Goal: Task Accomplishment & Management: Manage account settings

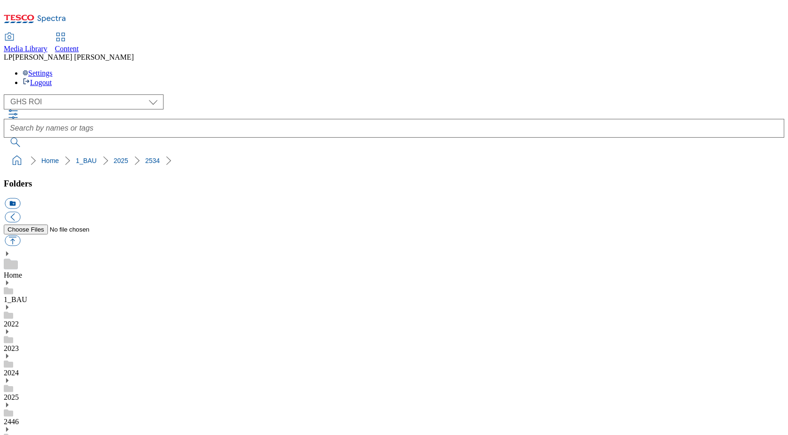
select select "flare-ghs-roi"
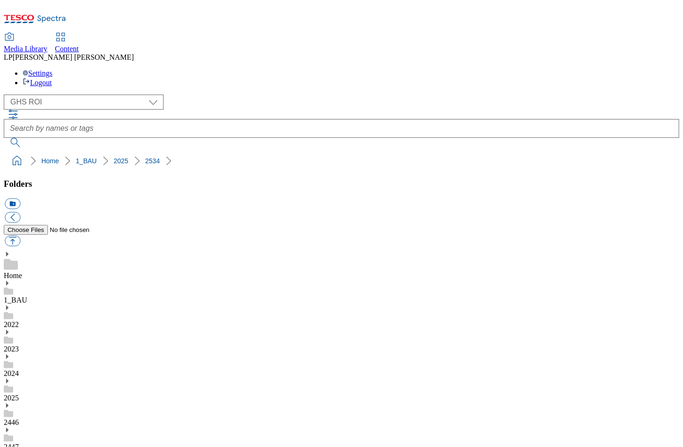
click at [10, 280] on icon at bounding box center [7, 283] width 7 height 7
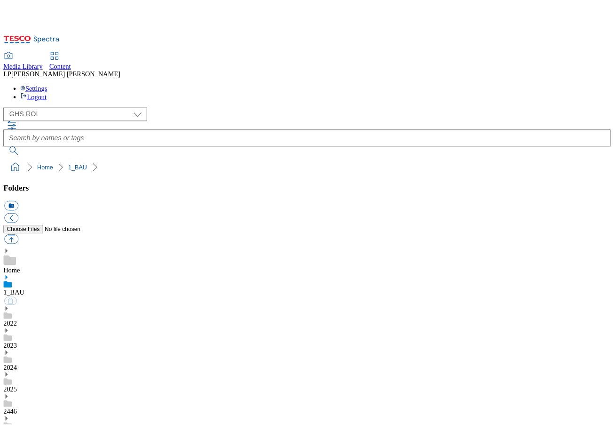
scroll to position [432, 0]
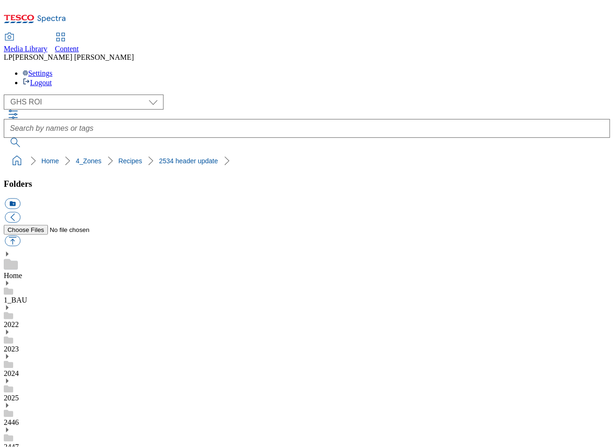
scroll to position [203, 0]
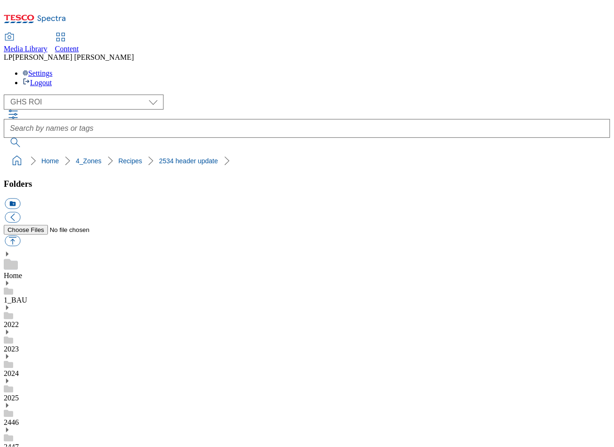
scroll to position [382, 0]
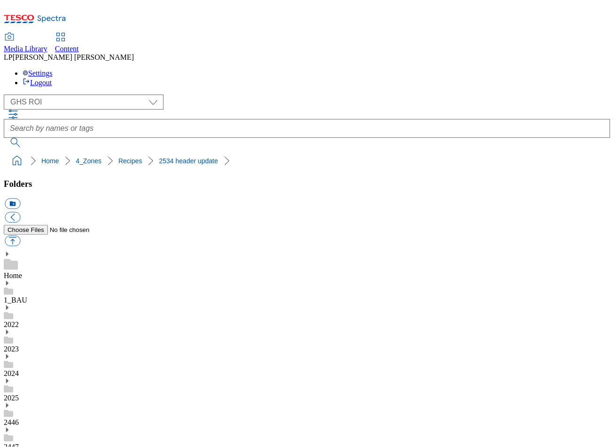
scroll to position [711, 0]
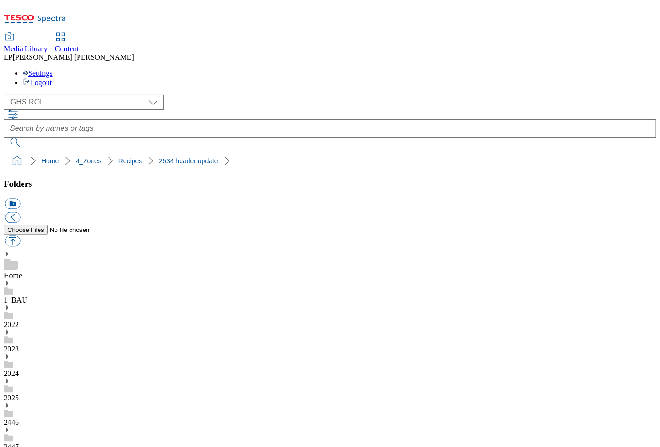
scroll to position [0, 0]
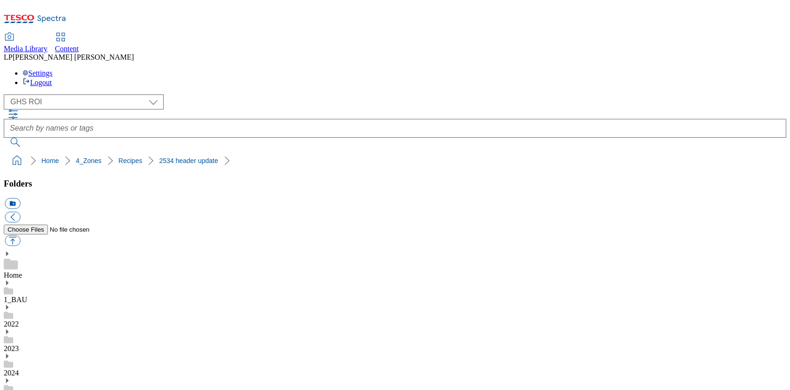
scroll to position [552, 0]
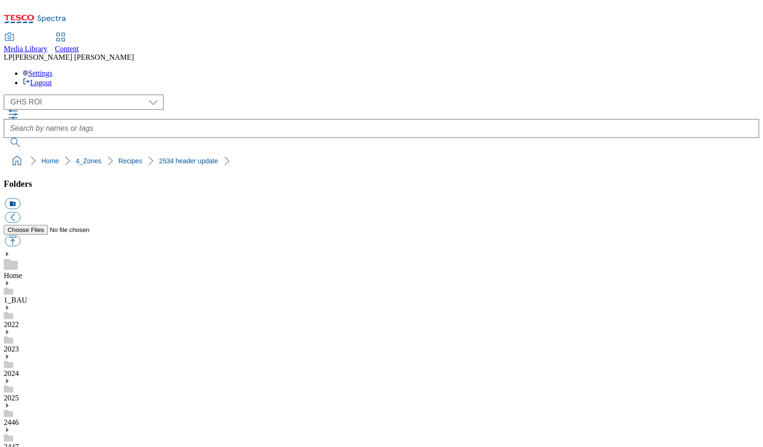
scroll to position [167, 0]
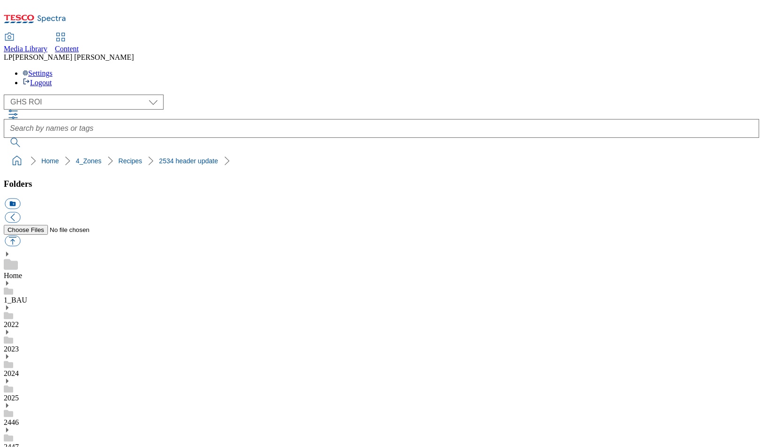
scroll to position [354, 0]
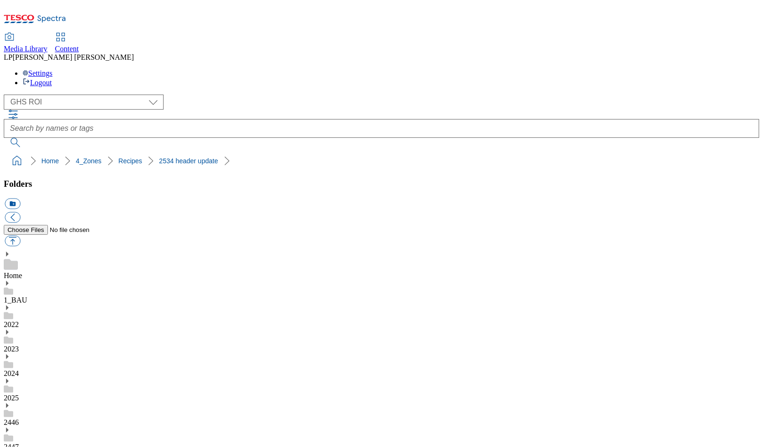
scroll to position [0, 0]
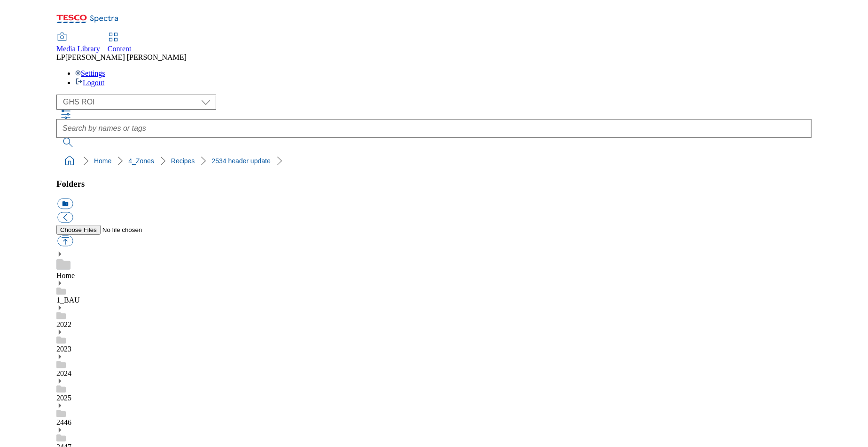
scroll to position [143, 0]
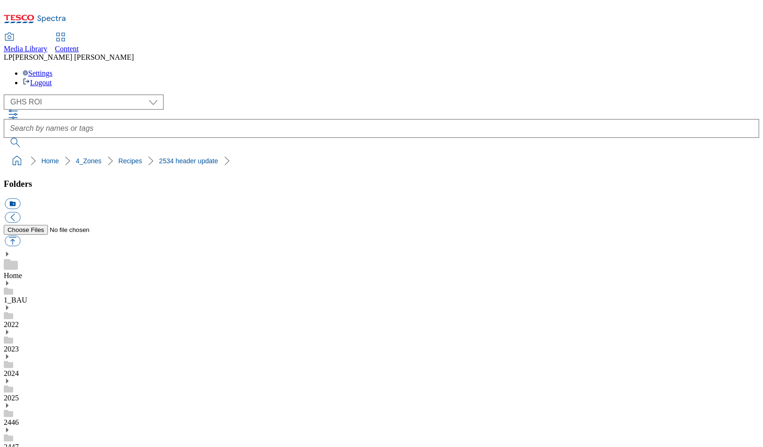
checkbox input "false"
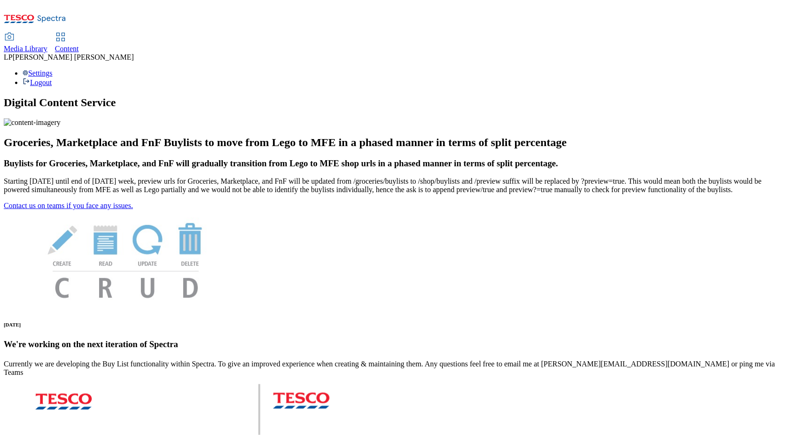
click at [47, 45] on span "Media Library" at bounding box center [26, 49] width 44 height 8
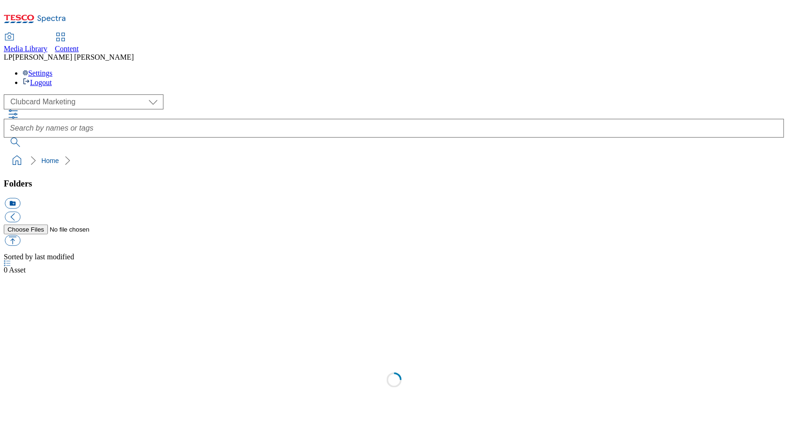
scroll to position [0, 0]
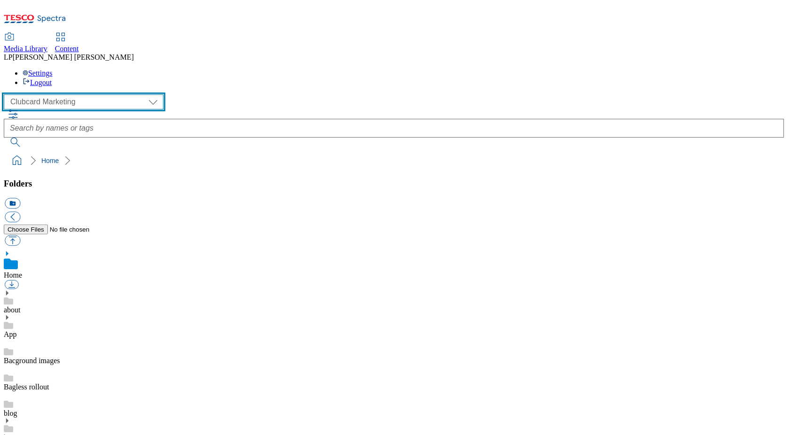
click at [57, 94] on select "Clubcard Marketing Demo Dotcom UK Emails GHS Marketing UK GHS Product UK GHS RO…" at bounding box center [84, 101] width 160 height 15
select select "flare-ghs-roi"
click at [6, 94] on select "Clubcard Marketing Demo Dotcom UK Emails GHS Marketing UK GHS Product UK GHS RO…" at bounding box center [84, 101] width 160 height 15
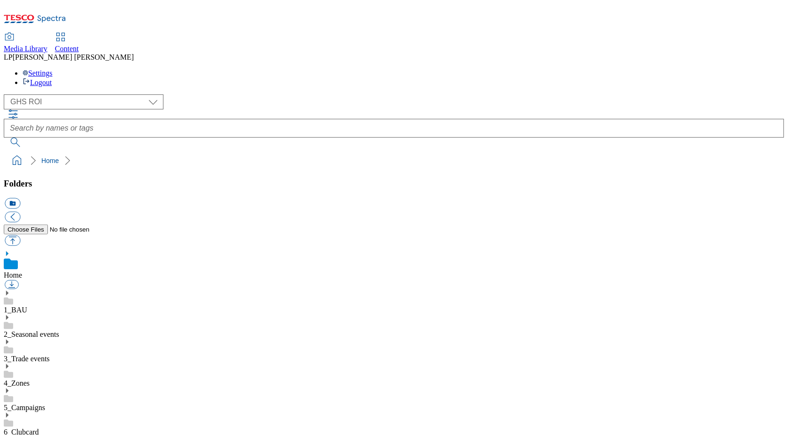
click at [10, 290] on icon at bounding box center [7, 293] width 7 height 7
click at [10, 388] on icon at bounding box center [7, 391] width 7 height 7
click at [79, 45] on span "Content" at bounding box center [67, 49] width 24 height 8
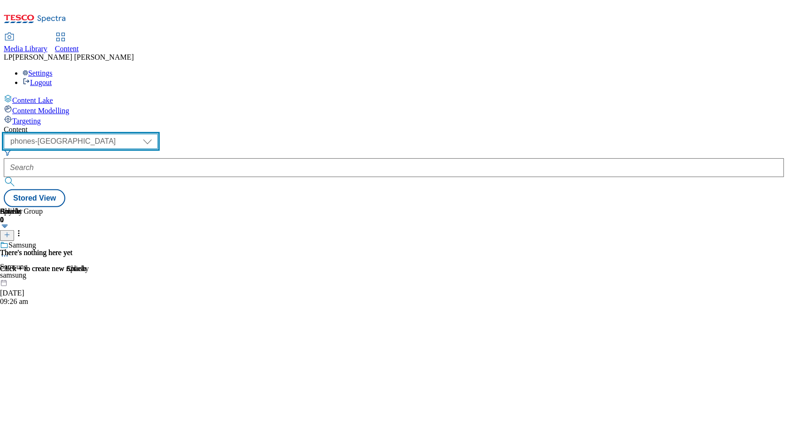
click at [158, 134] on select "dotcom-cz dotcom-hu dotcom-sk fnf-uk ghs-roi ghs-uk group-comms ighs-cz ighs-hu…" at bounding box center [81, 141] width 154 height 15
select select "ghs-roi"
click at [122, 134] on select "dotcom-cz dotcom-hu dotcom-sk fnf-uk ghs-roi ghs-uk group-comms ighs-cz ighs-hu…" at bounding box center [81, 141] width 154 height 15
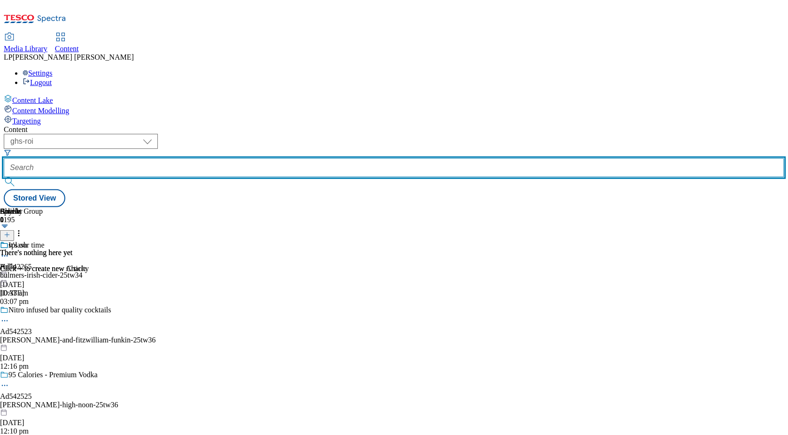
click at [273, 158] on input "text" at bounding box center [394, 167] width 781 height 19
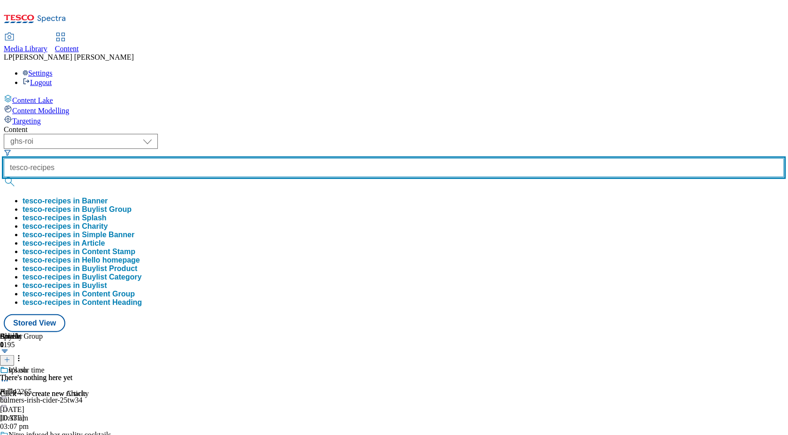
type input "tesco-recipes"
click at [4, 177] on button "submit" at bounding box center [10, 181] width 13 height 9
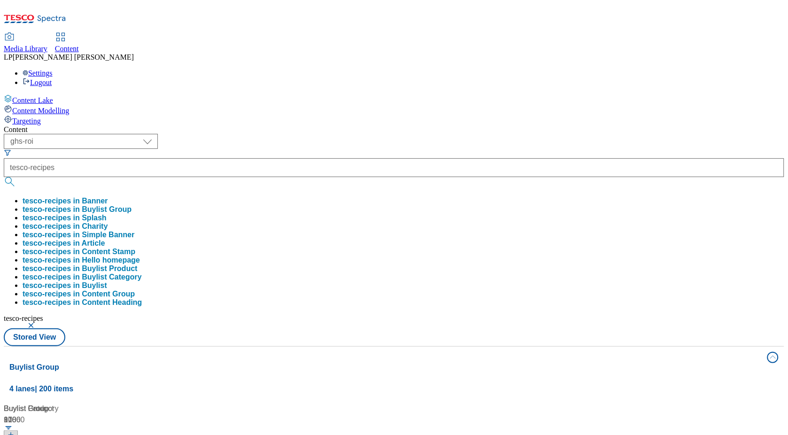
click at [480, 134] on div "( optional ) dotcom-cz dotcom-hu dotcom-sk fnf-uk ghs-roi ghs-uk group-comms ig…" at bounding box center [394, 240] width 781 height 213
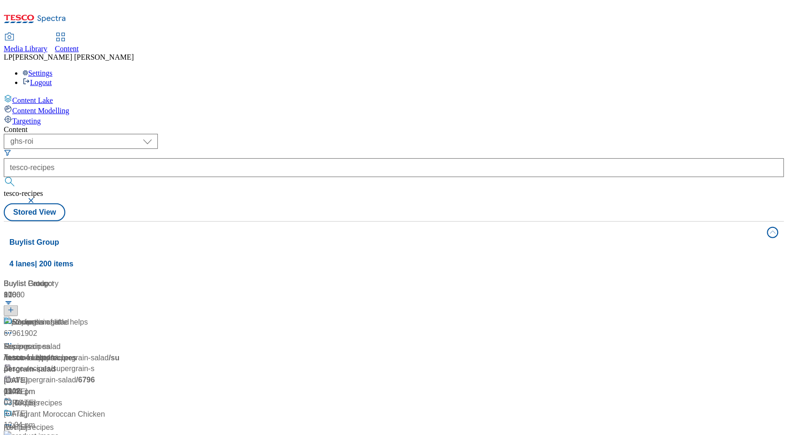
click at [55, 354] on span "/ tesco-recipes" at bounding box center [29, 358] width 51 height 8
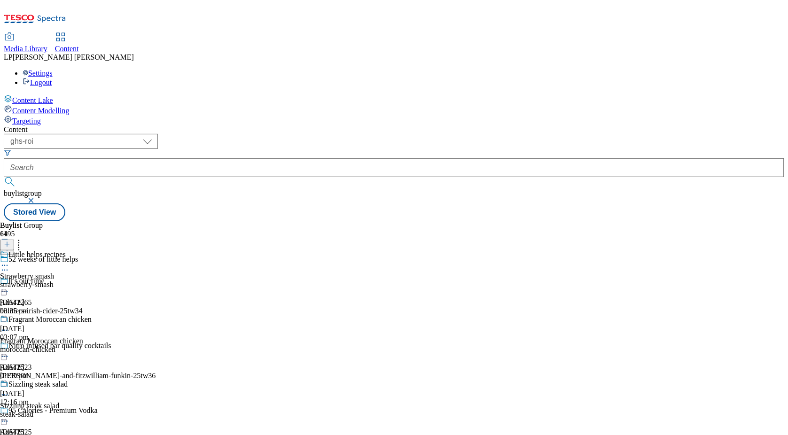
click at [92, 281] on div "strawberry-smash" at bounding box center [46, 285] width 92 height 8
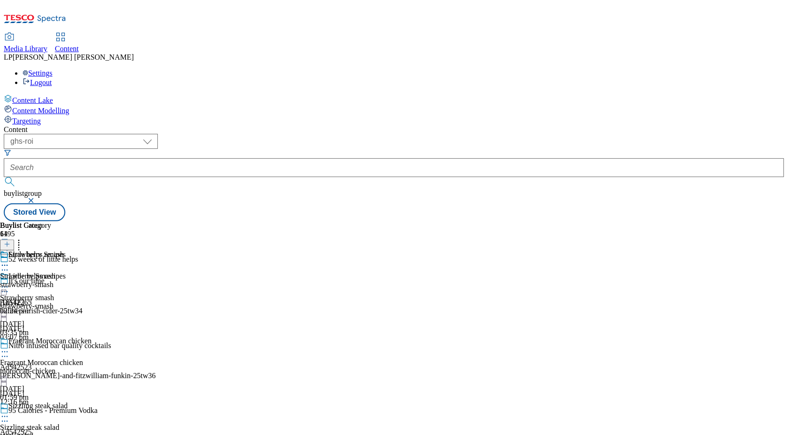
click at [9, 283] on icon at bounding box center [4, 287] width 9 height 9
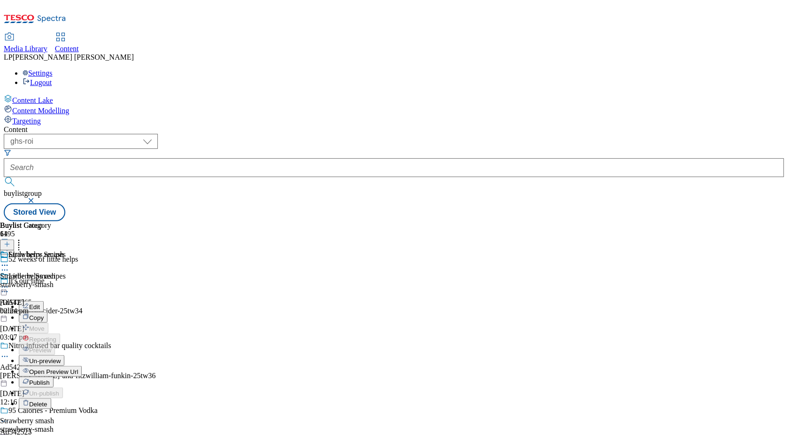
click at [78, 369] on span "Open Preview Url" at bounding box center [53, 372] width 49 height 7
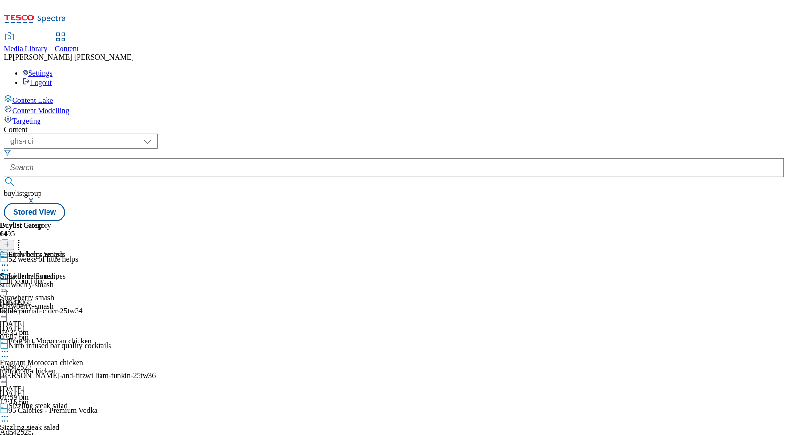
click at [9, 283] on icon at bounding box center [4, 287] width 9 height 9
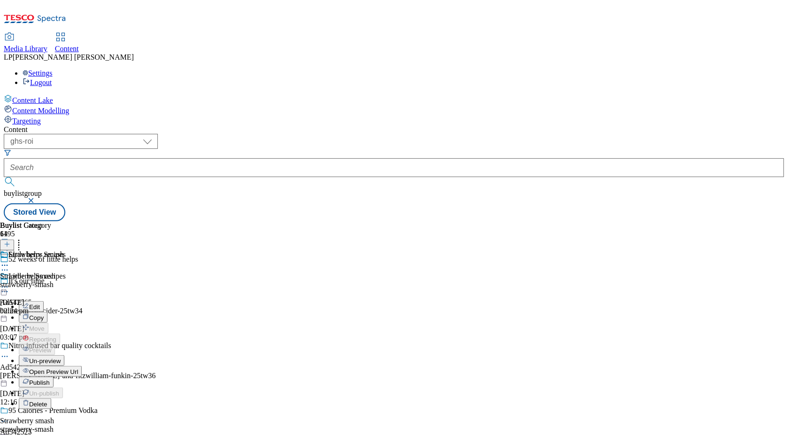
click at [44, 301] on button "Edit" at bounding box center [31, 306] width 25 height 11
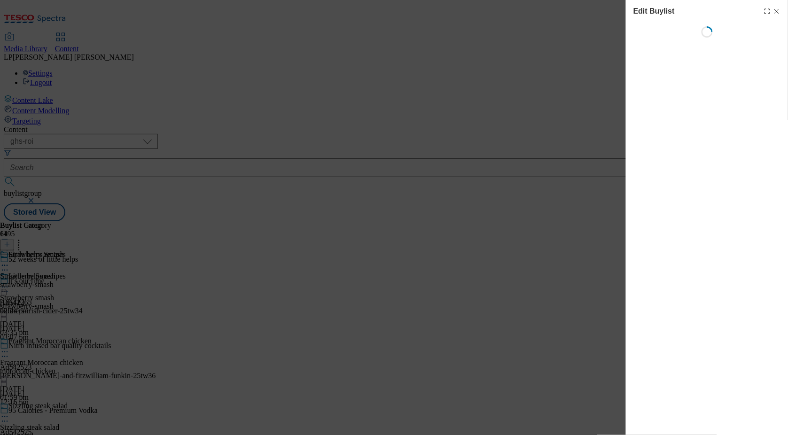
select select "evergreen"
select select "Meal"
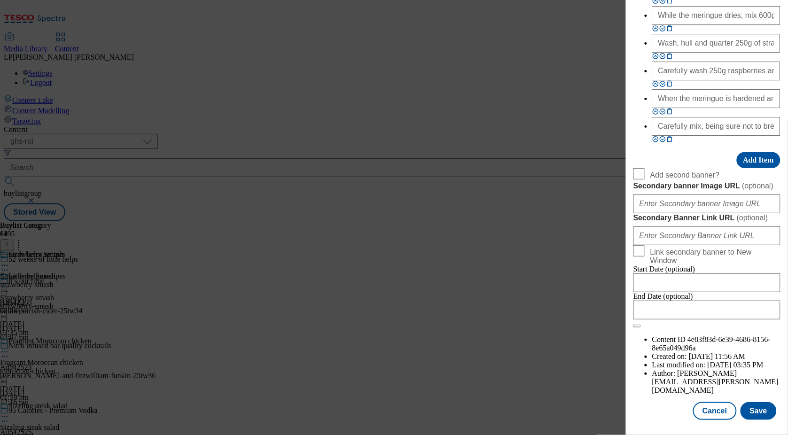
scroll to position [1153, 0]
click at [714, 412] on button "Cancel" at bounding box center [714, 411] width 43 height 18
select select "evergreen"
select select "Meal"
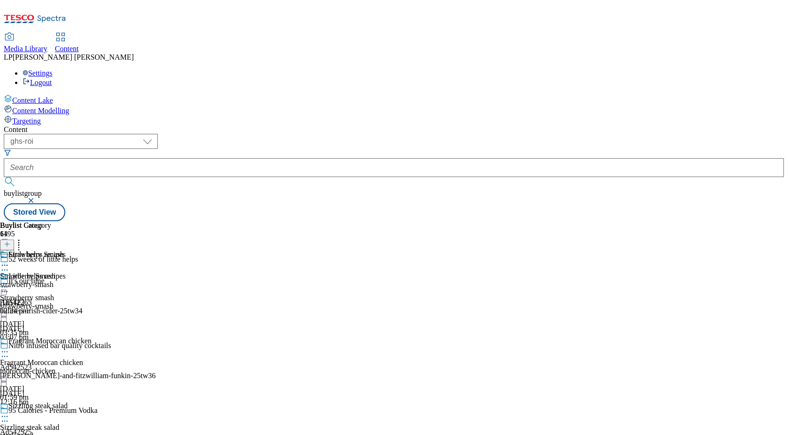
scroll to position [712, 0]
click at [9, 266] on icon at bounding box center [4, 270] width 9 height 9
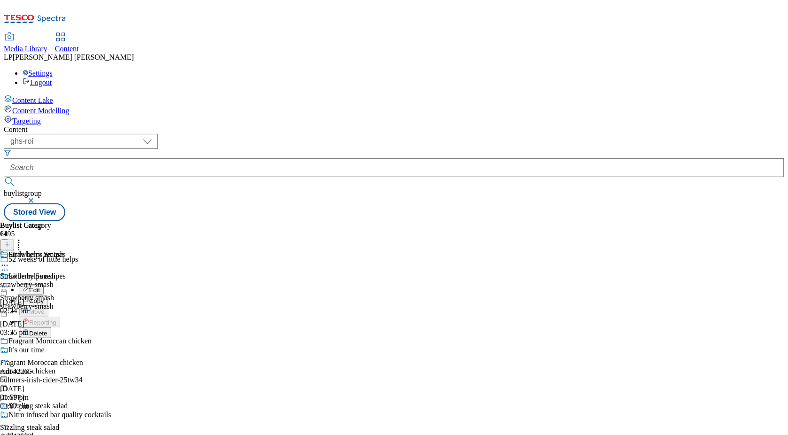
click at [40, 287] on span "Edit" at bounding box center [34, 290] width 11 height 7
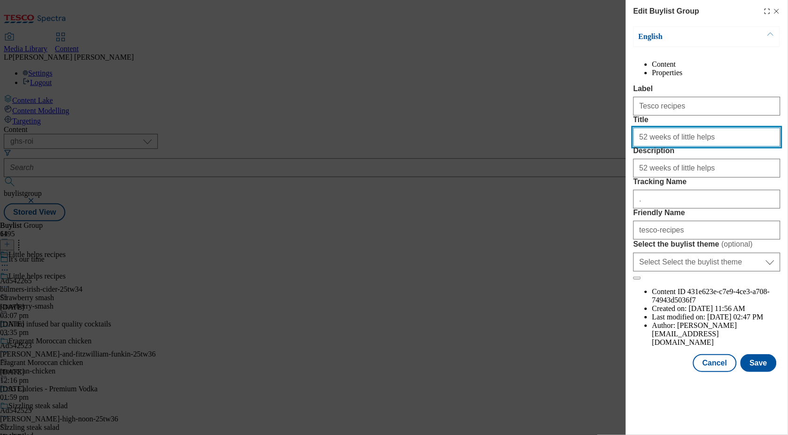
click at [710, 147] on input "52 weeks of little helps" at bounding box center [707, 137] width 147 height 19
drag, startPoint x: 717, startPoint y: 173, endPoint x: 598, endPoint y: 173, distance: 119.9
click at [598, 173] on div "Edit Buylist Group English Content Properties Label Tesco recipes Title 52 week…" at bounding box center [394, 217] width 788 height 435
drag, startPoint x: 719, startPoint y: 174, endPoint x: 604, endPoint y: 173, distance: 115.2
click at [604, 173] on div "Edit Buylist Group English Content Properties Label Tesco recipes Title 52 week…" at bounding box center [394, 217] width 788 height 435
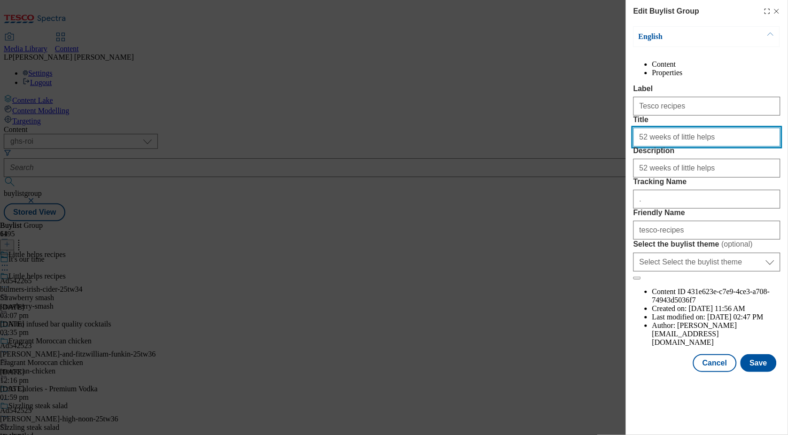
paste input "Little helps recipes"
type input "Little helps recipes"
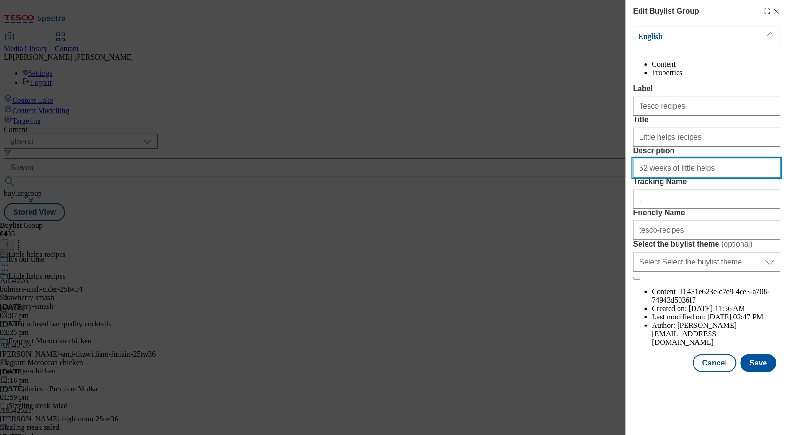
click at [712, 178] on input "52 weeks of little helps" at bounding box center [707, 168] width 147 height 19
click at [660, 178] on input "52 weeks of little helps" at bounding box center [707, 168] width 147 height 19
drag, startPoint x: 714, startPoint y: 220, endPoint x: 521, endPoint y: 219, distance: 192.8
click at [521, 219] on div "Edit Buylist Group English Content Properties Label Tesco recipes Title Little …" at bounding box center [394, 217] width 788 height 435
paste input "Modal"
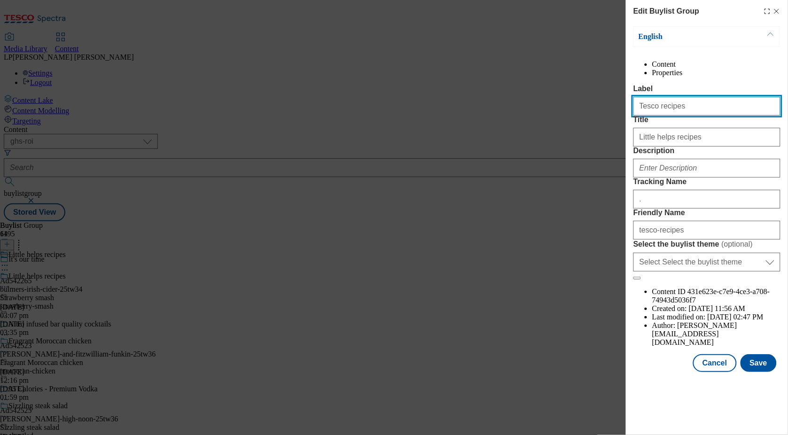
click at [685, 116] on input "Tesco recipes" at bounding box center [707, 106] width 147 height 19
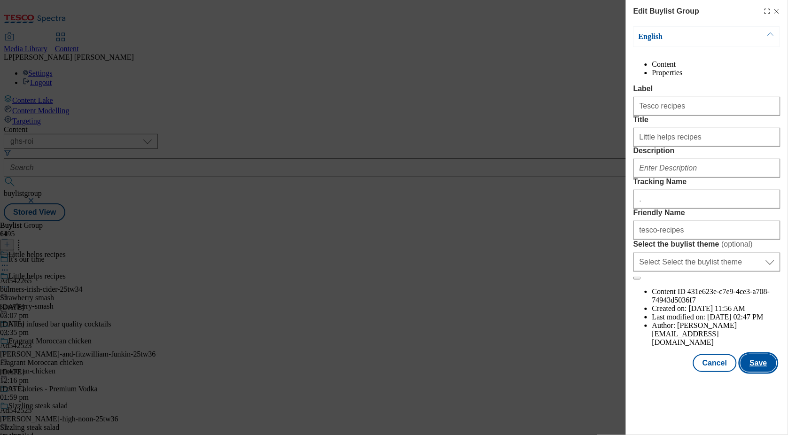
click at [762, 372] on button "Save" at bounding box center [759, 363] width 36 height 18
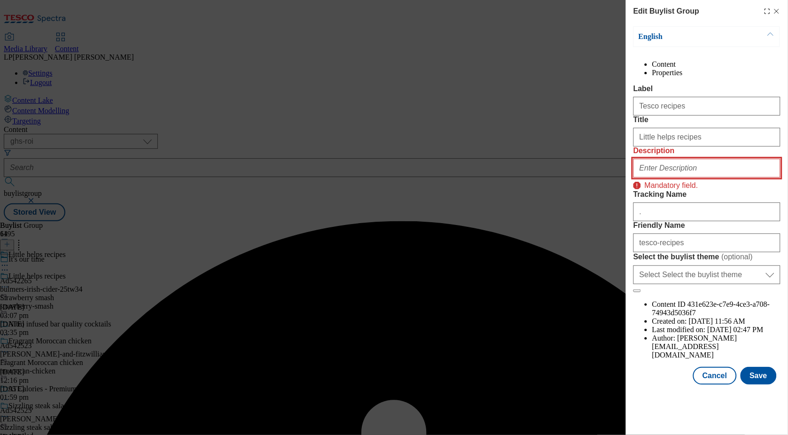
click at [666, 178] on input "Description" at bounding box center [707, 168] width 147 height 19
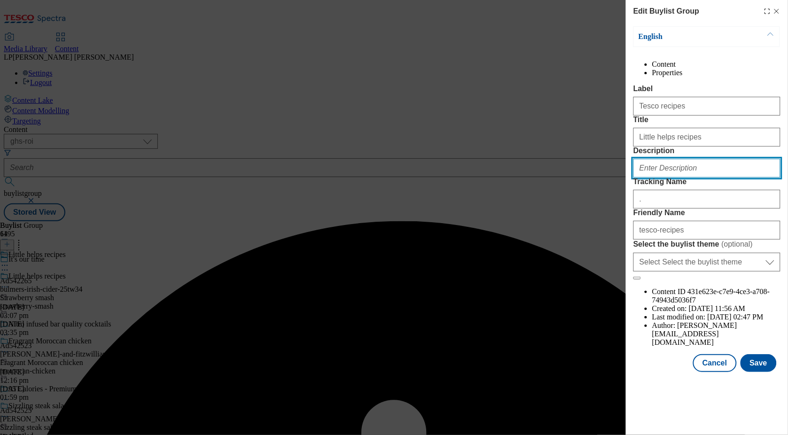
click at [668, 178] on input "Description" at bounding box center [707, 168] width 147 height 19
paste input "Delicious recipes using simple ingredients, with real budgets and real schedule…"
type input "Delicious recipes using simple ingredients, with real budgets and real schedule…"
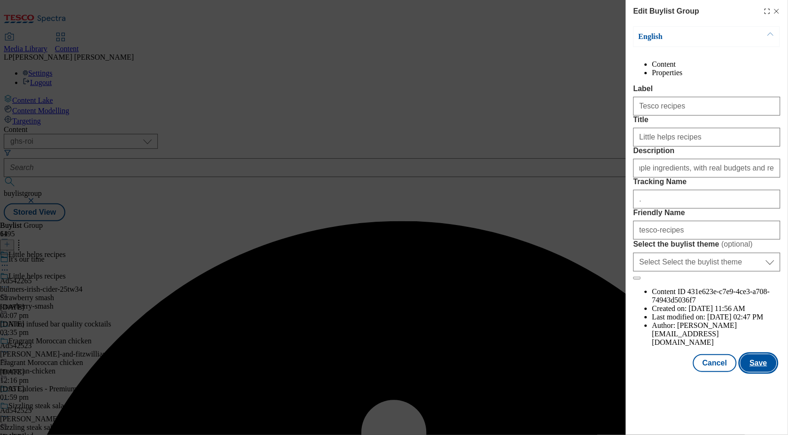
click at [752, 372] on button "Save" at bounding box center [759, 363] width 36 height 18
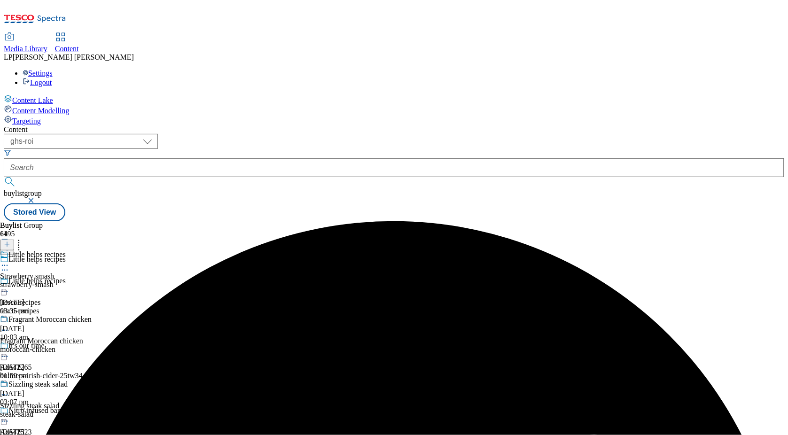
click at [9, 261] on icon at bounding box center [4, 265] width 9 height 9
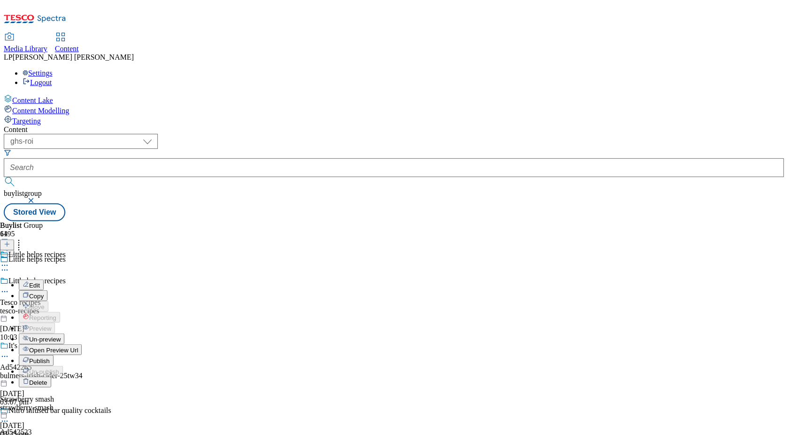
click at [78, 347] on span "Open Preview Url" at bounding box center [53, 350] width 49 height 7
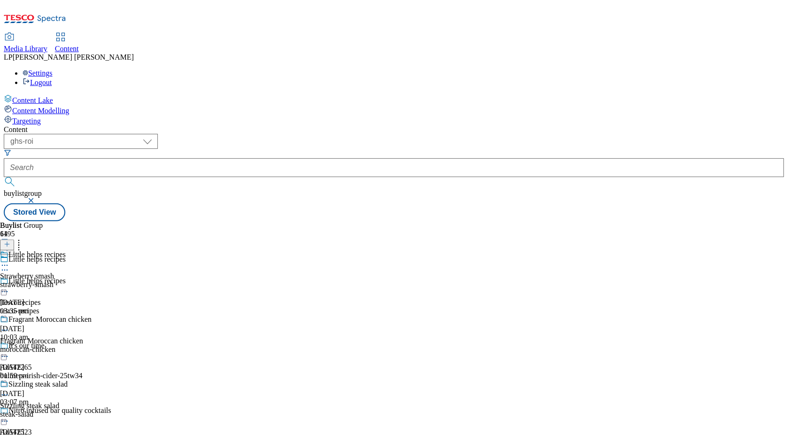
click at [8, 291] on circle at bounding box center [7, 291] width 1 height 1
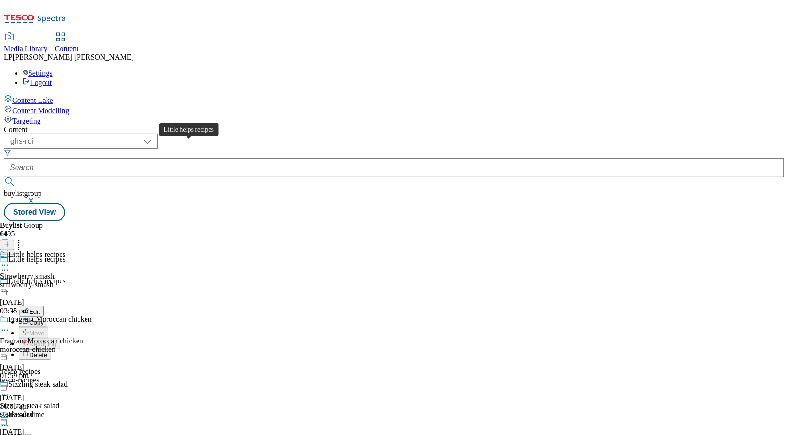
click at [66, 277] on div "Little helps recipes" at bounding box center [36, 281] width 57 height 8
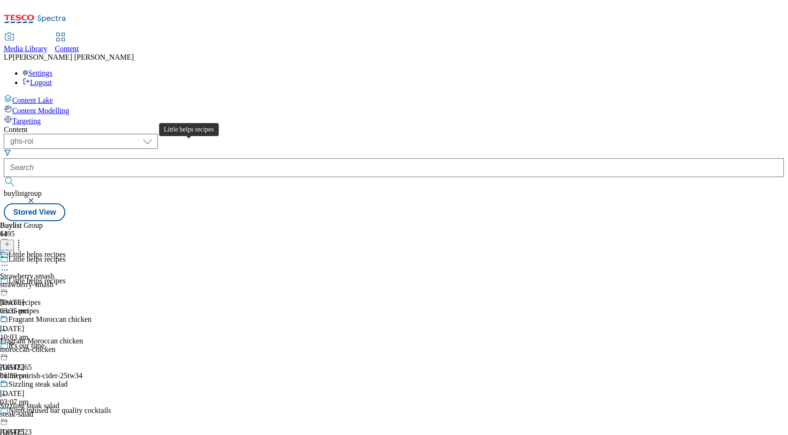
click at [66, 277] on div "Little helps recipes" at bounding box center [36, 281] width 57 height 8
click at [9, 287] on icon at bounding box center [4, 291] width 9 height 9
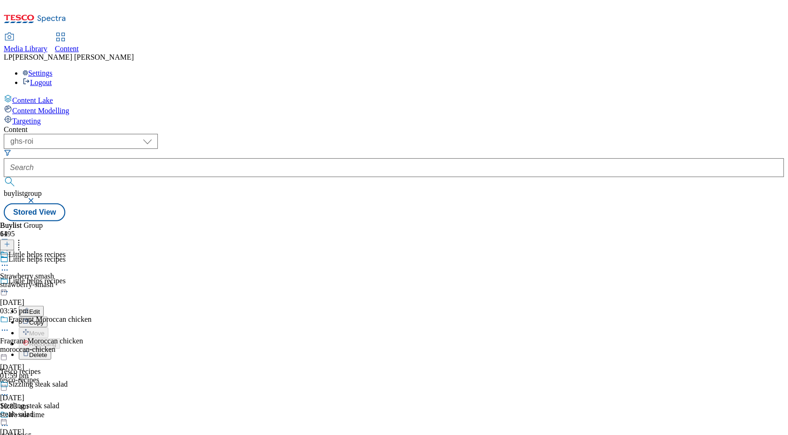
click at [44, 306] on button "Edit" at bounding box center [31, 311] width 25 height 11
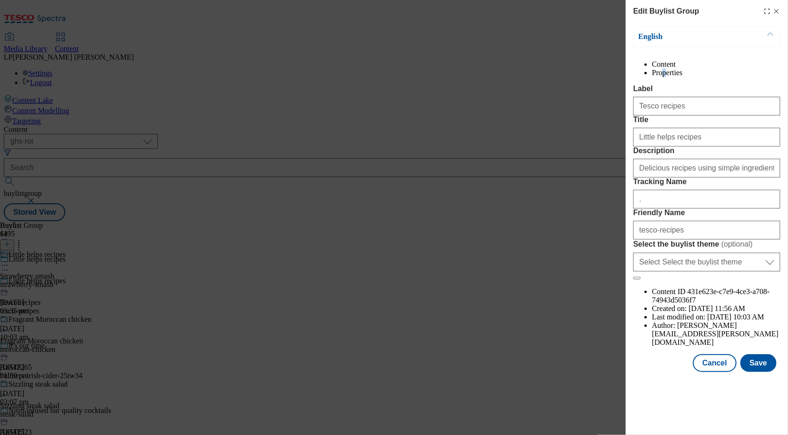
click at [738, 74] on li "Properties" at bounding box center [717, 73] width 128 height 8
click at [667, 69] on li "Content" at bounding box center [717, 64] width 128 height 8
drag, startPoint x: 719, startPoint y: 400, endPoint x: 693, endPoint y: 365, distance: 43.9
click at [704, 368] on div "English Content Properties Label Tesco recipes Title Little helps recipes Descr…" at bounding box center [707, 199] width 147 height 346
click at [690, 272] on select "Select Select the buylist theme default fandf" at bounding box center [707, 262] width 147 height 19
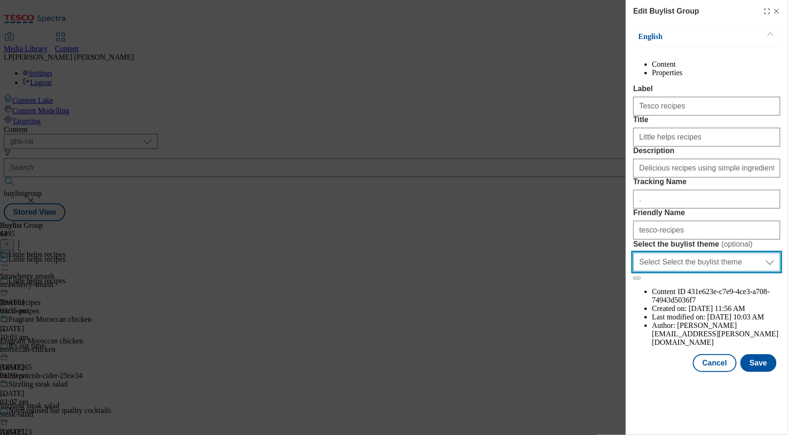
click at [634, 272] on select "Select Select the buylist theme default fandf" at bounding box center [707, 262] width 147 height 19
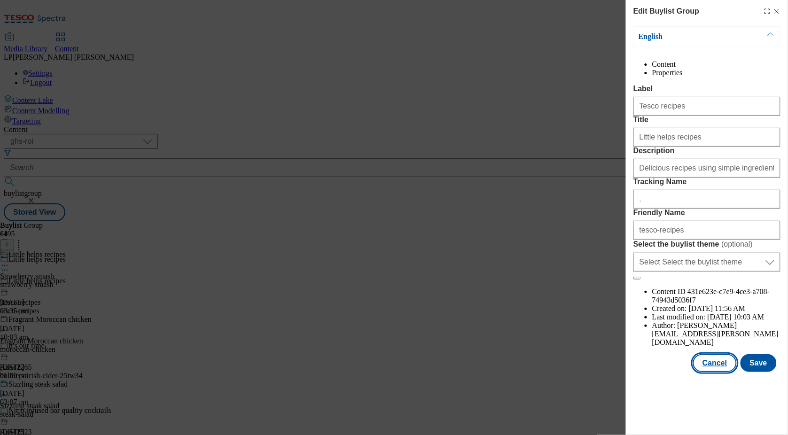
click at [715, 372] on button "Cancel" at bounding box center [714, 363] width 43 height 18
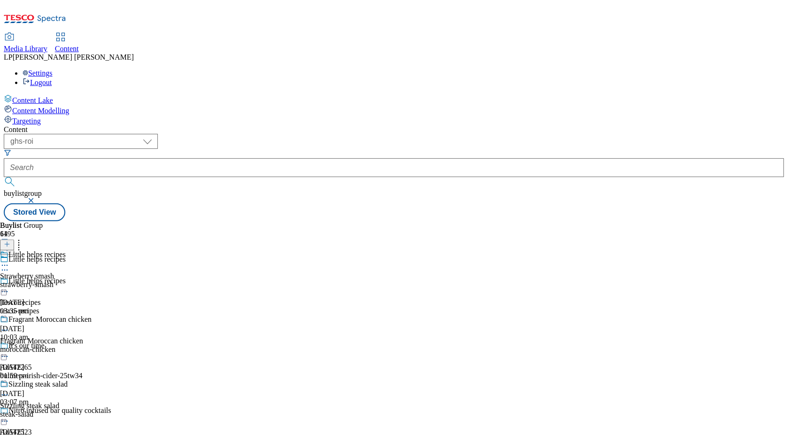
click at [156, 307] on div "tesco-recipes" at bounding box center [78, 311] width 156 height 8
click at [9, 261] on icon at bounding box center [4, 265] width 9 height 9
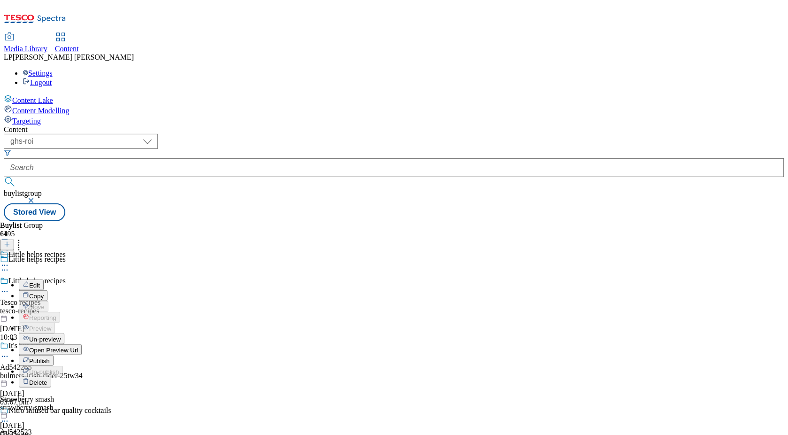
click at [40, 282] on span "Edit" at bounding box center [34, 285] width 11 height 7
select select "evergreen"
select select "Meal"
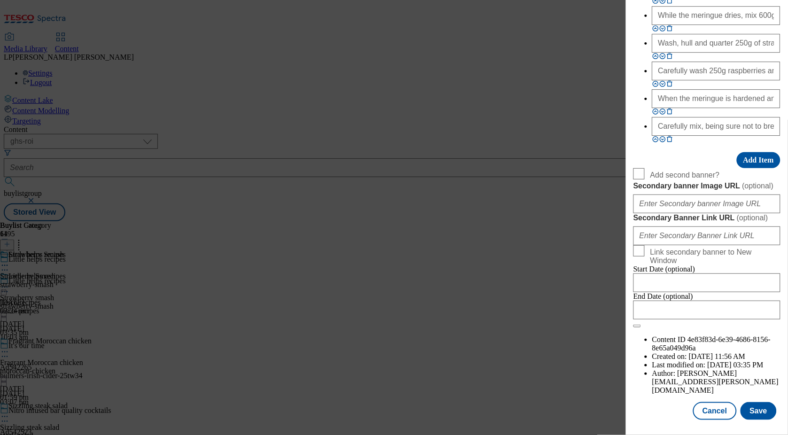
scroll to position [1153, 0]
click at [722, 411] on button "Cancel" at bounding box center [714, 411] width 43 height 18
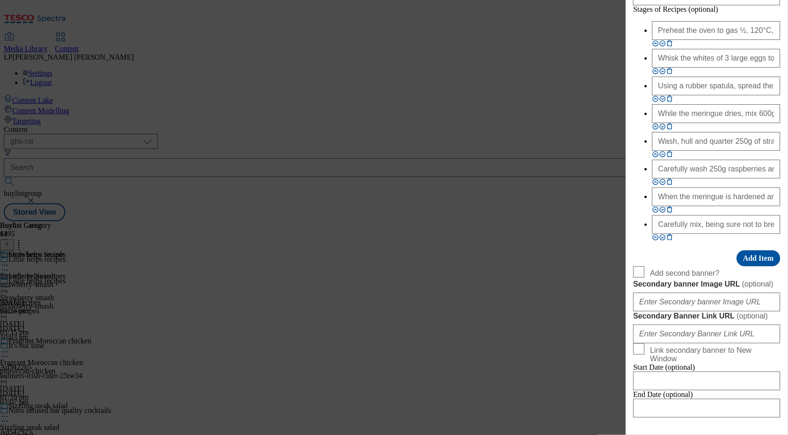
select select "evergreen"
select select "Meal"
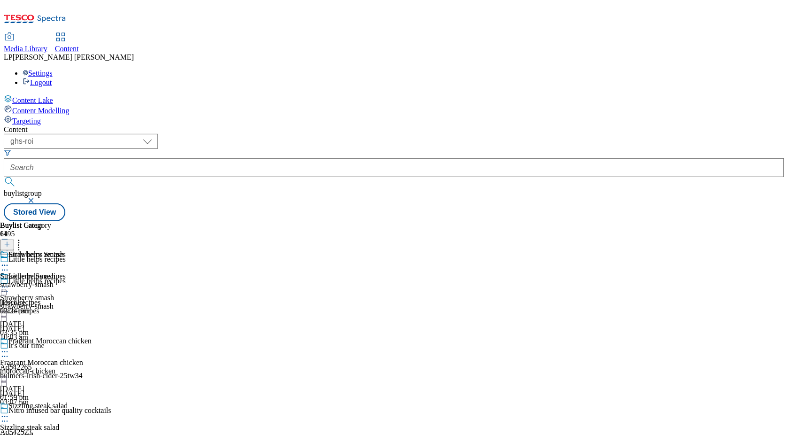
click at [156, 307] on div "tesco-recipes" at bounding box center [78, 311] width 156 height 8
click at [9, 287] on icon at bounding box center [4, 291] width 9 height 9
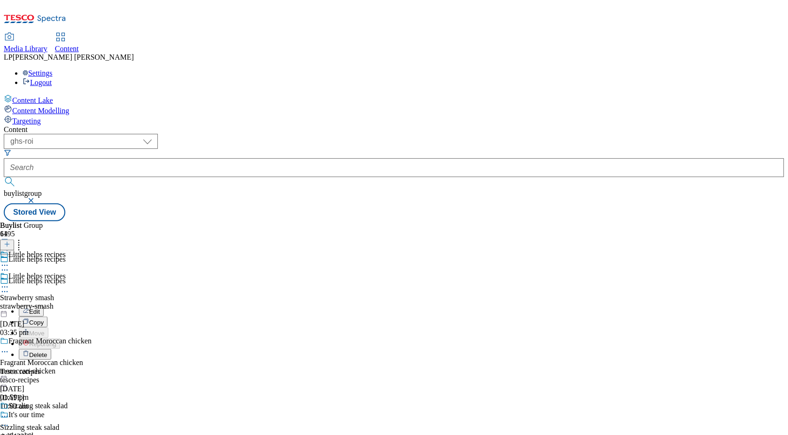
click at [44, 306] on button "Edit" at bounding box center [31, 311] width 25 height 11
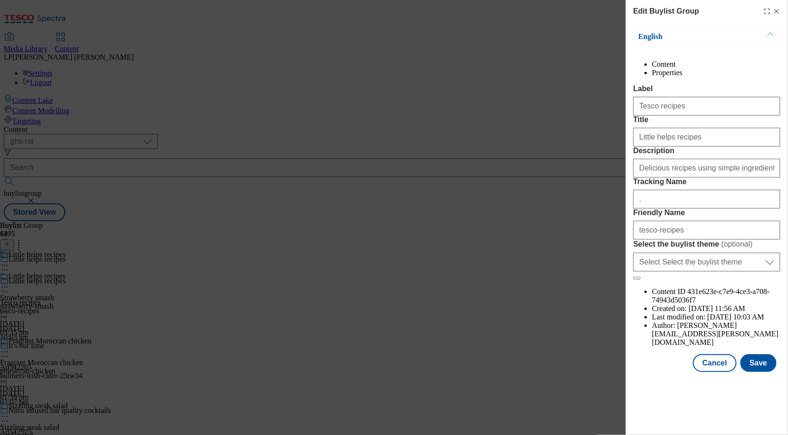
click at [701, 147] on div "Title Little helps recipes" at bounding box center [707, 131] width 147 height 31
click at [701, 147] on input "Little helps recipes" at bounding box center [707, 137] width 147 height 19
click at [710, 186] on label "Tracking Name" at bounding box center [707, 182] width 147 height 8
click at [710, 209] on input "." at bounding box center [707, 199] width 147 height 19
click at [718, 372] on button "Cancel" at bounding box center [714, 363] width 43 height 18
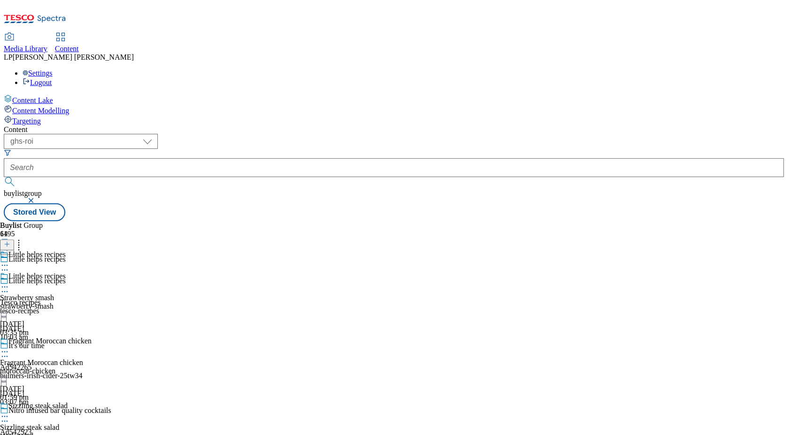
click at [9, 287] on icon at bounding box center [4, 291] width 9 height 9
click at [439, 134] on div "( optional ) dotcom-cz dotcom-hu dotcom-sk fnf-uk ghs-roi ghs-uk group-comms ig…" at bounding box center [394, 177] width 781 height 87
click at [9, 283] on icon at bounding box center [4, 287] width 9 height 9
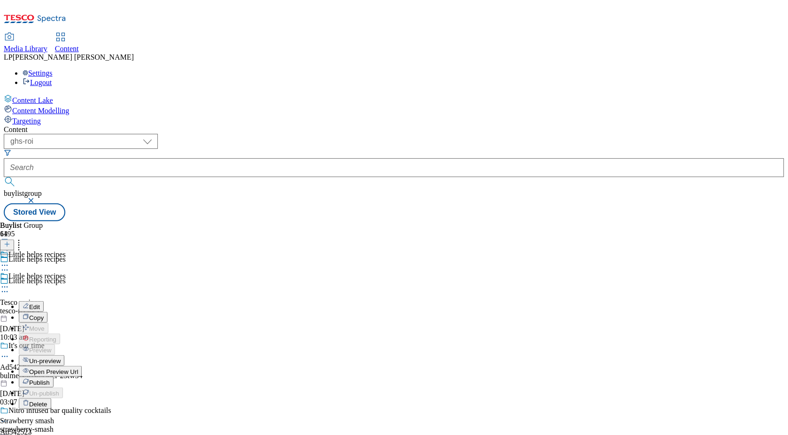
click at [92, 221] on div "Buylist 64" at bounding box center [46, 235] width 92 height 29
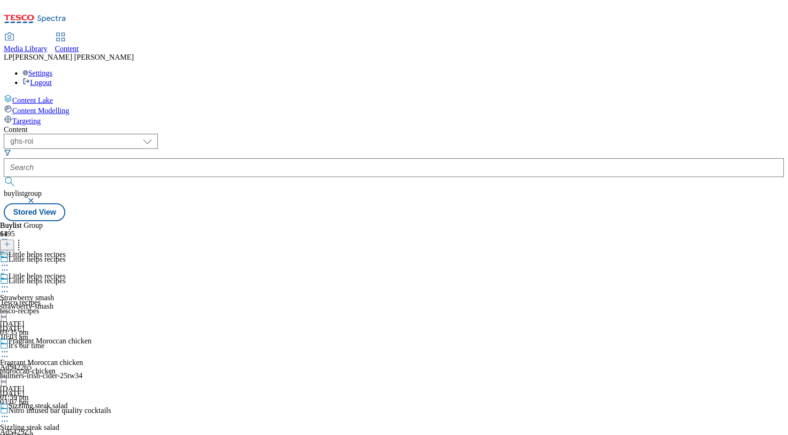
click at [9, 347] on icon at bounding box center [4, 351] width 9 height 9
click at [40, 369] on span "Edit" at bounding box center [34, 372] width 11 height 7
select select "evergreen"
select select "Meal"
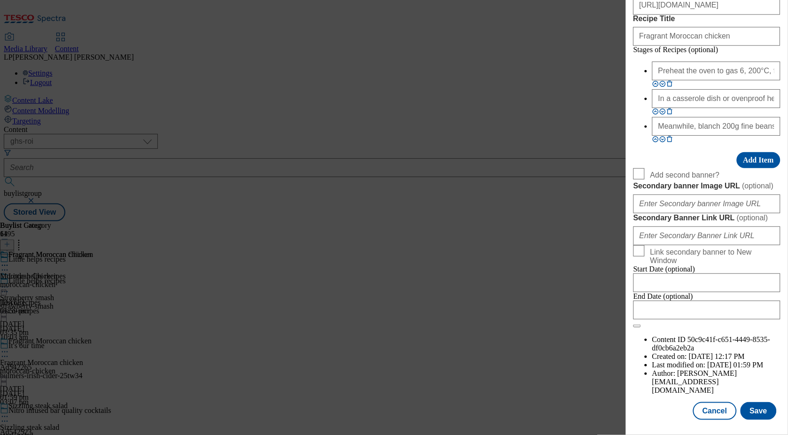
scroll to position [845, 0]
click at [687, 15] on input "https://digitalcontent.api.tesco.com/v2/media/ghs-roi/d26d8844-8f8f-48a9-a1e7-8…" at bounding box center [707, 5] width 147 height 19
paste input "ebe62710-87a3-429d-a268-3e687592688b"
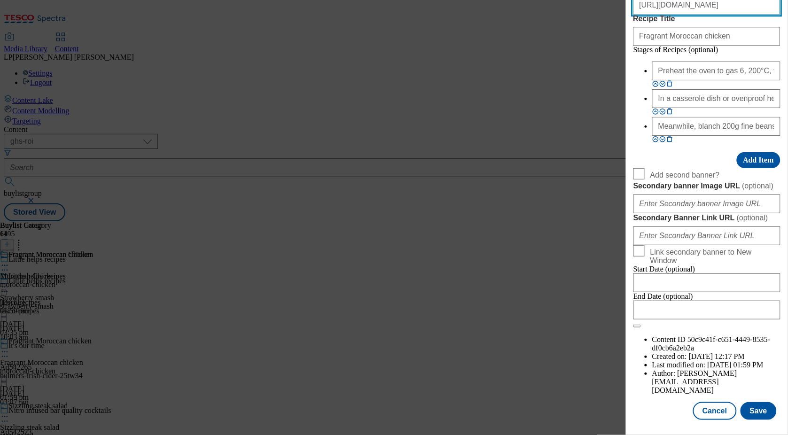
scroll to position [1002, 0]
type input "https://digitalcontent.api.tesco.com/v2/media/ghs-roi/ebe62710-87a3-429d-a268-3…"
click at [754, 415] on button "Save" at bounding box center [759, 411] width 36 height 18
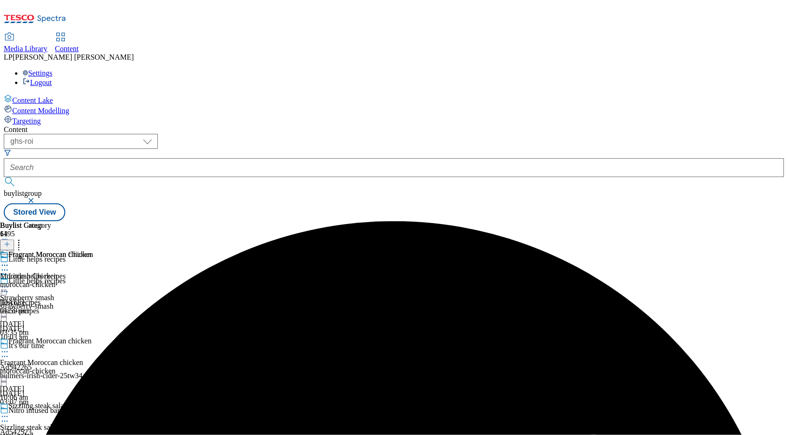
click at [6, 352] on circle at bounding box center [4, 352] width 1 height 1
click at [51, 412] on span "Preview" at bounding box center [40, 415] width 22 height 7
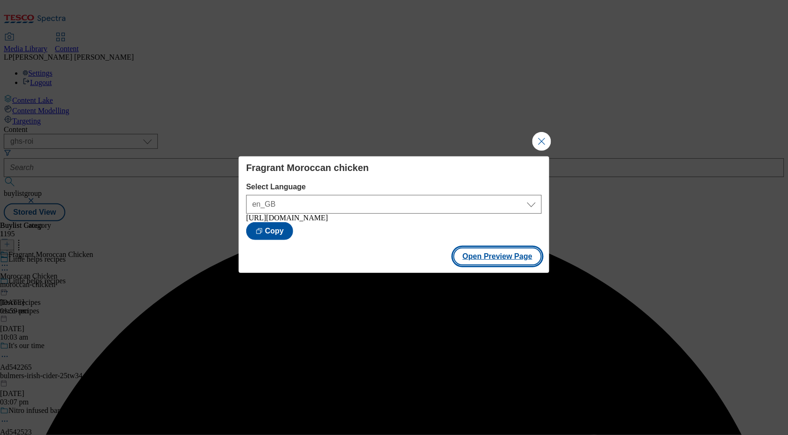
click at [484, 260] on button "Open Preview Page" at bounding box center [498, 257] width 89 height 18
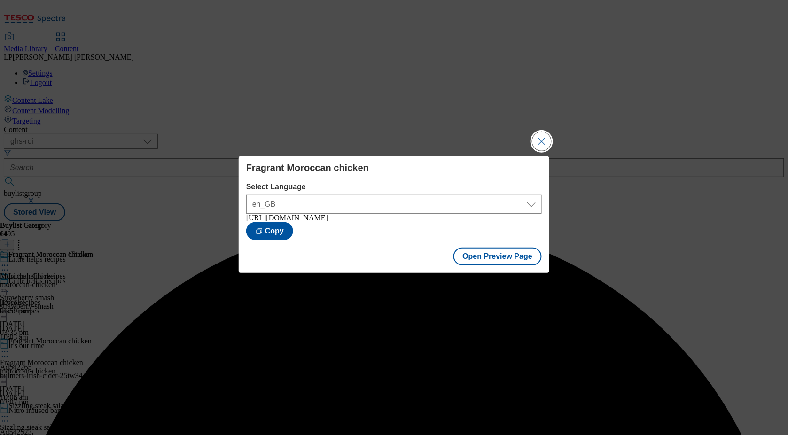
click at [539, 144] on button "Close Modal" at bounding box center [542, 141] width 19 height 19
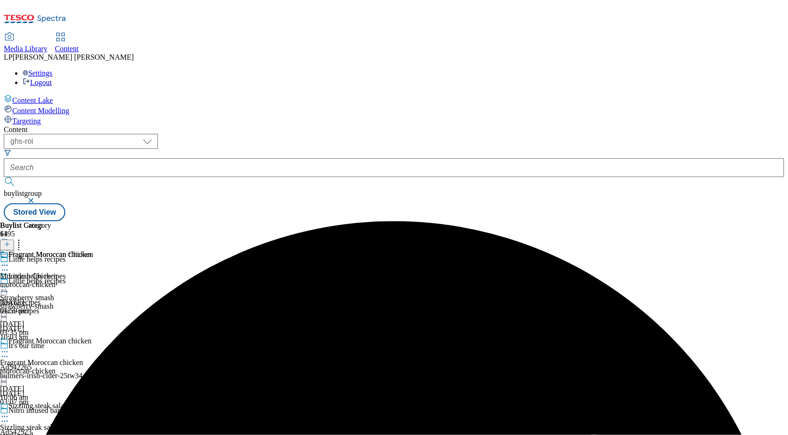
scroll to position [19, 0]
click at [9, 412] on icon at bounding box center [4, 416] width 9 height 9
click at [44, 431] on button "Edit" at bounding box center [31, 436] width 25 height 11
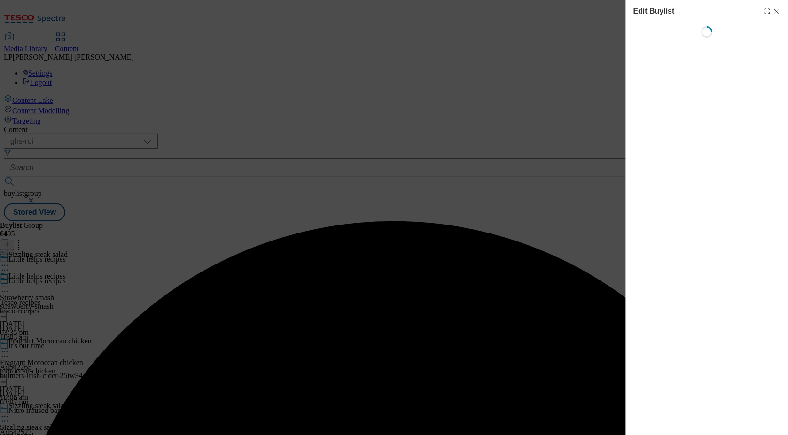
select select "evergreen"
select select "Meal"
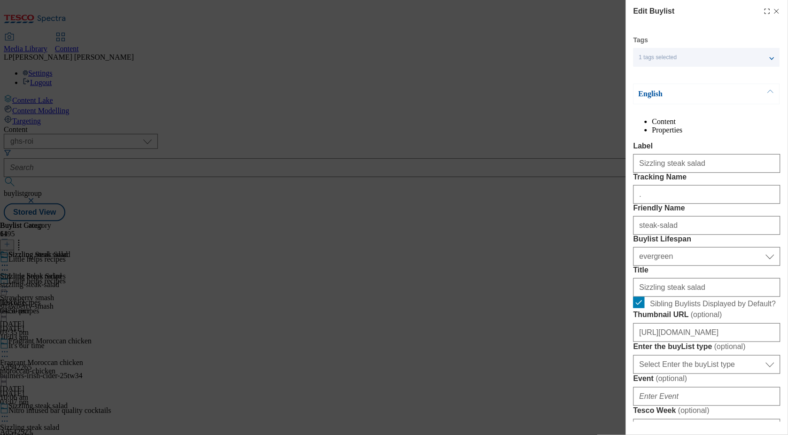
click at [774, 11] on icon "Modal" at bounding box center [777, 12] width 8 height 8
select select "evergreen"
select select "Meal"
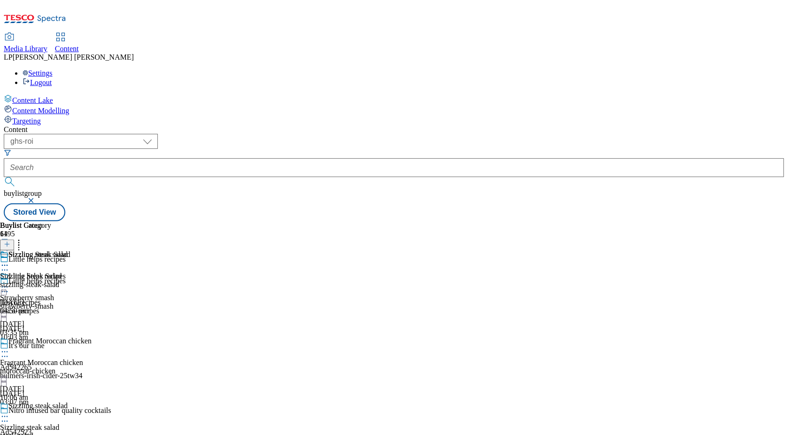
click at [9, 412] on icon at bounding box center [4, 416] width 9 height 9
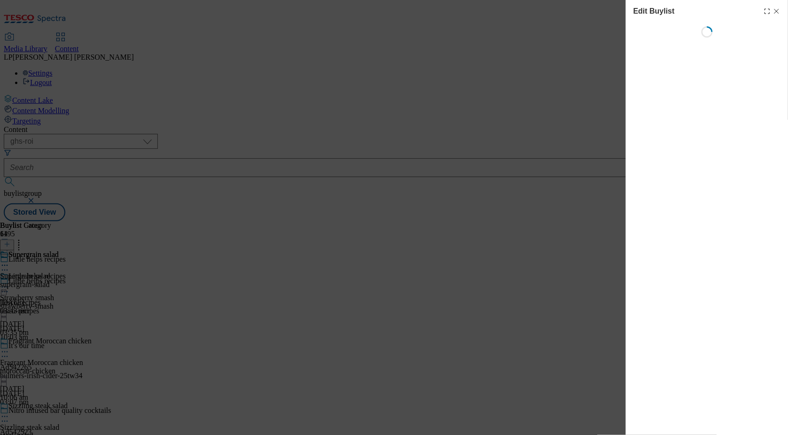
select select "evergreen"
select select "Meal"
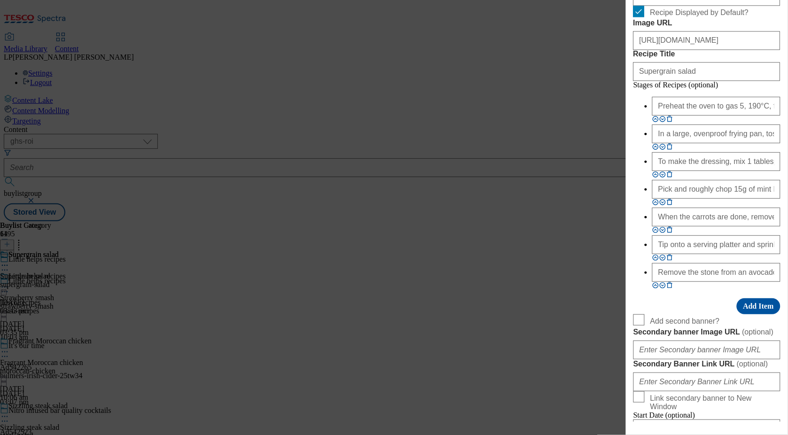
scroll to position [655, 0]
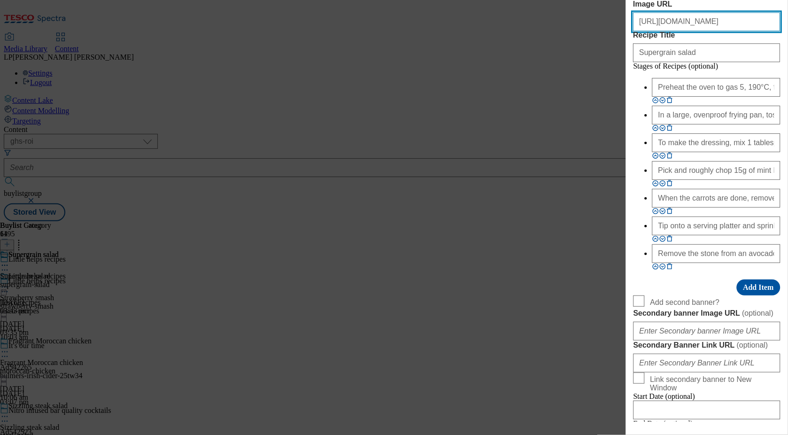
click at [682, 31] on input "https://digitalcontent.api.tesco.com/v2/media/ghs-roi/8a27c272-b949-4eac-b7de-2…" at bounding box center [707, 21] width 147 height 19
paste input "6ea72b44-014e-458d-8749-bb7ef9868276"
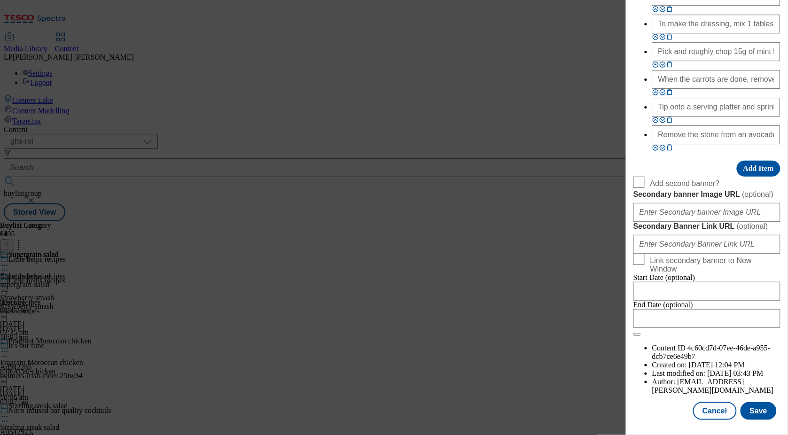
scroll to position [1123, 0]
type input "https://digitalcontent.api.tesco.com/v2/media/ghs-roi/6ea72b44-014e-458d-8749-b…"
click at [756, 410] on button "Save" at bounding box center [759, 411] width 36 height 18
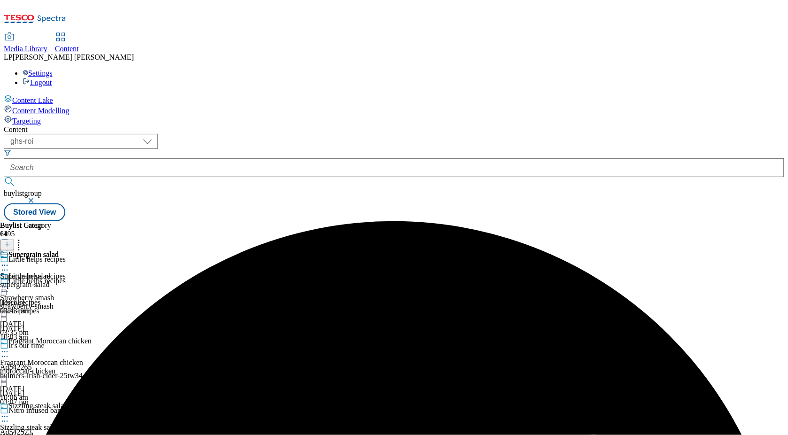
click at [9, 261] on icon at bounding box center [4, 265] width 9 height 9
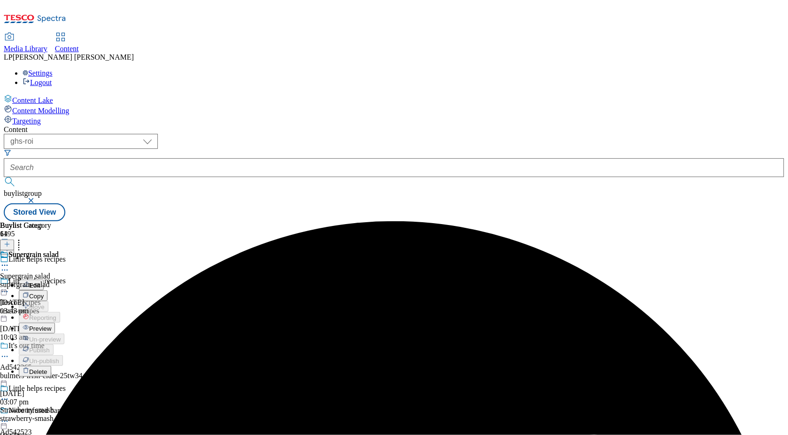
click at [51, 325] on span "Preview" at bounding box center [40, 328] width 22 height 7
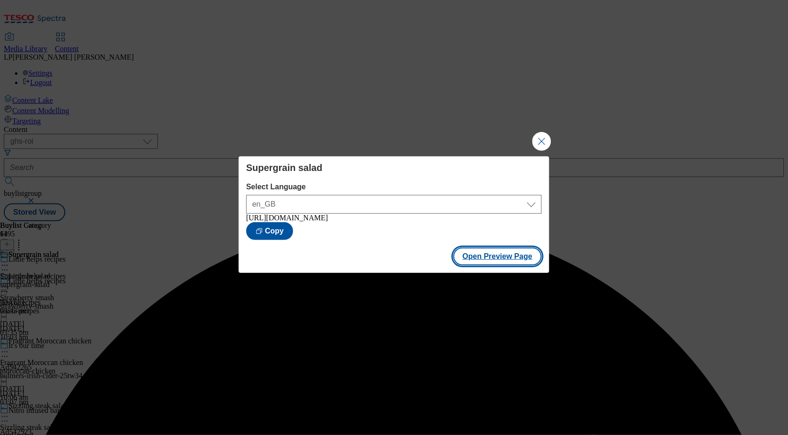
click at [489, 256] on button "Open Preview Page" at bounding box center [498, 257] width 89 height 18
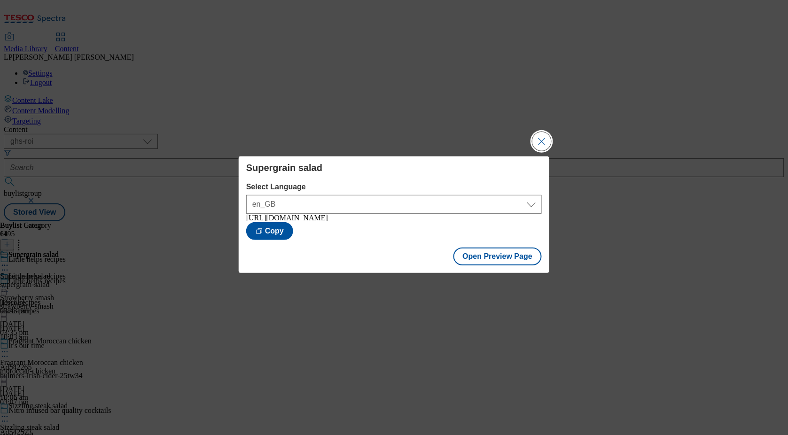
click at [538, 140] on button "Close Modal" at bounding box center [542, 141] width 19 height 19
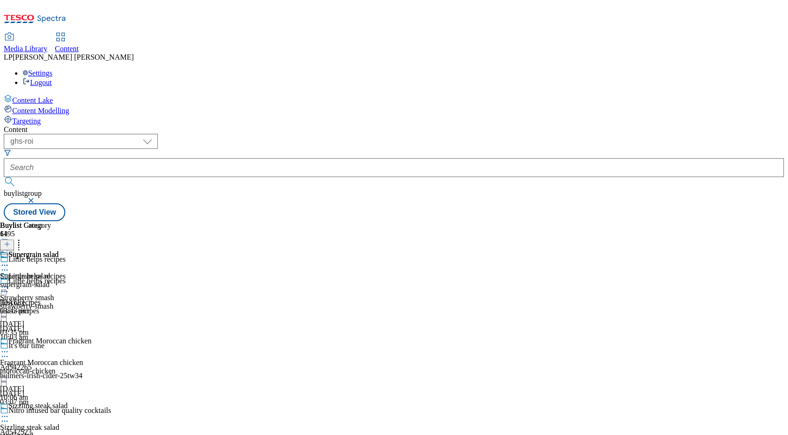
scroll to position [381, 0]
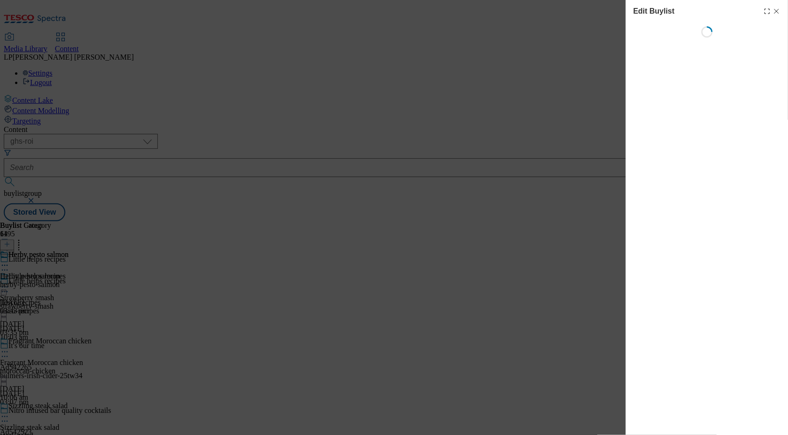
select select "evergreen"
select select "Meal"
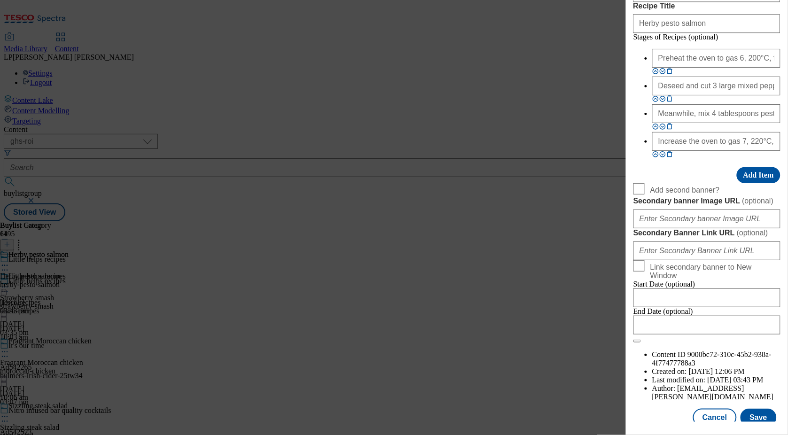
scroll to position [687, 0]
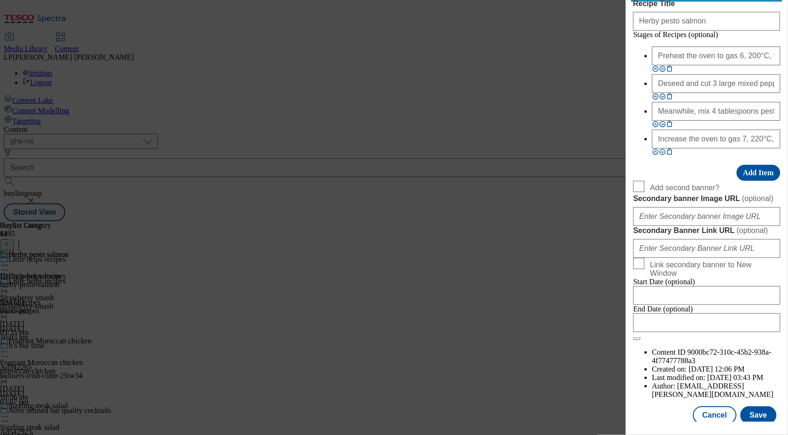
paste input "9073c293-e702-472c-977c-3952cc05cbc4"
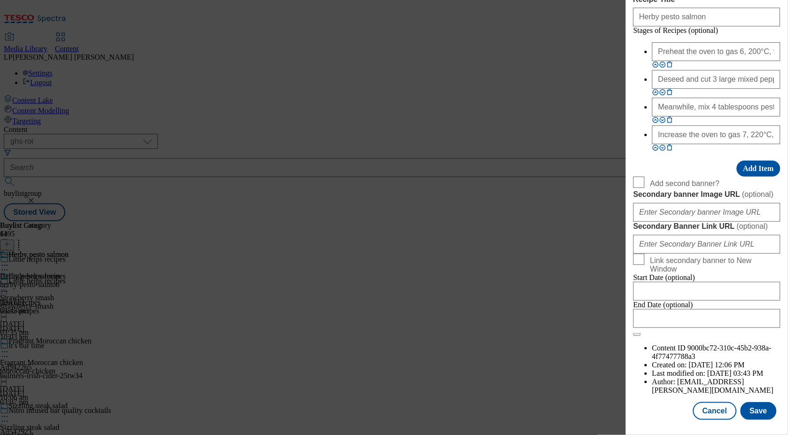
scroll to position [1032, 0]
type input "https://digitalcontent.api.tesco.com/v2/media/ghs-roi/9073c293-e702-472c-977c-3…"
click at [758, 417] on button "Save" at bounding box center [759, 411] width 36 height 18
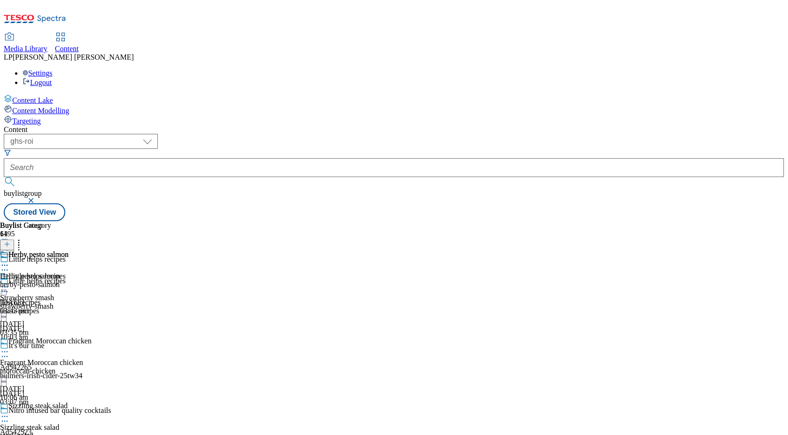
click at [9, 261] on icon at bounding box center [4, 265] width 9 height 9
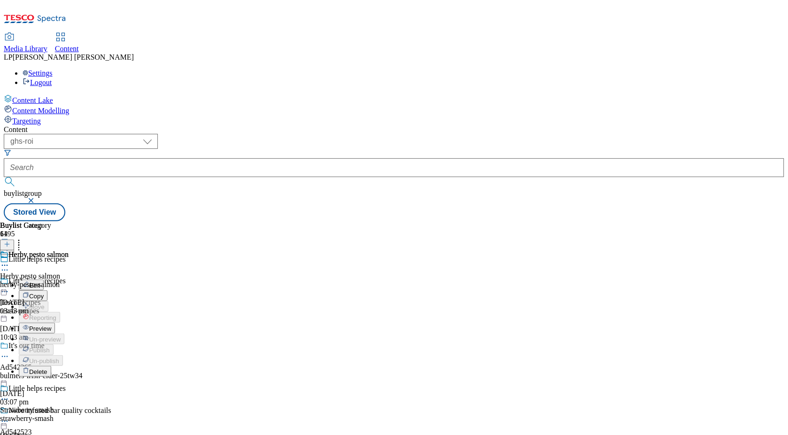
click at [51, 325] on span "Preview" at bounding box center [40, 328] width 22 height 7
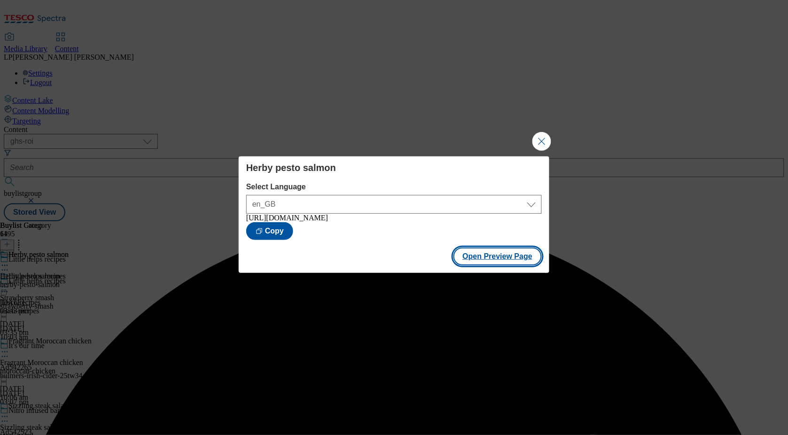
click at [503, 262] on button "Open Preview Page" at bounding box center [498, 257] width 89 height 18
click at [536, 143] on button "Close Modal" at bounding box center [542, 141] width 19 height 19
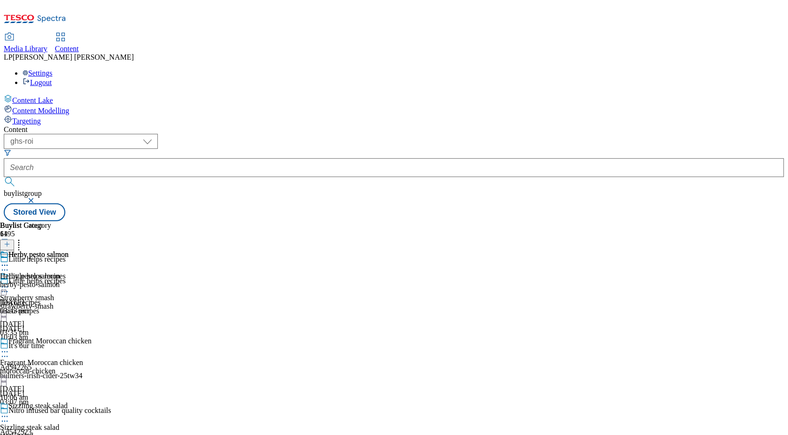
scroll to position [417, 0]
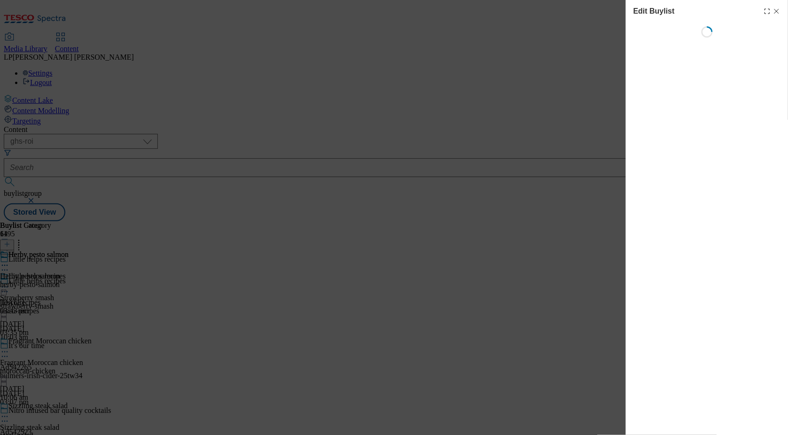
scroll to position [0, 0]
select select "evergreen"
select select "Meal"
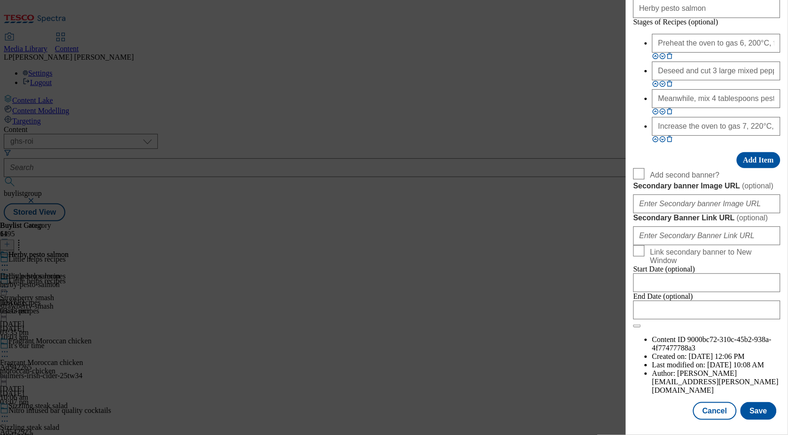
scroll to position [734, 0]
paste input "3619e1ac-c9bc-4108-9ef9-a94965ceaa84/2453-GHS-Header-BakedPepper"
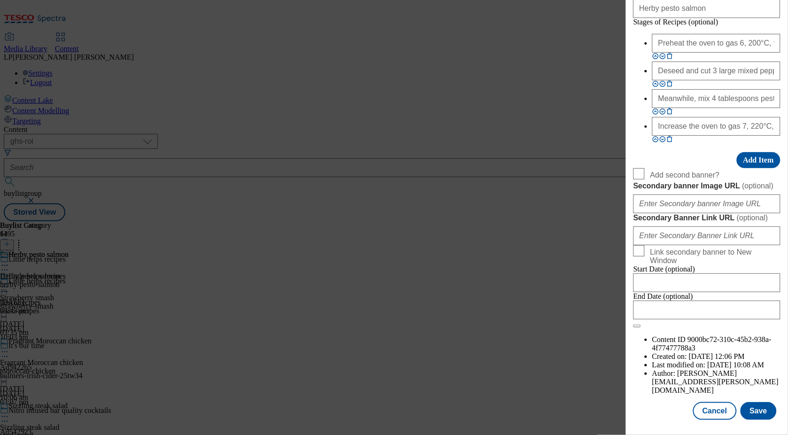
scroll to position [1032, 0]
type input "https://digitalcontent.api.tesco.com/v2/media/ghs-roi/3619e1ac-c9bc-4108-9ef9-a…"
click at [754, 415] on button "Save" at bounding box center [759, 411] width 36 height 18
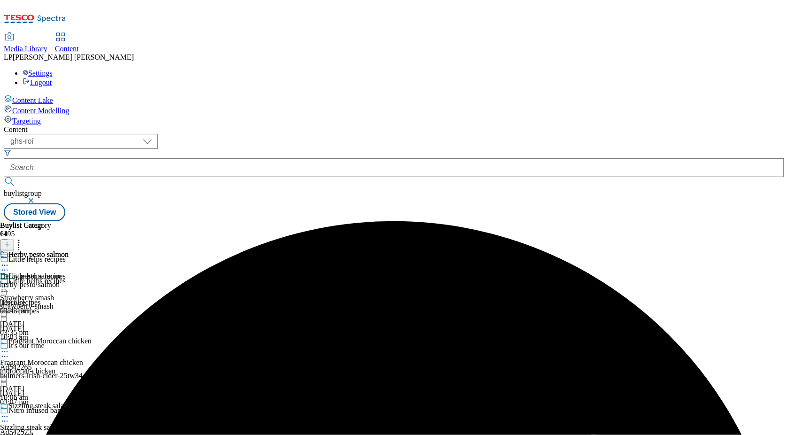
click at [9, 261] on icon at bounding box center [4, 265] width 9 height 9
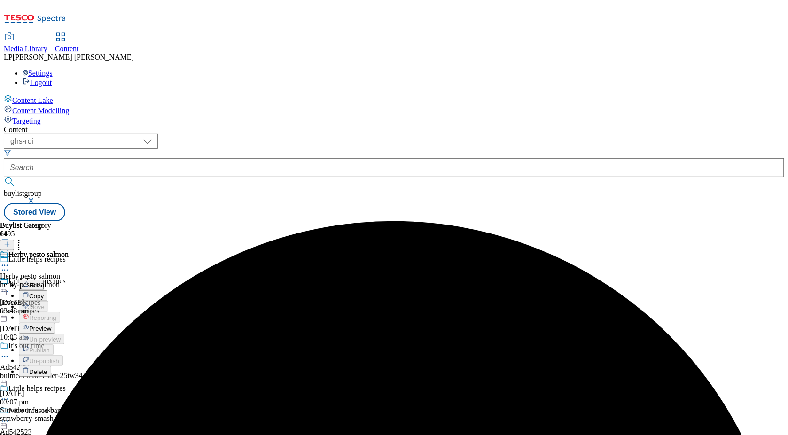
click at [55, 323] on button "Preview" at bounding box center [37, 328] width 36 height 11
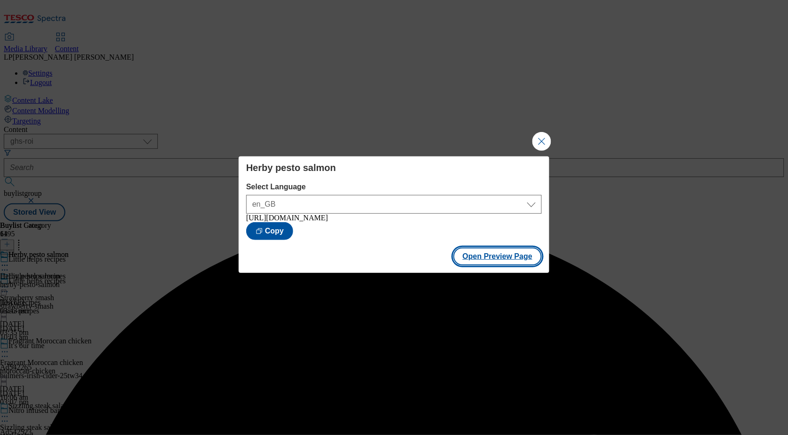
click at [494, 258] on button "Open Preview Page" at bounding box center [498, 257] width 89 height 18
click at [543, 142] on button "Close Modal" at bounding box center [542, 141] width 19 height 19
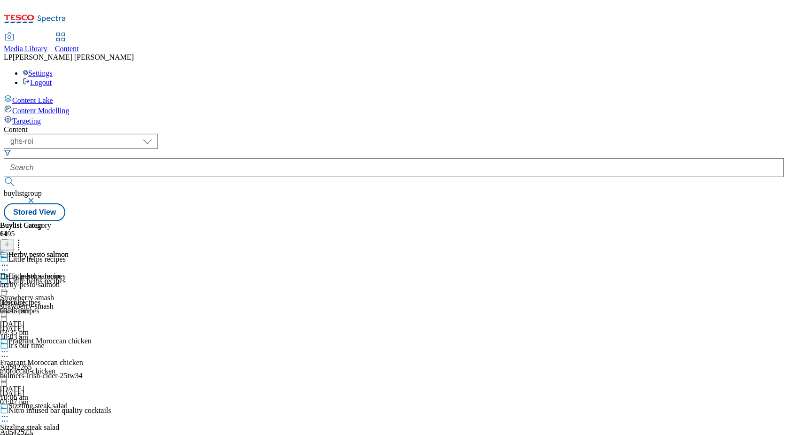
scroll to position [549, 0]
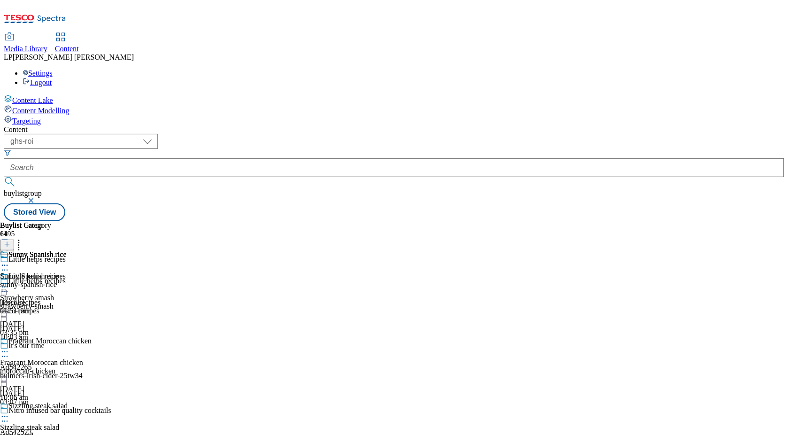
scroll to position [0, 0]
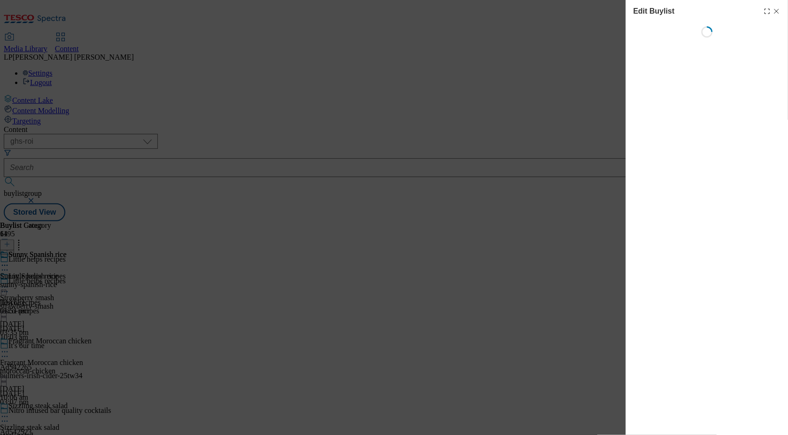
select select "evergreen"
select select "Meal"
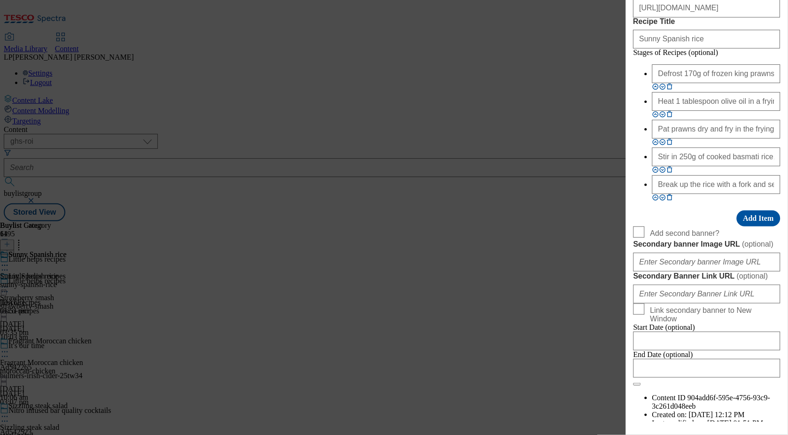
scroll to position [676, 0]
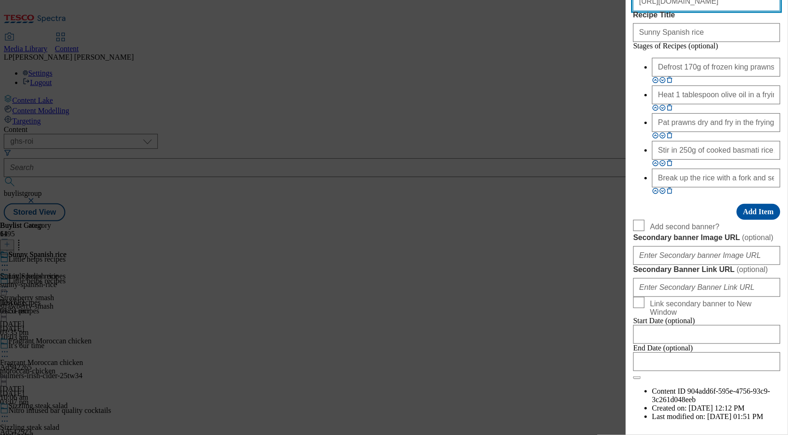
click at [693, 11] on input "https://digitalcontent.api.tesco.com/v2/media/ghs-roi/81eedda8-2ebc-47fc-96d4-a…" at bounding box center [707, 1] width 147 height 19
paste input "9e60d87b-778b-466a-99e4-29f6faae9aea"
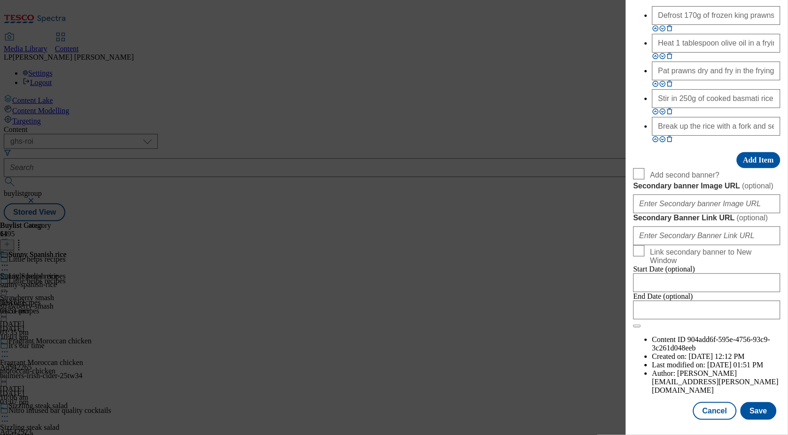
scroll to position [1063, 0]
type input "https://digitalcontent.api.tesco.com/v2/media/ghs-roi/9e60d87b-778b-466a-99e4-2…"
click at [767, 413] on button "Save" at bounding box center [759, 411] width 36 height 18
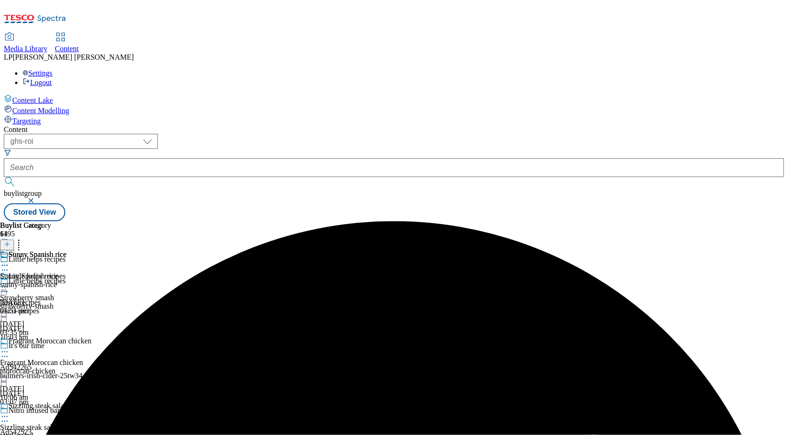
click at [9, 261] on icon at bounding box center [4, 265] width 9 height 9
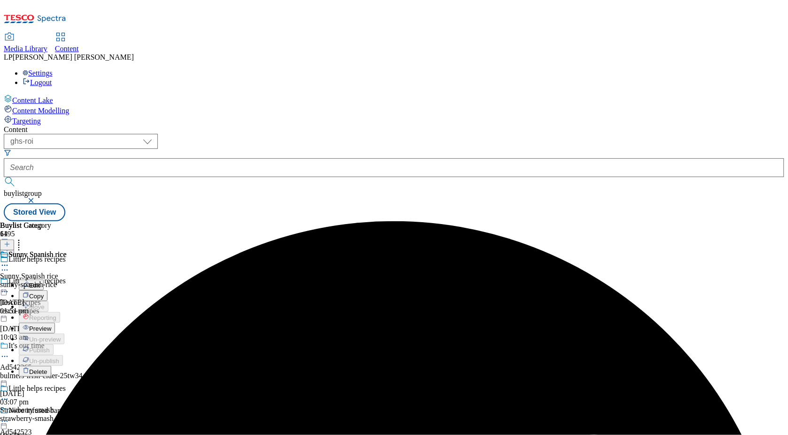
click at [51, 325] on span "Preview" at bounding box center [40, 328] width 22 height 7
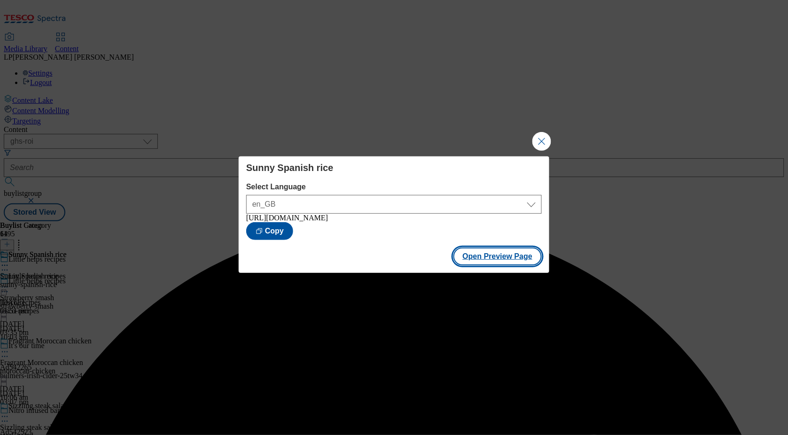
click at [504, 260] on button "Open Preview Page" at bounding box center [498, 257] width 89 height 18
click at [542, 139] on button "Close Modal" at bounding box center [542, 141] width 19 height 19
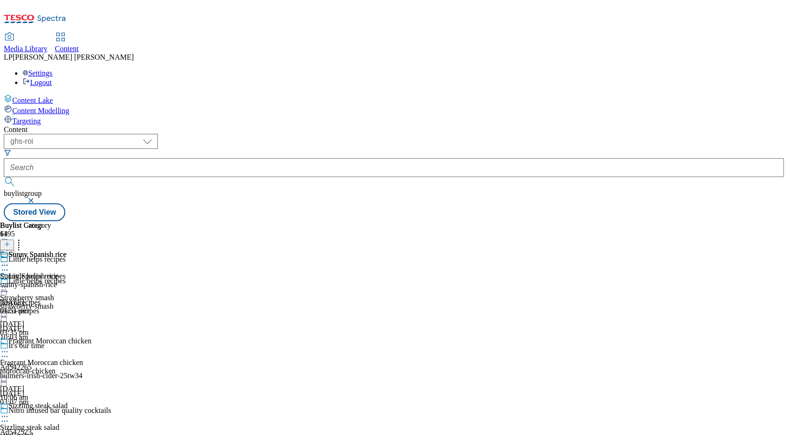
scroll to position [782, 0]
select select "evergreen"
select select "Meal"
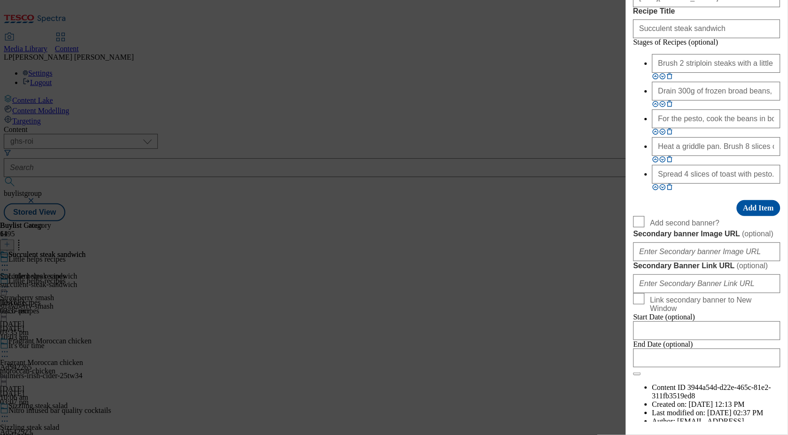
scroll to position [708, 0]
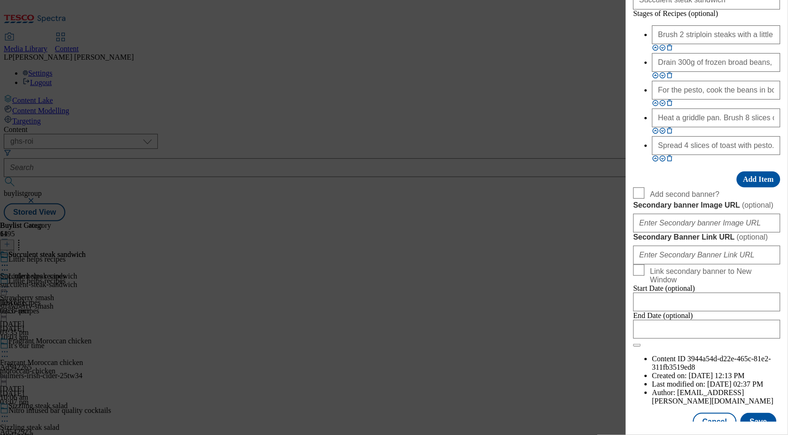
paste input "0548796b-1e22-4eb3-b91b-b1c9428d2462"
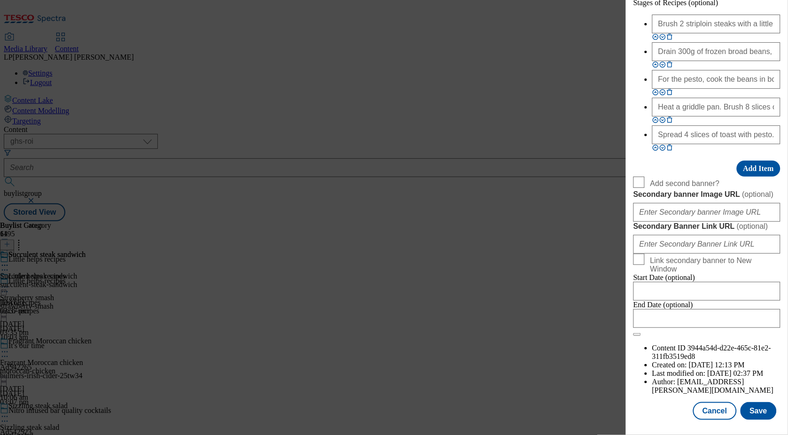
scroll to position [1063, 0]
type input "https://digitalcontent.api.tesco.com/v2/media/ghs-roi/0548796b-1e22-4eb3-b91b-b…"
click at [753, 408] on button "Save" at bounding box center [759, 411] width 36 height 18
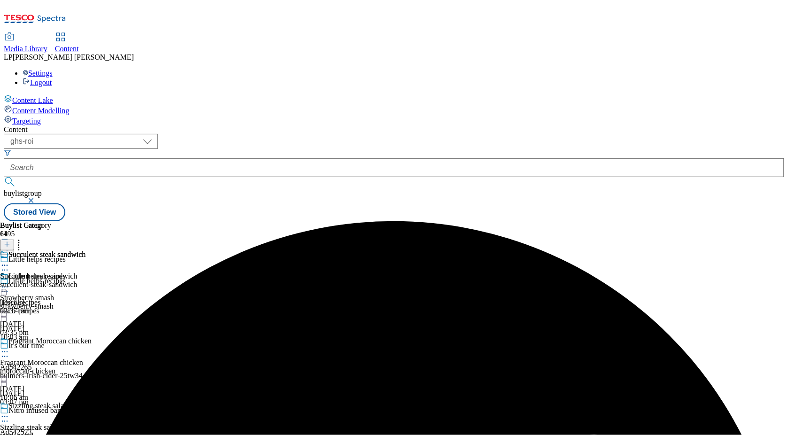
click at [9, 261] on icon at bounding box center [4, 265] width 9 height 9
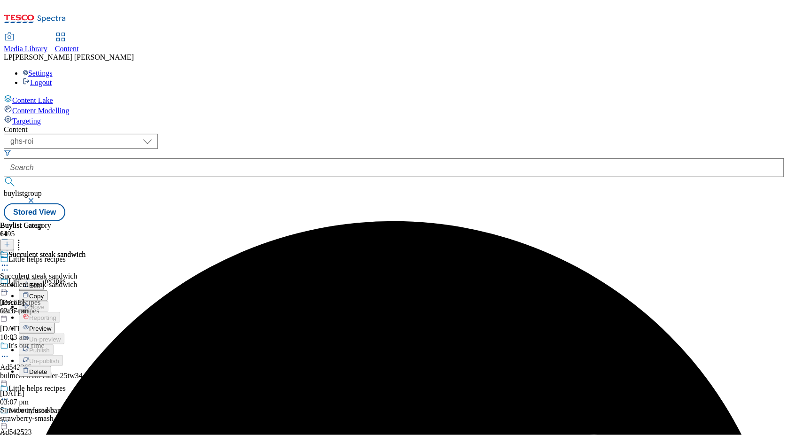
click at [51, 325] on span "Preview" at bounding box center [40, 328] width 22 height 7
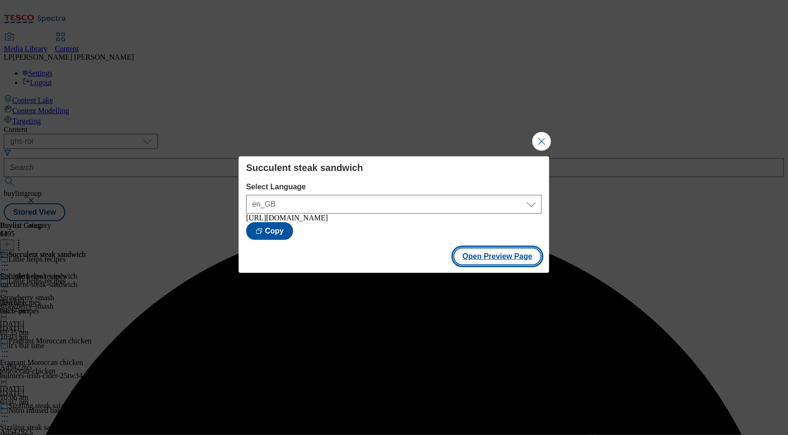
click at [491, 255] on button "Open Preview Page" at bounding box center [498, 257] width 89 height 18
click at [549, 141] on button "Close Modal" at bounding box center [542, 141] width 19 height 19
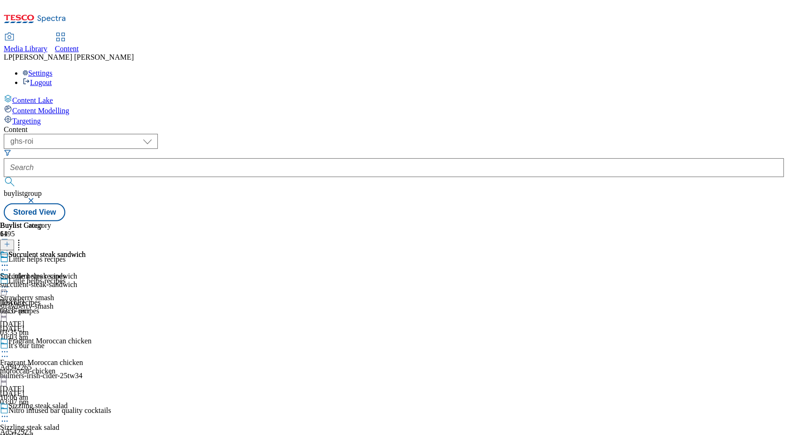
scroll to position [899, 0]
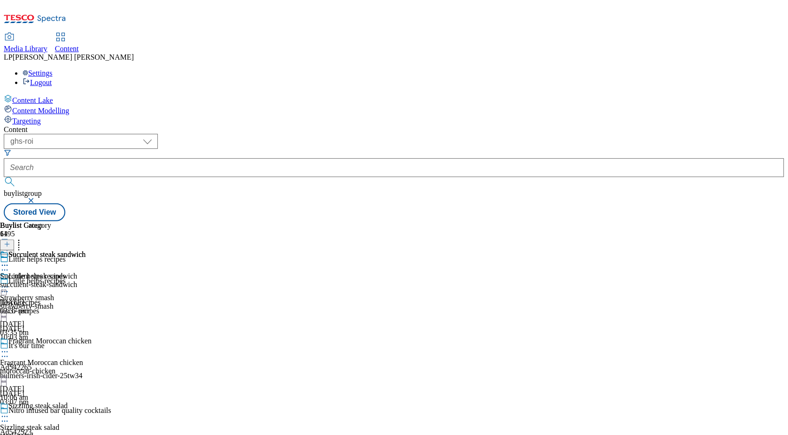
scroll to position [981, 0]
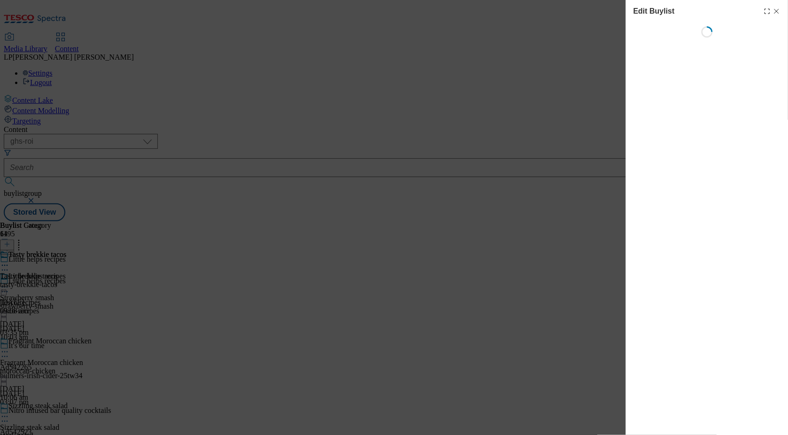
select select "evergreen"
select select "Meal"
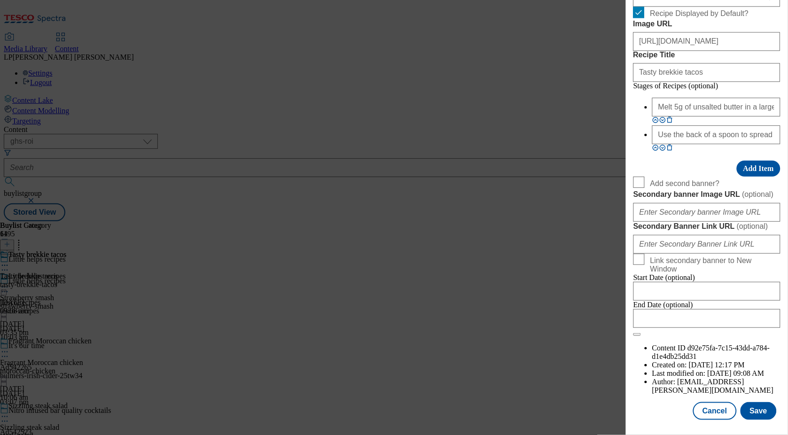
scroll to position [909, 0]
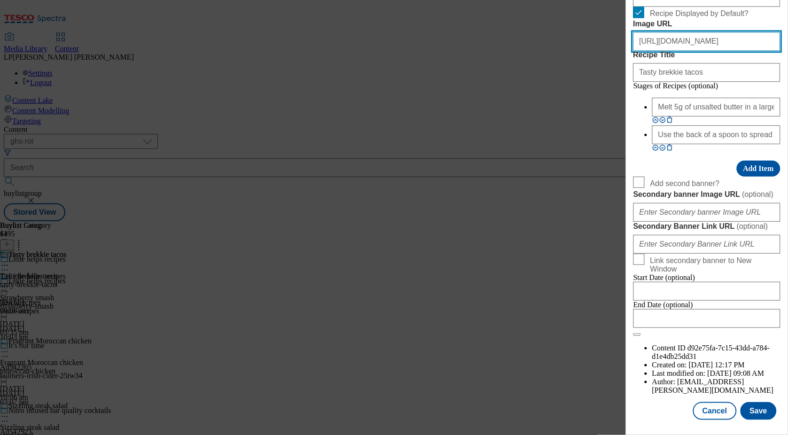
click at [682, 51] on input "https://digitalcontent.api.tesco.com/v2/media/ghs-roi/026edb31-4f35-4fa2-ab77-7…" at bounding box center [707, 41] width 147 height 19
paste input "8d721e46-597c-4028-9db2-32969bbc79fe"
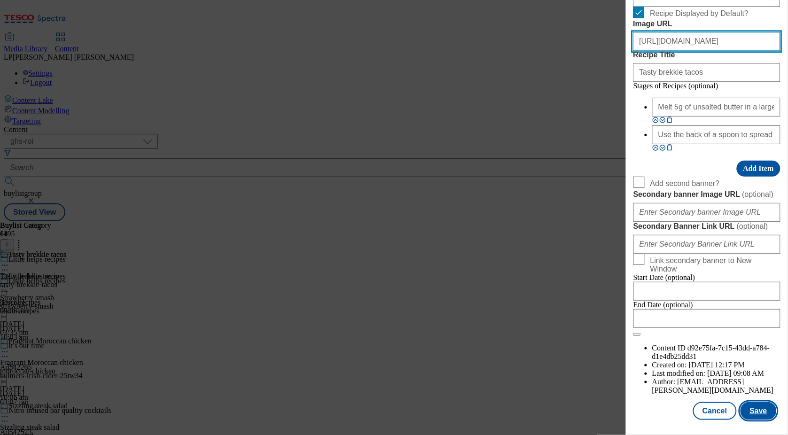
type input "https://digitalcontent.api.tesco.com/v2/media/ghs-roi/8d721e46-597c-4028-9db2-3…"
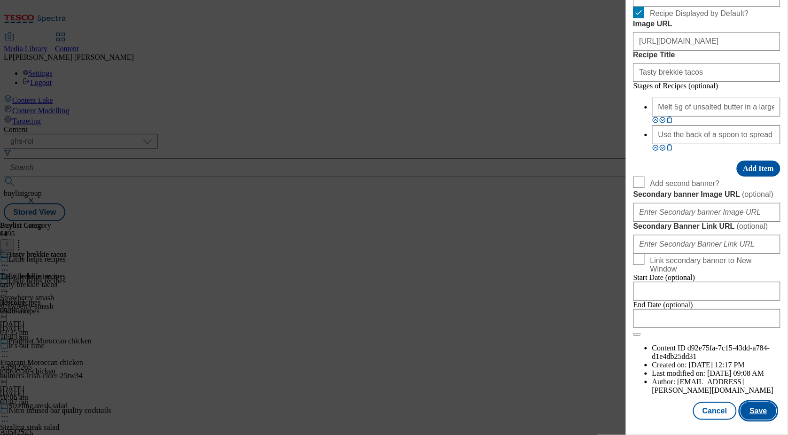
click at [765, 412] on button "Save" at bounding box center [759, 411] width 36 height 18
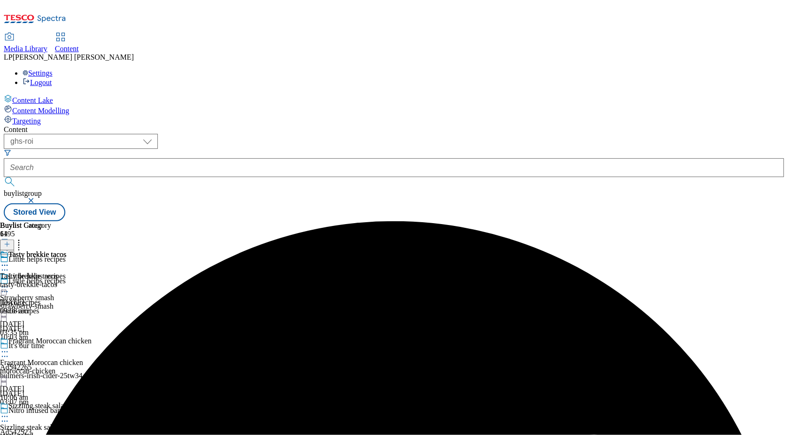
click at [9, 261] on icon at bounding box center [4, 265] width 9 height 9
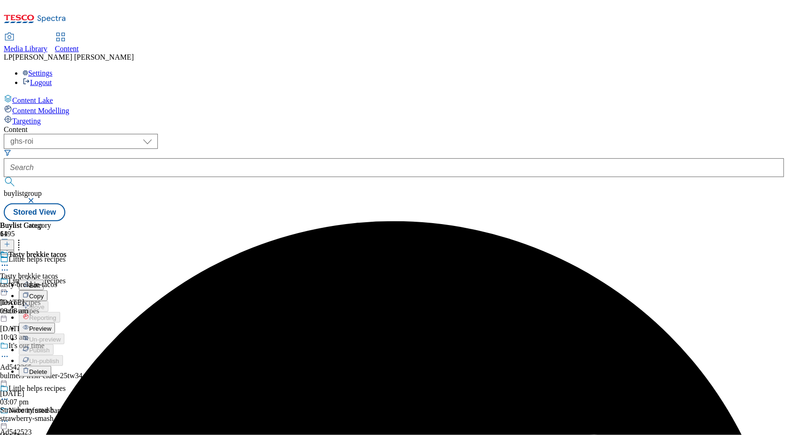
click at [51, 325] on span "Preview" at bounding box center [40, 328] width 22 height 7
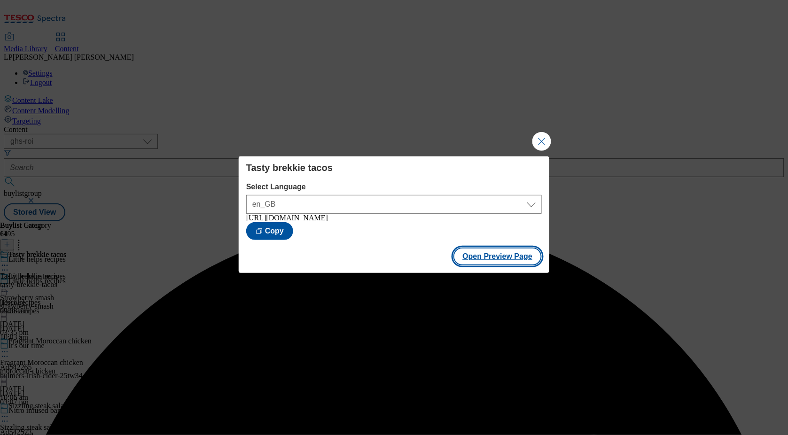
click at [474, 260] on button "Open Preview Page" at bounding box center [498, 257] width 89 height 18
click at [546, 143] on button "Close Modal" at bounding box center [542, 141] width 19 height 19
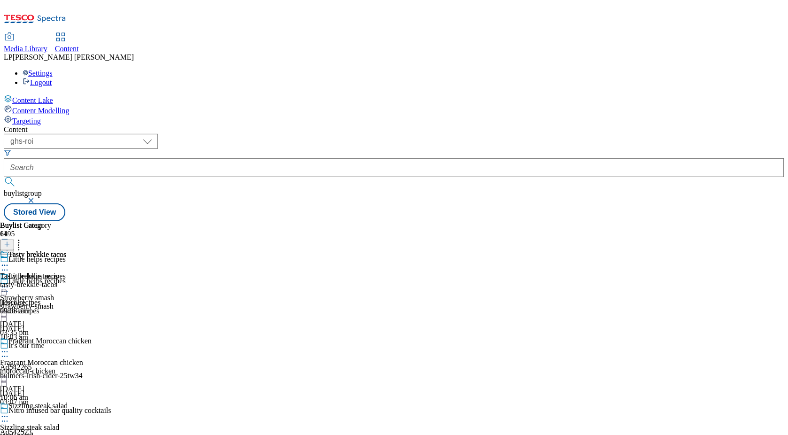
scroll to position [1075, 0]
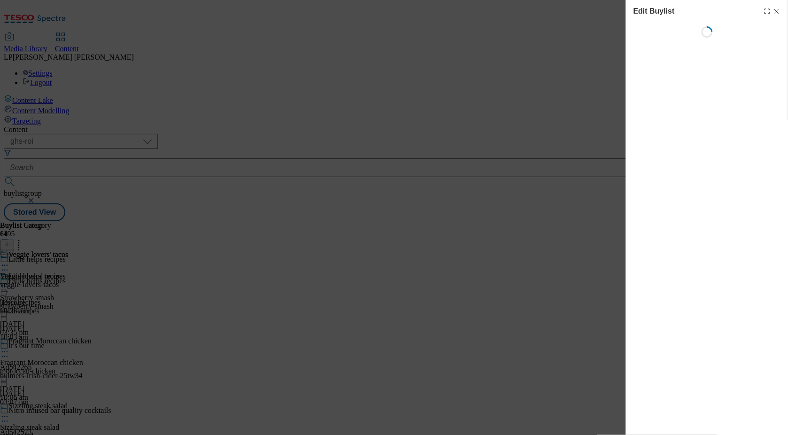
select select "evergreen"
select select "Meal"
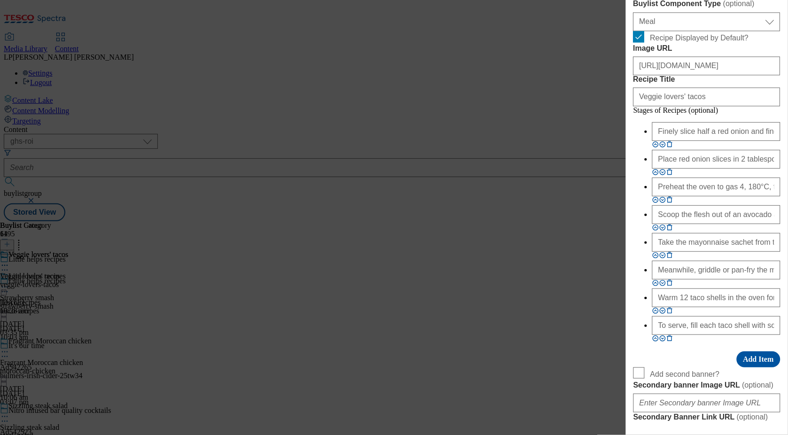
scroll to position [729, 0]
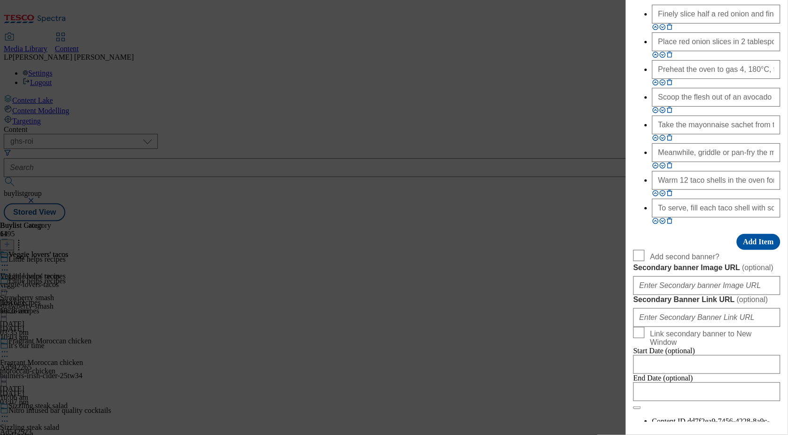
paste input "31076cc8-428b-4617-b65a-2fd3d2bee7fa"
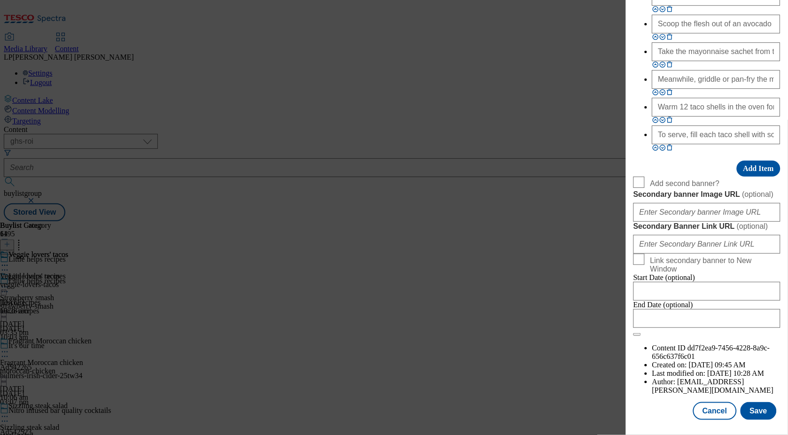
scroll to position [1153, 0]
type input "https://digitalcontent.api.tesco.com/v2/media/ghs-roi/31076cc8-428b-4617-b65a-2…"
click at [758, 410] on button "Save" at bounding box center [759, 411] width 36 height 18
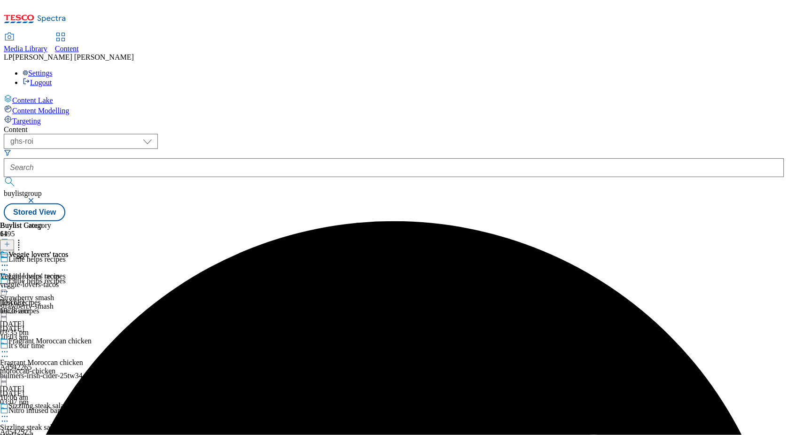
click at [9, 261] on icon at bounding box center [4, 265] width 9 height 9
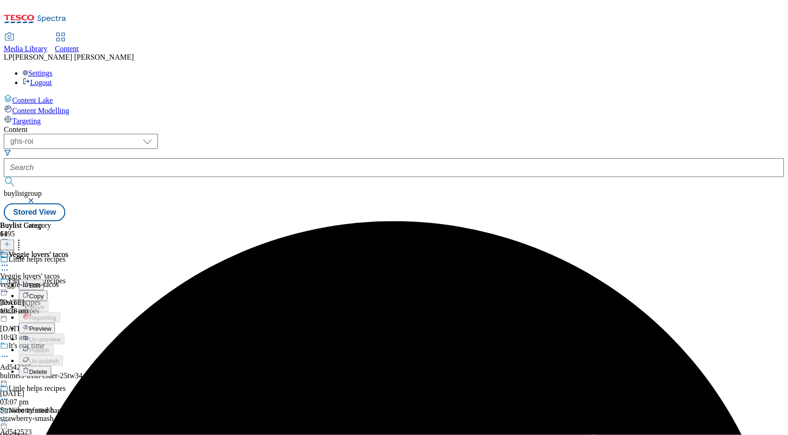
click at [51, 325] on span "Preview" at bounding box center [40, 328] width 22 height 7
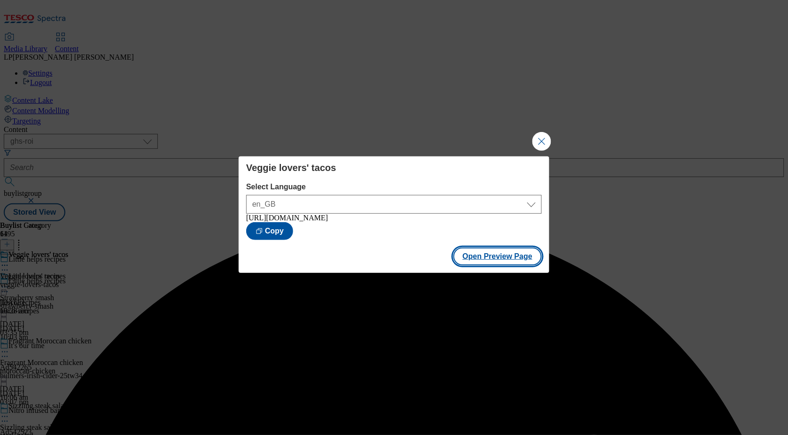
click at [495, 261] on button "Open Preview Page" at bounding box center [498, 257] width 89 height 18
click at [546, 135] on button "Close Modal" at bounding box center [542, 141] width 19 height 19
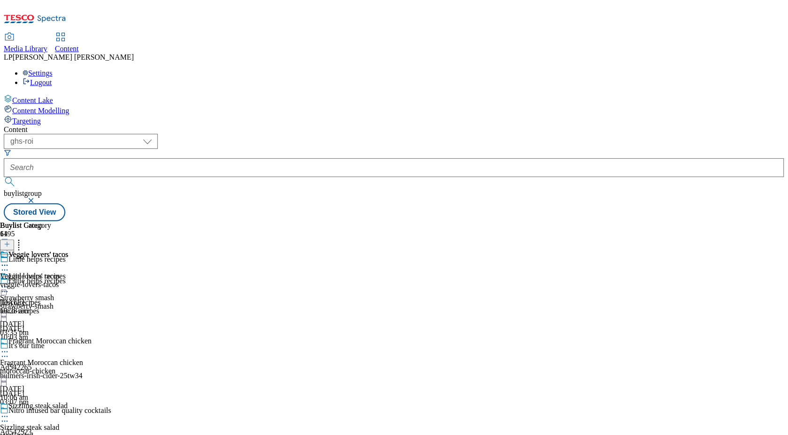
scroll to position [1205, 0]
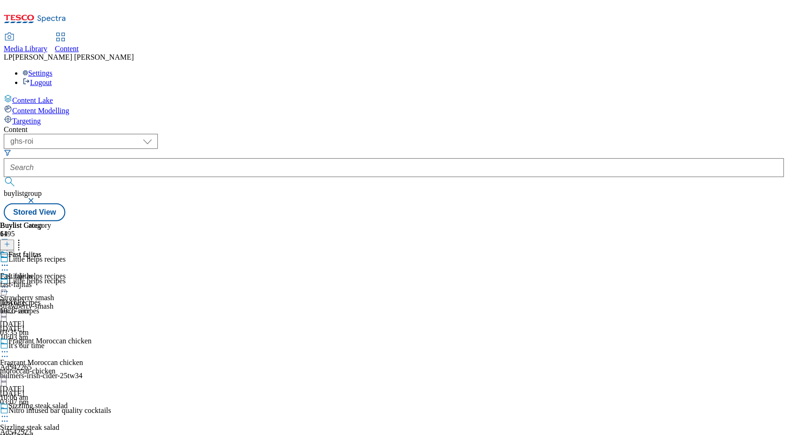
scroll to position [1333, 0]
click at [9, 412] on icon at bounding box center [4, 416] width 9 height 9
click at [44, 431] on button "Edit" at bounding box center [31, 436] width 25 height 11
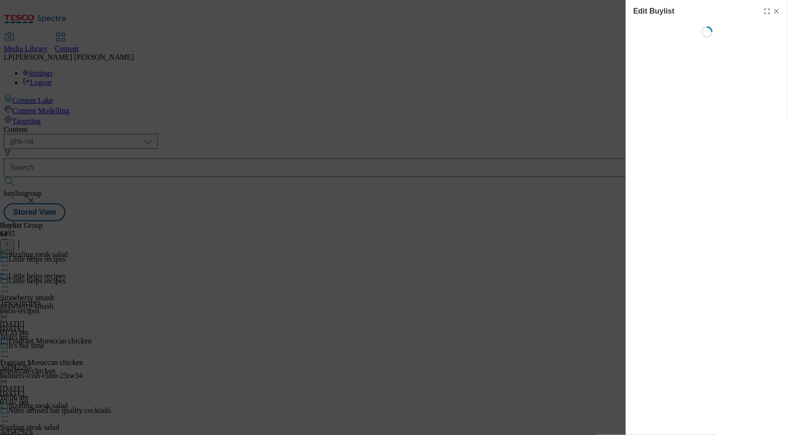
select select "evergreen"
select select "Meal"
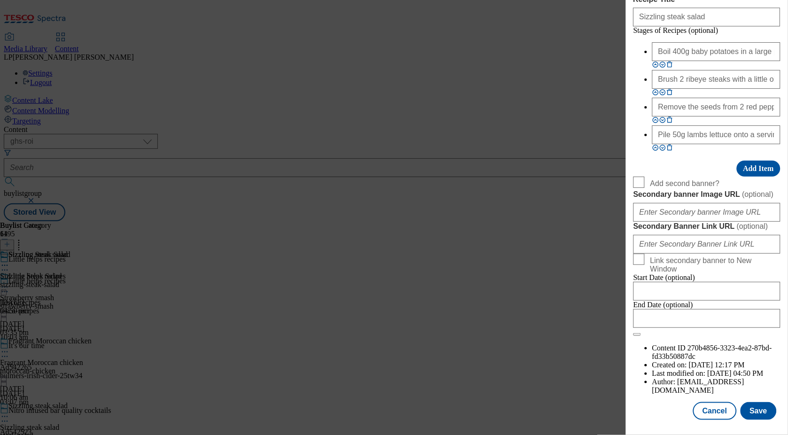
scroll to position [703, 0]
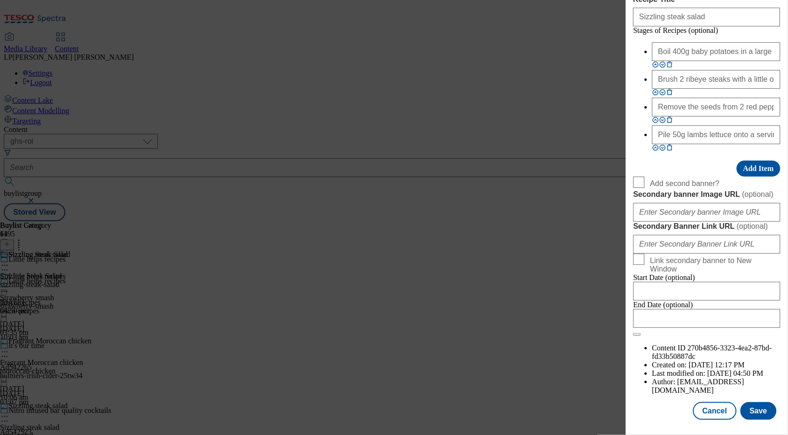
paste input "65914c58-56c2-4138-9d0a-0263eadb1c25"
type input "https://digitalcontent.api.tesco.com/v2/media/ghs-roi/65914c58-56c2-4138-9d0a-0…"
click at [753, 413] on button "Save" at bounding box center [759, 411] width 36 height 18
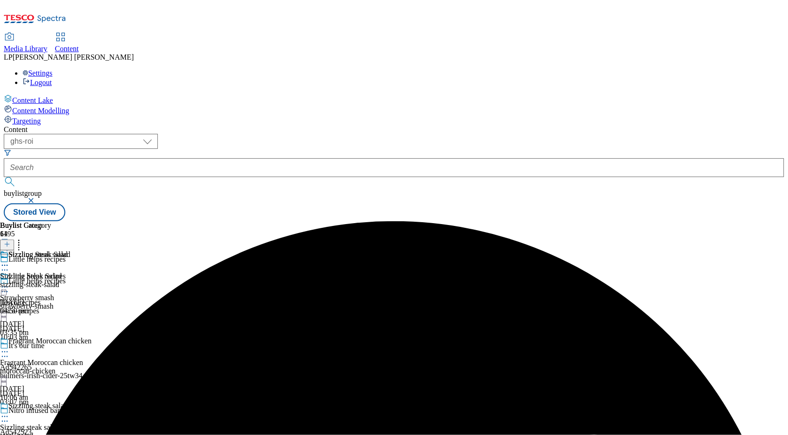
scroll to position [2, 0]
click at [9, 412] on icon at bounding box center [4, 416] width 9 height 9
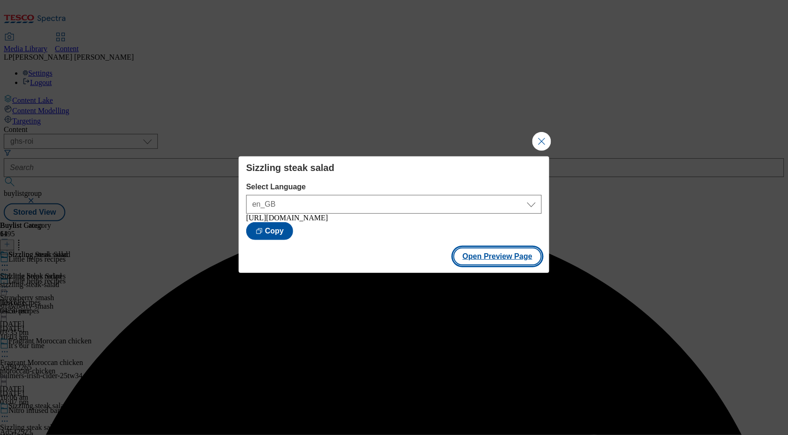
click at [481, 263] on button "Open Preview Page" at bounding box center [498, 257] width 89 height 18
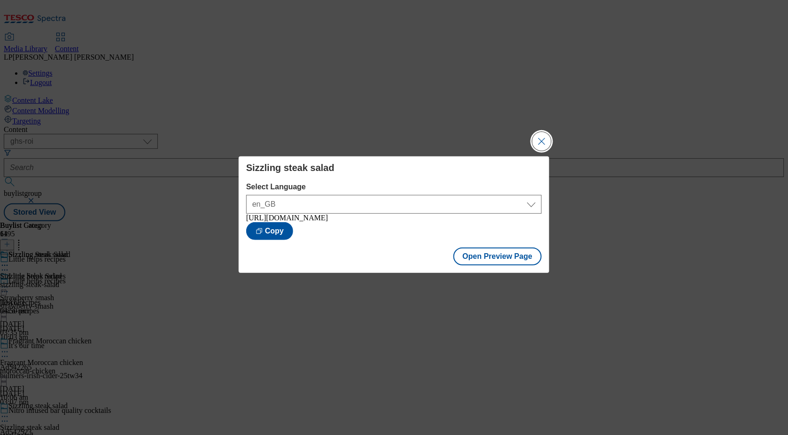
click at [541, 140] on button "Close Modal" at bounding box center [542, 141] width 19 height 19
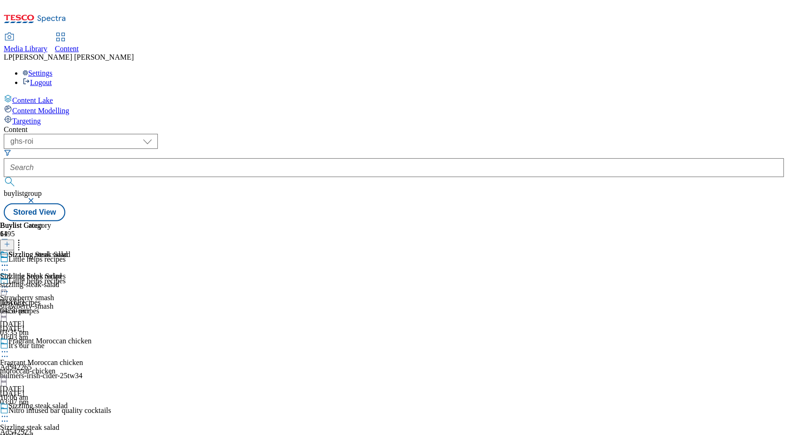
scroll to position [1096, 0]
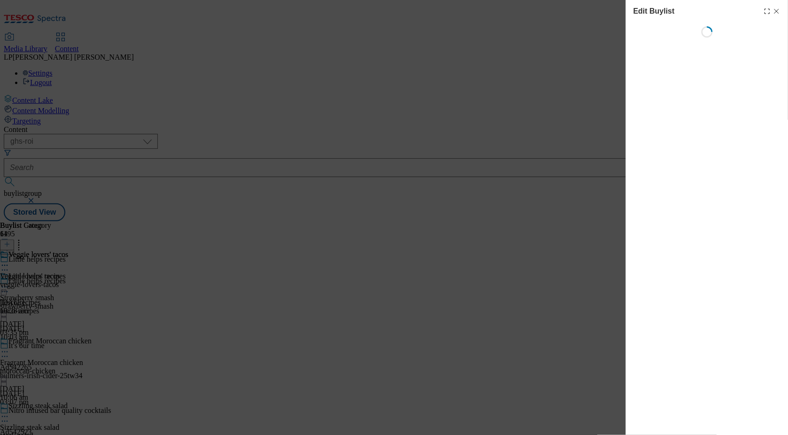
select select "evergreen"
select select "Meal"
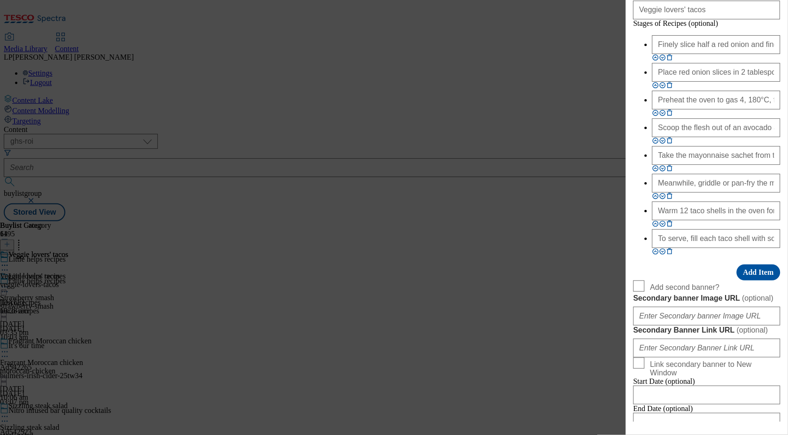
scroll to position [701, 0]
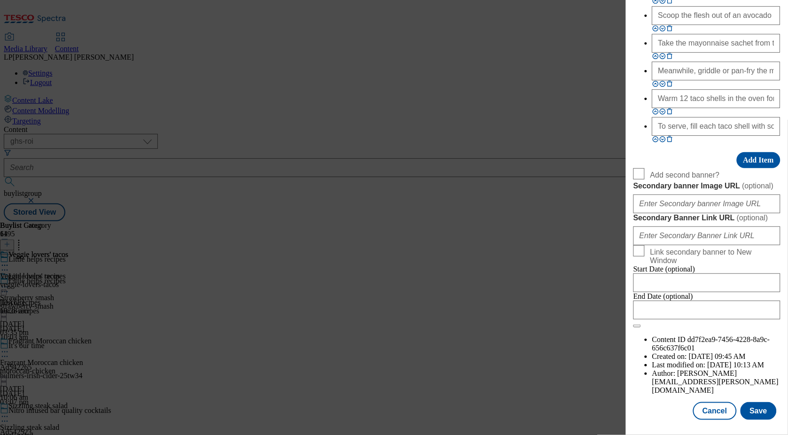
scroll to position [1153, 0]
click at [750, 412] on button "Save" at bounding box center [759, 411] width 36 height 18
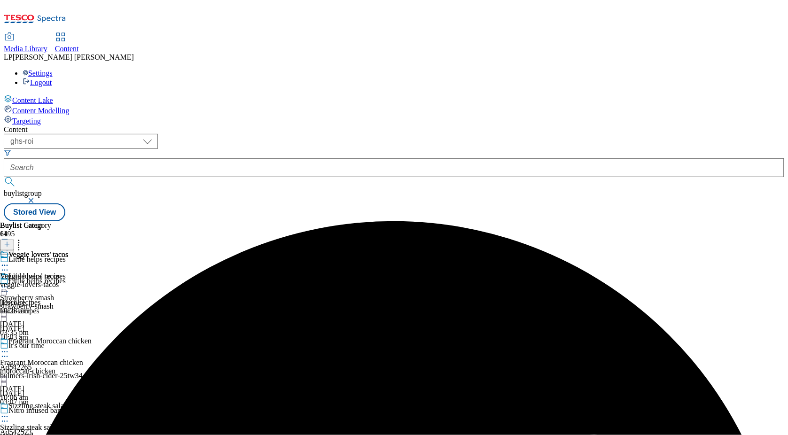
click at [9, 261] on icon at bounding box center [4, 265] width 9 height 9
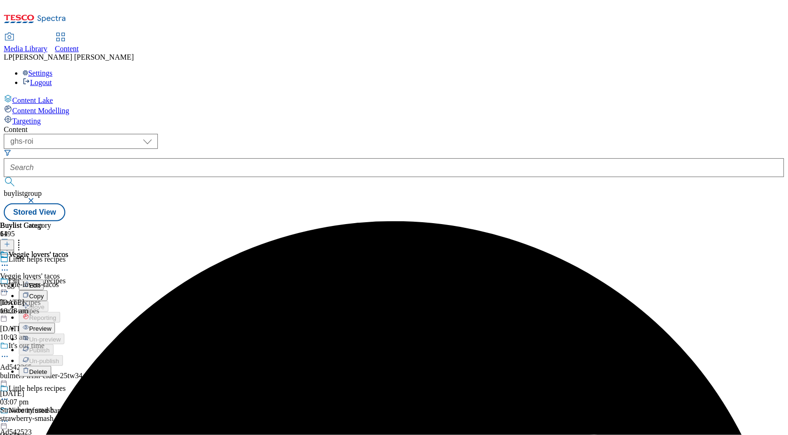
click at [51, 325] on span "Preview" at bounding box center [40, 328] width 22 height 7
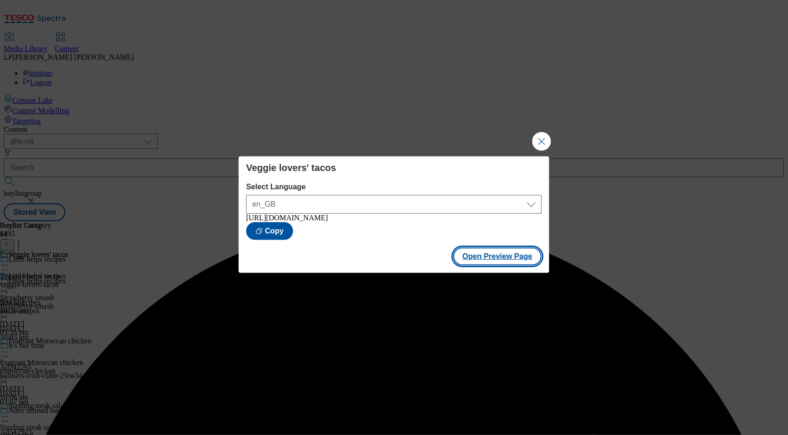
click at [488, 266] on button "Open Preview Page" at bounding box center [498, 257] width 89 height 18
click at [545, 142] on button "Close Modal" at bounding box center [542, 141] width 19 height 19
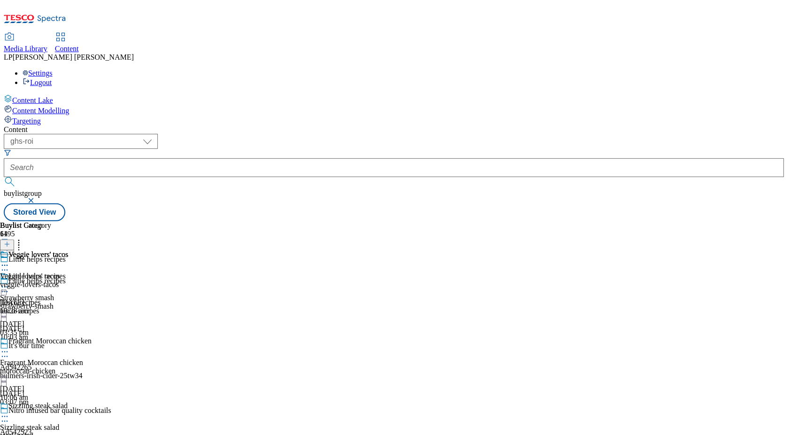
scroll to position [1127, 0]
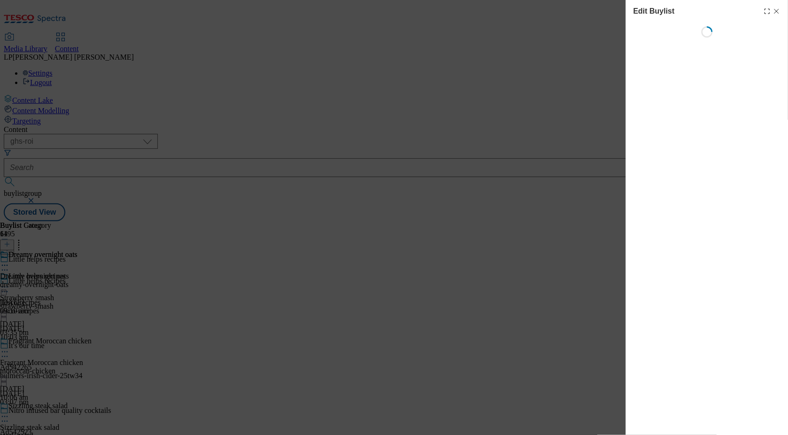
select select "evergreen"
select select "Meal"
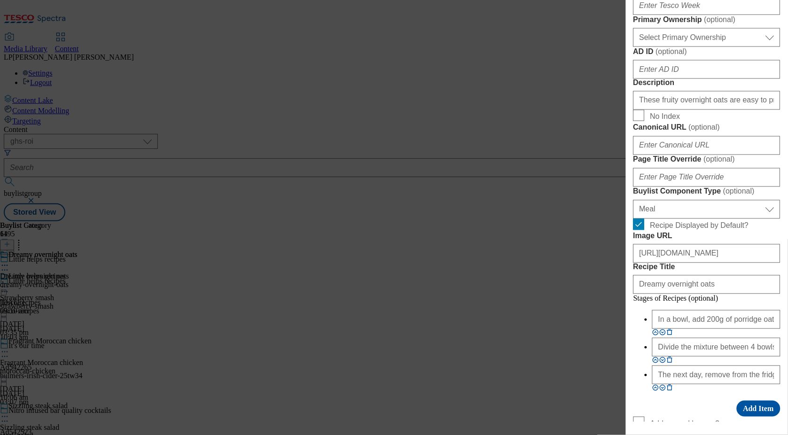
scroll to position [637, 0]
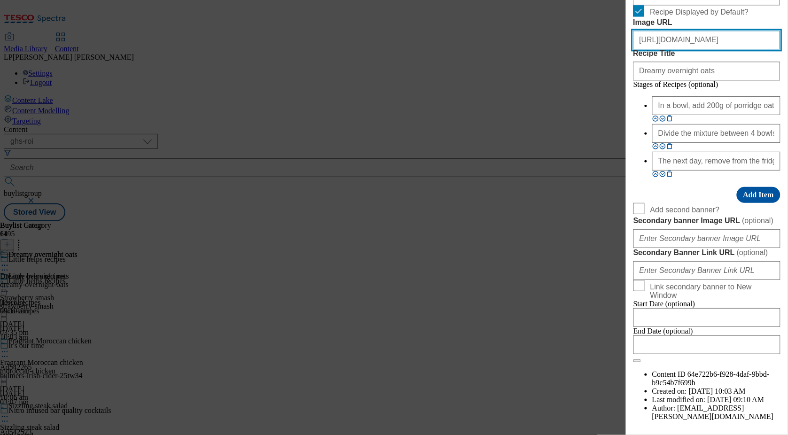
click at [685, 49] on input "https://digitalcontent.api.tesco.com/v2/media/ghs-roi/2906ce4c-e592-49ad-b6ba-1…" at bounding box center [707, 40] width 147 height 19
paste input "14b32a62-fd13-4a9e-a2d5-45865e35eca3"
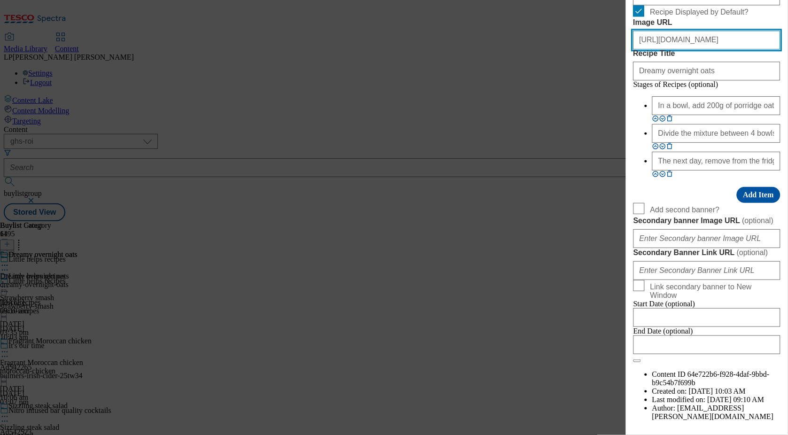
click at [762, 49] on input "https://digitalcontent.api.tesco.com/v2/media/ghs-roi/14b32a62-fd13-4a9e-a2d5-4…" at bounding box center [707, 40] width 147 height 19
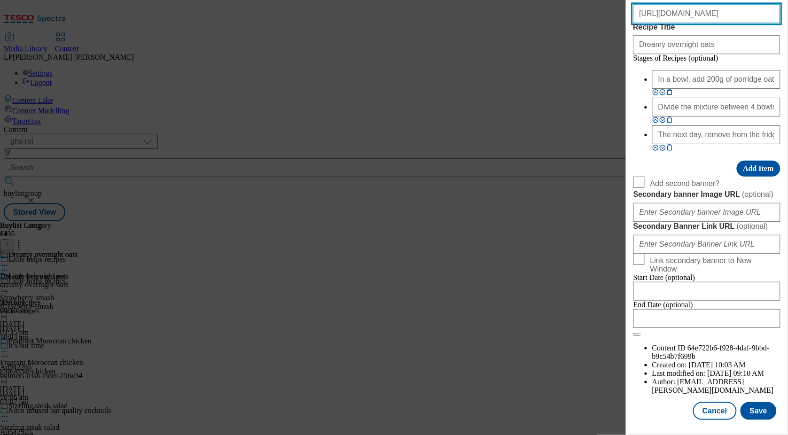
scroll to position [1002, 0]
type input "https://digitalcontent.api.tesco.com/v2/media/ghs-roi/14b32a62-fd13-4a9e-a2d5-4…"
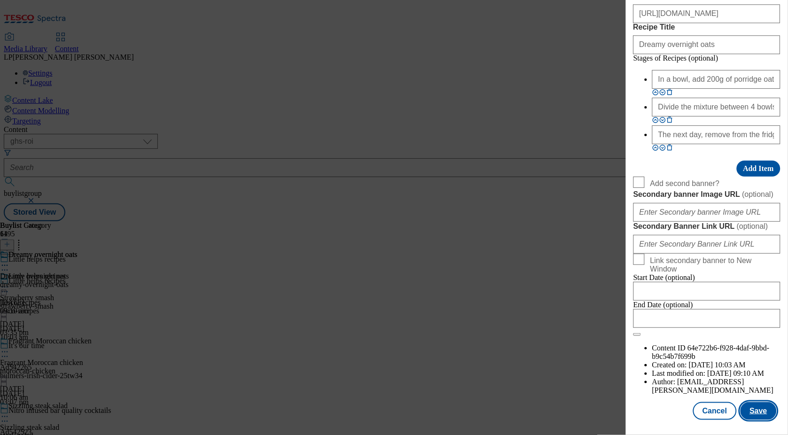
click at [756, 408] on button "Save" at bounding box center [759, 411] width 36 height 18
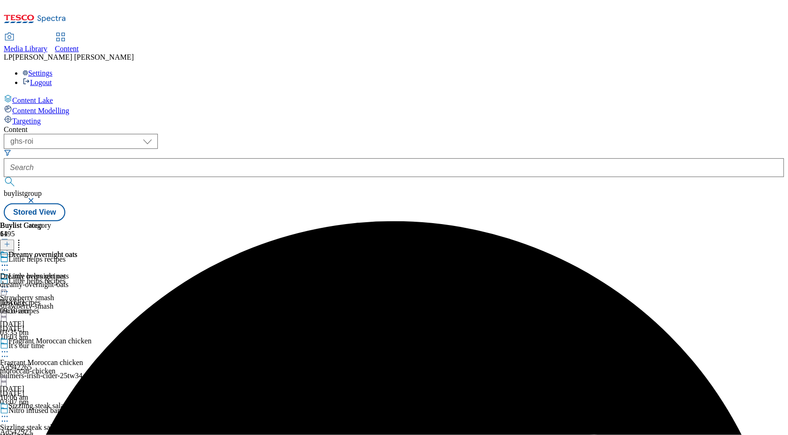
click at [9, 261] on icon at bounding box center [4, 265] width 9 height 9
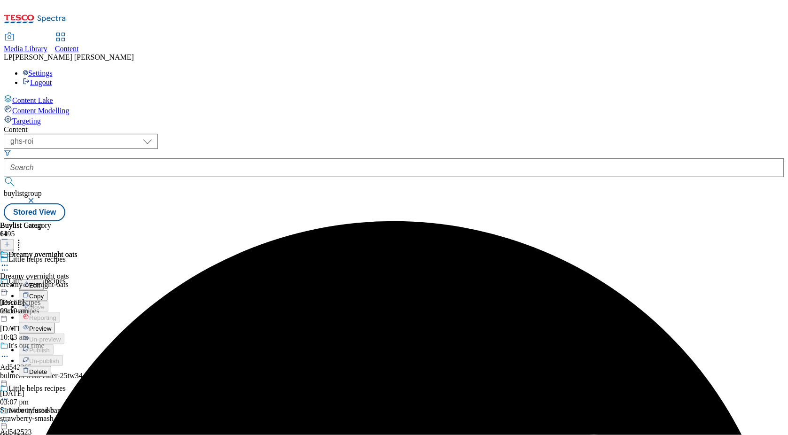
click at [51, 325] on span "Preview" at bounding box center [40, 328] width 22 height 7
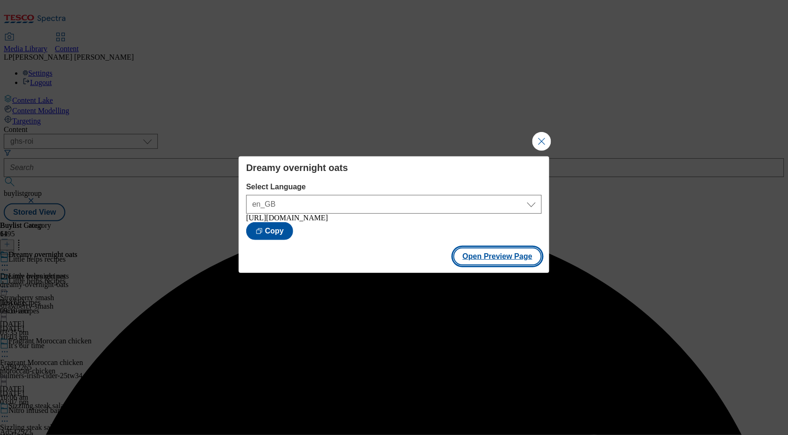
click at [504, 261] on button "Open Preview Page" at bounding box center [498, 257] width 89 height 18
click at [543, 140] on button "Close Modal" at bounding box center [542, 141] width 19 height 19
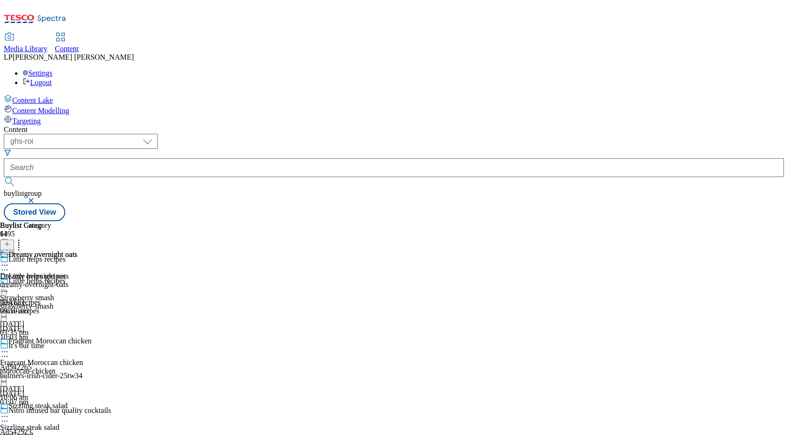
scroll to position [1482, 0]
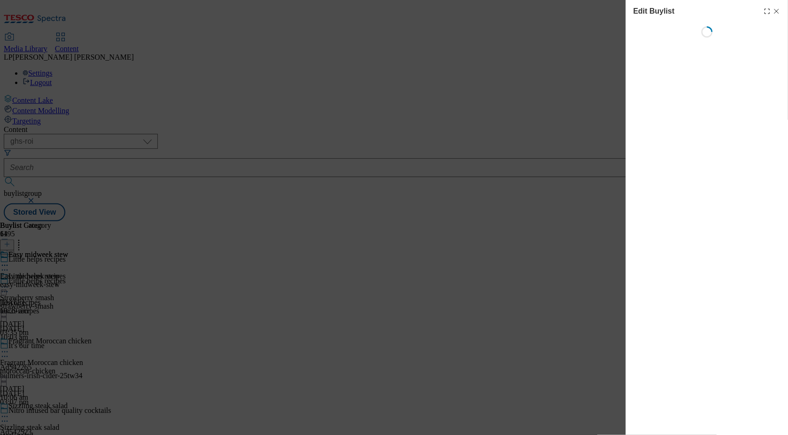
select select "evergreen"
select select "Meal"
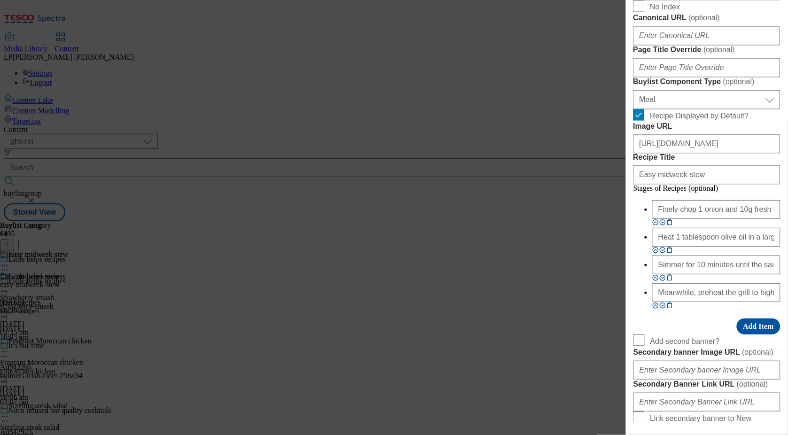
scroll to position [684, 0]
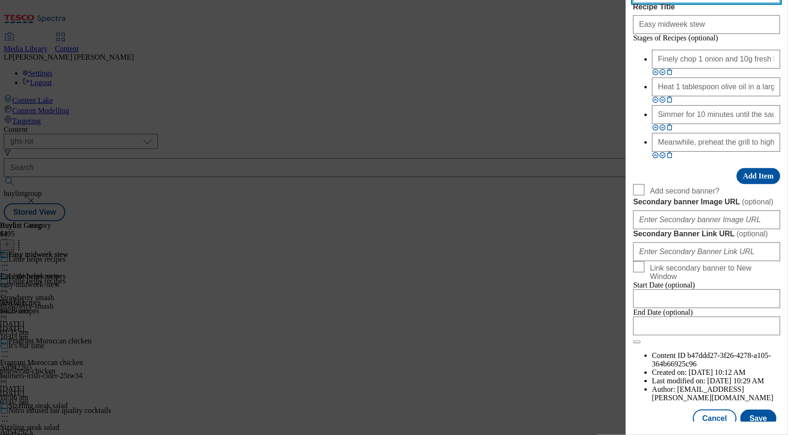
paste input "ec104f51-3ad0-4622-aabe-936e48563251"
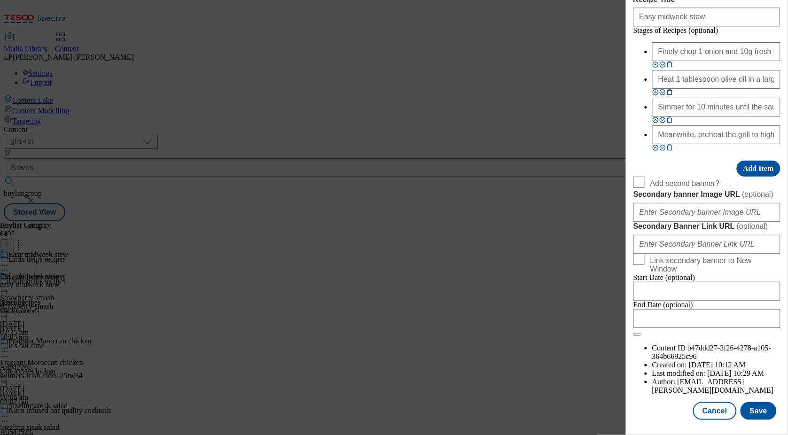
scroll to position [1032, 0]
type input "https://digitalcontent.api.tesco.com/v2/media/ghs-roi/ec104f51-3ad0-4622-aabe-9…"
click at [752, 418] on button "Save" at bounding box center [759, 411] width 36 height 18
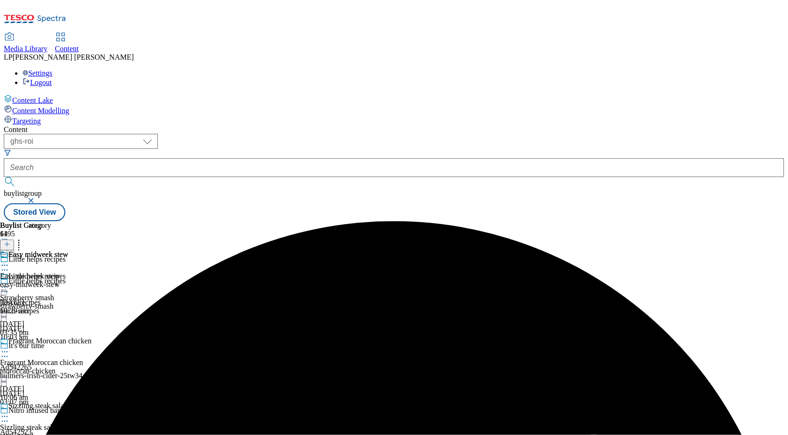
click at [9, 261] on icon at bounding box center [4, 265] width 9 height 9
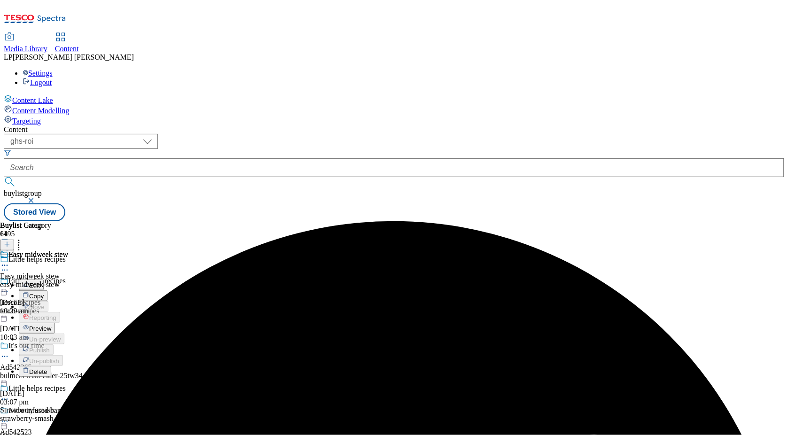
click at [51, 325] on span "Preview" at bounding box center [40, 328] width 22 height 7
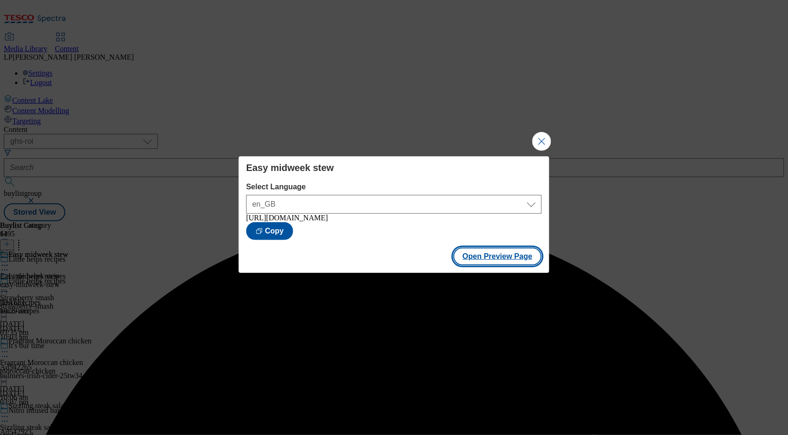
click at [487, 260] on button "Open Preview Page" at bounding box center [498, 257] width 89 height 18
click at [542, 138] on button "Close Modal" at bounding box center [542, 141] width 19 height 19
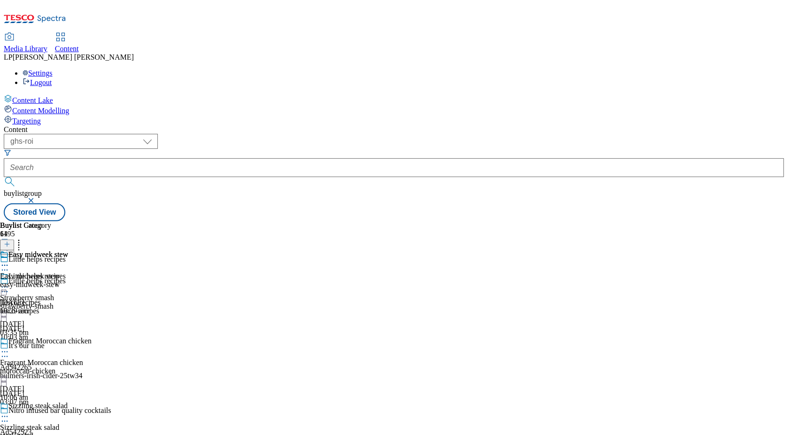
scroll to position [1909, 0]
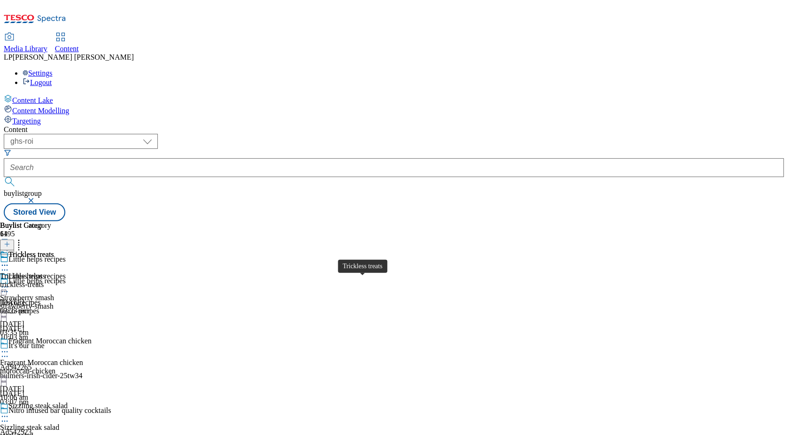
scroll to position [2054, 0]
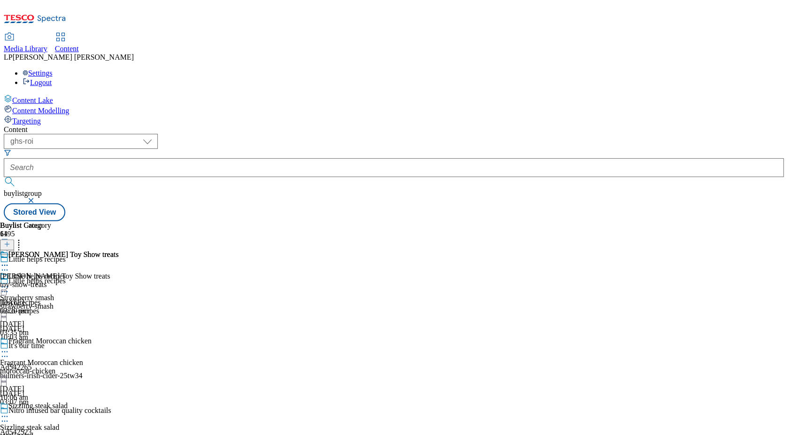
select select "evergreen"
select select "Meal"
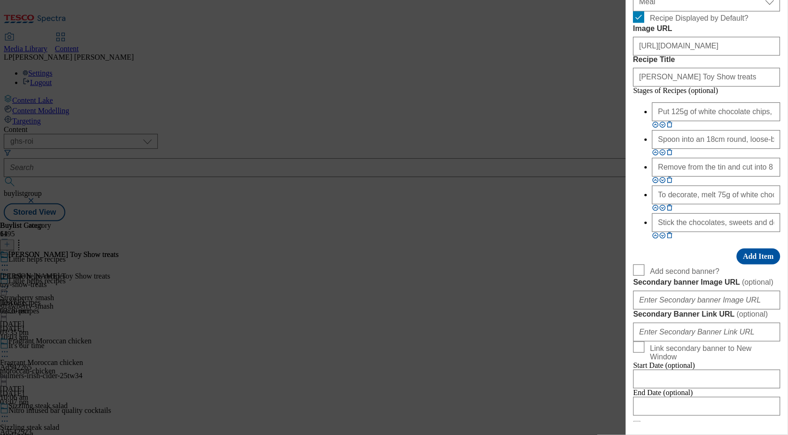
scroll to position [763, 0]
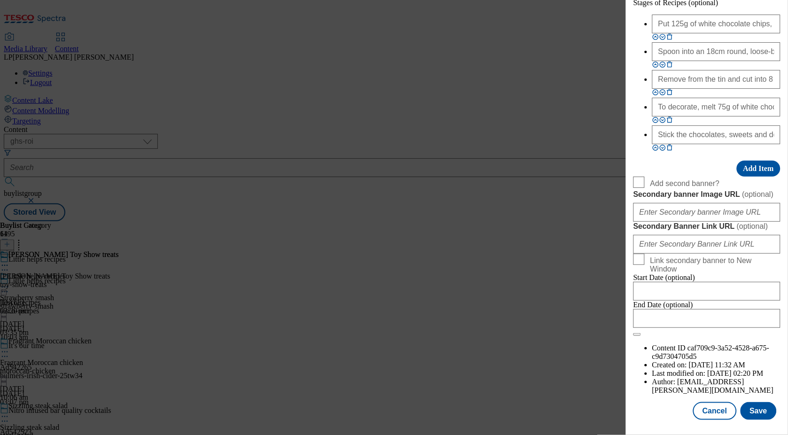
paste input "6ffa08af-9eb4-4eb9-a67e-98a0941b1480"
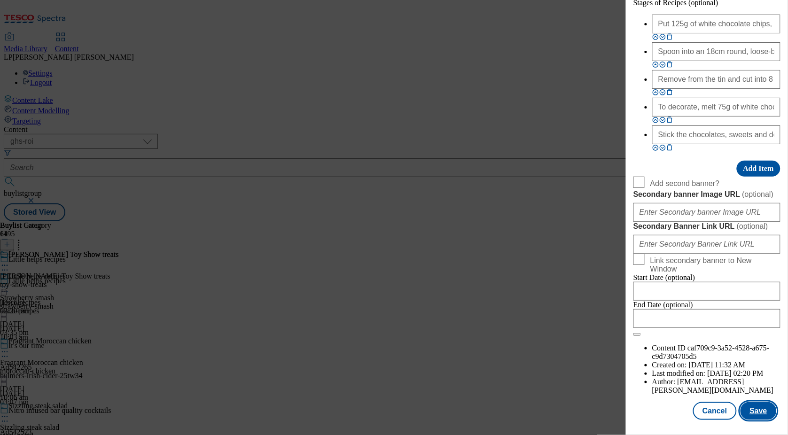
type input "https://digitalcontent.api.tesco.com/v2/media/ghs-roi/6ffa08af-9eb4-4eb9-a67e-9…"
click at [761, 404] on button "Save" at bounding box center [759, 411] width 36 height 18
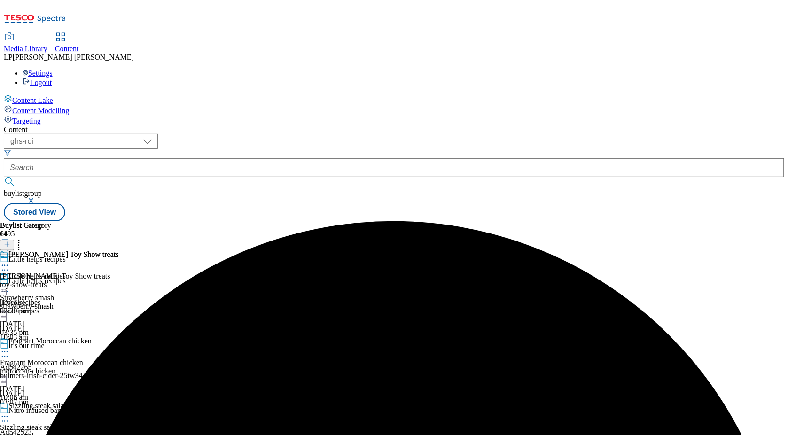
click at [9, 261] on icon at bounding box center [4, 265] width 9 height 9
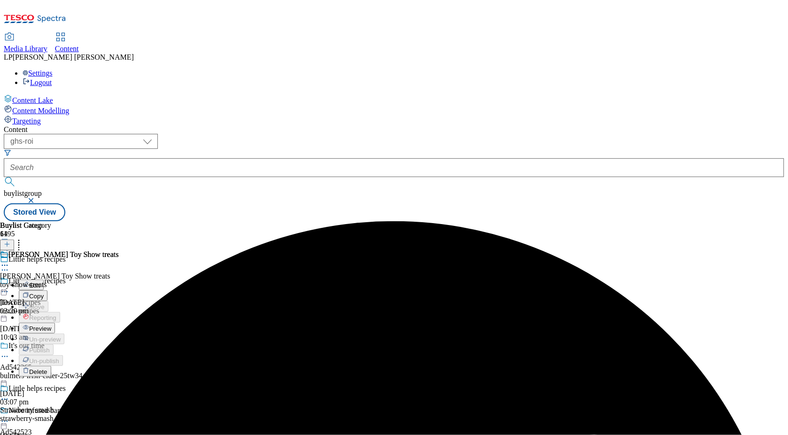
click at [51, 325] on span "Preview" at bounding box center [40, 328] width 22 height 7
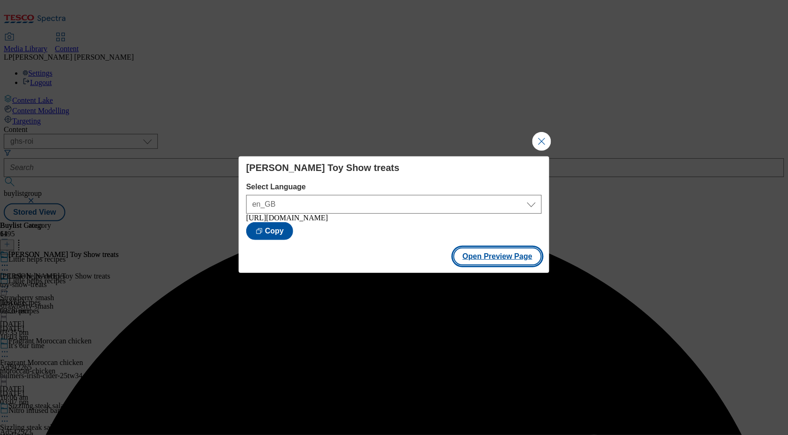
click at [497, 252] on button "Open Preview Page" at bounding box center [498, 257] width 89 height 18
click at [543, 140] on button "Close Modal" at bounding box center [542, 141] width 19 height 19
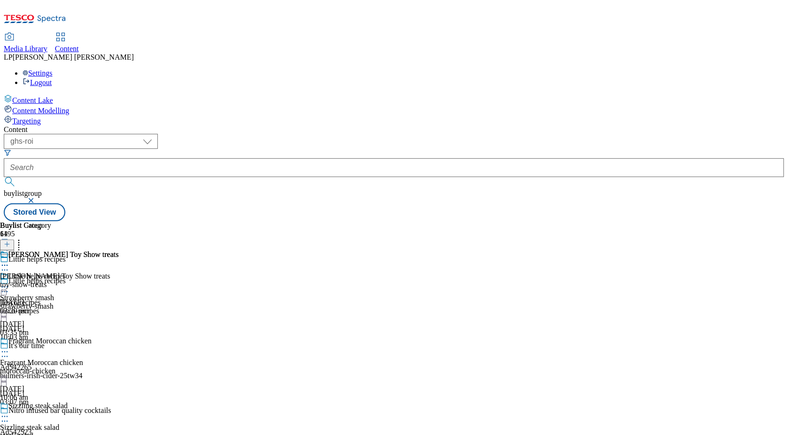
scroll to position [2556, 0]
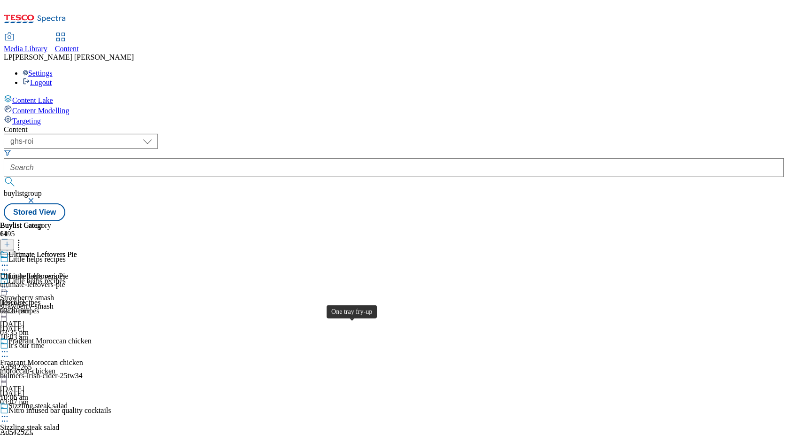
scroll to position [2925, 0]
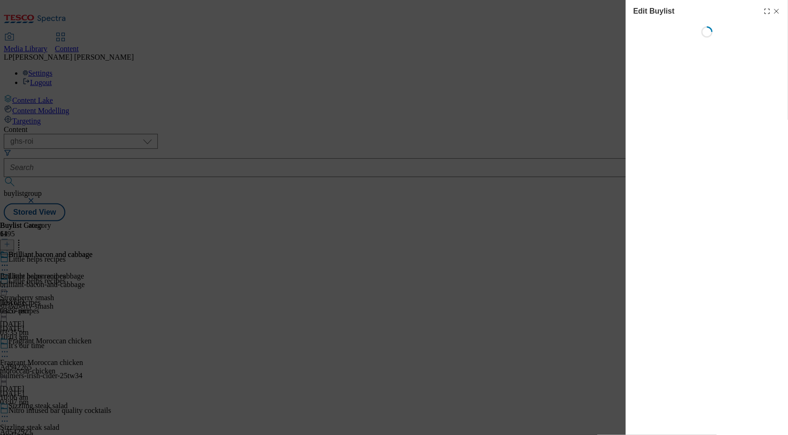
select select "evergreen"
select select "Meal"
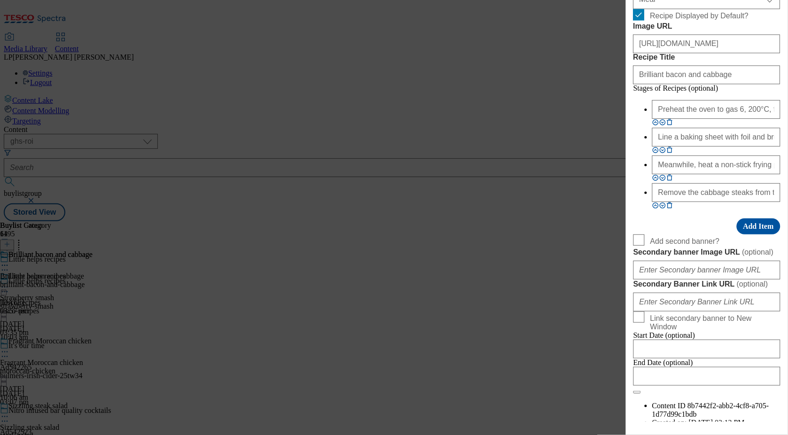
scroll to position [746, 0]
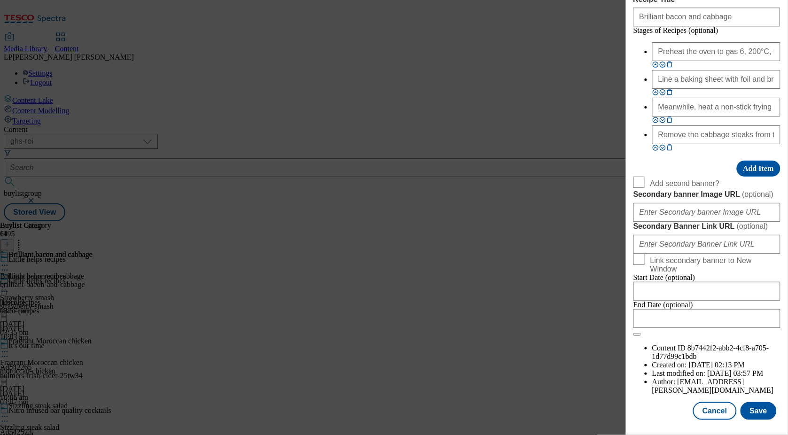
paste input "bc8645a0-2151-4f89-b232-3d9b19644a57"
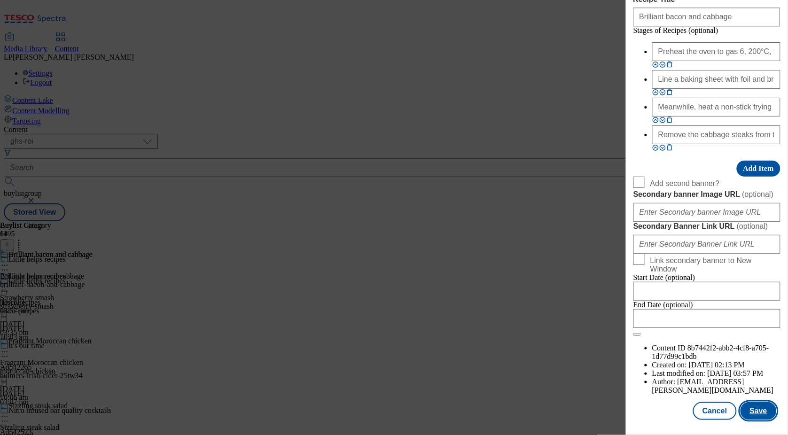
type input "https://digitalcontent.api.tesco.com/v2/media/ghs-roi/bc8645a0-2151-4f89-b232-3…"
click at [761, 418] on button "Save" at bounding box center [759, 411] width 36 height 18
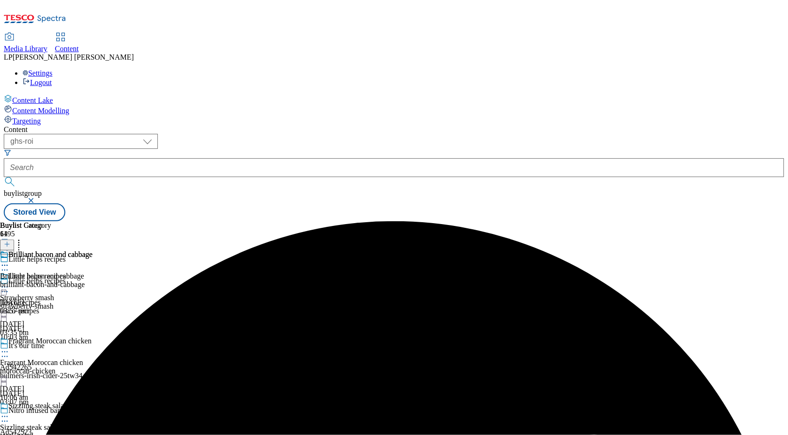
scroll to position [91, 0]
click at [9, 261] on icon at bounding box center [4, 265] width 9 height 9
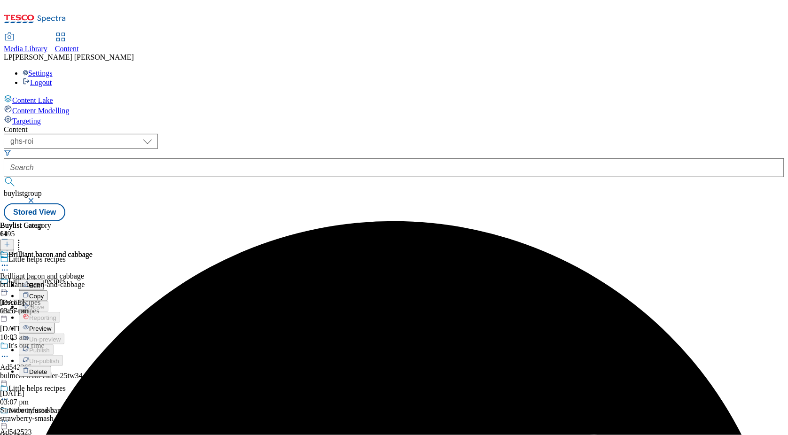
click at [51, 325] on span "Preview" at bounding box center [40, 328] width 22 height 7
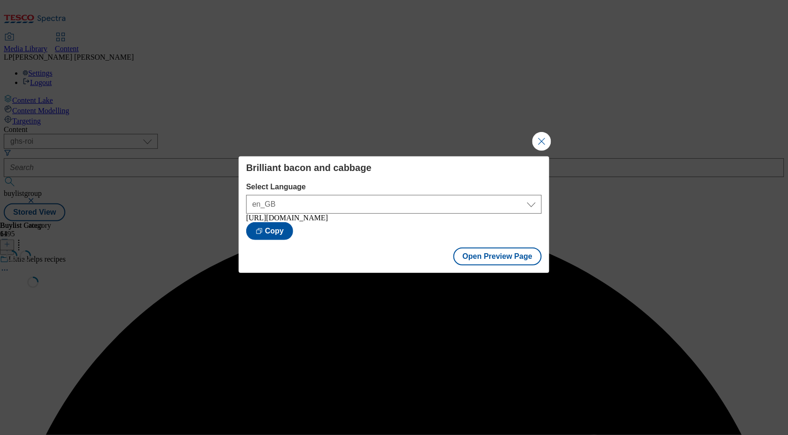
scroll to position [0, 0]
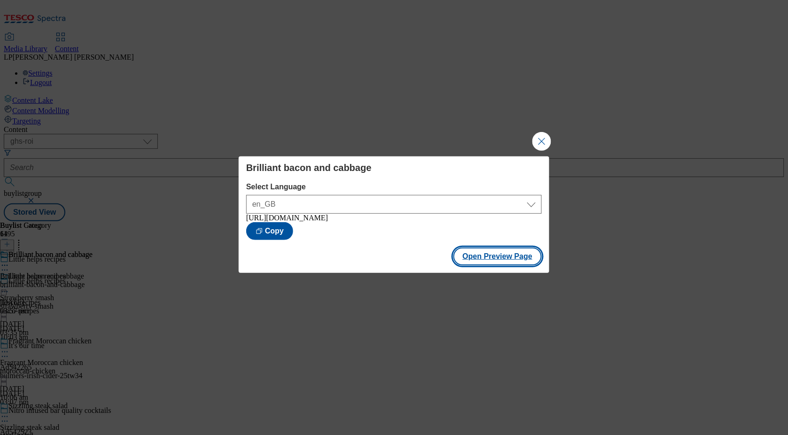
click at [480, 256] on button "Open Preview Page" at bounding box center [498, 257] width 89 height 18
click at [544, 134] on button "Close Modal" at bounding box center [542, 141] width 19 height 19
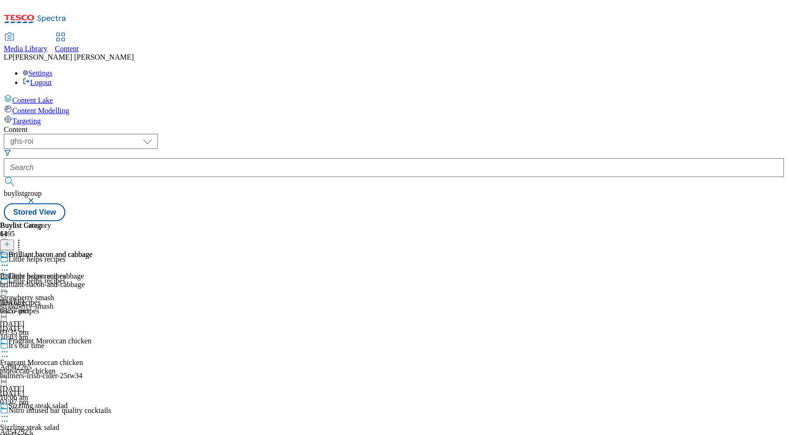
scroll to position [3312, 0]
select select "evergreen"
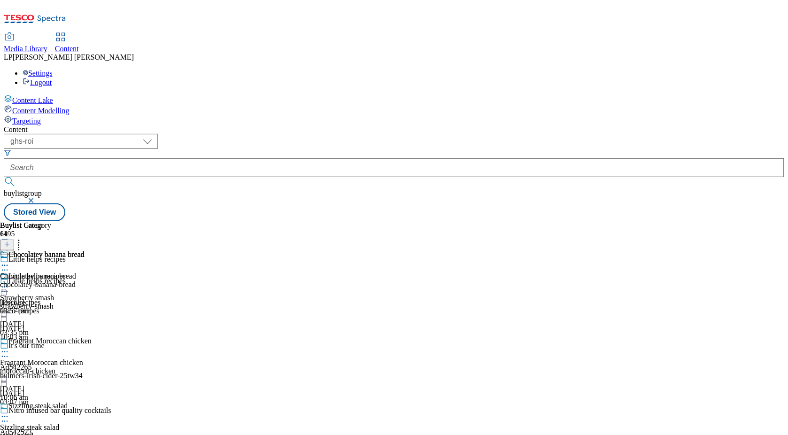
select select "Meal"
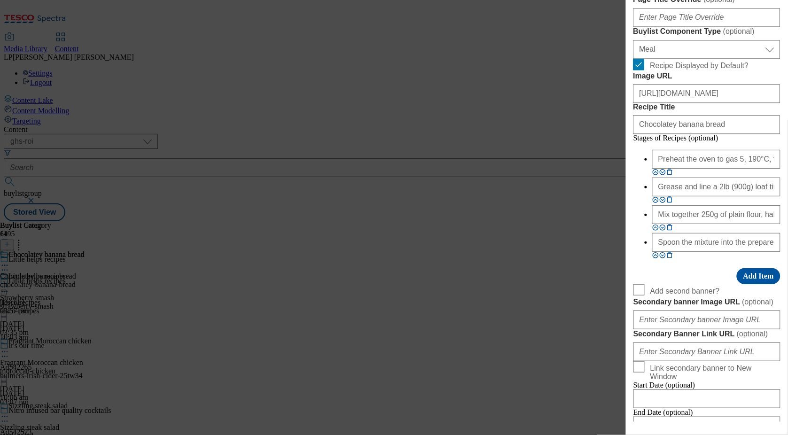
scroll to position [734, 0]
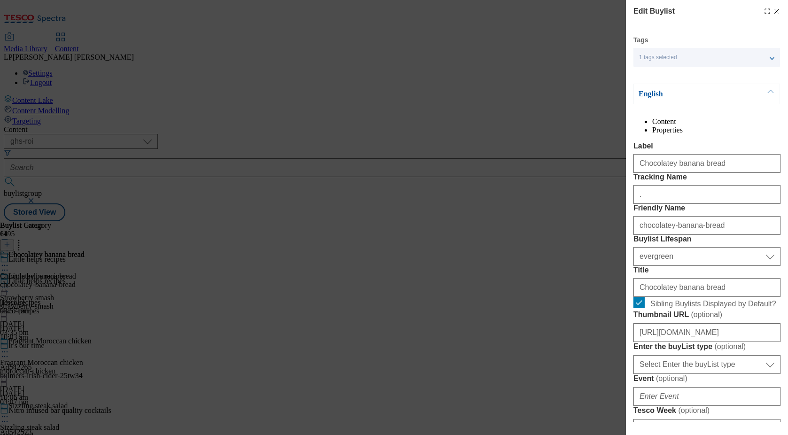
select select "ghs-roi"
select select "evergreen"
select select "Meal"
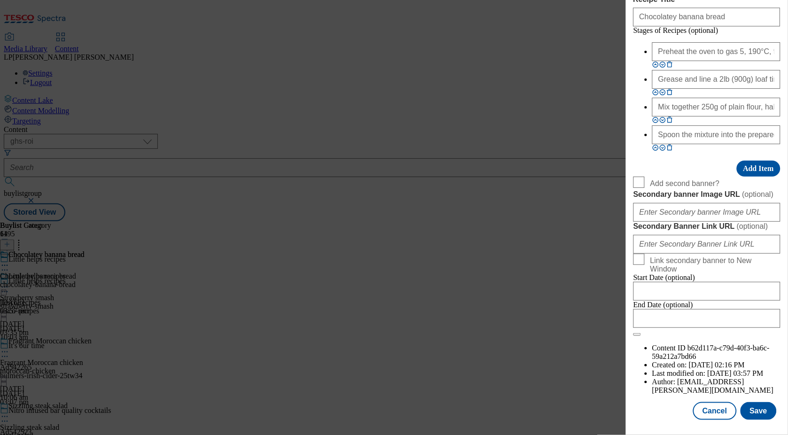
paste input "9f17b150-d3df-454c-a316-f878431e95c1"
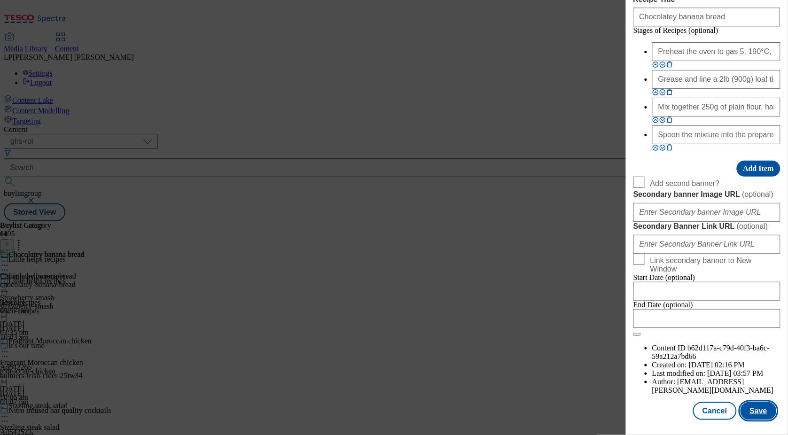
type input "https://digitalcontent.api.tesco.com/v2/media/ghs-roi/9f17b150-d3df-454c-a316-f…"
click at [758, 413] on button "Save" at bounding box center [759, 411] width 36 height 18
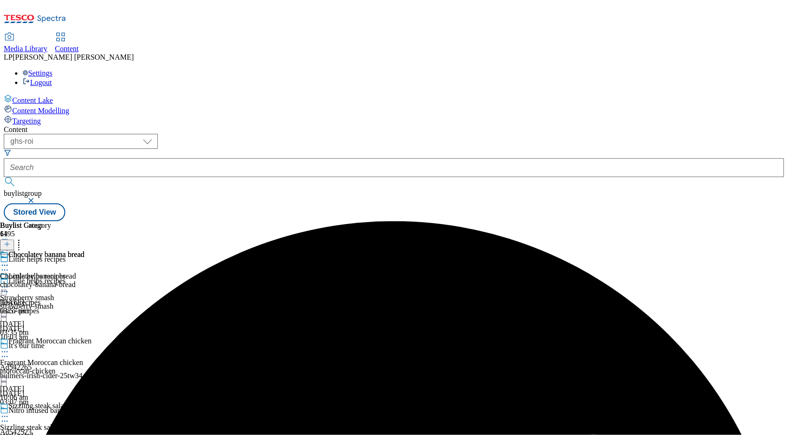
click at [9, 261] on icon at bounding box center [4, 265] width 9 height 9
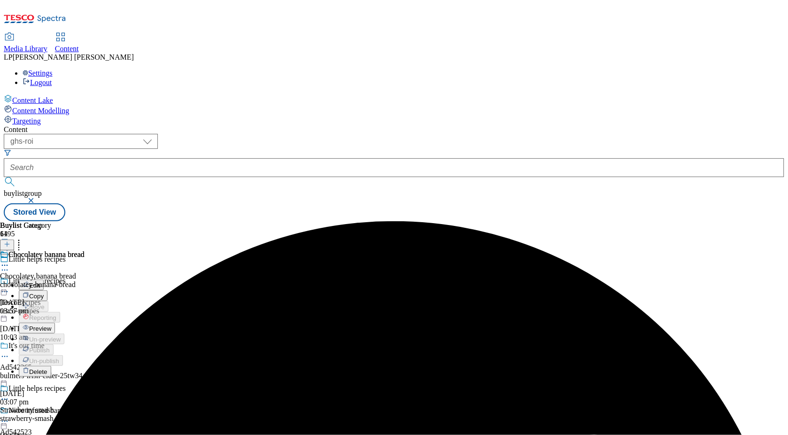
click at [55, 323] on button "Preview" at bounding box center [37, 328] width 36 height 11
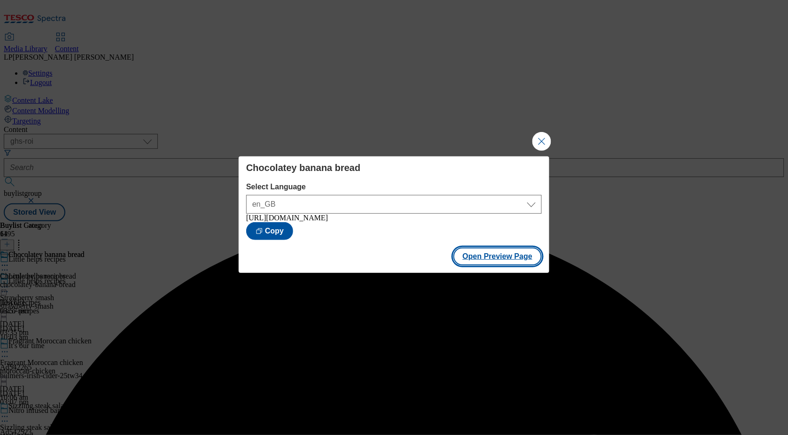
click at [477, 260] on button "Open Preview Page" at bounding box center [498, 257] width 89 height 18
click at [542, 140] on button "Close Modal" at bounding box center [542, 141] width 19 height 19
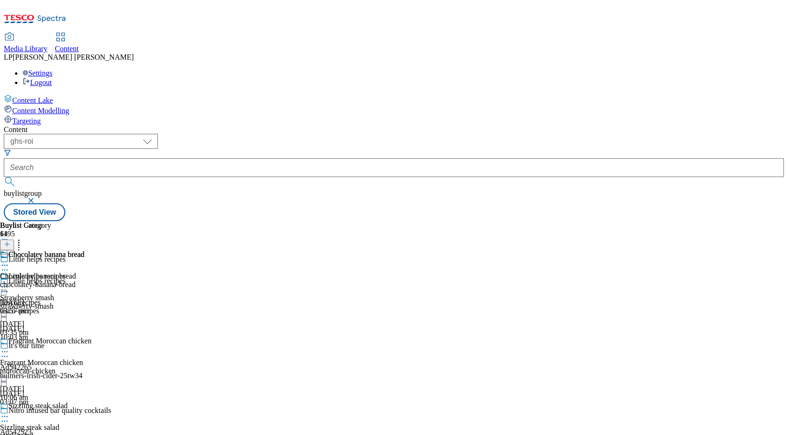
scroll to position [3420, 0]
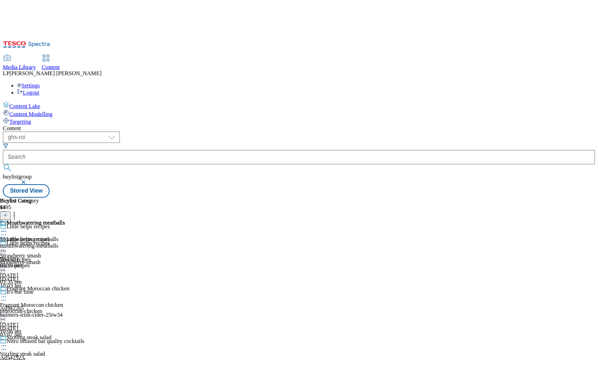
scroll to position [3696, 0]
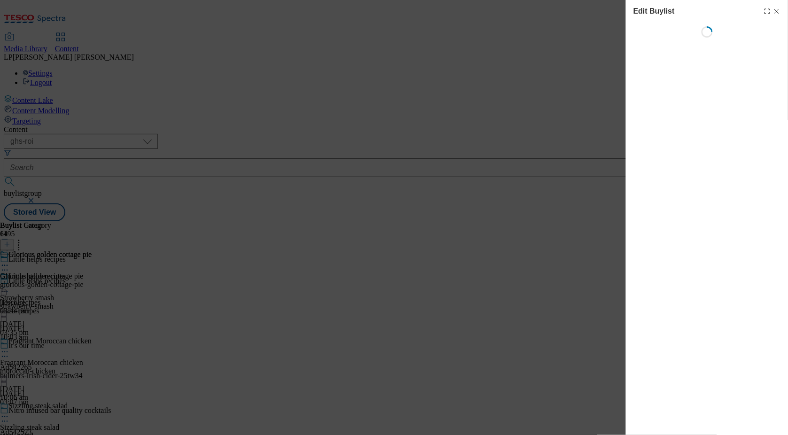
select select "evergreen"
select select "Meal"
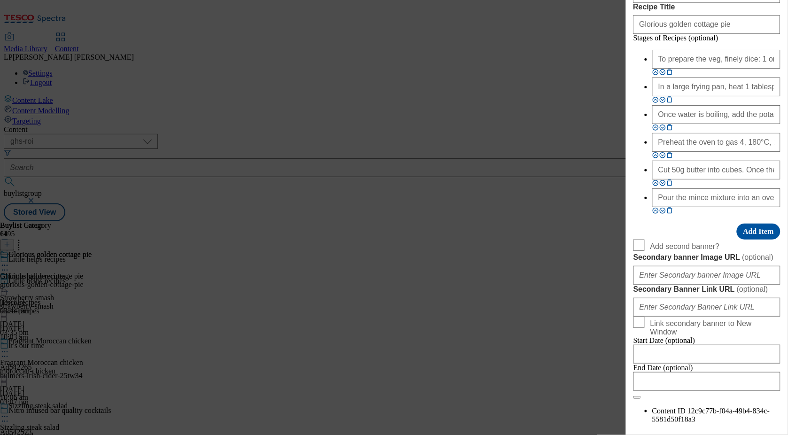
scroll to position [721, 0]
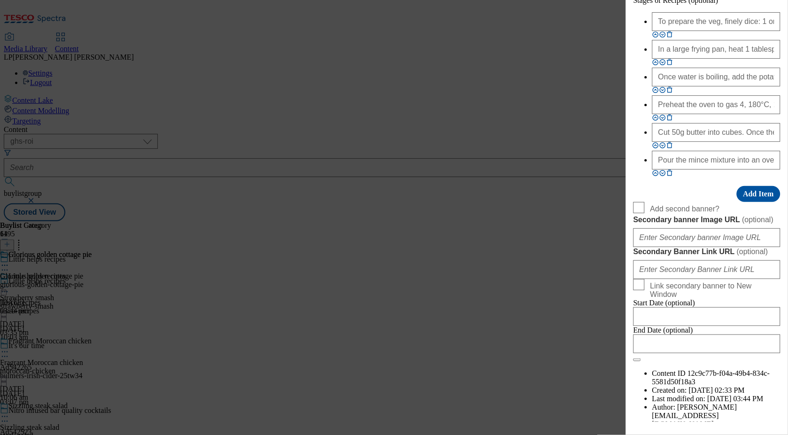
paste input "0ba13b5e-e354-405c-97ec-c784676db16e"
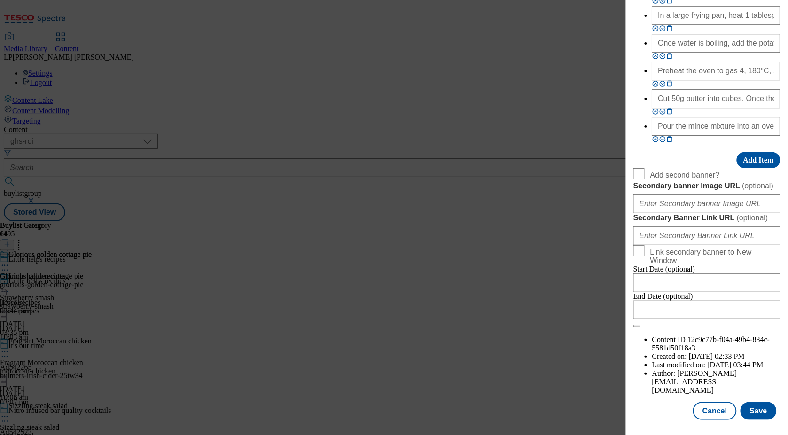
scroll to position [1093, 0]
type input "https://digitalcontent.api.tesco.com/v2/media/ghs-roi/0ba13b5e-e354-405c-97ec-c…"
click at [756, 416] on button "Save" at bounding box center [759, 411] width 36 height 18
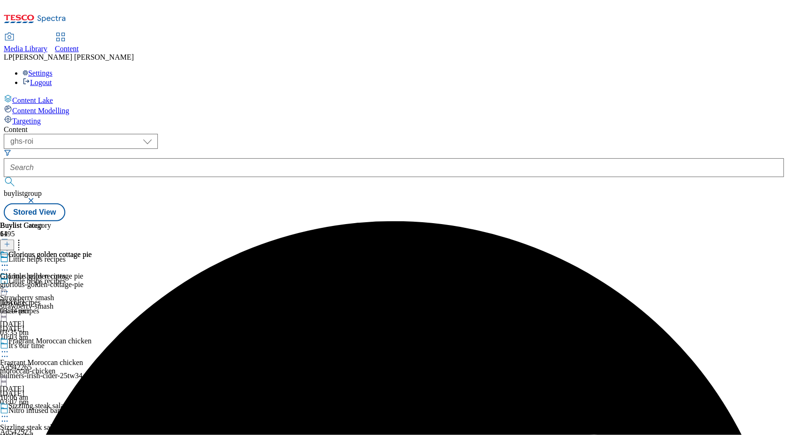
click at [9, 261] on icon at bounding box center [4, 265] width 9 height 9
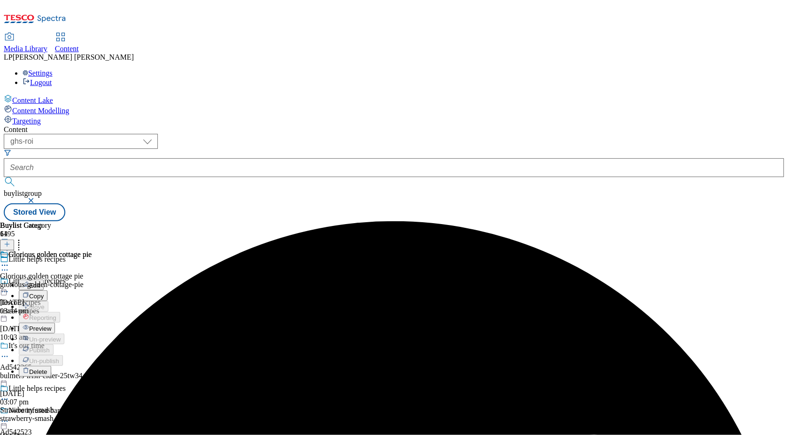
click at [92, 323] on li "Preview" at bounding box center [55, 328] width 73 height 11
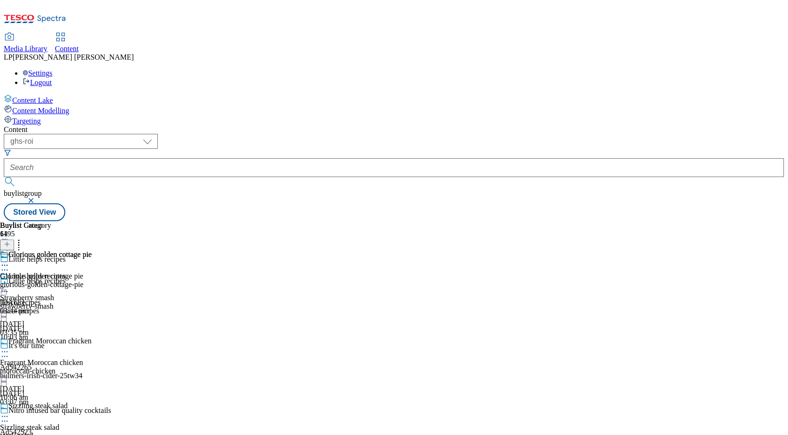
click at [9, 261] on icon at bounding box center [4, 265] width 9 height 9
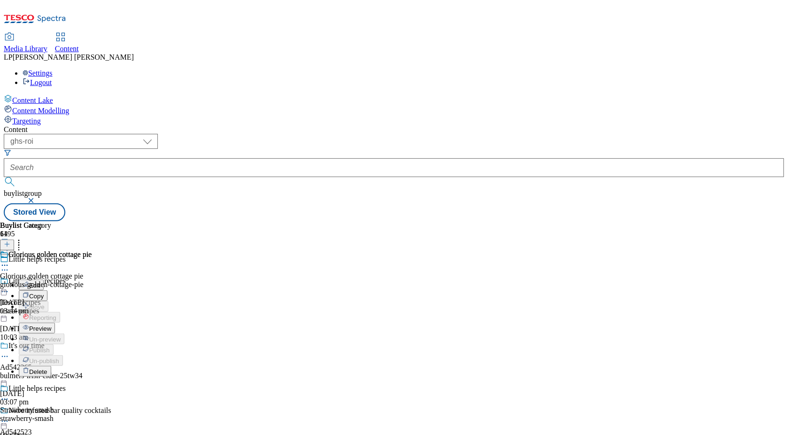
click at [51, 325] on span "Preview" at bounding box center [40, 328] width 22 height 7
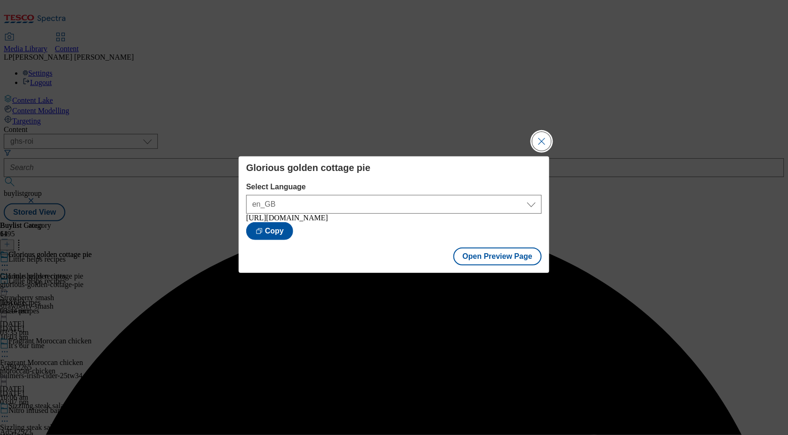
click at [542, 146] on button "Close Modal" at bounding box center [542, 141] width 19 height 19
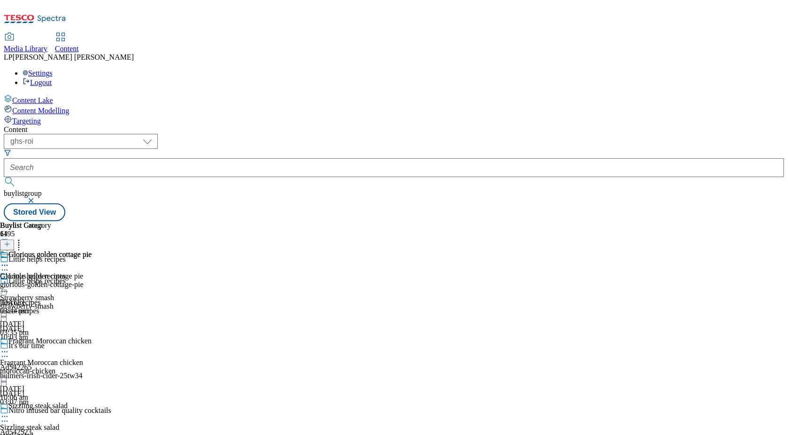
click at [9, 287] on icon at bounding box center [4, 291] width 9 height 9
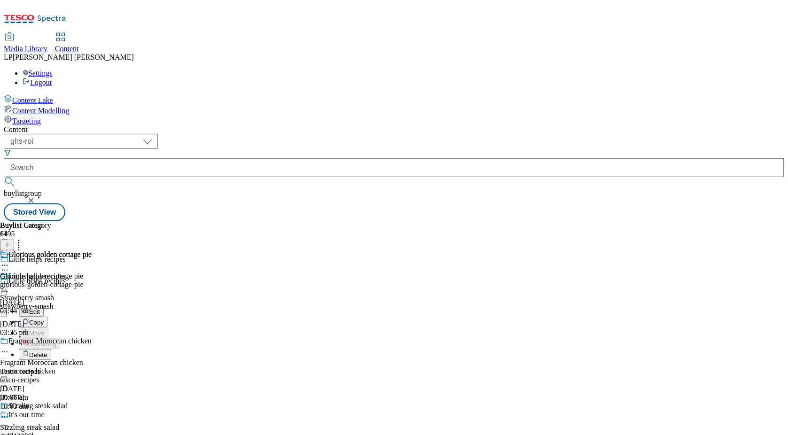
click at [44, 306] on button "Edit" at bounding box center [31, 311] width 25 height 11
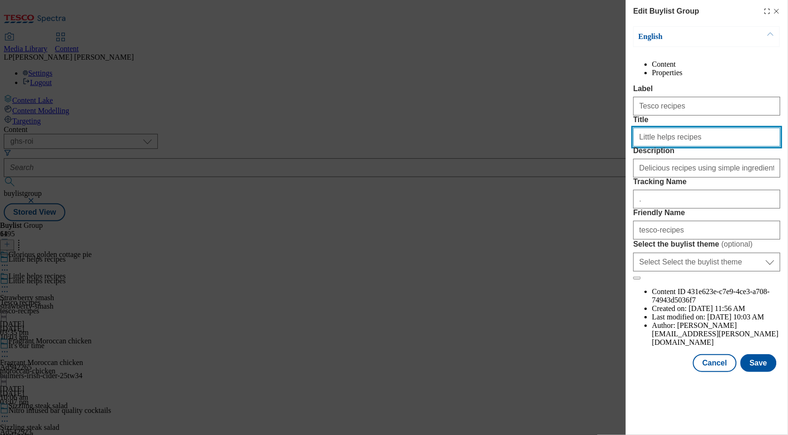
drag, startPoint x: 701, startPoint y: 173, endPoint x: 609, endPoint y: 174, distance: 91.7
click at [609, 174] on div "Edit Buylist Group English Content Properties Label Tesco recipes Title Little …" at bounding box center [394, 217] width 788 height 435
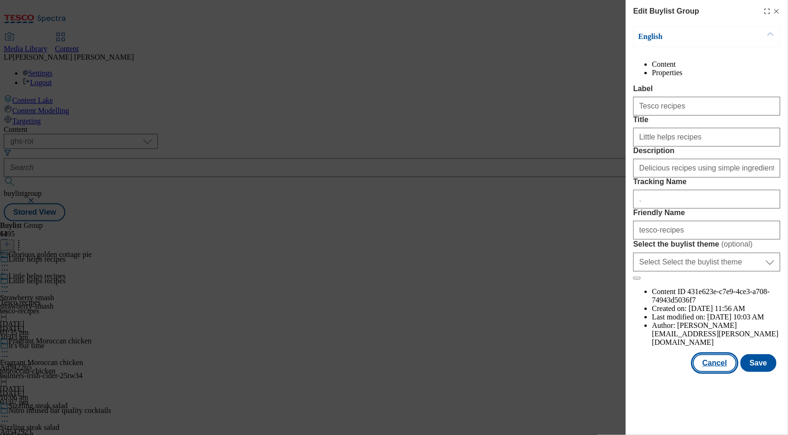
click at [719, 372] on button "Cancel" at bounding box center [714, 363] width 43 height 18
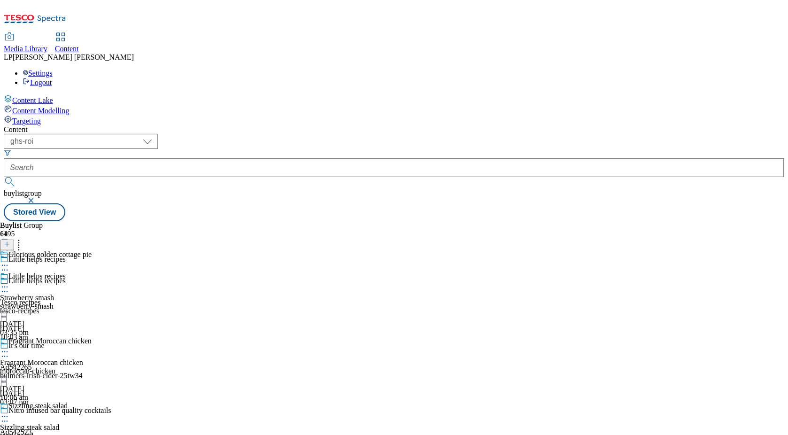
click at [9, 261] on icon at bounding box center [4, 265] width 9 height 9
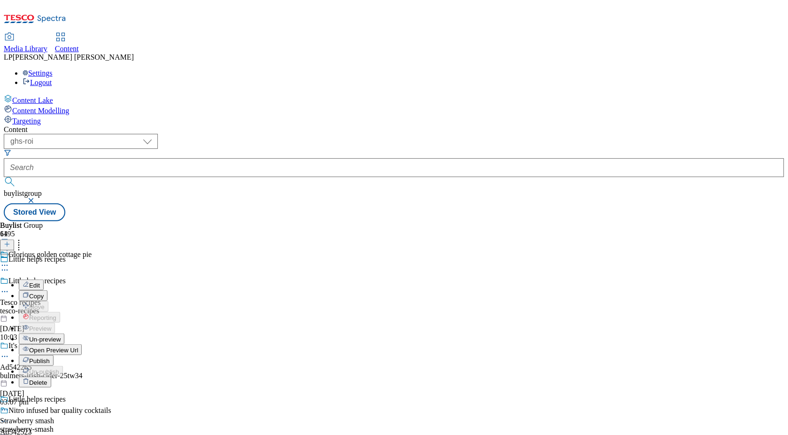
click at [78, 347] on span "Open Preview Url" at bounding box center [53, 350] width 49 height 7
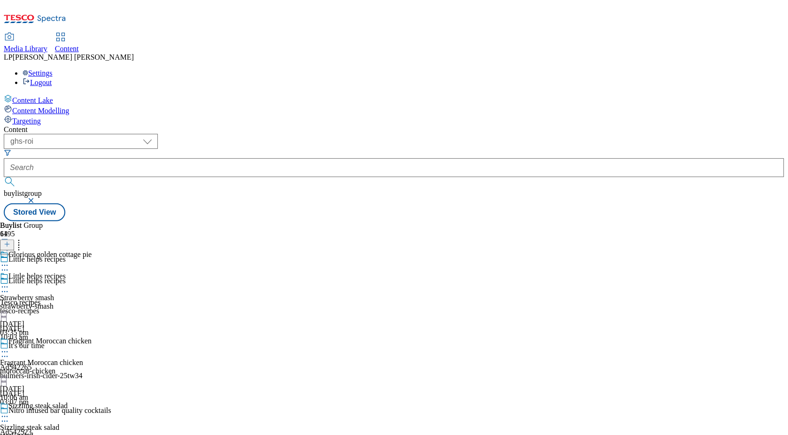
scroll to position [4076, 0]
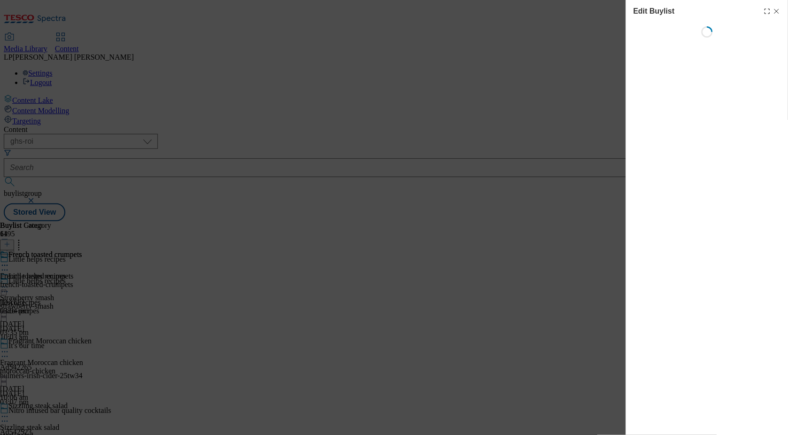
select select "evergreen"
select select "Meal"
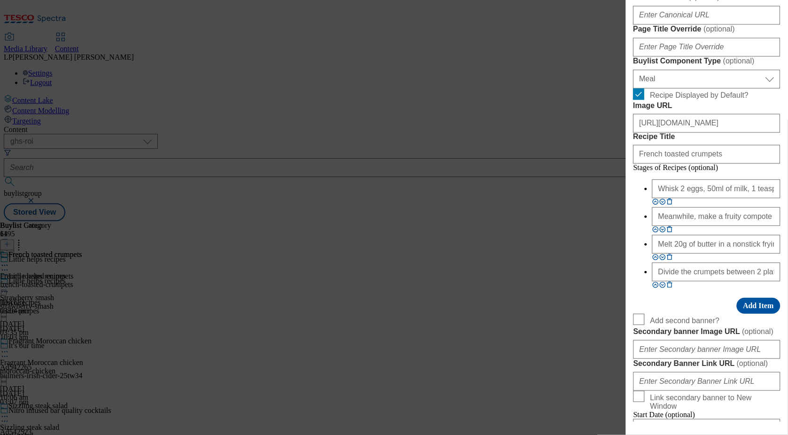
scroll to position [759, 0]
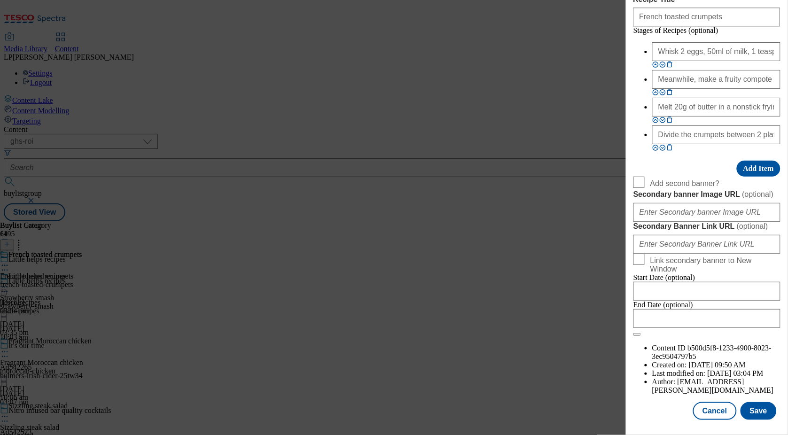
paste input "bc8e55f6-1655-4e23-877a-521a12b1e3cf/2453"
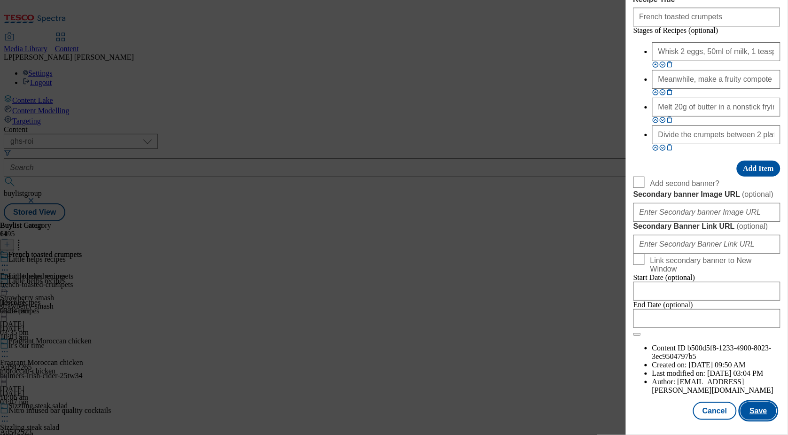
type input "https://digitalcontent.api.tesco.com/v2/media/ghs-roi/bc8e55f6-1655-4e23-877a-5…"
click at [748, 409] on button "Save" at bounding box center [759, 411] width 36 height 18
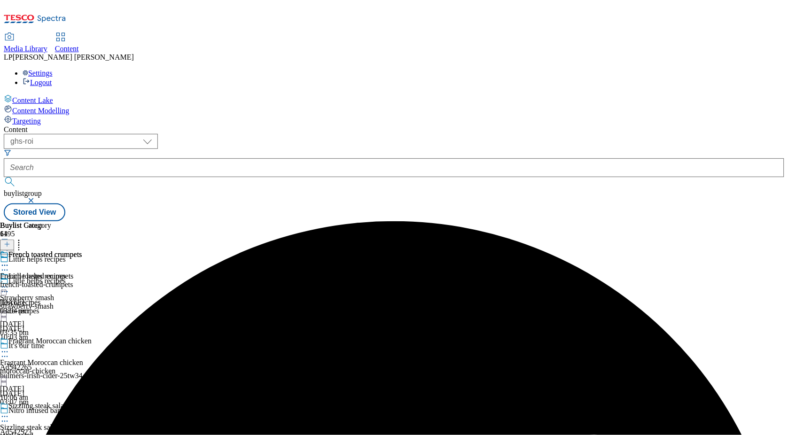
click at [9, 261] on icon at bounding box center [4, 265] width 9 height 9
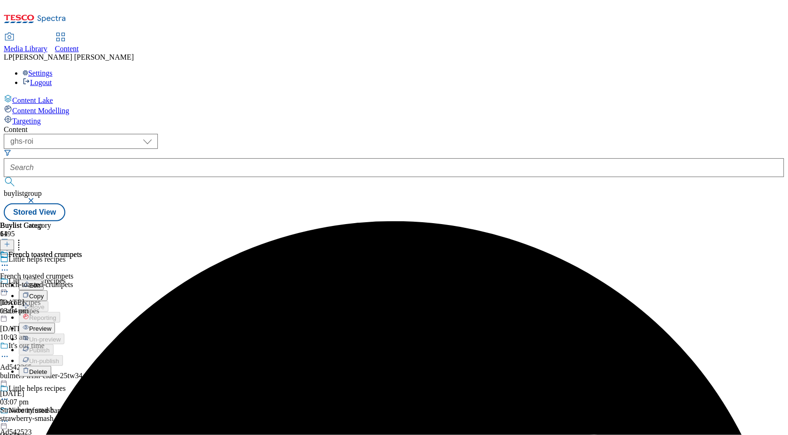
click at [55, 323] on button "Preview" at bounding box center [37, 328] width 36 height 11
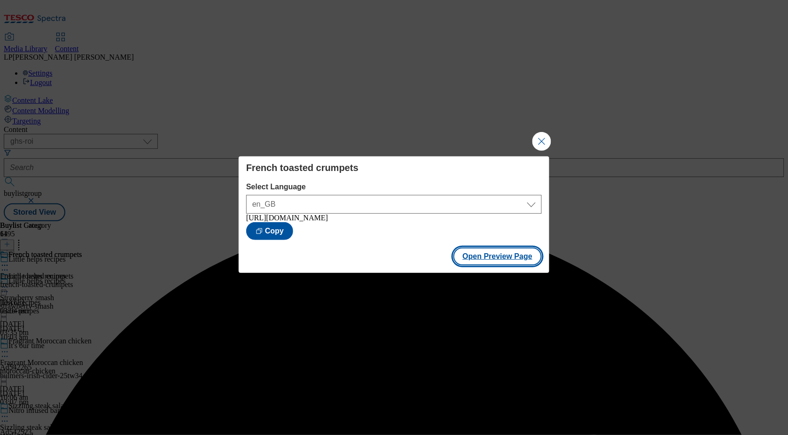
click at [502, 260] on button "Open Preview Page" at bounding box center [498, 257] width 89 height 18
click at [536, 136] on button "Close Modal" at bounding box center [542, 141] width 19 height 19
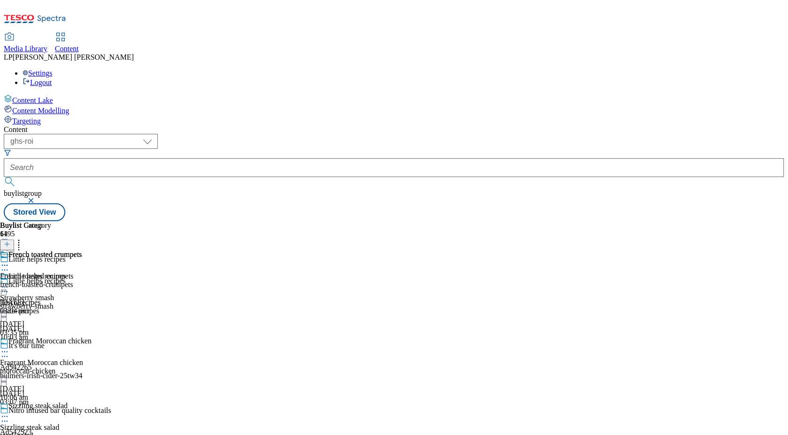
scroll to position [4097, 0]
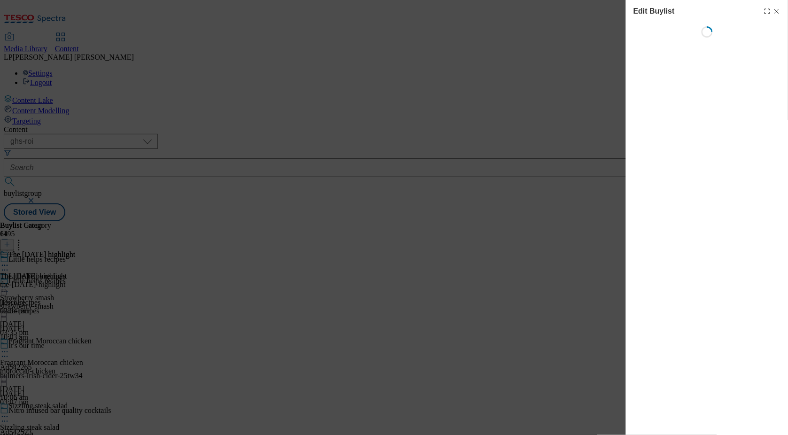
select select "evergreen"
select select "Meal"
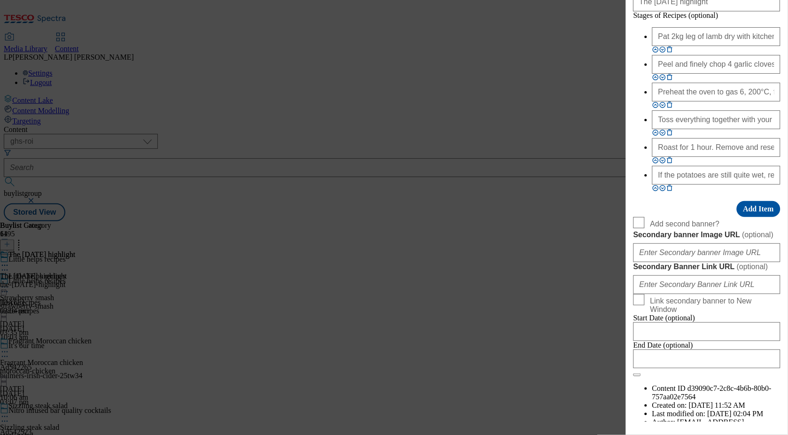
scroll to position [744, 0]
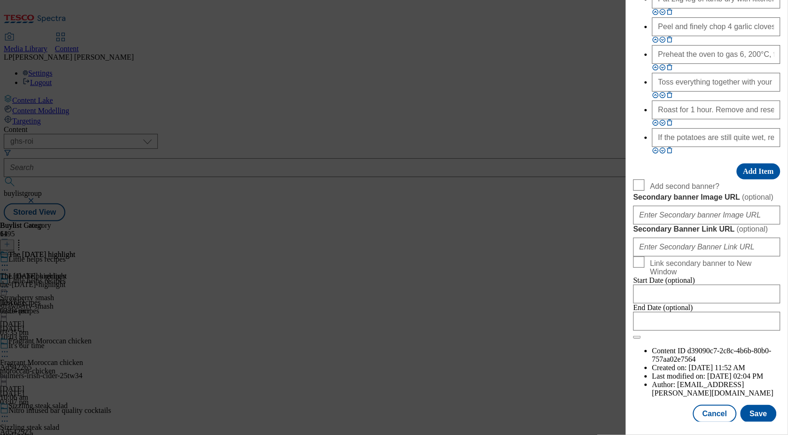
paste input "6e8806ae-1463-495f-ac6a-e0a722dbcc36"
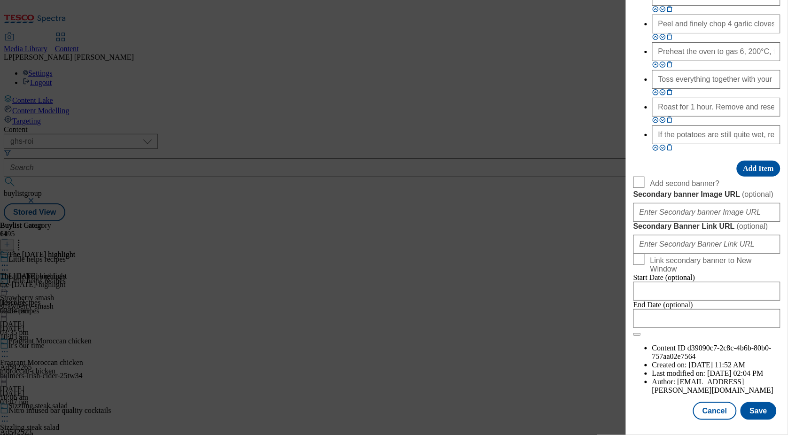
scroll to position [1093, 0]
type input "https://digitalcontent.api.tesco.com/v2/media/ghs-roi/6e8806ae-1463-495f-ac6a-e…"
click at [749, 405] on button "Save" at bounding box center [759, 411] width 36 height 18
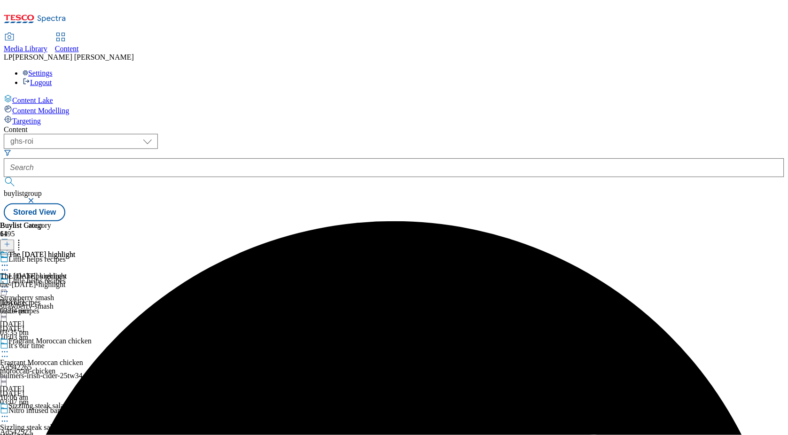
click at [9, 261] on icon at bounding box center [4, 265] width 9 height 9
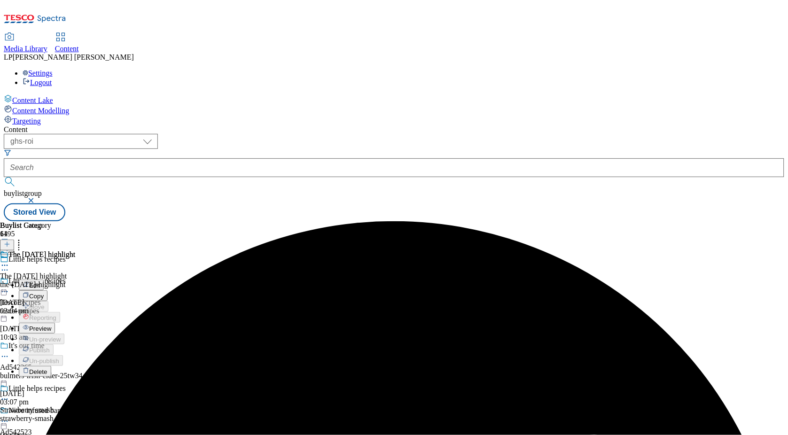
click at [51, 325] on span "Preview" at bounding box center [40, 328] width 22 height 7
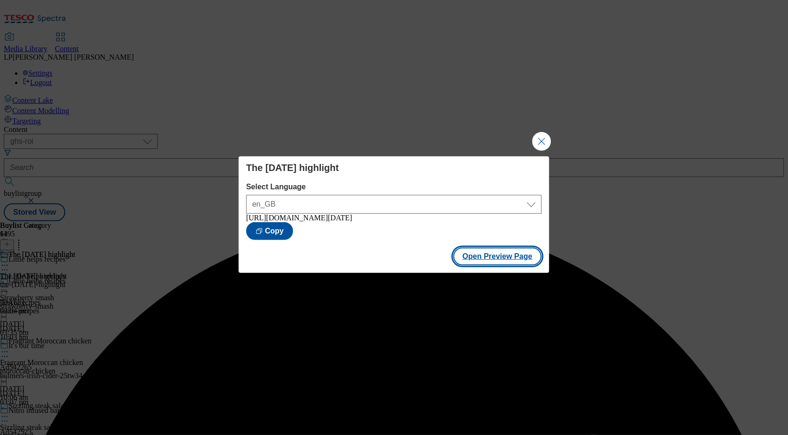
click at [489, 255] on button "Open Preview Page" at bounding box center [498, 257] width 89 height 18
click at [545, 141] on button "Close Modal" at bounding box center [542, 141] width 19 height 19
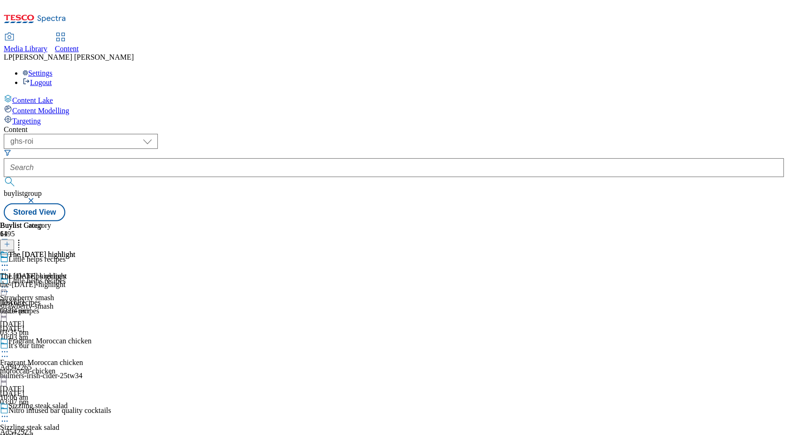
scroll to position [4400, 0]
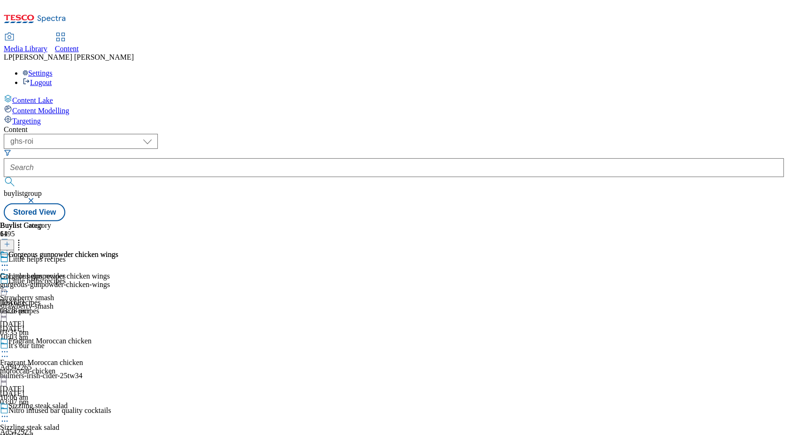
select select "evergreen"
select select "Meal"
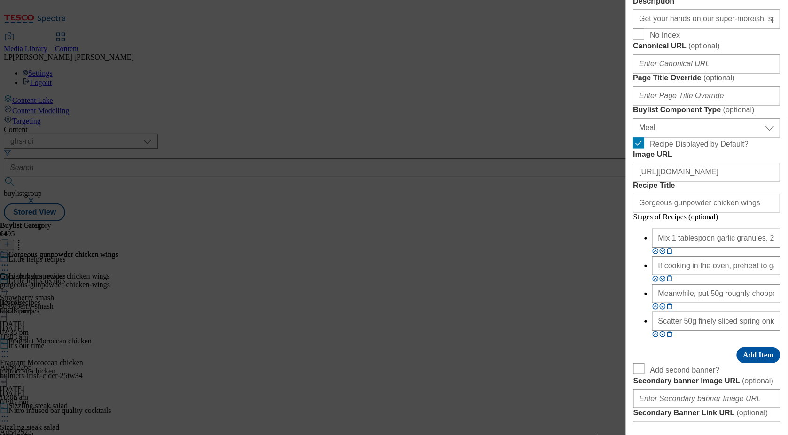
scroll to position [858, 0]
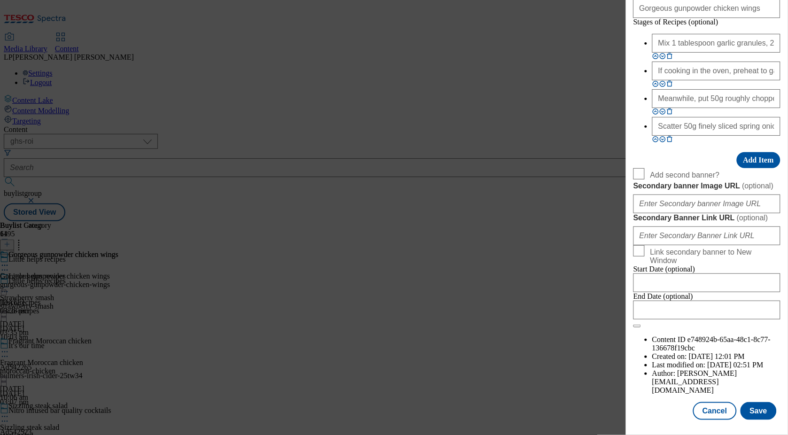
paste input "35e450cf-2892-4d84-86e2-f99f58e4e2d0"
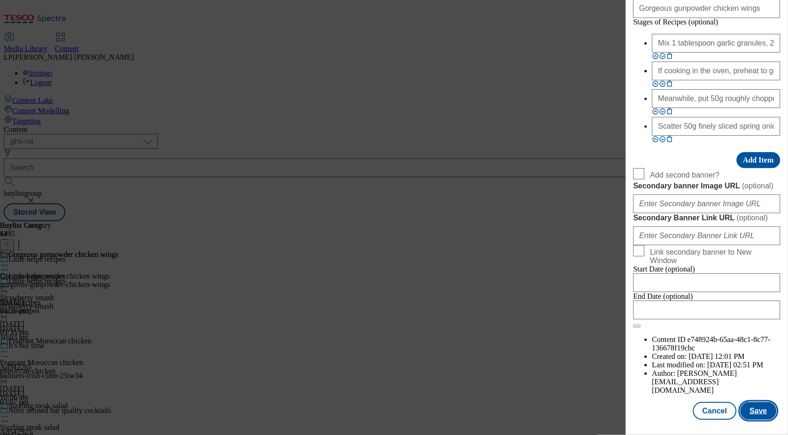
type input "https://digitalcontent.api.tesco.com/v2/media/ghs-roi/35e450cf-2892-4d84-86e2-f…"
click at [752, 411] on button "Save" at bounding box center [759, 411] width 36 height 18
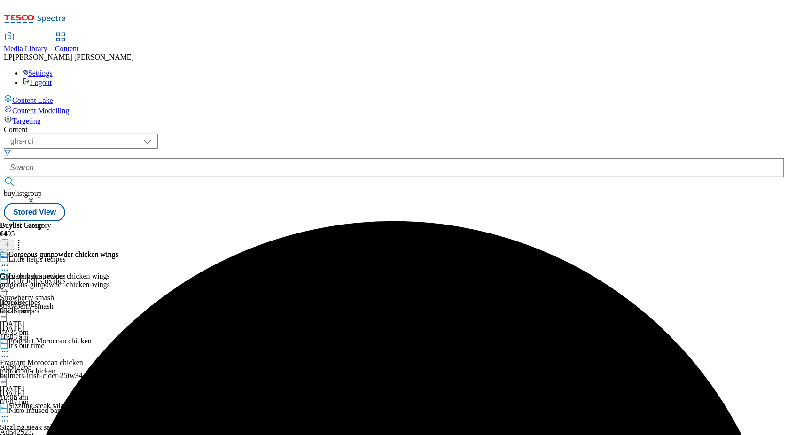
click at [8, 265] on circle at bounding box center [7, 265] width 1 height 1
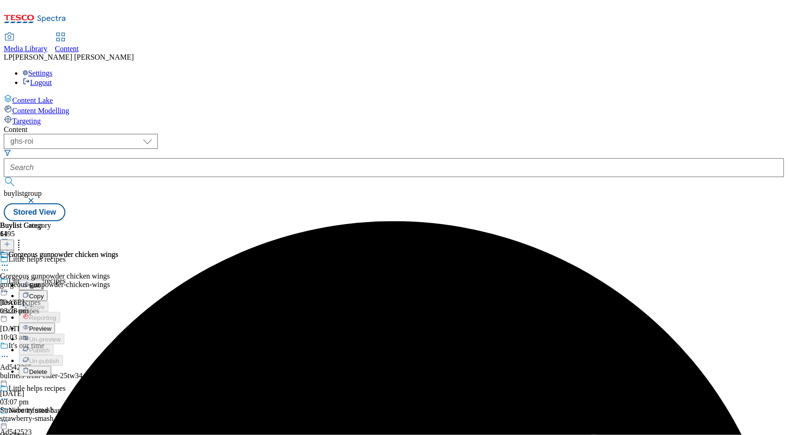
click at [51, 325] on span "Preview" at bounding box center [40, 328] width 22 height 7
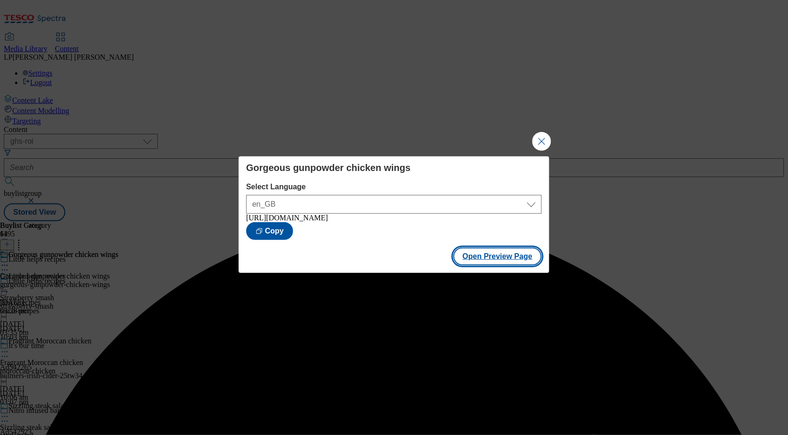
click at [477, 266] on button "Open Preview Page" at bounding box center [498, 257] width 89 height 18
click at [542, 142] on button "Close Modal" at bounding box center [542, 141] width 19 height 19
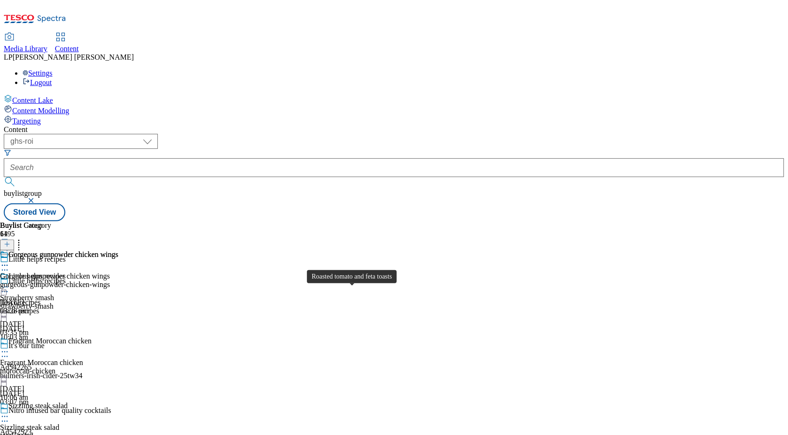
scroll to position [4577, 0]
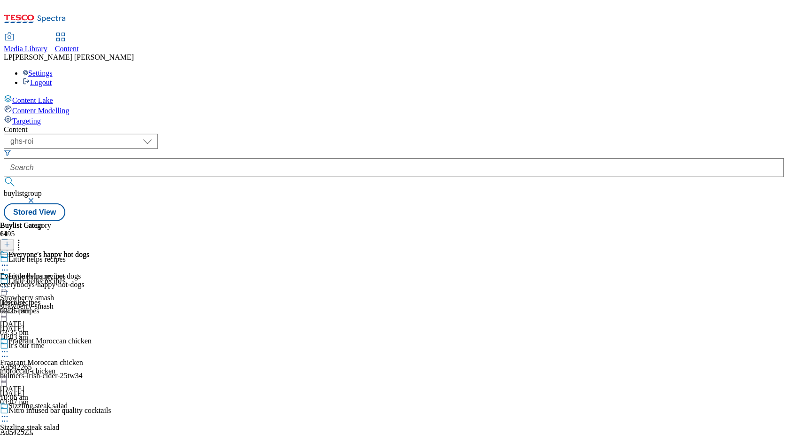
select select "evergreen"
select select "Meal"
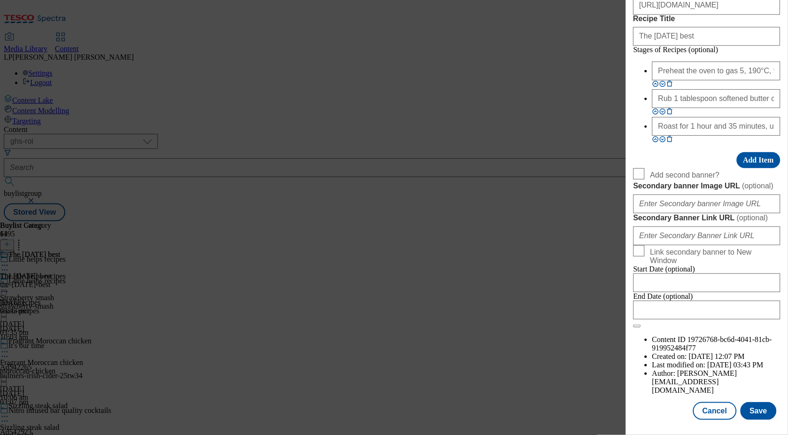
scroll to position [744, 0]
click at [682, 15] on input "https://digitalcontent.api.tesco.com/v2/media/ghs-roi/214d6151-b0da-466d-8eec-e…" at bounding box center [707, 5] width 147 height 19
paste input "61cea921-d474-4a7a-b7c9-a0a8ba298398"
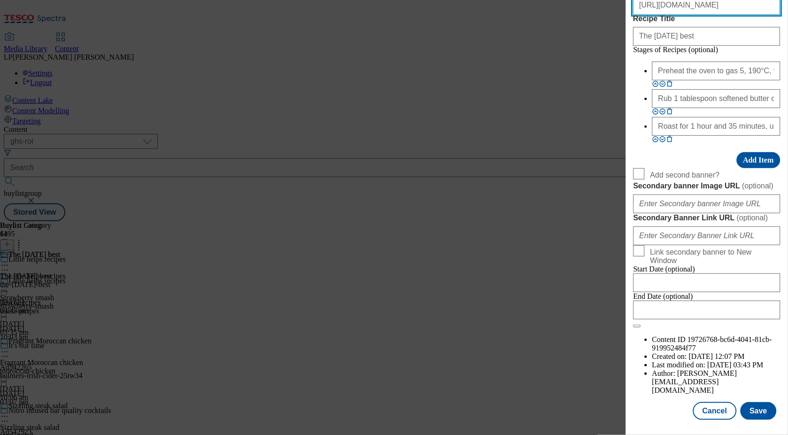
scroll to position [1002, 0]
type input "https://digitalcontent.api.tesco.com/v2/media/ghs-roi/61cea921-d474-4a7a-b7c9-a…"
click at [766, 409] on button "Save" at bounding box center [759, 411] width 36 height 18
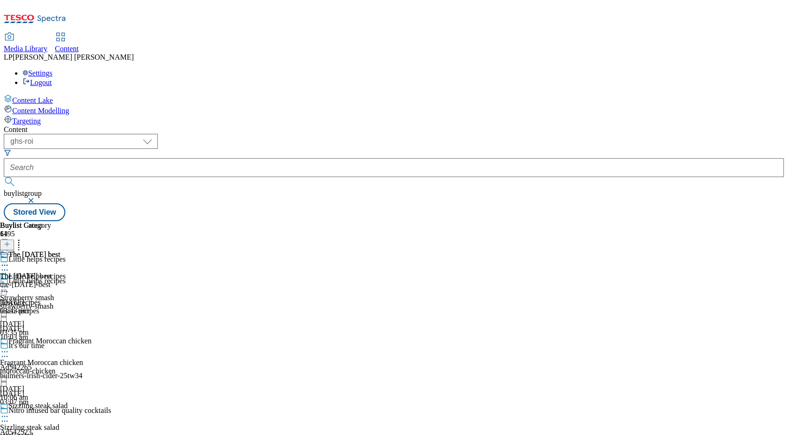
click at [9, 261] on icon at bounding box center [4, 265] width 9 height 9
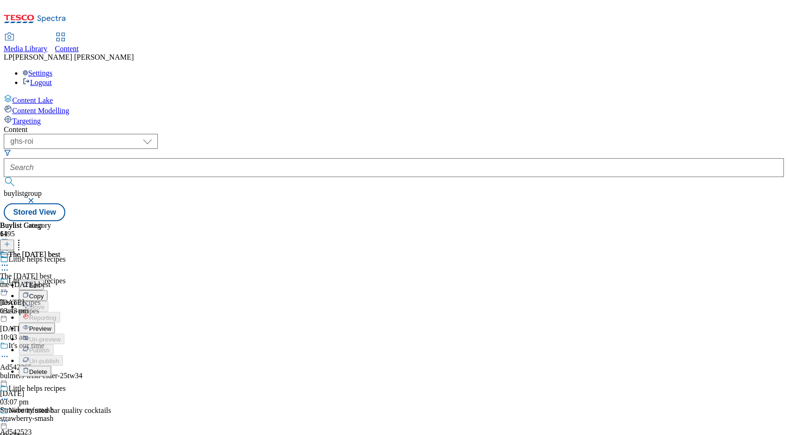
click at [51, 325] on span "Preview" at bounding box center [40, 328] width 22 height 7
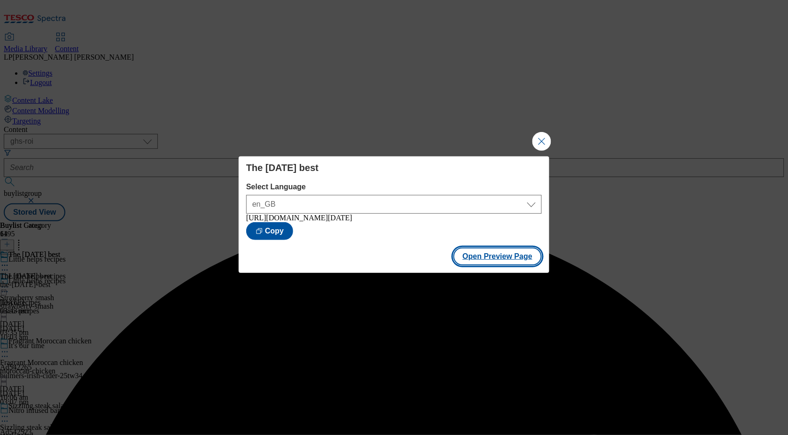
click at [495, 259] on button "Open Preview Page" at bounding box center [498, 257] width 89 height 18
click at [540, 142] on button "Close Modal" at bounding box center [542, 141] width 19 height 19
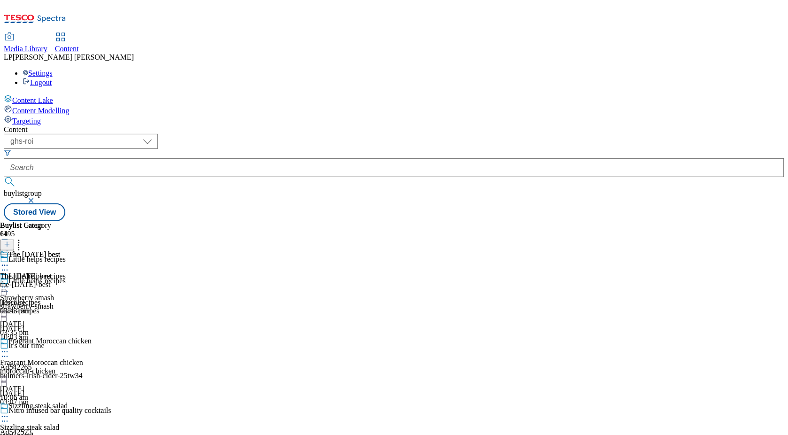
scroll to position [4867, 0]
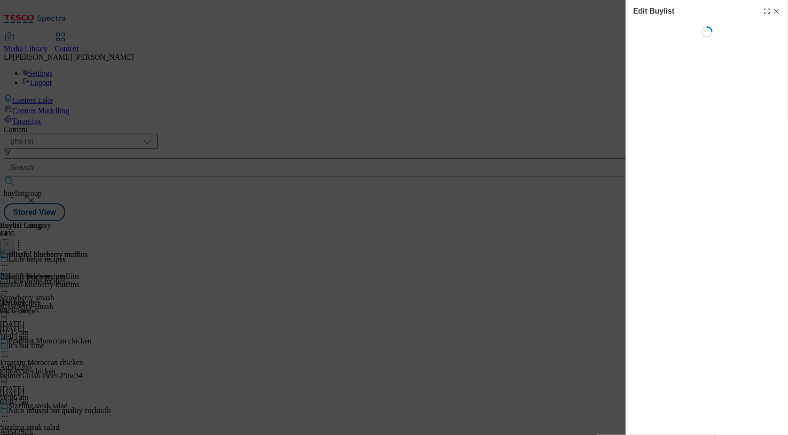
select select "evergreen"
select select "Meal"
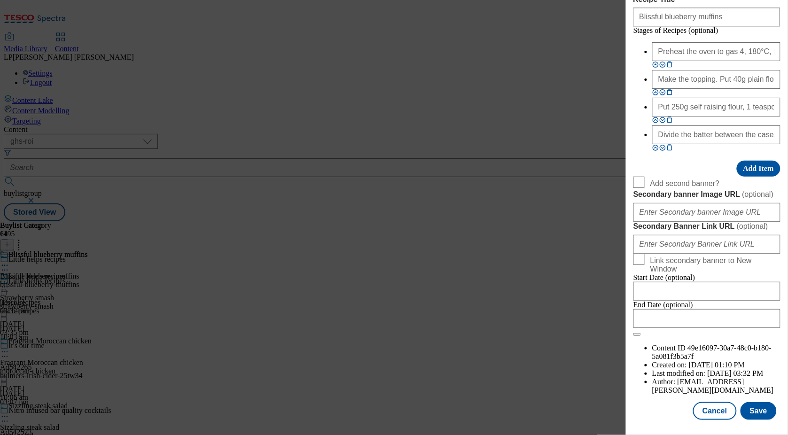
scroll to position [725, 0]
paste input "638bc04d-4d5e-4122-9f8c-b192493dfeb9"
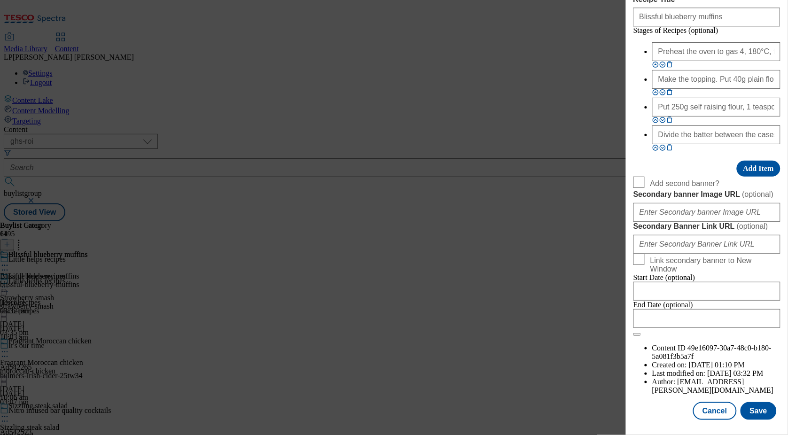
scroll to position [1032, 0]
type input "https://digitalcontent.api.tesco.com/v2/media/ghs-roi/638bc04d-4d5e-4122-9f8c-b…"
click at [743, 411] on button "Save" at bounding box center [759, 411] width 36 height 18
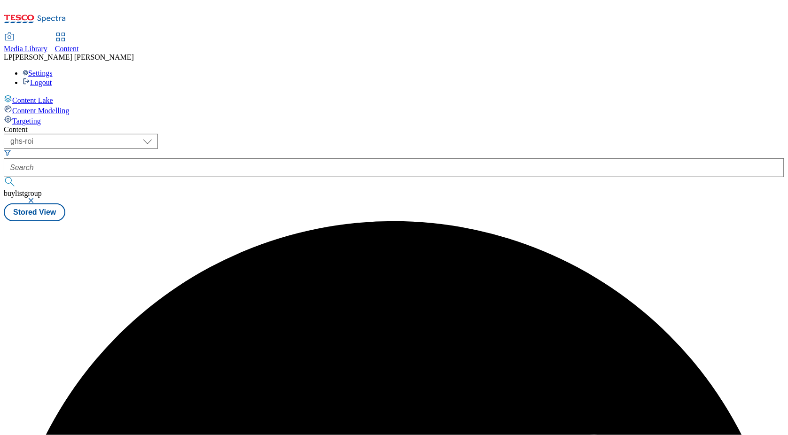
scroll to position [0, 0]
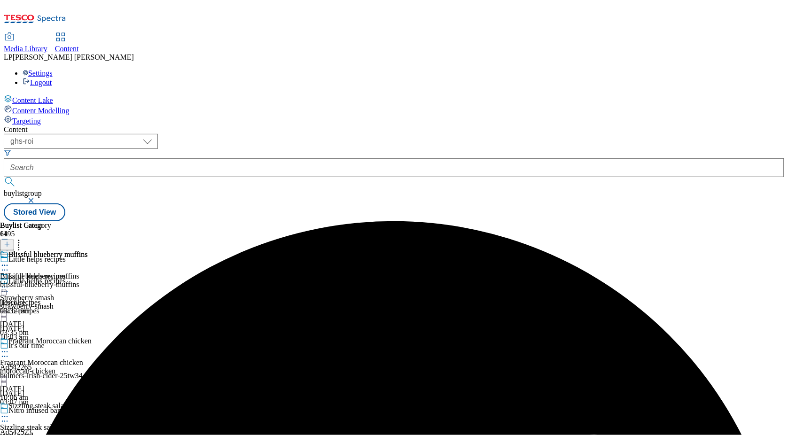
click at [8, 265] on circle at bounding box center [7, 265] width 1 height 1
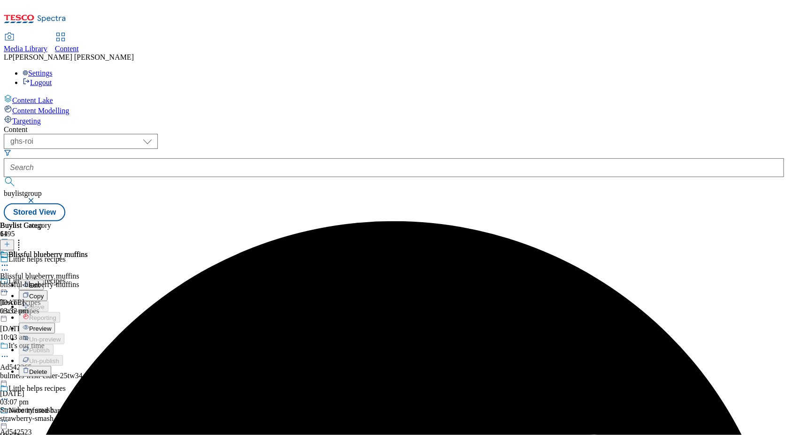
click at [51, 325] on span "Preview" at bounding box center [40, 328] width 22 height 7
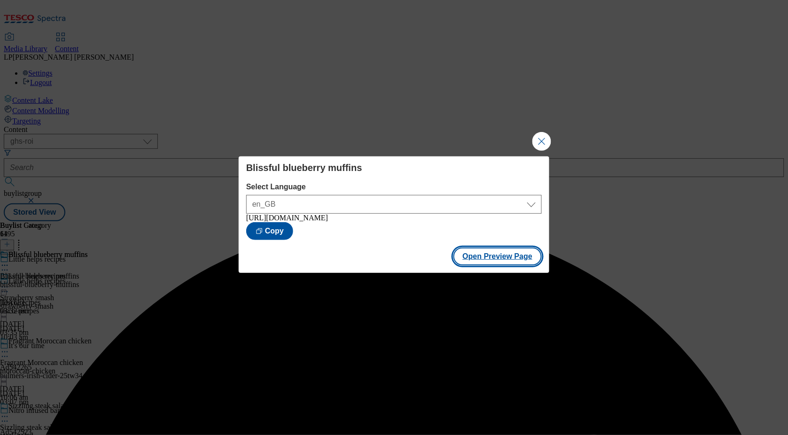
click at [500, 259] on button "Open Preview Page" at bounding box center [498, 257] width 89 height 18
click at [542, 142] on button "Close Modal" at bounding box center [542, 141] width 19 height 19
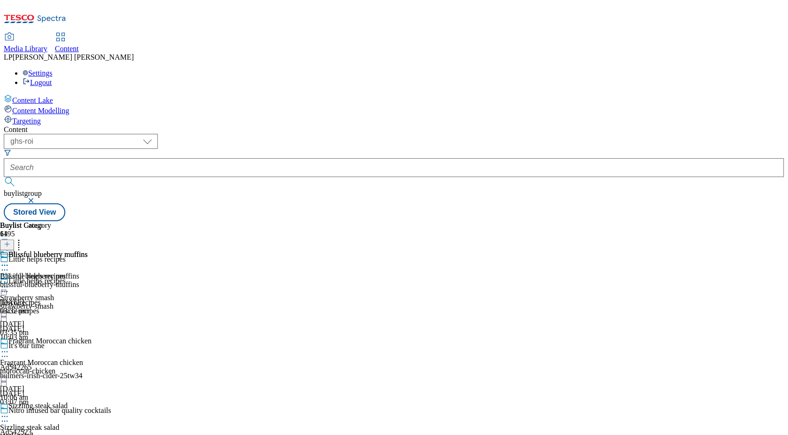
scroll to position [5185, 0]
select select "evergreen"
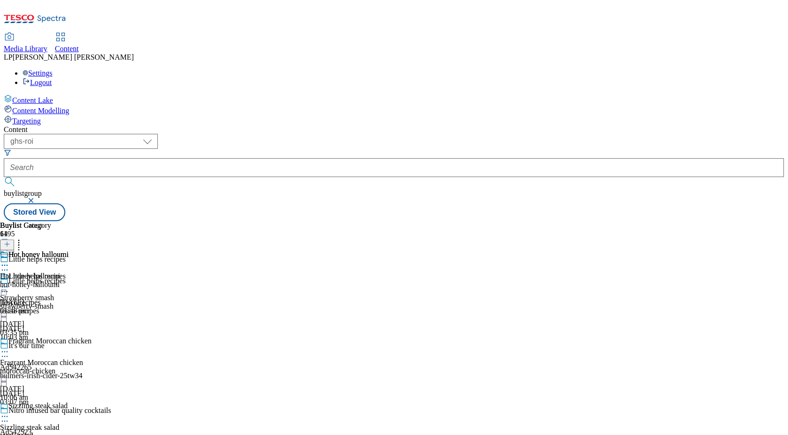
select select "Meal"
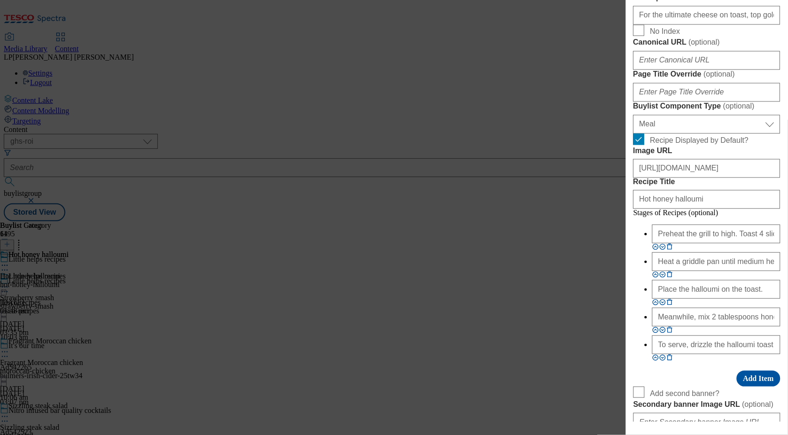
scroll to position [703, 0]
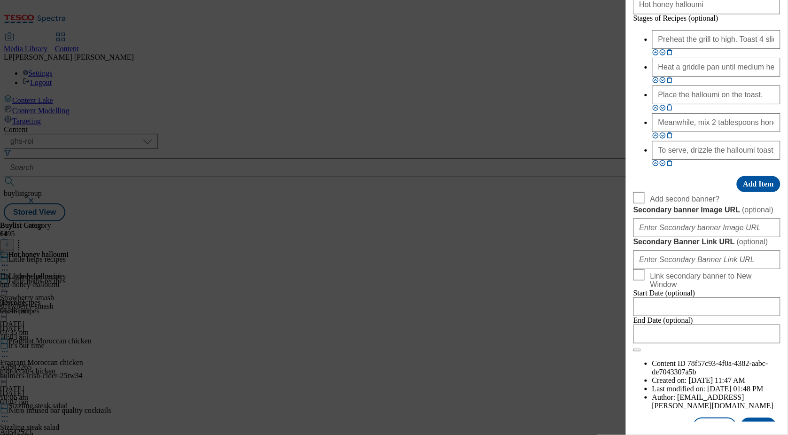
paste input "e03b7f7c-ea6f-4394-bea4-9921440e0467"
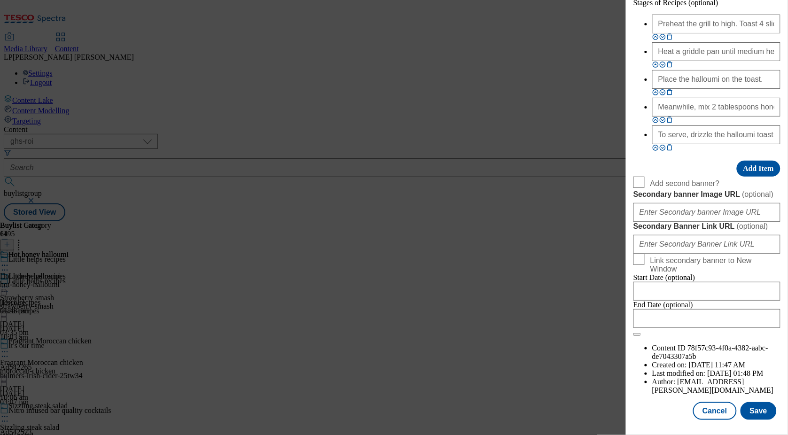
scroll to position [1063, 0]
type input "https://digitalcontent.api.tesco.com/v2/media/ghs-roi/e03b7f7c-ea6f-4394-bea4-9…"
click at [749, 413] on button "Save" at bounding box center [759, 411] width 36 height 18
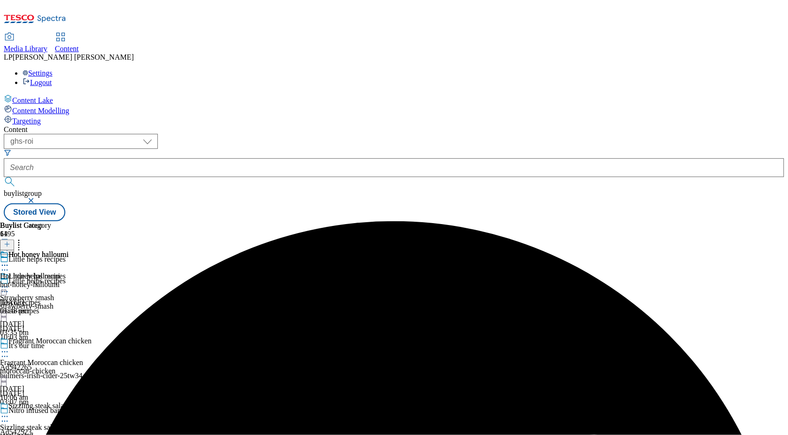
click at [9, 261] on icon at bounding box center [4, 265] width 9 height 9
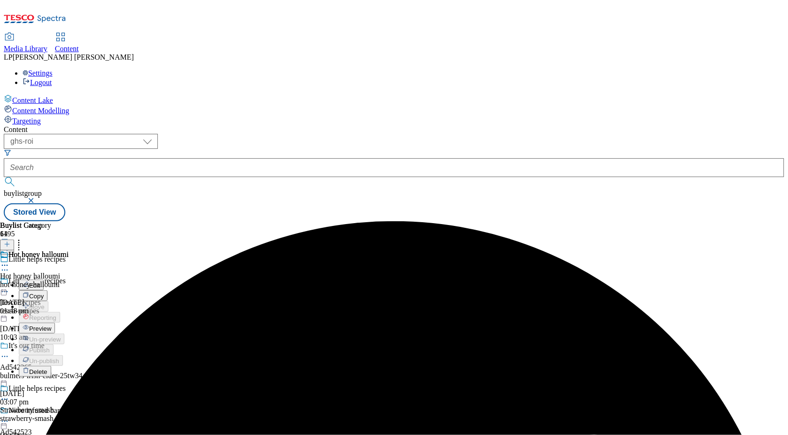
click at [51, 325] on span "Preview" at bounding box center [40, 328] width 22 height 7
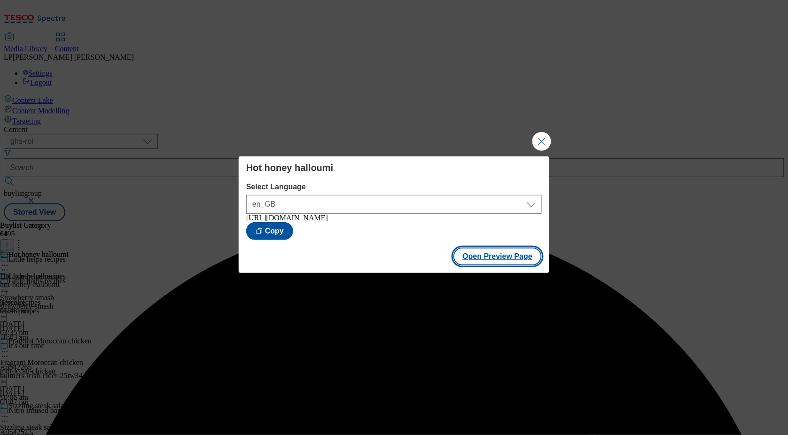
click at [484, 260] on button "Open Preview Page" at bounding box center [498, 257] width 89 height 18
click at [542, 141] on button "Close Modal" at bounding box center [542, 141] width 19 height 19
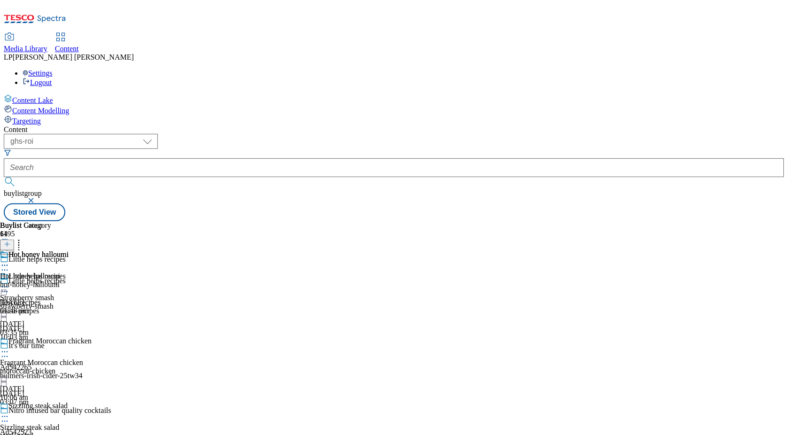
scroll to position [5257, 0]
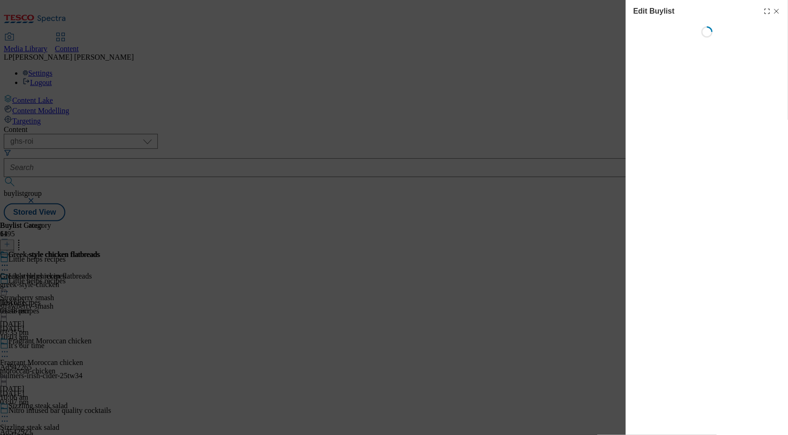
select select "evergreen"
select select "Meal"
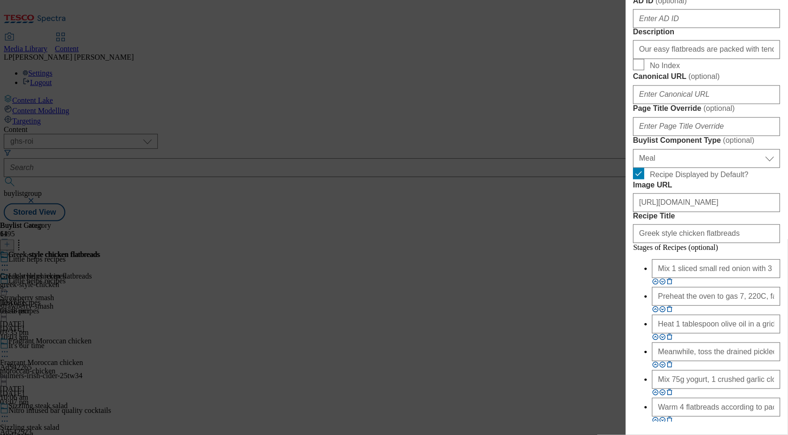
scroll to position [683, 0]
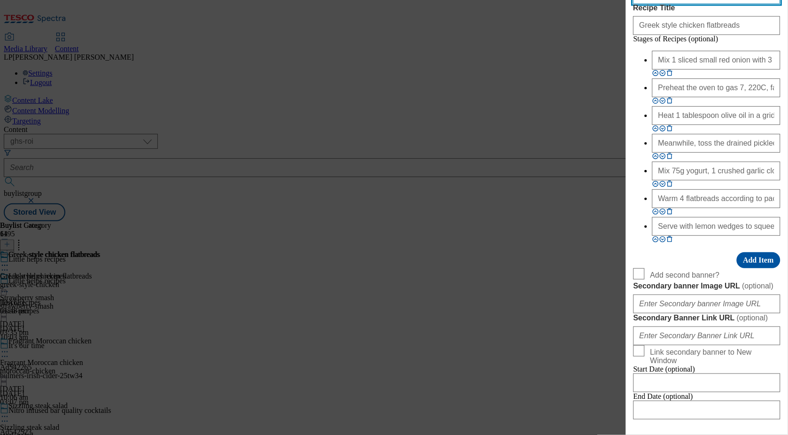
paste input "2523b90-405d-4604-9c32-f79dad394fbc"
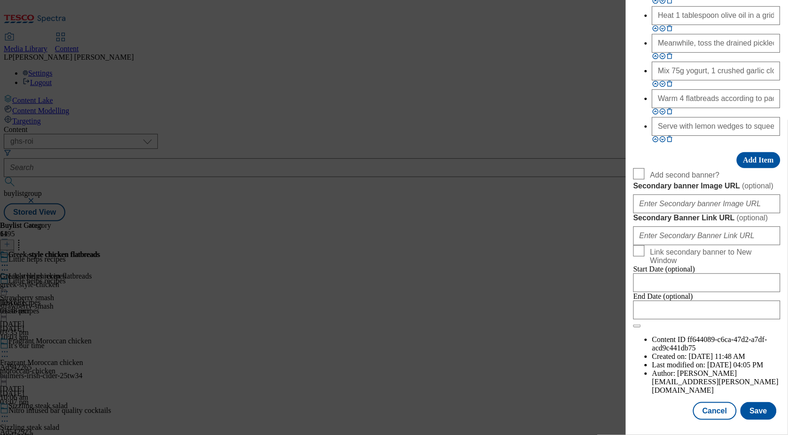
scroll to position [1123, 0]
type input "https://digitalcontent.api.tesco.com/v2/media/ghs-roi/82523b90-405d-4604-9c32-f…"
click at [758, 412] on button "Save" at bounding box center [759, 411] width 36 height 18
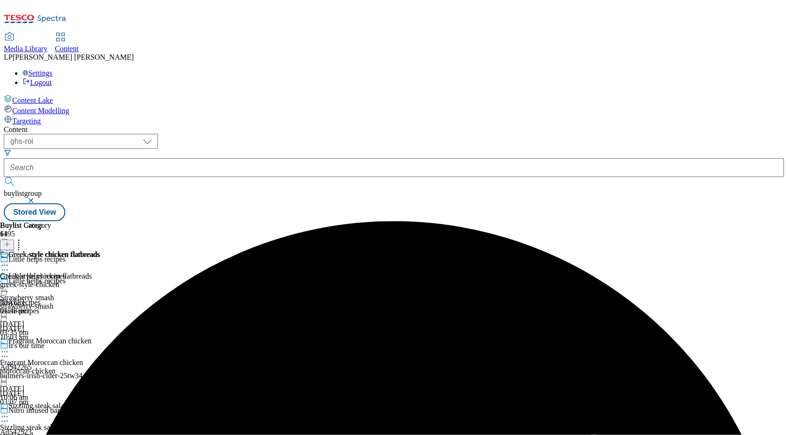
click at [9, 261] on icon at bounding box center [4, 265] width 9 height 9
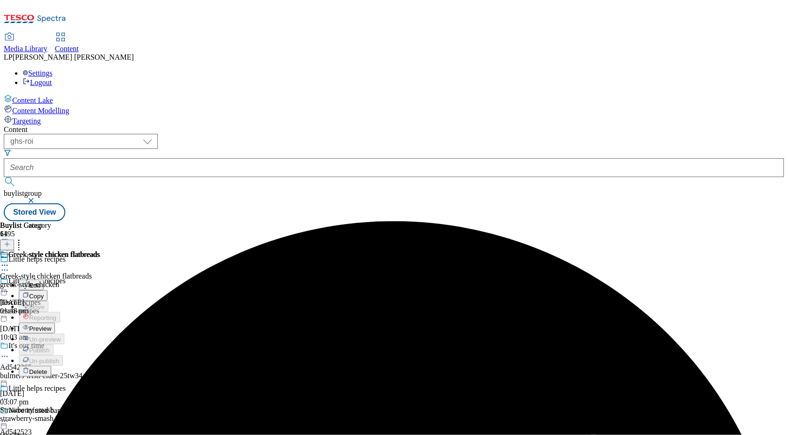
click at [51, 325] on span "Preview" at bounding box center [40, 328] width 22 height 7
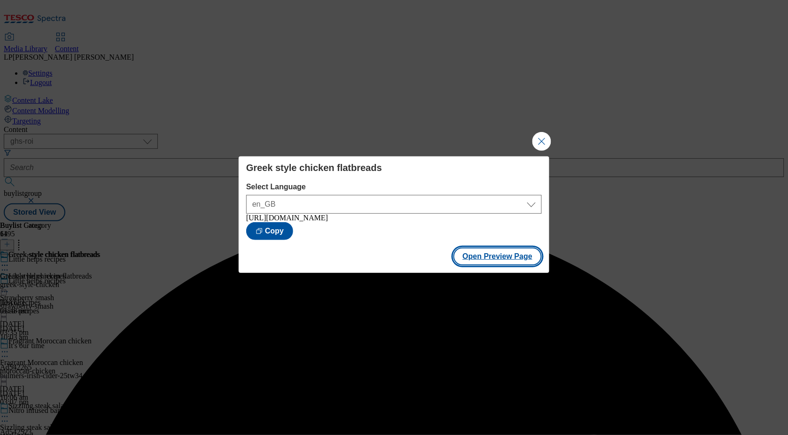
click at [486, 261] on button "Open Preview Page" at bounding box center [498, 257] width 89 height 18
click at [541, 142] on button "Close Modal" at bounding box center [542, 141] width 19 height 19
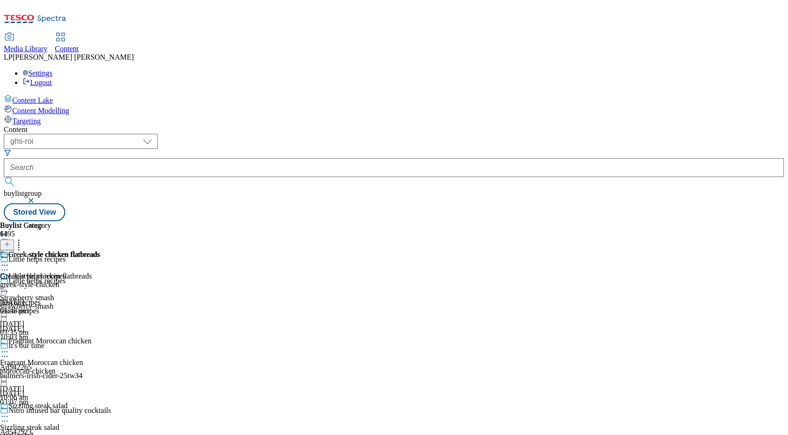
scroll to position [5271, 0]
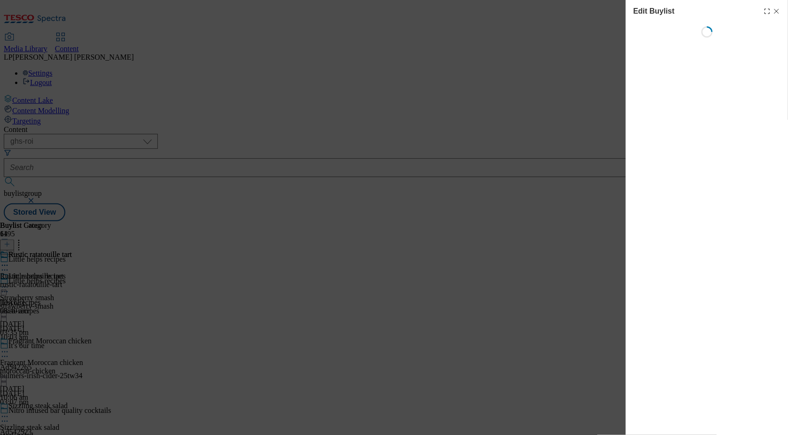
select select "evergreen"
select select "Meal"
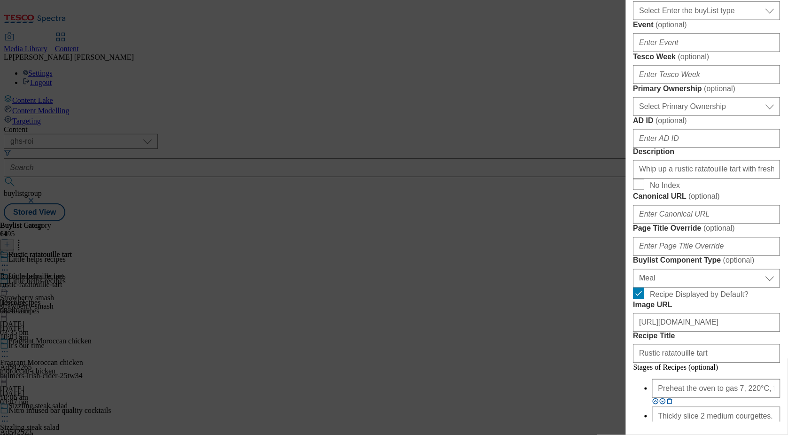
scroll to position [706, 0]
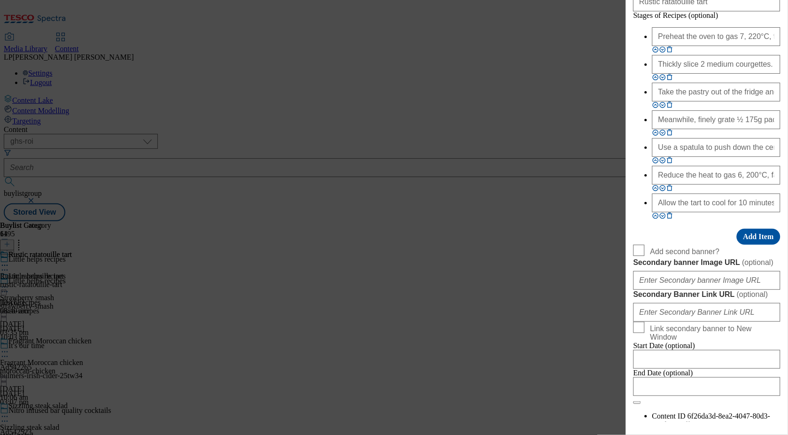
paste input "b9fc9cbc-293c-4f5a-b1cc-a58fcd5b6f55"
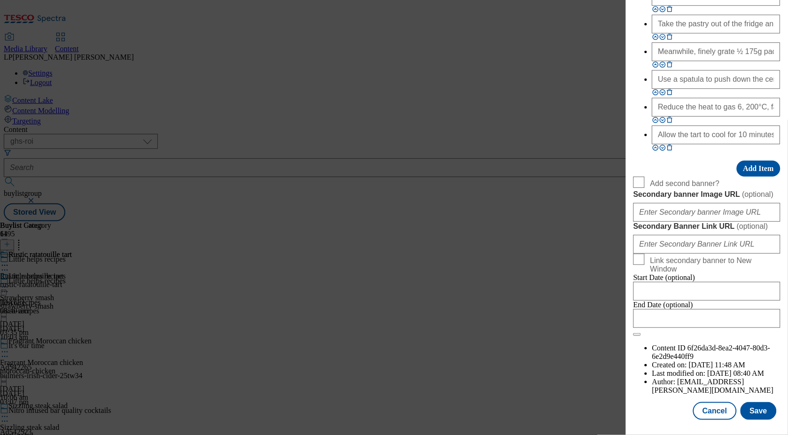
scroll to position [1123, 0]
type input "https://digitalcontent.api.tesco.com/v2/media/ghs-roi/b9fc9cbc-293c-4f5a-b1cc-a…"
click at [754, 420] on button "Save" at bounding box center [759, 411] width 36 height 18
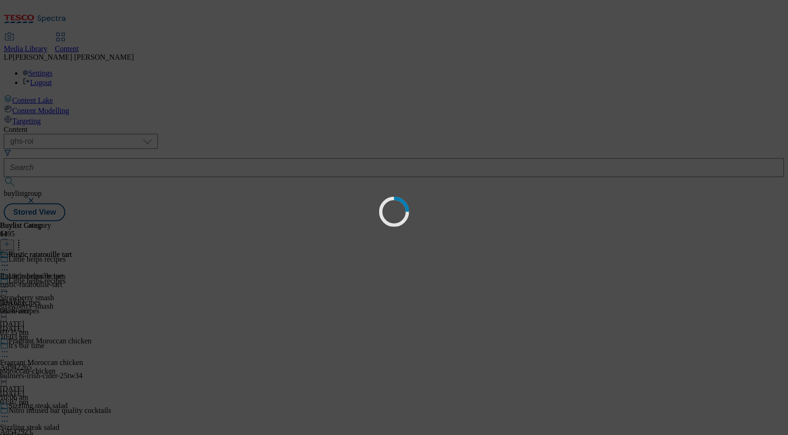
scroll to position [0, 0]
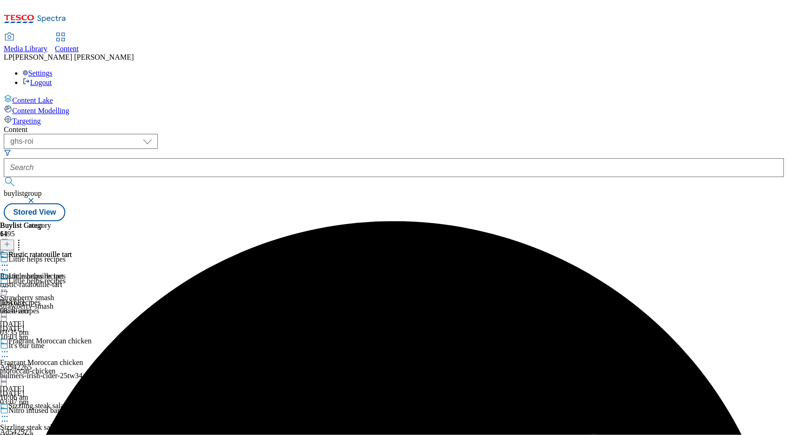
click at [9, 261] on icon at bounding box center [4, 265] width 9 height 9
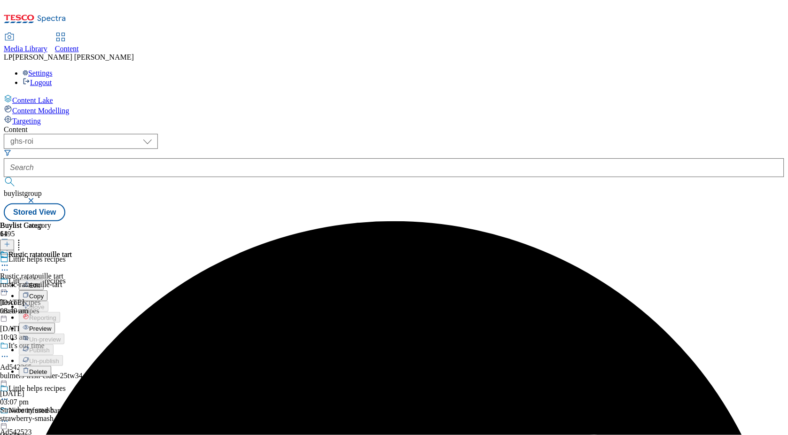
click at [55, 323] on button "Preview" at bounding box center [37, 328] width 36 height 11
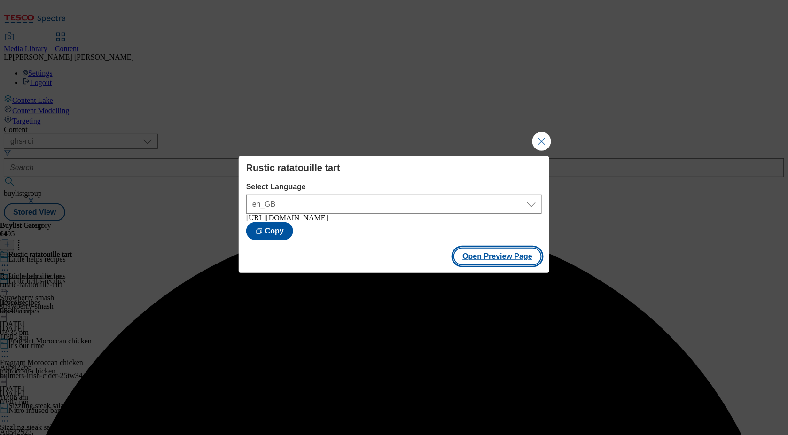
click at [490, 258] on button "Open Preview Page" at bounding box center [498, 257] width 89 height 18
click at [539, 139] on button "Close Modal" at bounding box center [542, 141] width 19 height 19
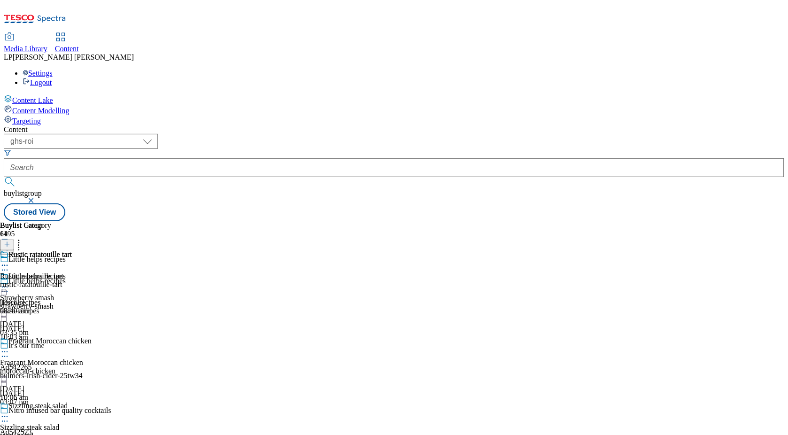
scroll to position [5393, 0]
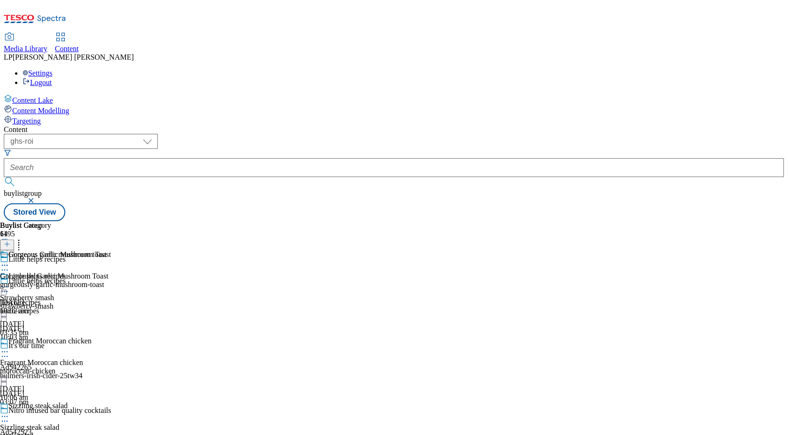
click at [70, 126] on div "Content Lake Content Modelling Targeting" at bounding box center [394, 109] width 781 height 31
click at [423, 126] on div "Content ( optional ) dotcom-cz dotcom-hu dotcom-sk fnf-uk ghs-roi ghs-uk group-…" at bounding box center [394, 174] width 781 height 96
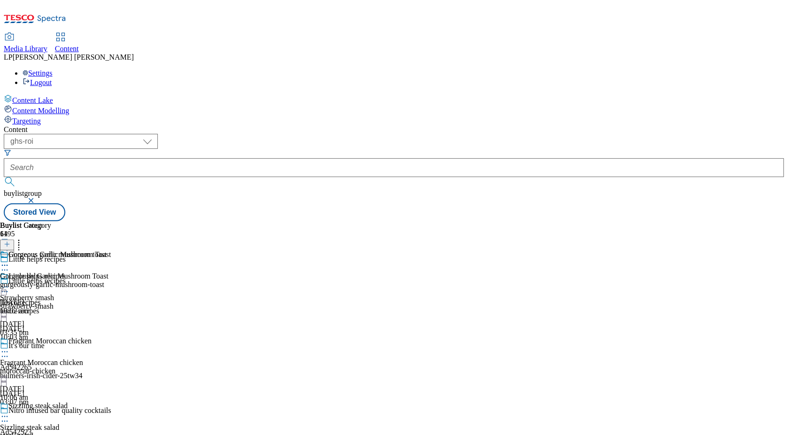
scroll to position [3808, 0]
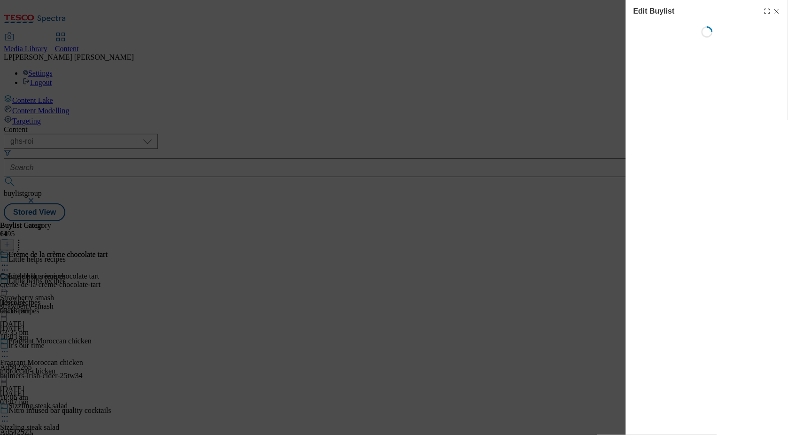
select select "evergreen"
select select "Meal"
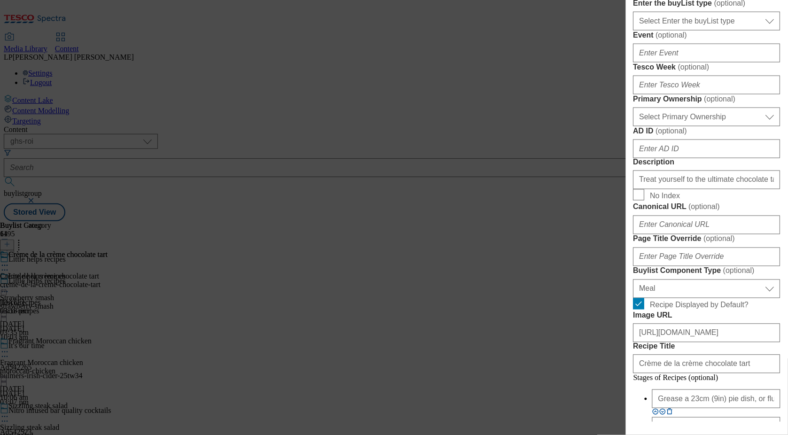
scroll to position [684, 0]
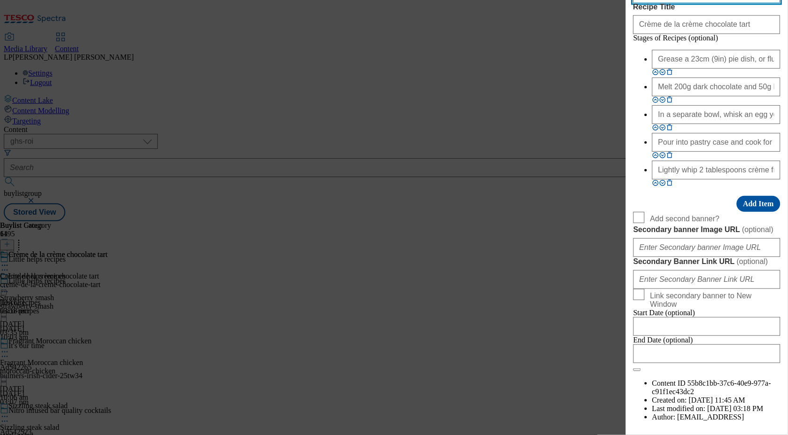
paste input "0d93af9b-b074-49bc-bd8b-2d02adec41f3"
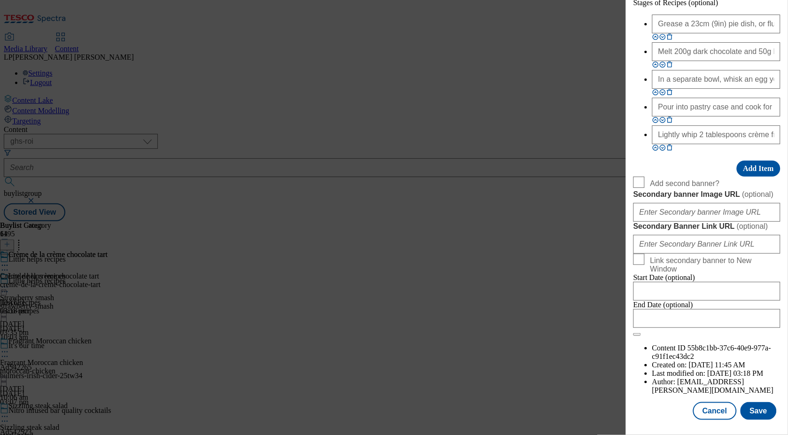
scroll to position [1063, 0]
type input "https://digitalcontent.api.tesco.com/v2/media/ghs-roi/0d93af9b-b074-49bc-bd8b-2…"
click at [761, 415] on button "Save" at bounding box center [759, 411] width 36 height 18
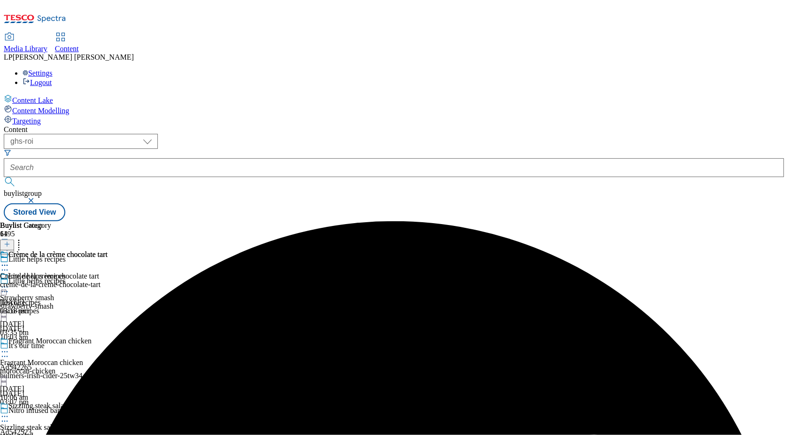
click at [9, 261] on icon at bounding box center [4, 265] width 9 height 9
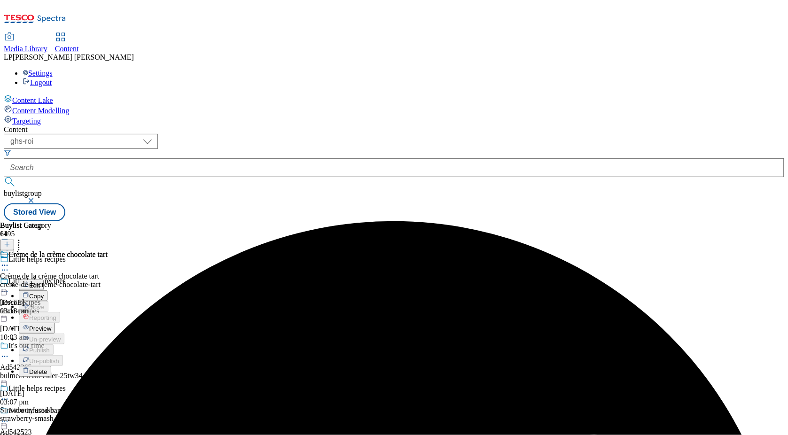
click at [51, 325] on span "Preview" at bounding box center [40, 328] width 22 height 7
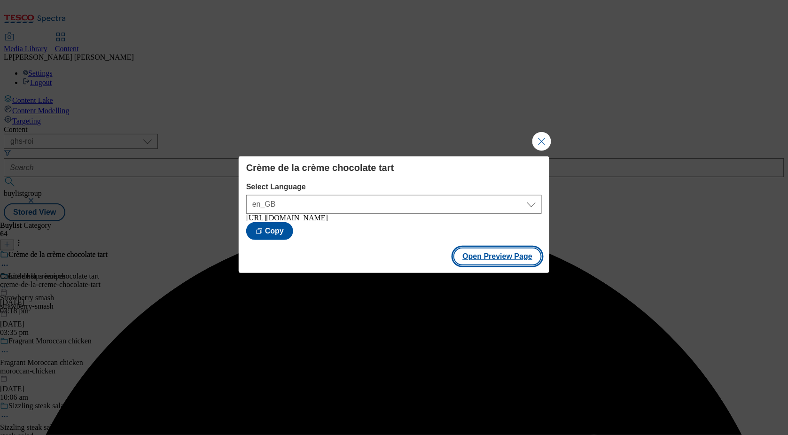
click at [506, 266] on button "Open Preview Page" at bounding box center [498, 257] width 89 height 18
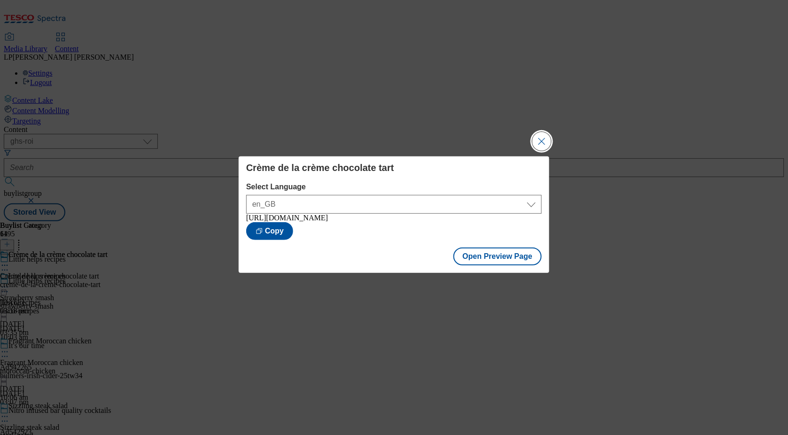
click at [547, 142] on button "Close Modal" at bounding box center [542, 141] width 19 height 19
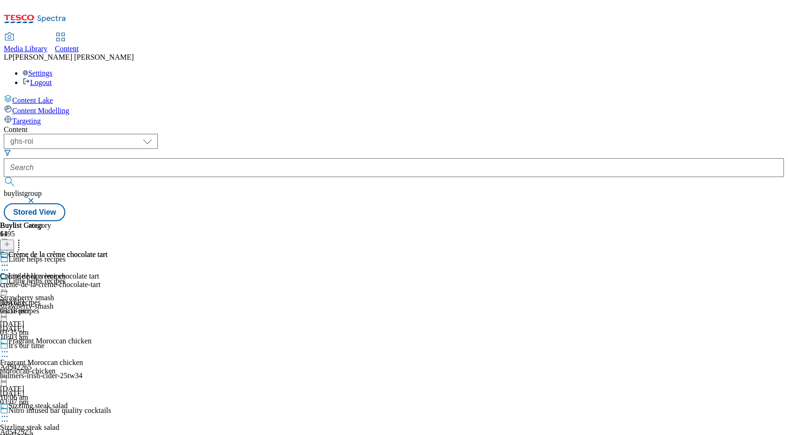
scroll to position [3902, 0]
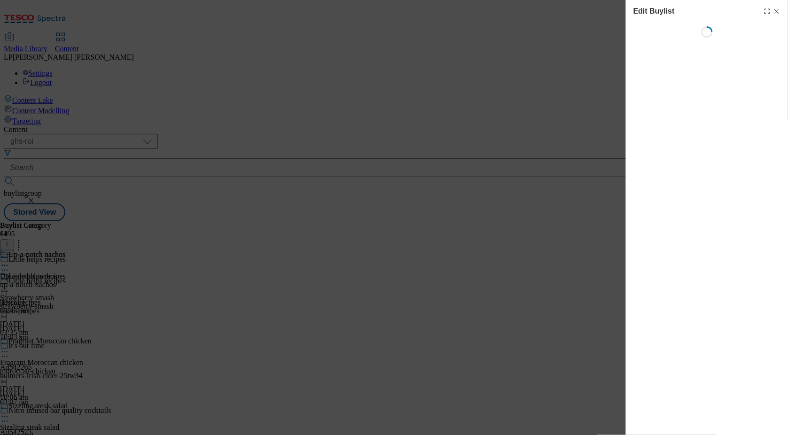
select select "evergreen"
select select "Meal"
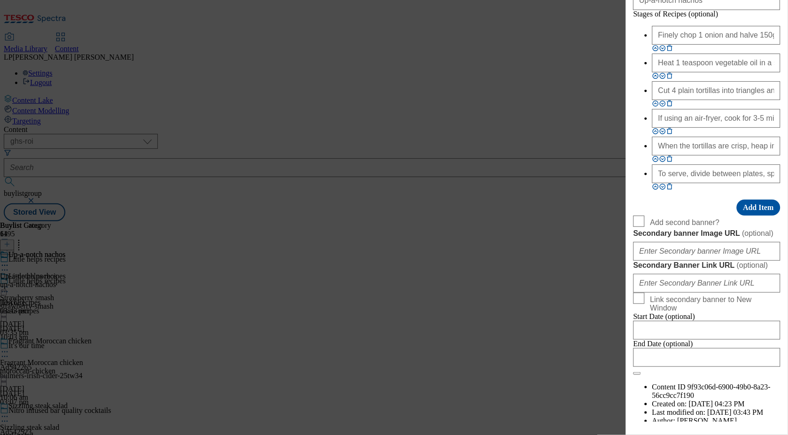
scroll to position [716, 0]
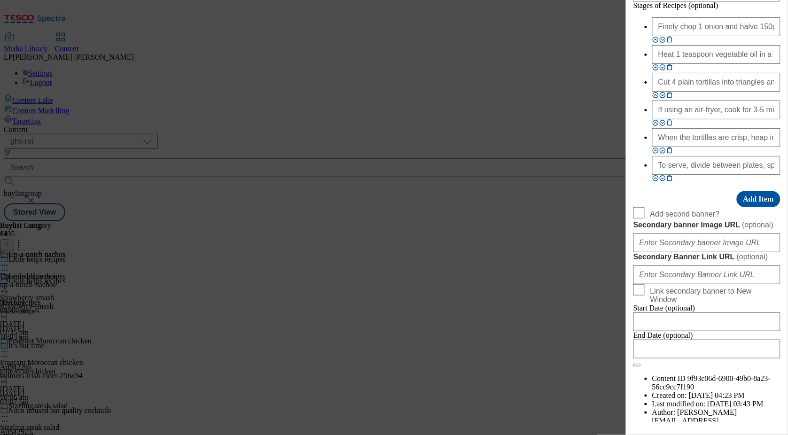
drag, startPoint x: 674, startPoint y: 254, endPoint x: 673, endPoint y: 262, distance: 8.0
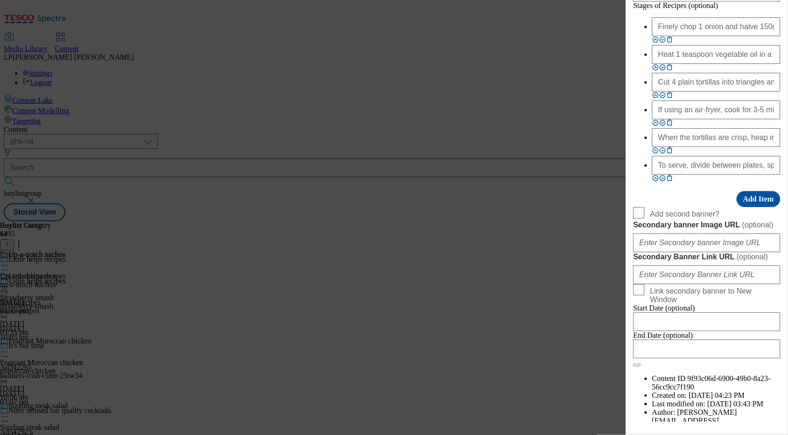
paste input "4464de2d-d478-48e4-bab2-9b108a898d0a"
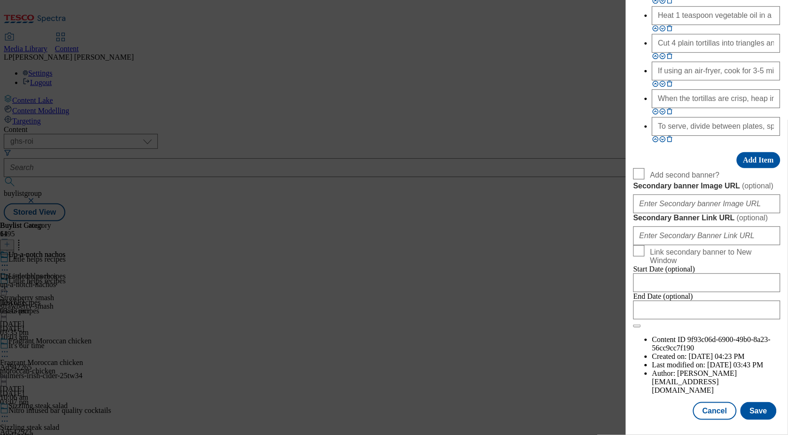
scroll to position [1093, 0]
type input "https://digitalcontent.api.tesco.com/v2/media/ghs-roi/4464de2d-d478-48e4-bab2-9…"
click at [754, 420] on button "Save" at bounding box center [759, 411] width 36 height 18
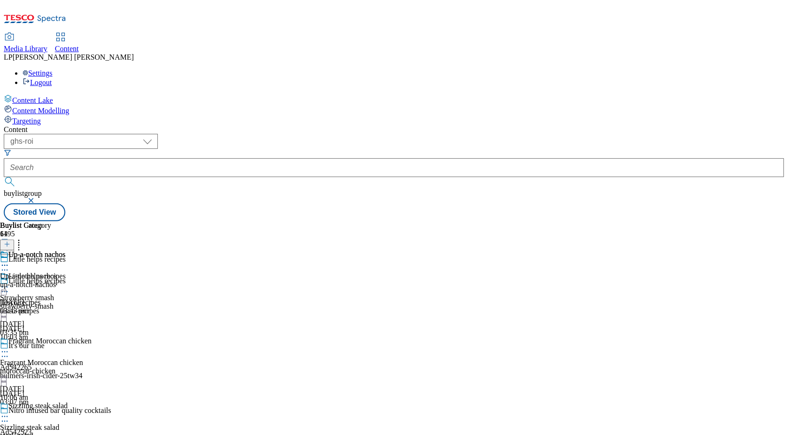
click at [9, 261] on icon at bounding box center [4, 265] width 9 height 9
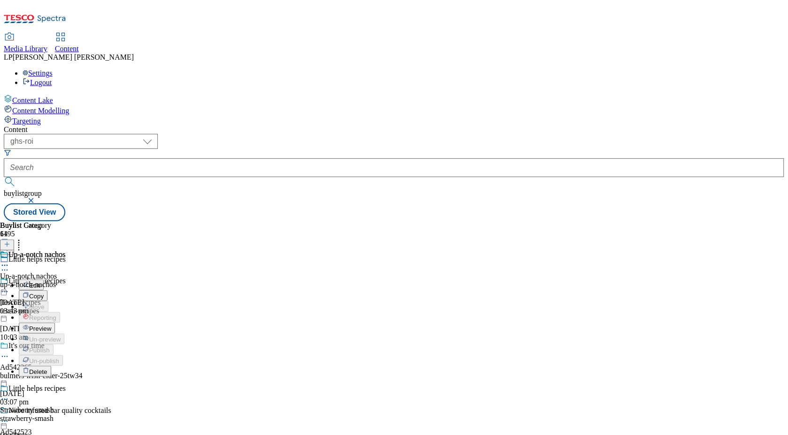
click at [51, 325] on span "Preview" at bounding box center [40, 328] width 22 height 7
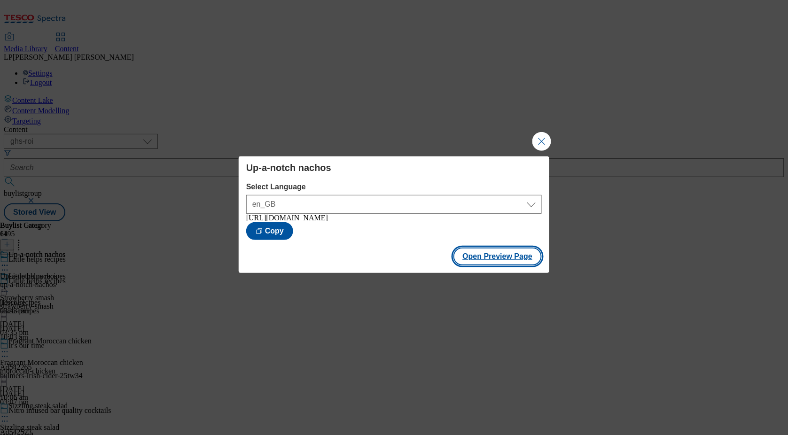
click at [496, 265] on button "Open Preview Page" at bounding box center [498, 257] width 89 height 18
click at [543, 139] on button "Close Modal" at bounding box center [542, 141] width 19 height 19
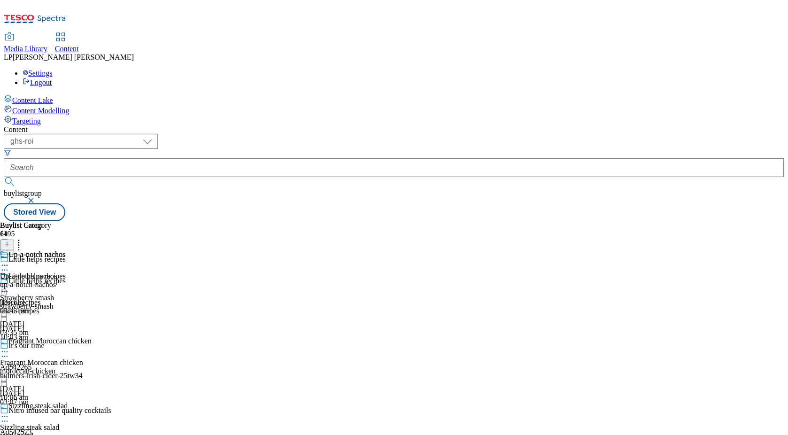
click at [9, 347] on icon at bounding box center [4, 351] width 9 height 9
click at [78, 433] on span "Open Preview Url" at bounding box center [53, 436] width 49 height 7
click at [9, 347] on icon at bounding box center [4, 351] width 9 height 9
click at [78, 433] on span "Open Preview Url" at bounding box center [53, 436] width 49 height 7
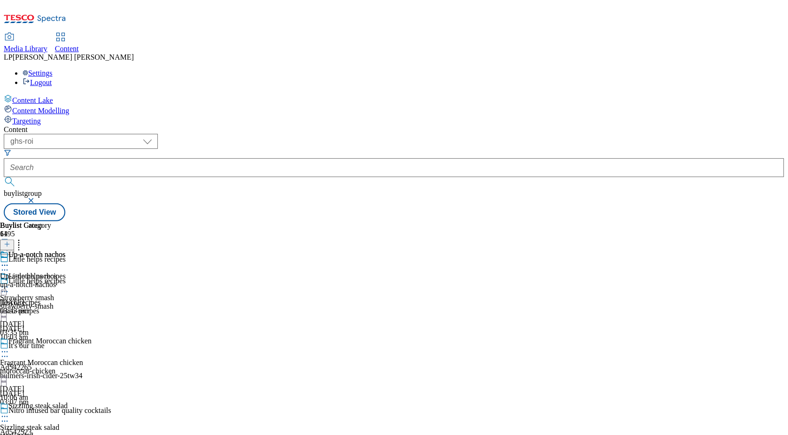
click at [9, 283] on icon at bounding box center [4, 287] width 9 height 9
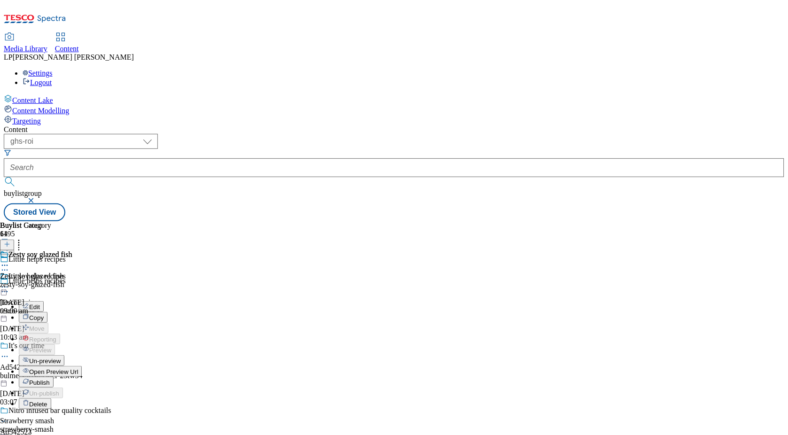
click at [44, 301] on button "Edit" at bounding box center [31, 306] width 25 height 11
select select "evergreen"
select select "Meal"
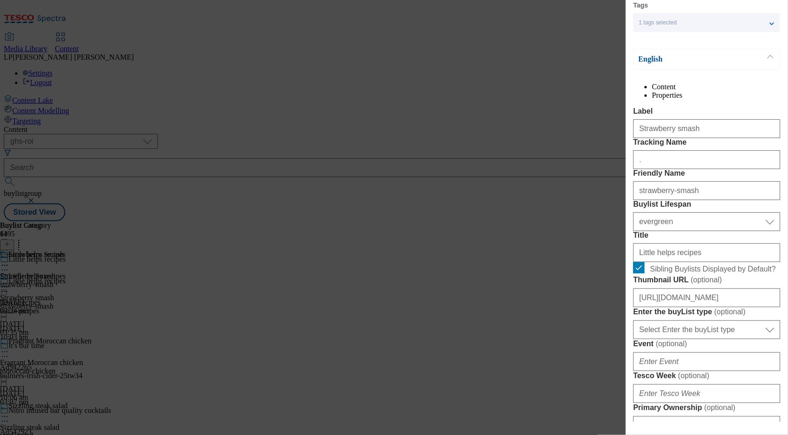
scroll to position [92, 0]
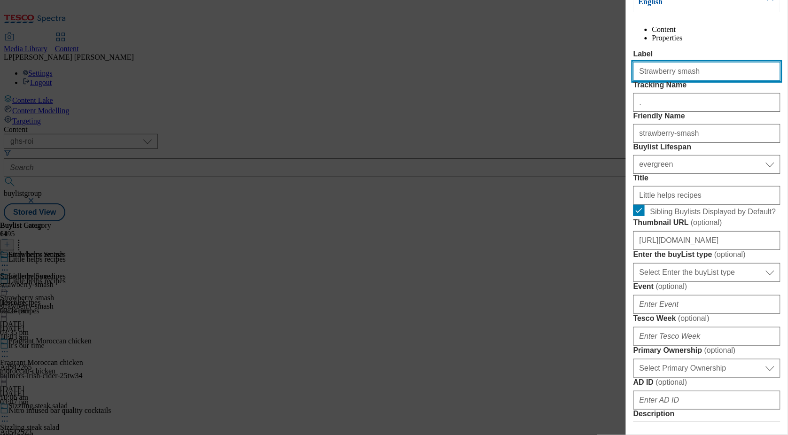
drag, startPoint x: 697, startPoint y: 95, endPoint x: 607, endPoint y: 87, distance: 90.2
click at [607, 87] on div "Edit Buylist Tags 1 tags selected buylist English Content Properties Label Stra…" at bounding box center [394, 217] width 788 height 435
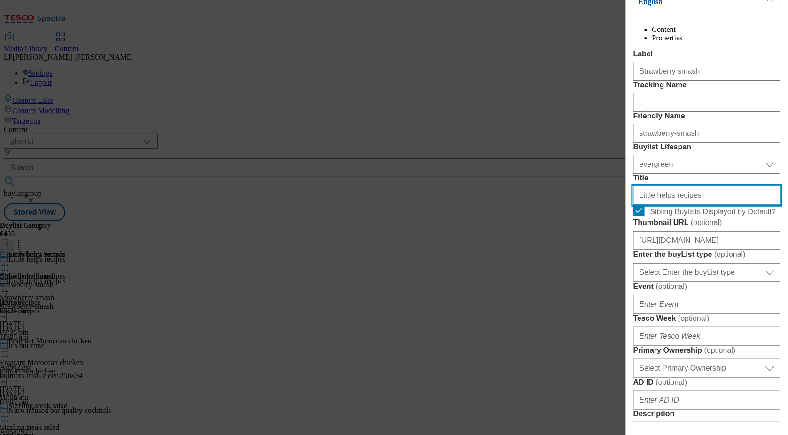
drag, startPoint x: 702, startPoint y: 275, endPoint x: 575, endPoint y: 273, distance: 127.0
click at [575, 273] on div "Edit Buylist Tags 1 tags selected buylist English Content Properties Label Stra…" at bounding box center [394, 217] width 788 height 435
paste input "Strawberry smash"
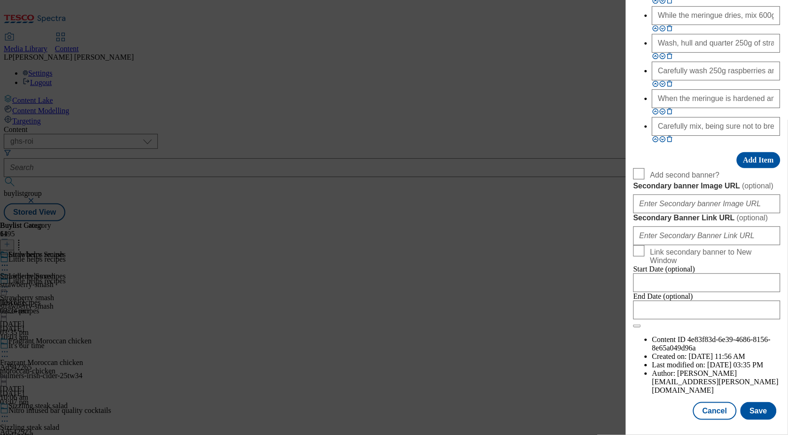
scroll to position [1153, 0]
type input "Strawberry smash"
click at [759, 408] on button "Save" at bounding box center [759, 411] width 36 height 18
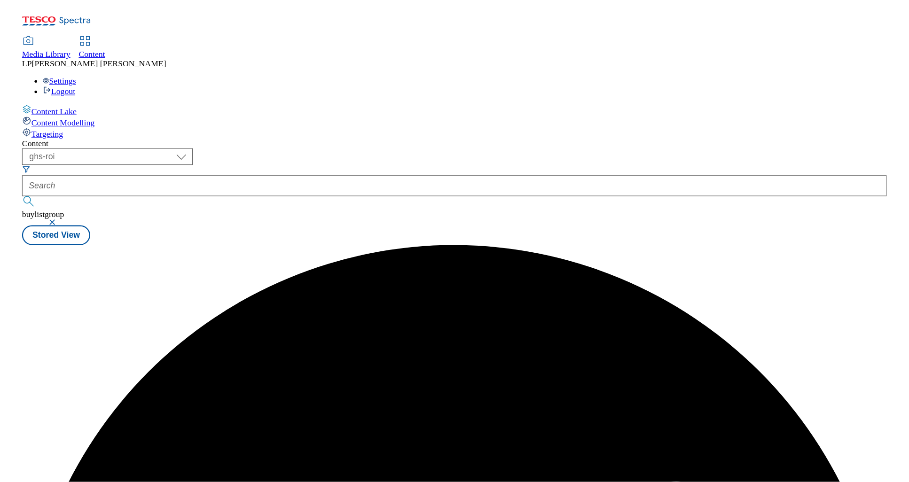
scroll to position [0, 0]
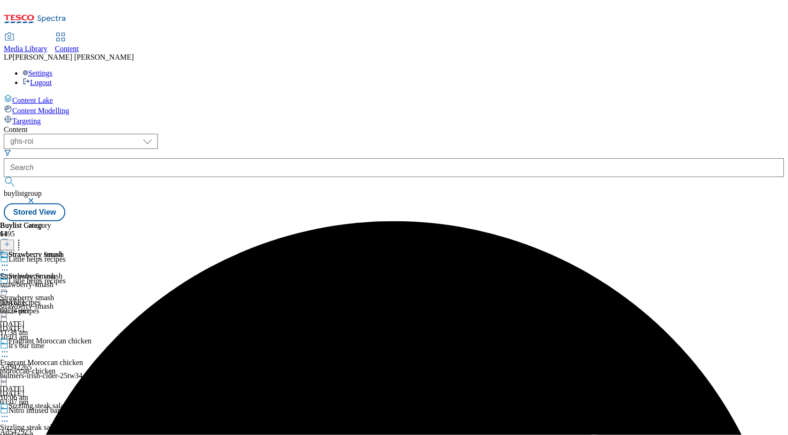
click at [9, 283] on icon at bounding box center [4, 287] width 9 height 9
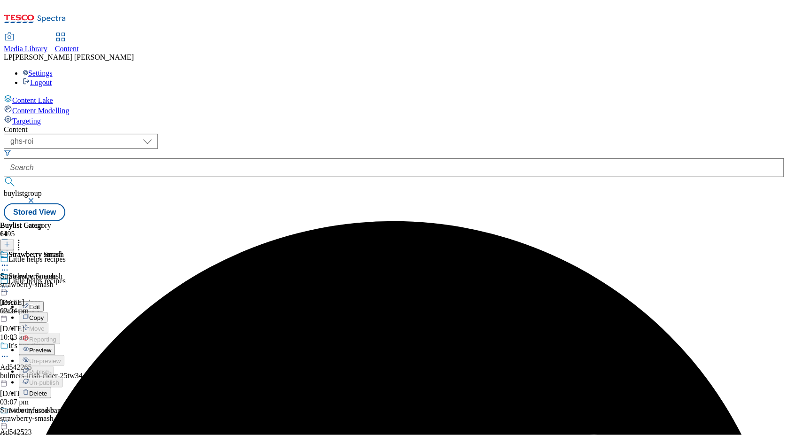
click at [55, 345] on button "Preview" at bounding box center [37, 350] width 36 height 11
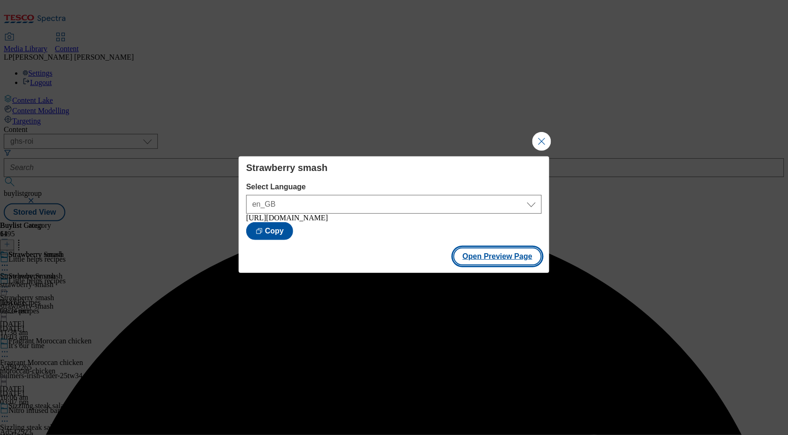
click at [518, 255] on button "Open Preview Page" at bounding box center [498, 257] width 89 height 18
click at [535, 138] on button "Close Modal" at bounding box center [542, 141] width 19 height 19
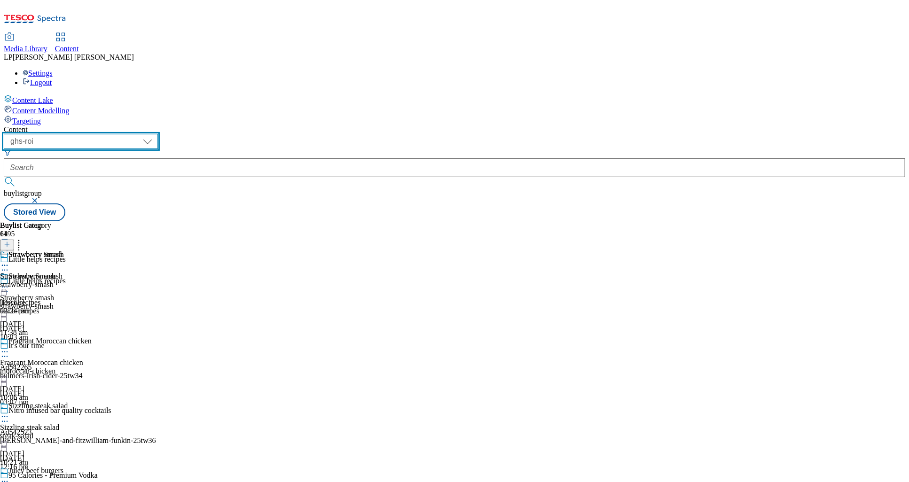
click at [158, 134] on select "dotcom-cz dotcom-hu dotcom-sk fnf-uk ghs-roi ghs-uk group-comms ighs-cz ighs-hu…" at bounding box center [81, 141] width 154 height 15
click at [122, 134] on select "dotcom-cz dotcom-hu dotcom-sk fnf-uk ghs-roi ghs-uk group-comms ighs-cz ighs-hu…" at bounding box center [81, 141] width 154 height 15
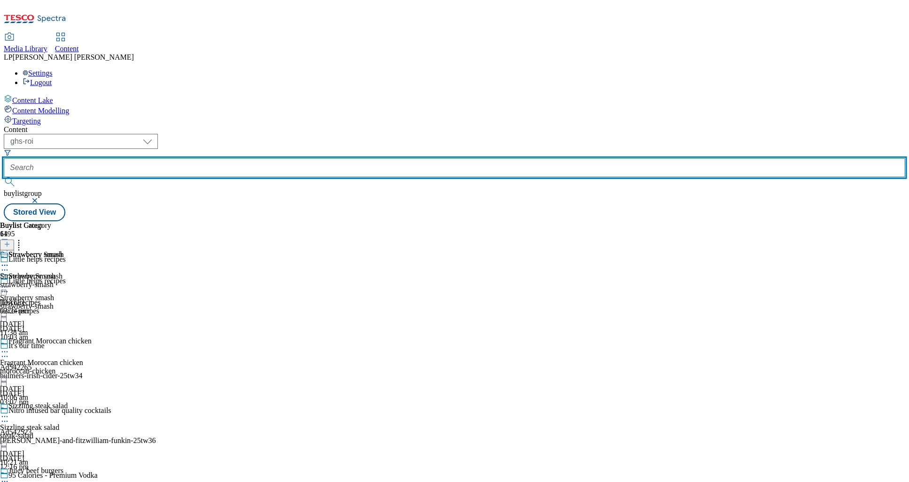
click at [256, 158] on input "text" at bounding box center [455, 167] width 902 height 19
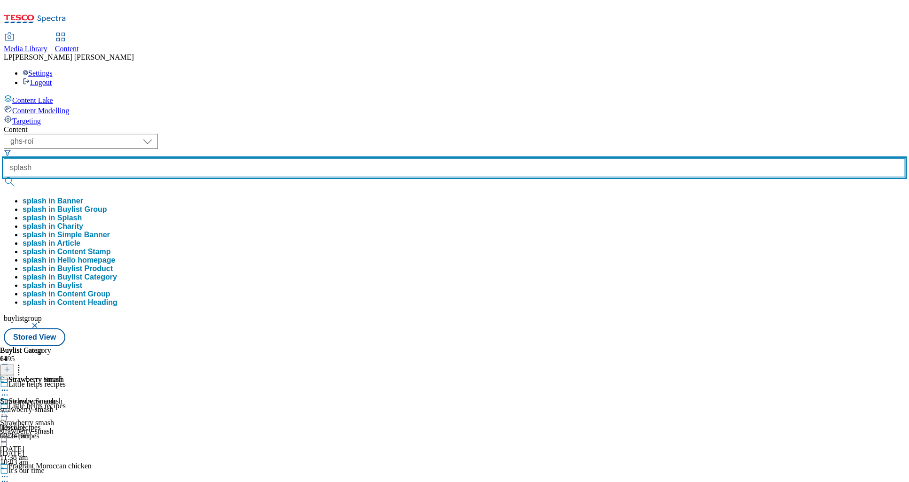
type input "splash"
click at [4, 177] on button "submit" at bounding box center [10, 181] width 13 height 9
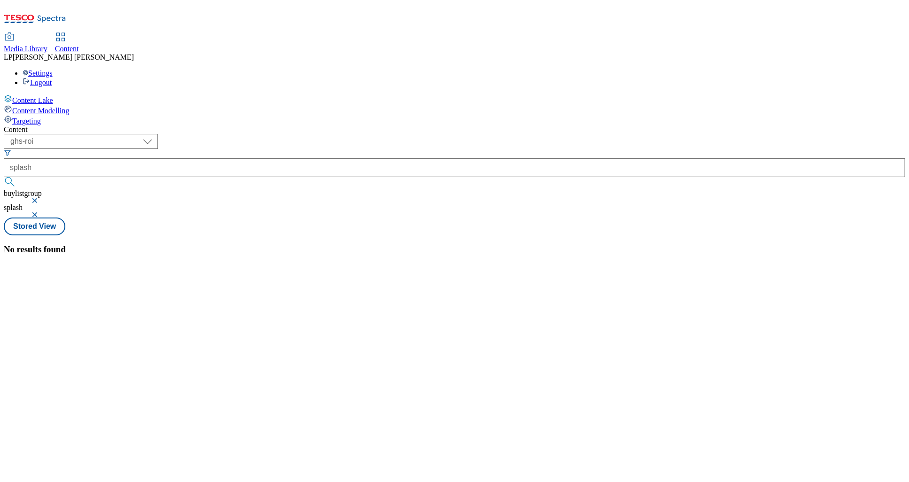
click at [223, 126] on div "Content ( optional ) dotcom-cz dotcom-hu dotcom-sk fnf-uk ghs-roi ghs-uk group-…" at bounding box center [455, 190] width 902 height 129
click at [40, 198] on button "button" at bounding box center [35, 201] width 9 height 6
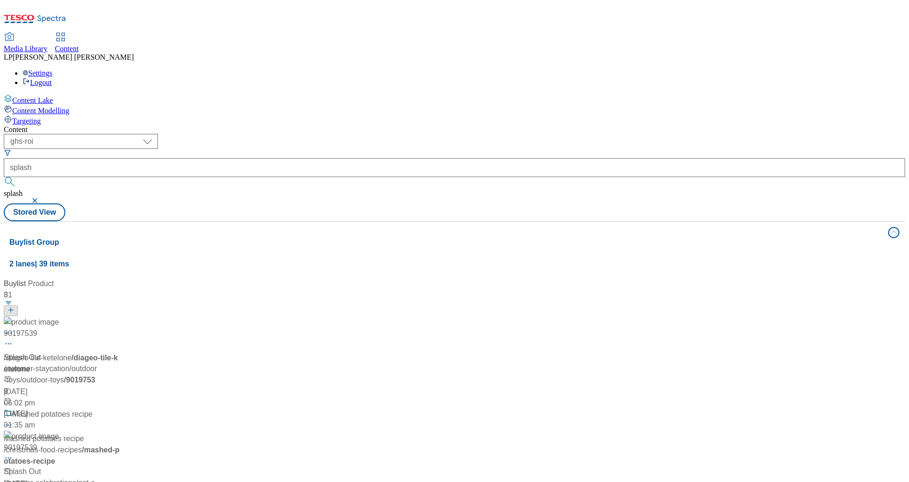
click at [40, 198] on button "button" at bounding box center [35, 201] width 9 height 6
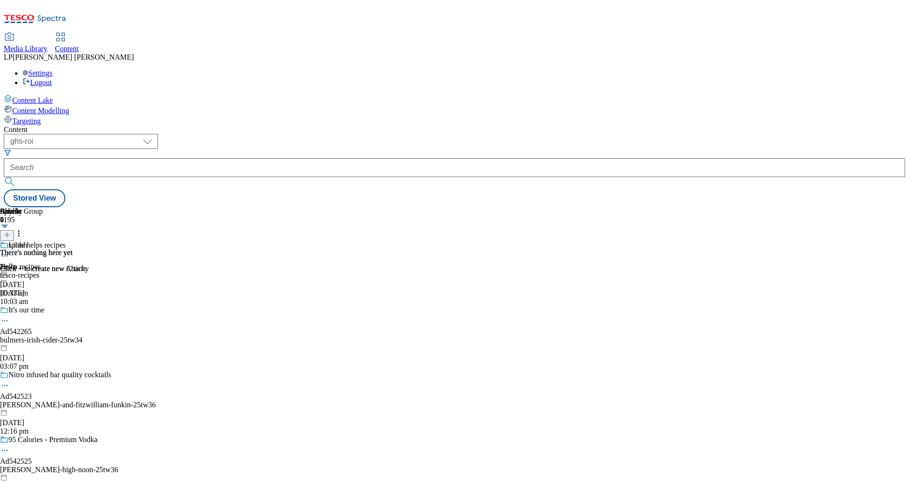
click at [28, 241] on div "splash Hello 6 Oct 2025 10:33 am" at bounding box center [14, 269] width 28 height 56
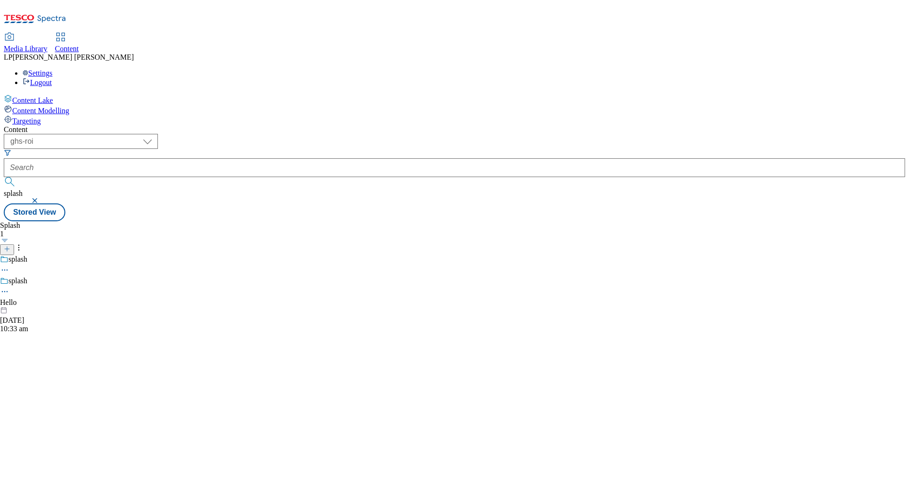
click at [9, 287] on icon at bounding box center [4, 291] width 9 height 9
click at [44, 306] on button "Edit" at bounding box center [31, 311] width 25 height 11
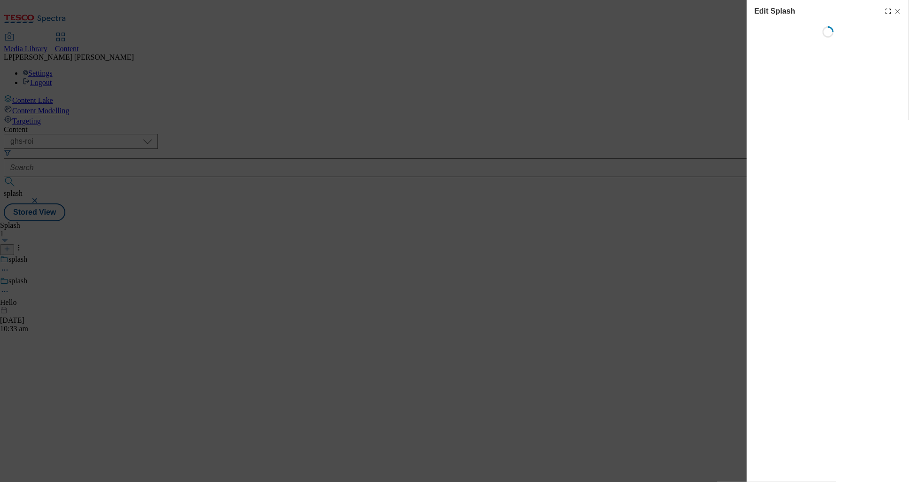
select select "Spring"
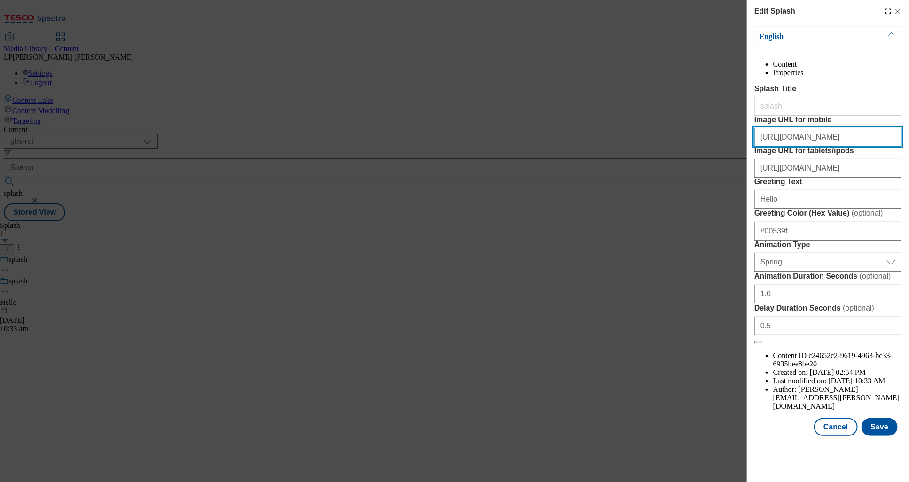
click at [788, 147] on input "https://digitalcontent.api.tesco.com/v2/media/ghs-roi/f24f1e8b-bdfd-4367-8a83-2…" at bounding box center [828, 137] width 147 height 19
paste input "d6e5d03e-000e-4134-a062-4fcf913427ba/app-splash-mobile+%281%29"
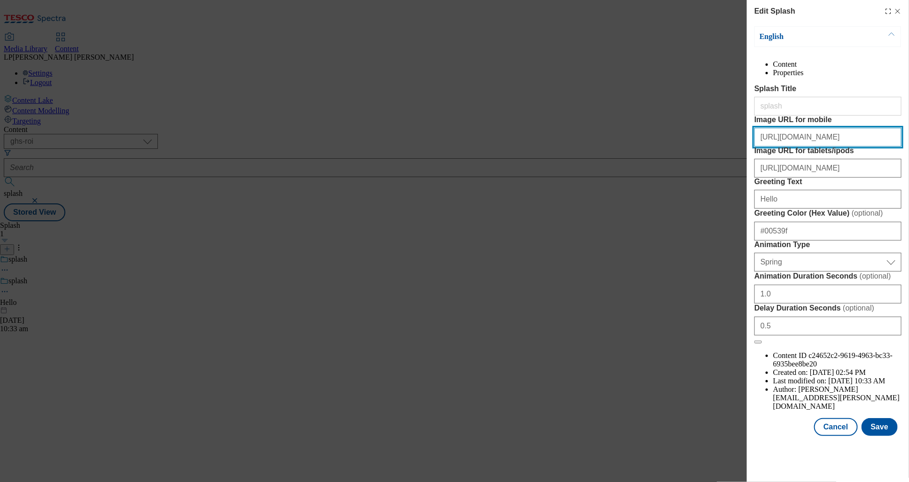
type input "https://digitalcontent.api.tesco.com/v2/media/ghs-roi/d6e5d03e-000e-4134-a062-4…"
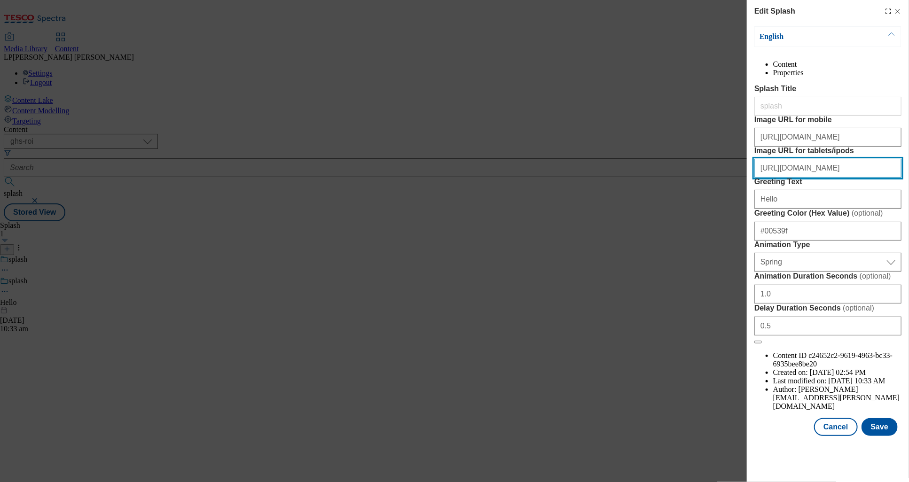
click at [788, 178] on input "https://digitalcontent.api.tesco.com/v2/media/ghs-roi/3d6256f6-b048-4344-adbc-e…" at bounding box center [828, 168] width 147 height 19
paste input "9b29abb4-4d1e-40f8-b57d-6c8213f29024/app-splash-tablet"
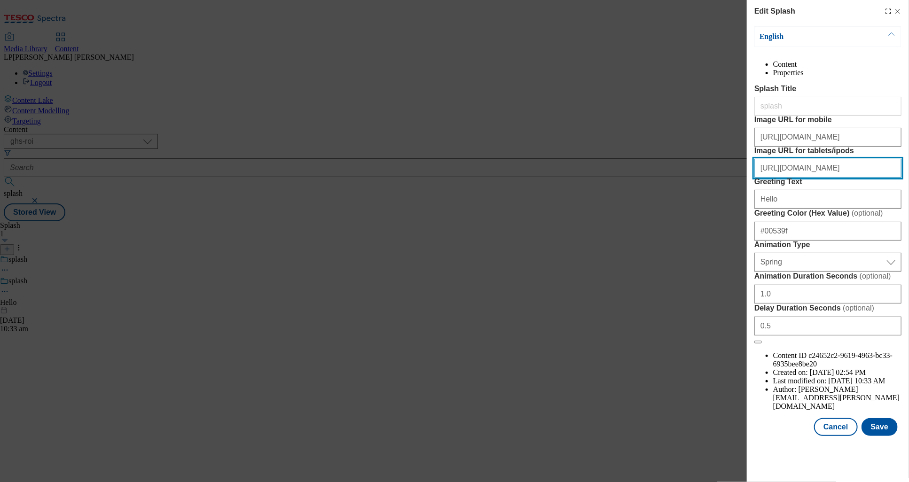
click at [788, 178] on input "https://digitalcontent.api.tesco.com/v2/media/ghs-roi/9b29abb4-4d1e-40f8-b57d-6…" at bounding box center [828, 168] width 147 height 19
type input "https://digitalcontent.api.tesco.com/v2/media/ghs-roi/9b29abb4-4d1e-40f8-b57d-6…"
click at [788, 435] on button "Save" at bounding box center [880, 427] width 36 height 18
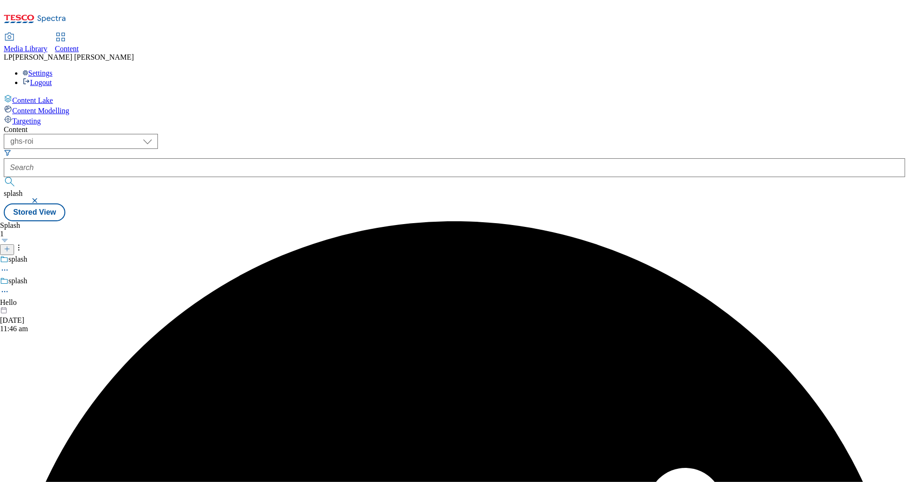
click at [9, 287] on icon at bounding box center [4, 291] width 9 height 9
click at [55, 349] on button "Preview" at bounding box center [37, 354] width 36 height 11
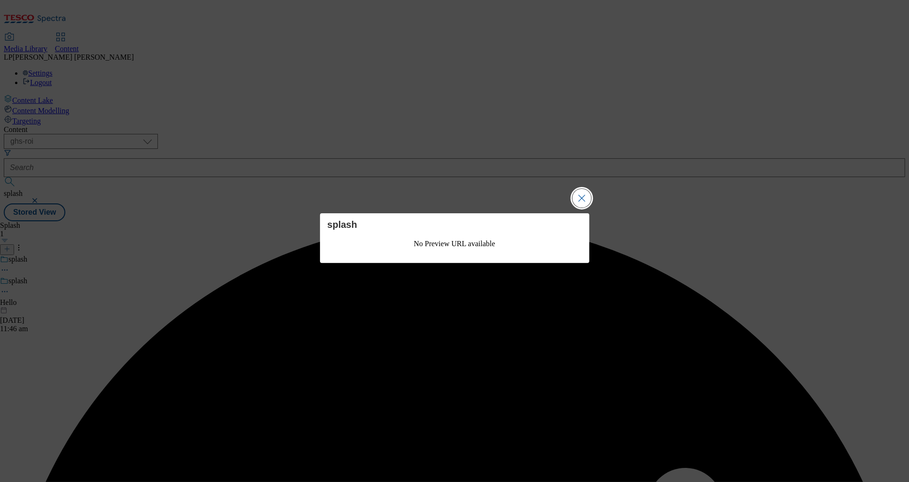
click at [583, 201] on button "Close Modal" at bounding box center [582, 198] width 19 height 19
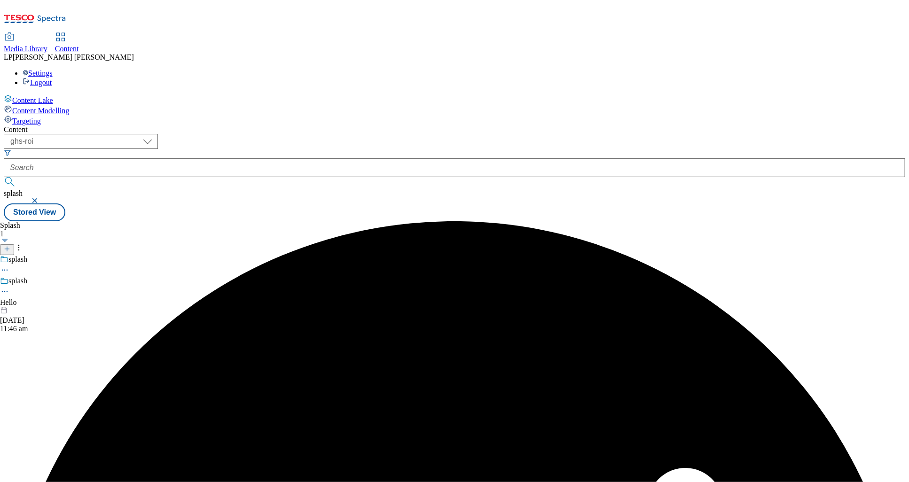
click at [9, 287] on icon at bounding box center [4, 291] width 9 height 9
click at [50, 373] on span "Publish" at bounding box center [39, 376] width 21 height 7
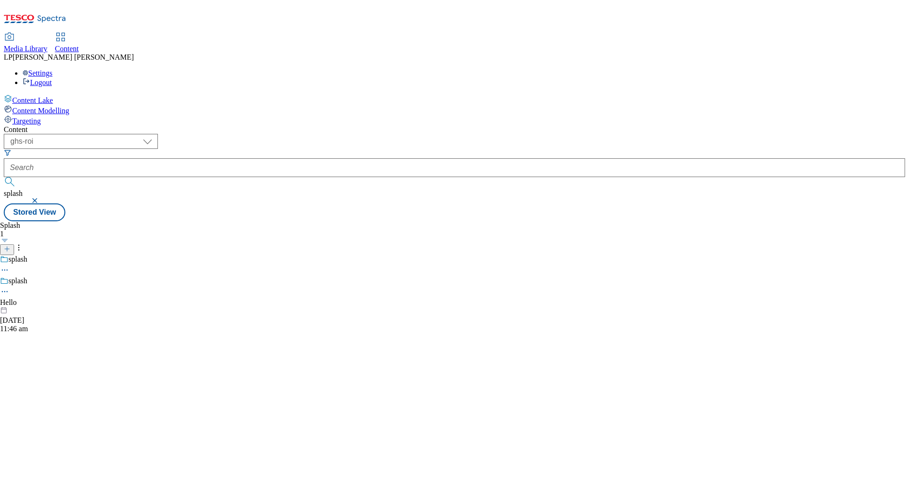
click at [47, 45] on span "Media Library" at bounding box center [26, 49] width 44 height 8
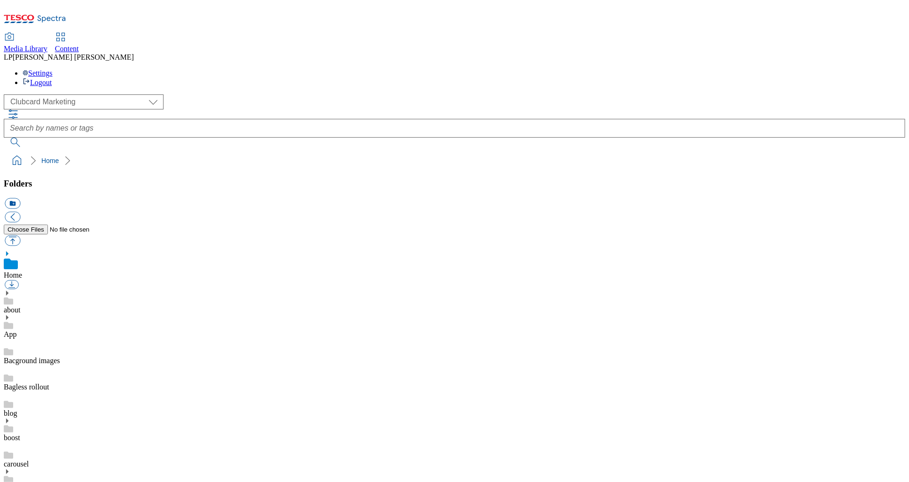
scroll to position [0, 0]
click at [57, 94] on div "( optional ) Clubcard Marketing Demo Dotcom UK Emails GHS Marketing UK GHS Prod…" at bounding box center [455, 101] width 902 height 15
click at [58, 94] on select "Clubcard Marketing Demo Dotcom UK Emails GHS Marketing UK GHS Product UK GHS RO…" at bounding box center [84, 101] width 160 height 15
click at [6, 94] on select "Clubcard Marketing Demo Dotcom UK Emails GHS Marketing UK GHS Product UK GHS RO…" at bounding box center [84, 101] width 160 height 15
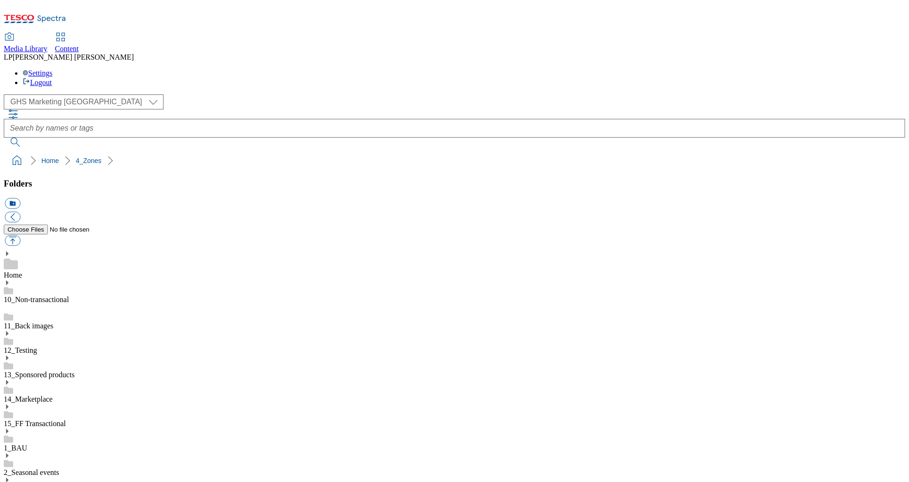
click at [10, 251] on icon at bounding box center [7, 254] width 7 height 7
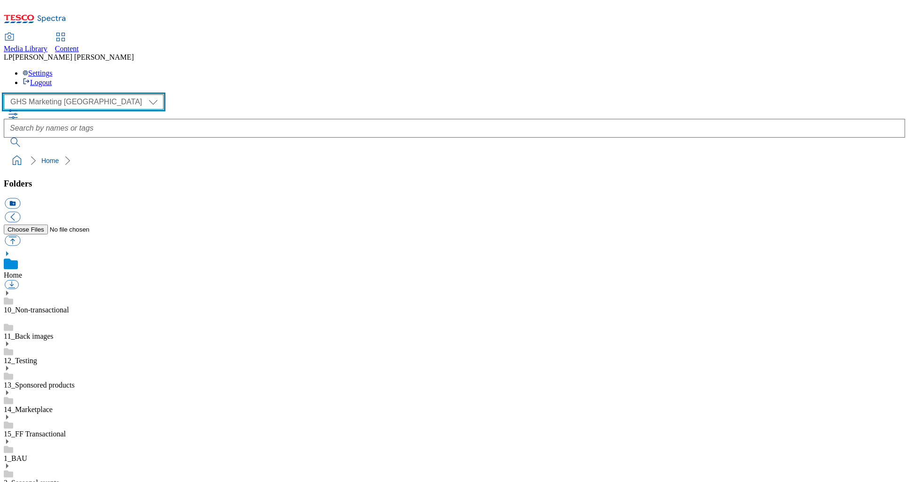
click at [64, 94] on select "Clubcard Marketing Demo Dotcom UK Emails GHS Marketing UK GHS Product UK GHS RO…" at bounding box center [84, 101] width 160 height 15
click at [6, 94] on select "Clubcard Marketing Demo Dotcom UK Emails GHS Marketing UK GHS Product UK GHS RO…" at bounding box center [84, 101] width 160 height 15
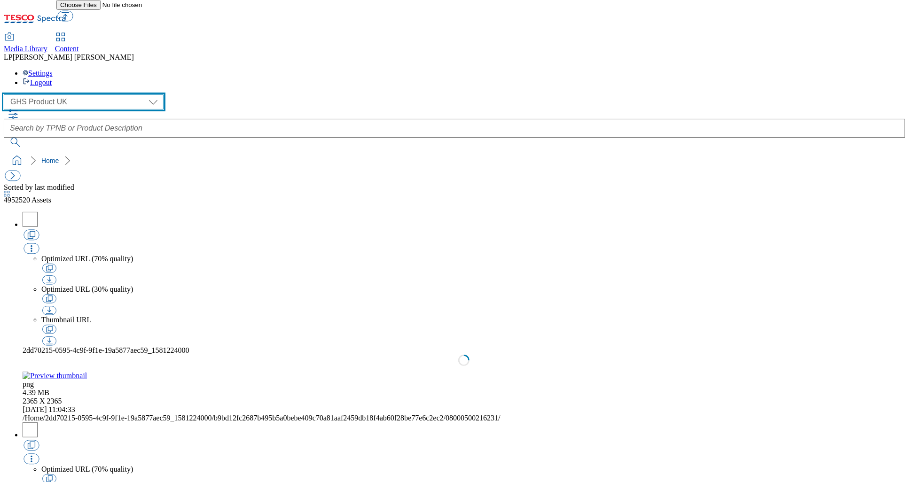
click at [61, 94] on select "Clubcard Marketing Demo Dotcom UK Emails GHS Marketing UK GHS Product UK GHS RO…" at bounding box center [84, 101] width 160 height 15
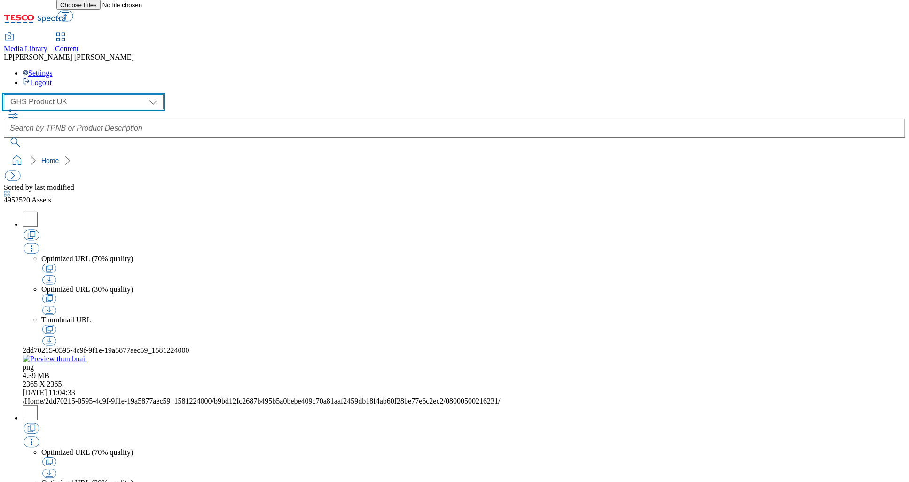
select select "flare-ghs-mktg"
click at [6, 94] on select "Clubcard Marketing Demo Dotcom UK Emails GHS Marketing UK GHS Product UK GHS RO…" at bounding box center [84, 101] width 160 height 15
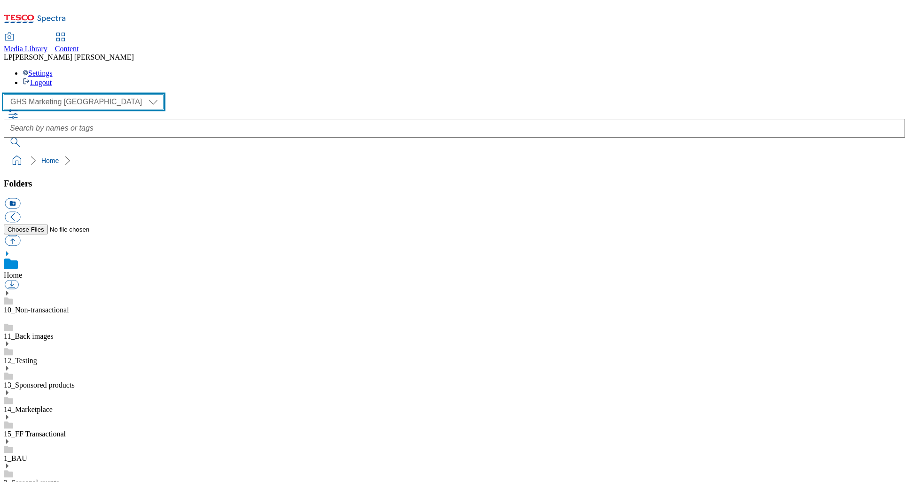
scroll to position [1, 0]
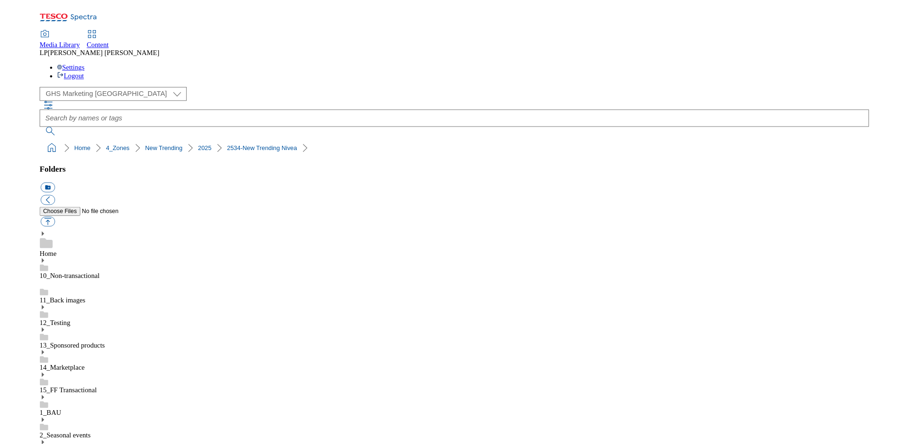
scroll to position [1559, 0]
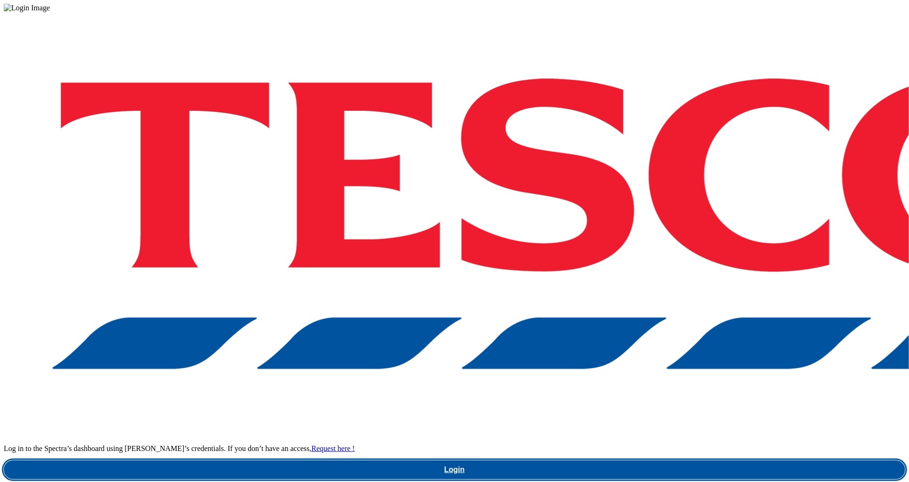
click at [650, 461] on link "Login" at bounding box center [455, 470] width 902 height 19
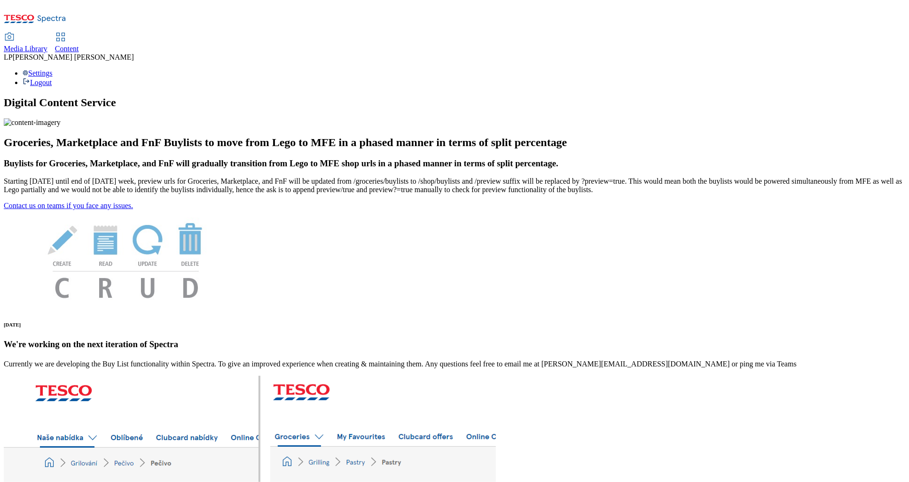
click at [47, 45] on span "Media Library" at bounding box center [26, 49] width 44 height 8
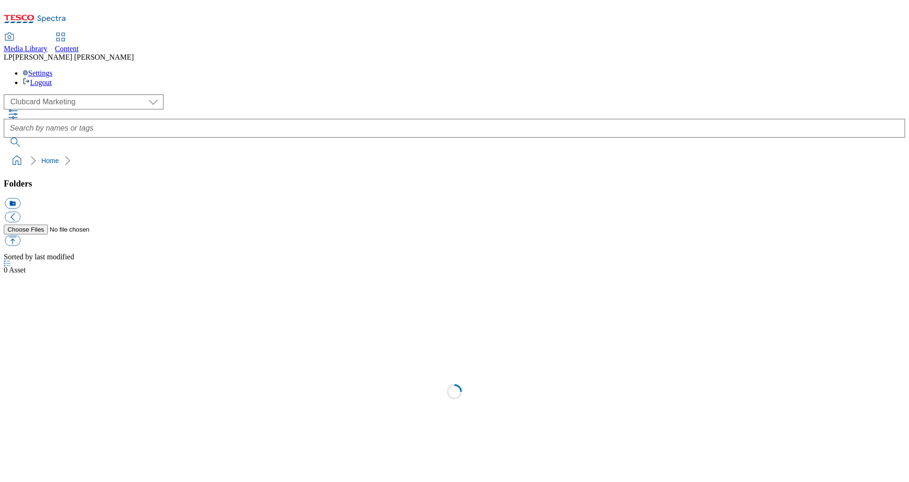
select select "flare-clubcard-mktg"
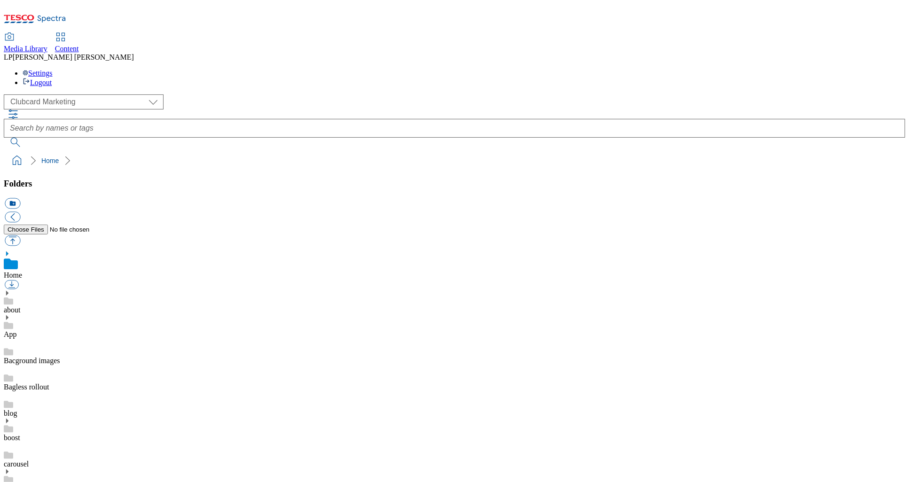
click at [79, 45] on span "Content" at bounding box center [67, 49] width 24 height 8
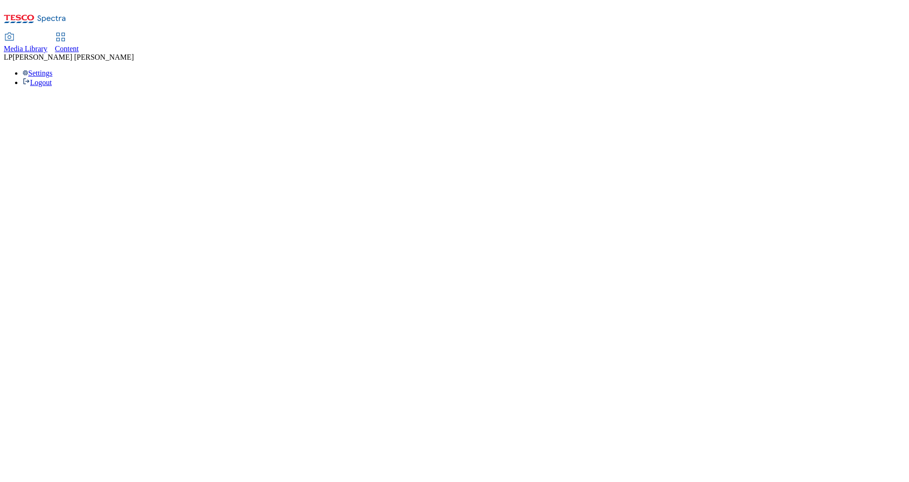
select select "phones-[GEOGRAPHIC_DATA]"
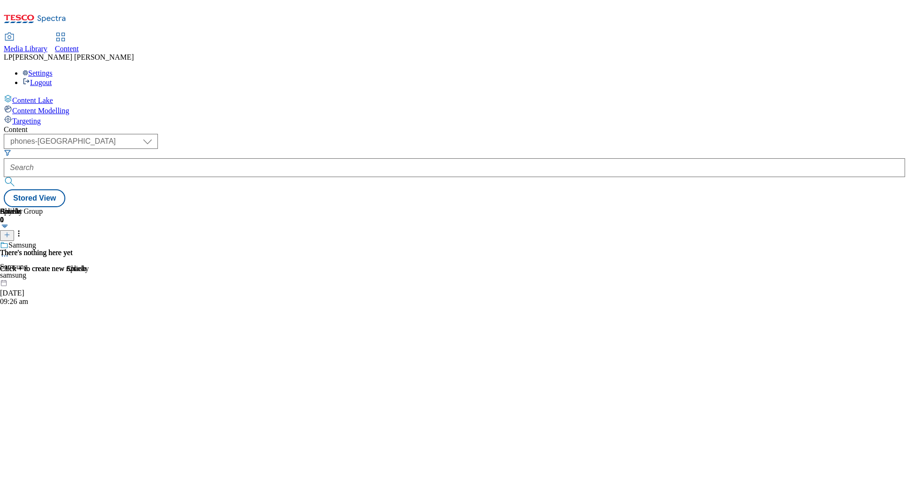
click at [47, 45] on span "Media Library" at bounding box center [26, 49] width 44 height 8
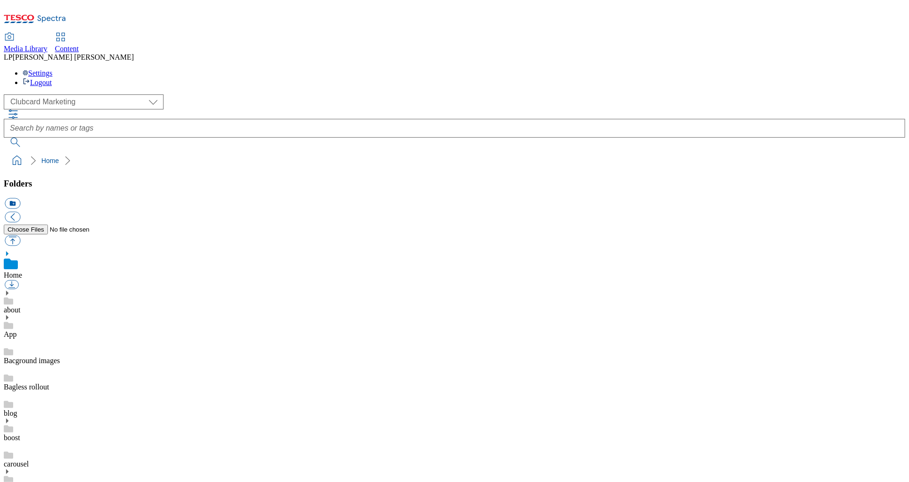
scroll to position [1, 0]
click at [79, 45] on span "Content" at bounding box center [67, 49] width 24 height 8
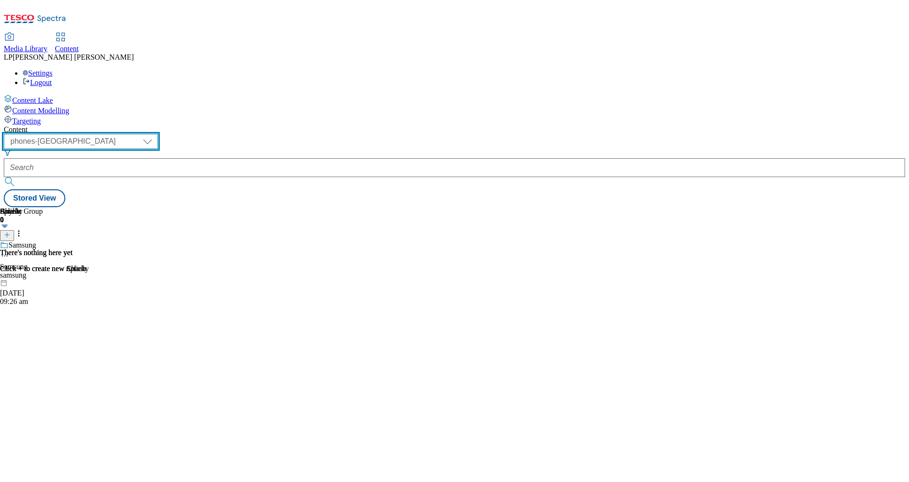
click at [158, 134] on select "dotcom-cz dotcom-hu dotcom-sk fnf-uk ghs-roi ghs-uk group-comms ighs-cz ighs-hu…" at bounding box center [81, 141] width 154 height 15
select select "ghs-[GEOGRAPHIC_DATA]"
click at [122, 134] on select "dotcom-cz dotcom-hu dotcom-sk fnf-uk ghs-roi ghs-uk group-comms ighs-cz ighs-hu…" at bounding box center [81, 141] width 154 height 15
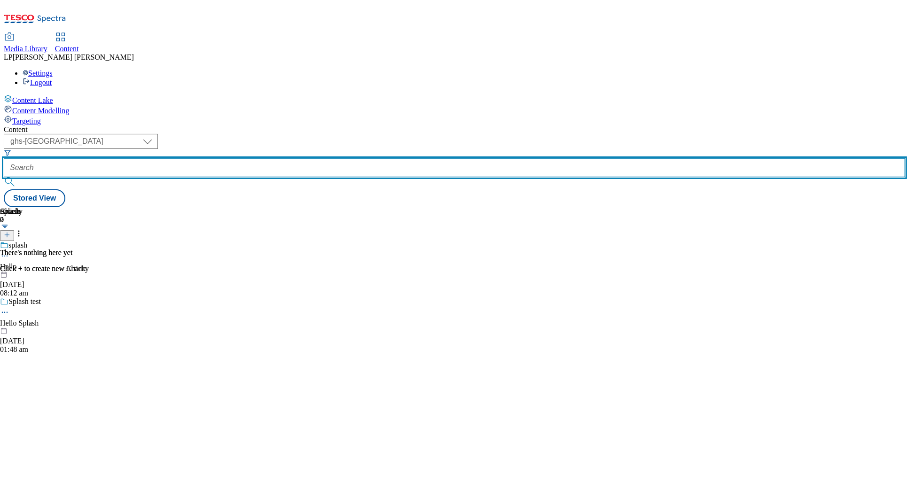
click at [277, 158] on input "text" at bounding box center [455, 167] width 902 height 19
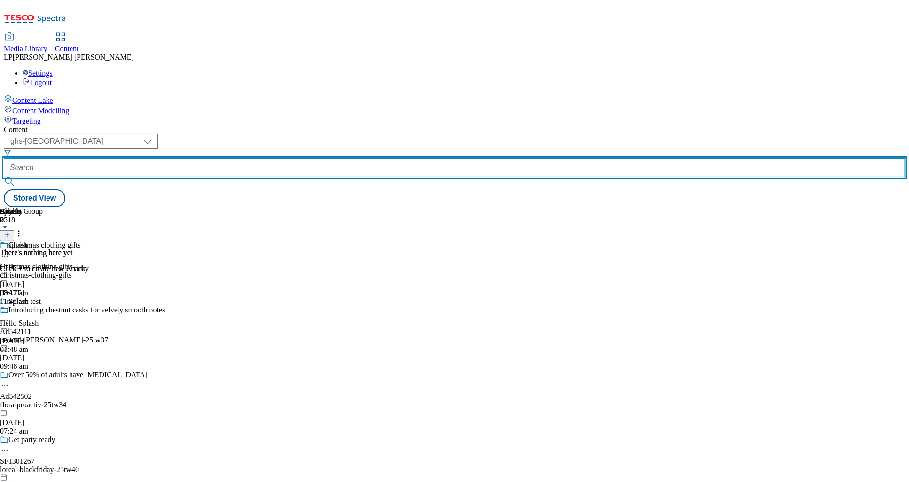
click at [255, 158] on input "text" at bounding box center [455, 167] width 902 height 19
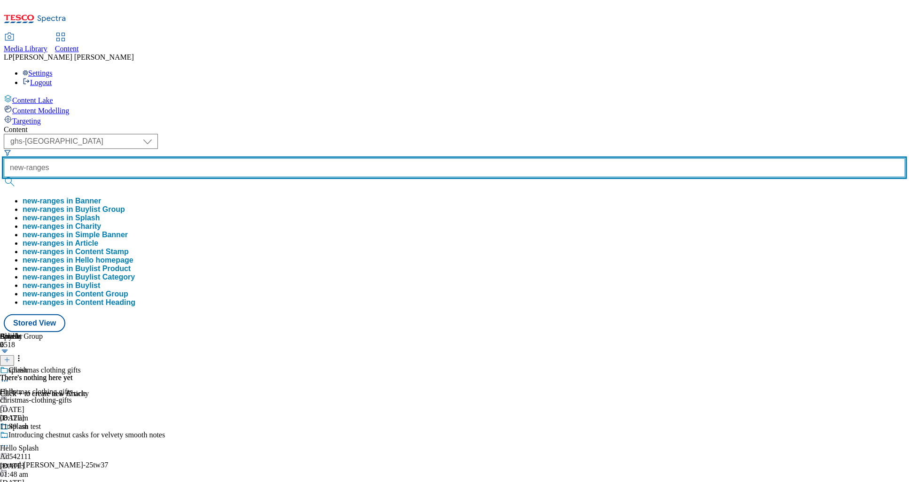
type input "new-ranges"
click at [4, 177] on button "submit" at bounding box center [10, 181] width 13 height 9
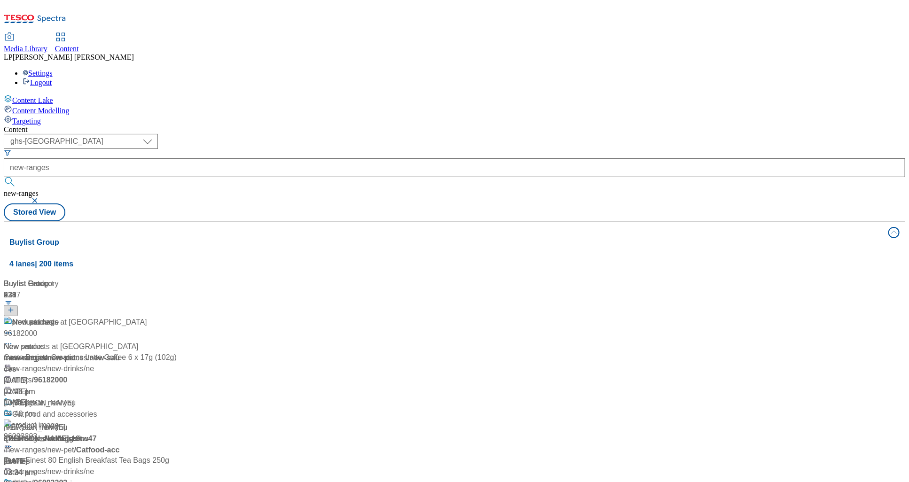
click at [121, 353] on div "/ new-ranges" at bounding box center [63, 358] width 118 height 11
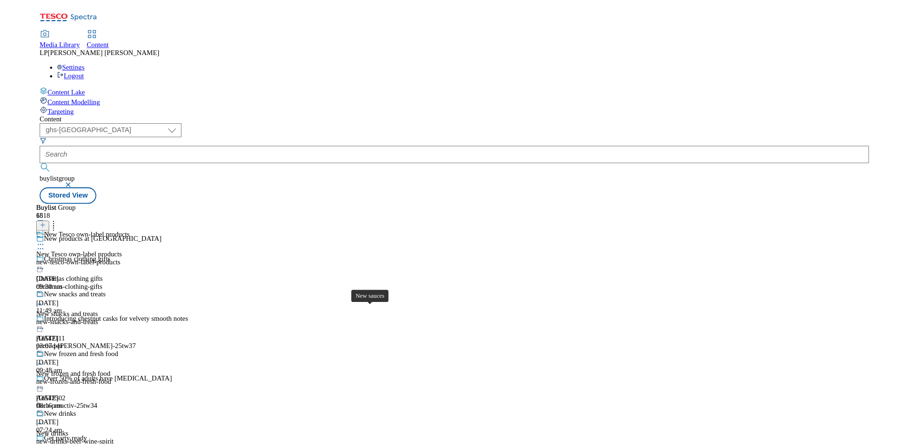
scroll to position [1014, 0]
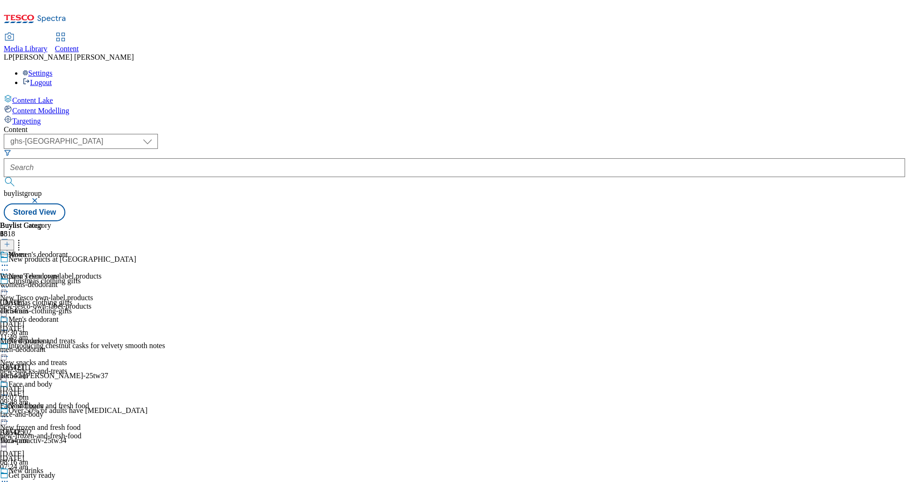
click at [7, 242] on line at bounding box center [7, 244] width 0 height 5
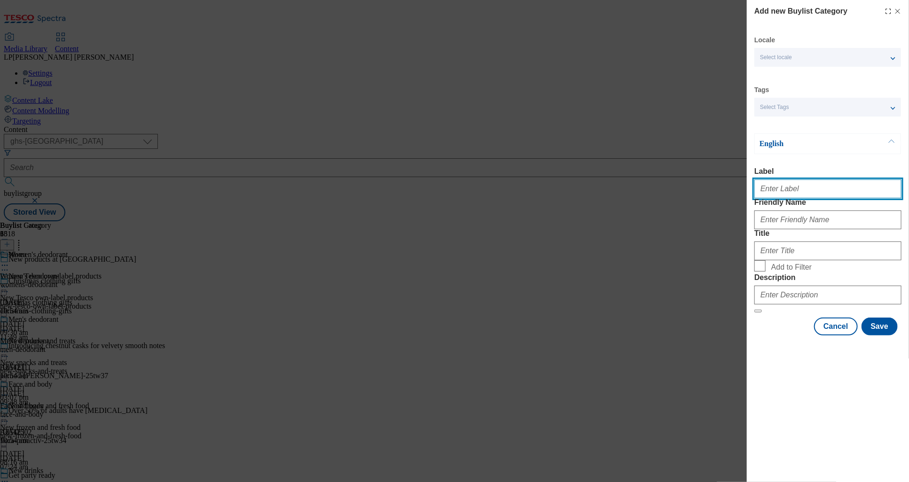
click at [779, 195] on input "Label" at bounding box center [828, 189] width 147 height 19
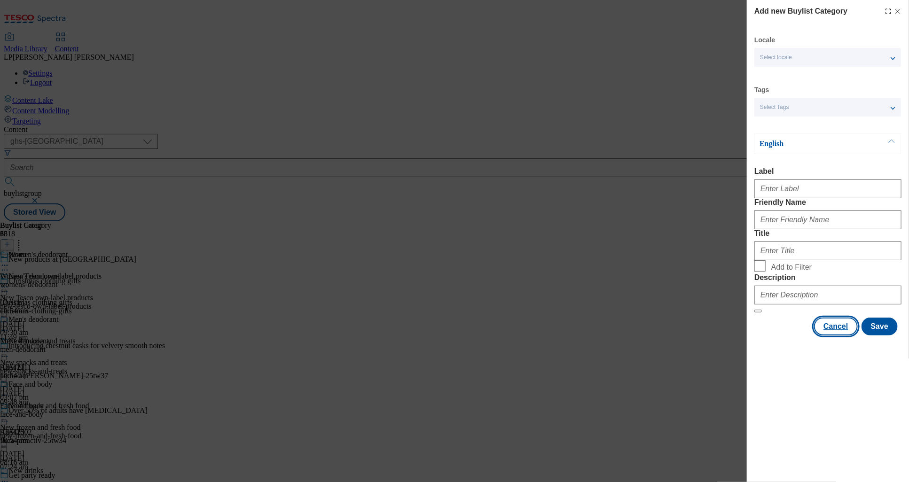
click at [843, 336] on button "Cancel" at bounding box center [835, 327] width 43 height 18
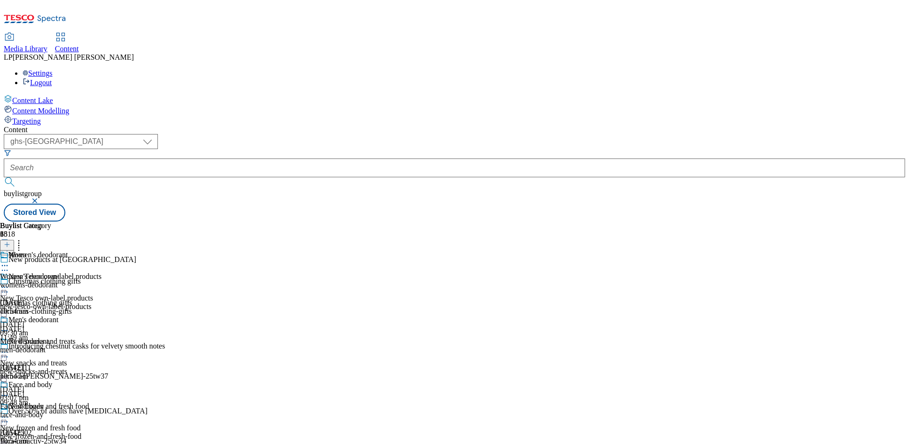
scroll to position [1014, 0]
click at [10, 241] on icon at bounding box center [7, 244] width 7 height 7
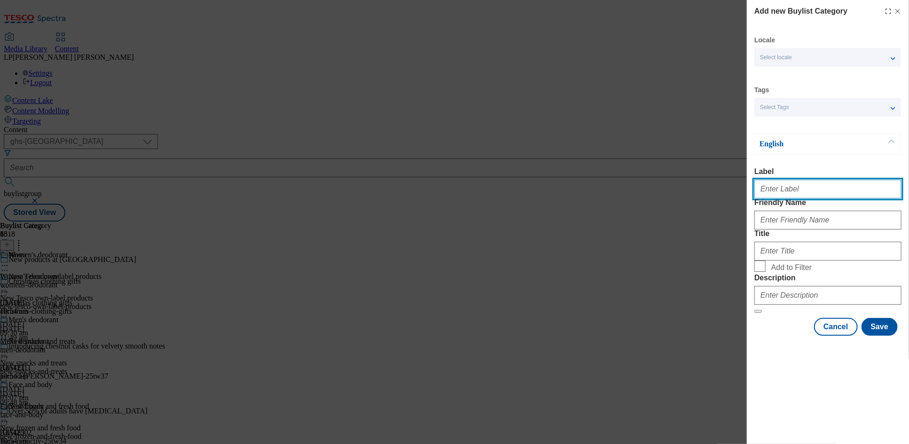
click at [777, 195] on input "Label" at bounding box center [828, 189] width 147 height 19
type input "Nivea"
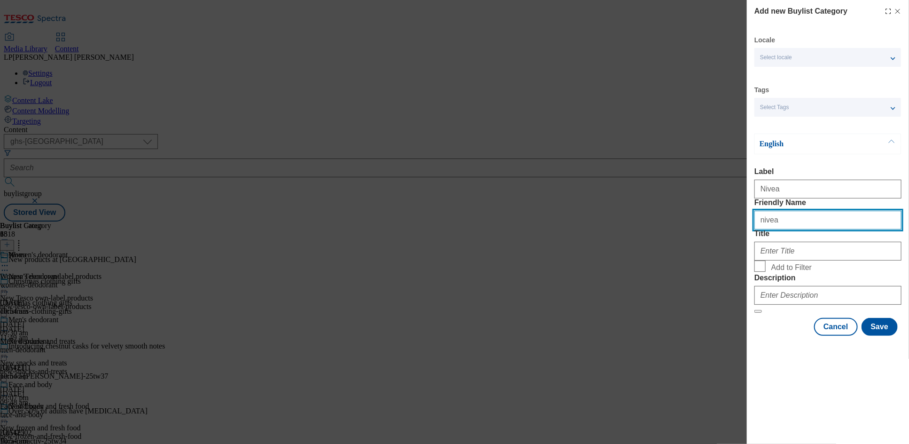
type input "nivea"
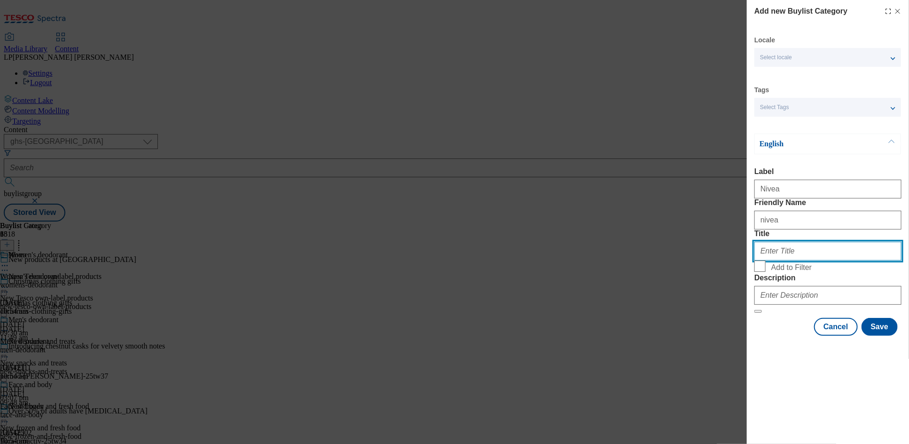
type input "n"
type input "Nivea"
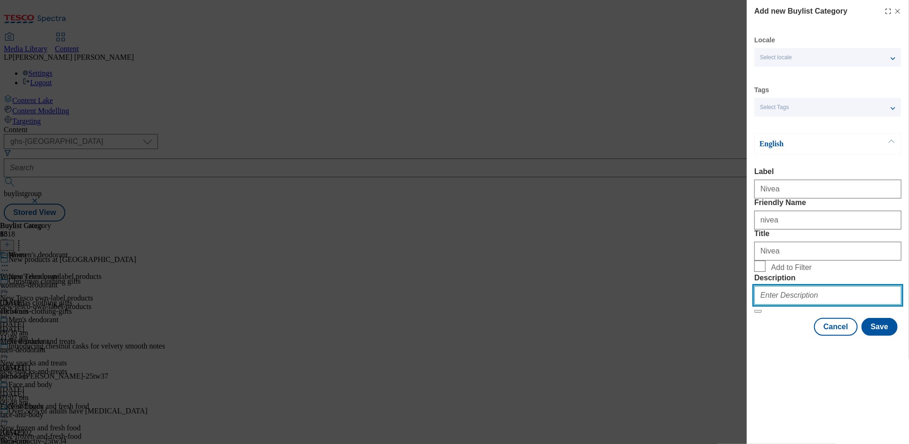
click at [775, 305] on input "Description" at bounding box center [828, 295] width 147 height 19
click at [774, 305] on input "Description" at bounding box center [828, 295] width 147 height 19
click at [772, 305] on input "Description" at bounding box center [828, 295] width 147 height 19
type input "dds"
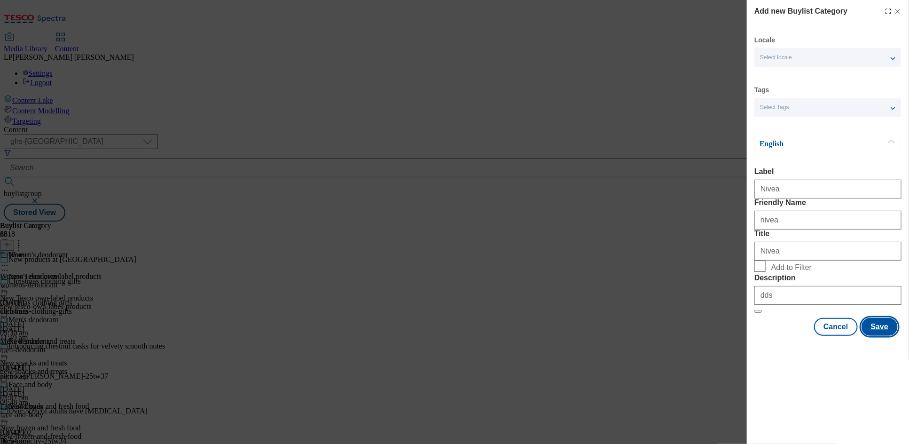
click at [878, 336] on button "Save" at bounding box center [880, 327] width 36 height 18
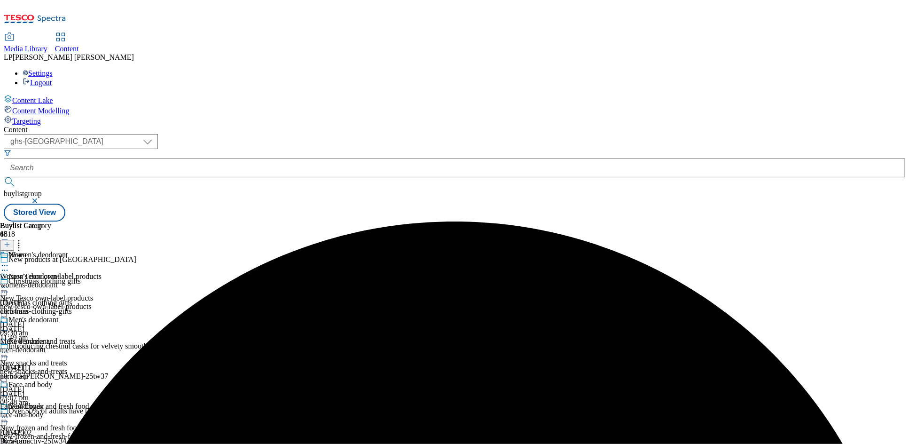
click at [68, 251] on div "Women's deodorant" at bounding box center [34, 262] width 68 height 22
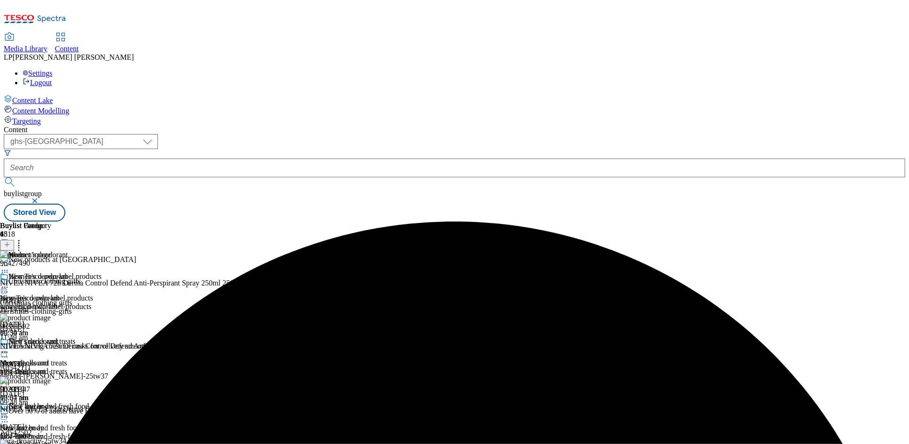
click at [9, 283] on icon at bounding box center [4, 287] width 9 height 9
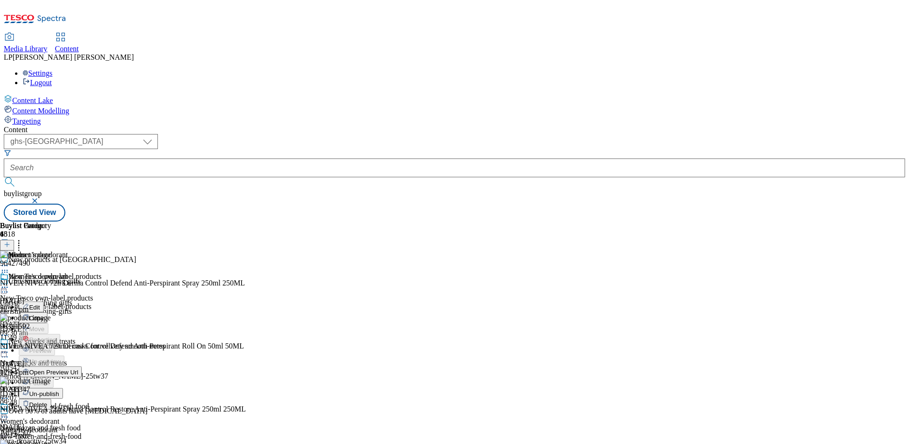
click at [40, 304] on span "Edit" at bounding box center [34, 307] width 11 height 7
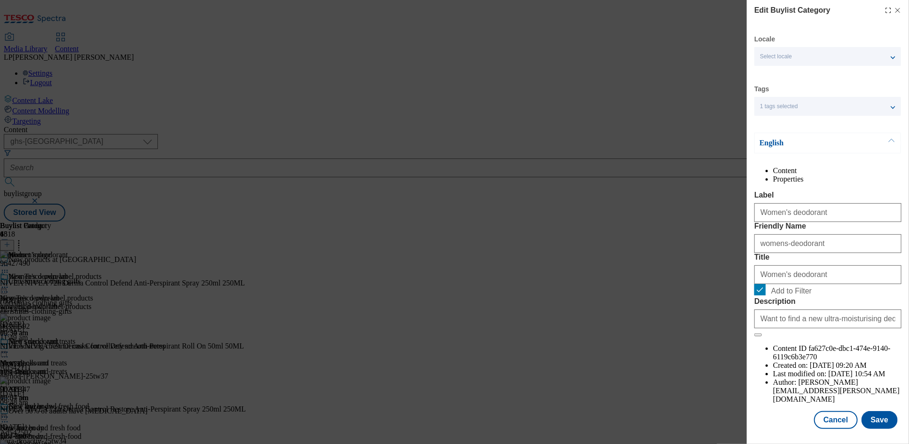
scroll to position [16, 0]
drag, startPoint x: 830, startPoint y: 419, endPoint x: 821, endPoint y: 408, distance: 14.8
click at [830, 419] on button "Cancel" at bounding box center [835, 420] width 43 height 18
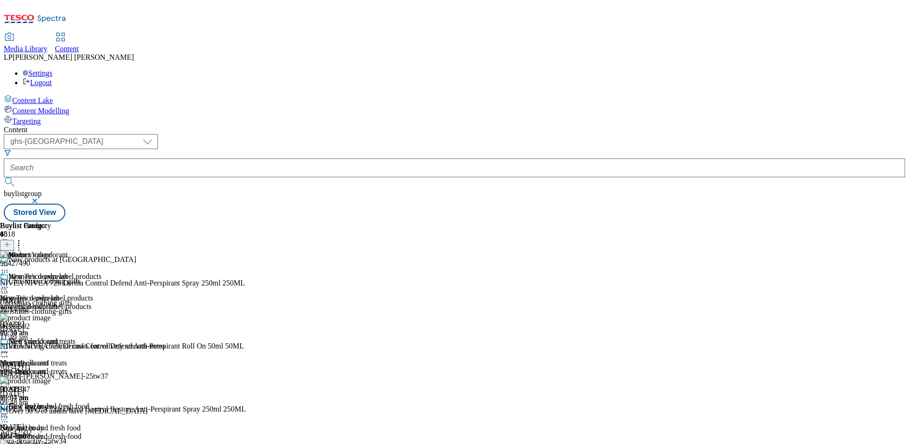
click at [9, 261] on icon at bounding box center [4, 265] width 9 height 9
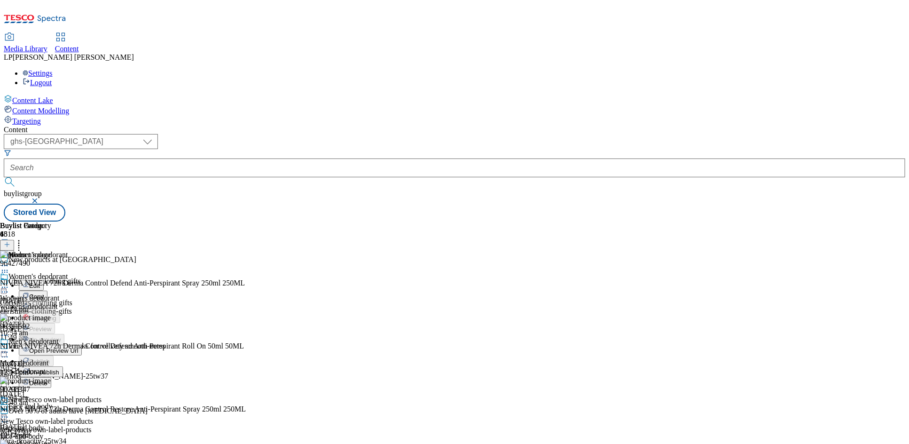
click at [44, 280] on button "Edit" at bounding box center [31, 285] width 25 height 11
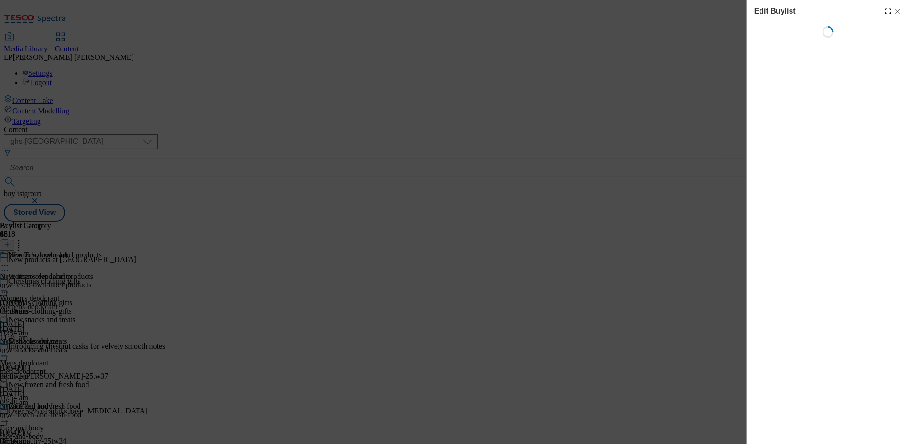
select select "evergreen"
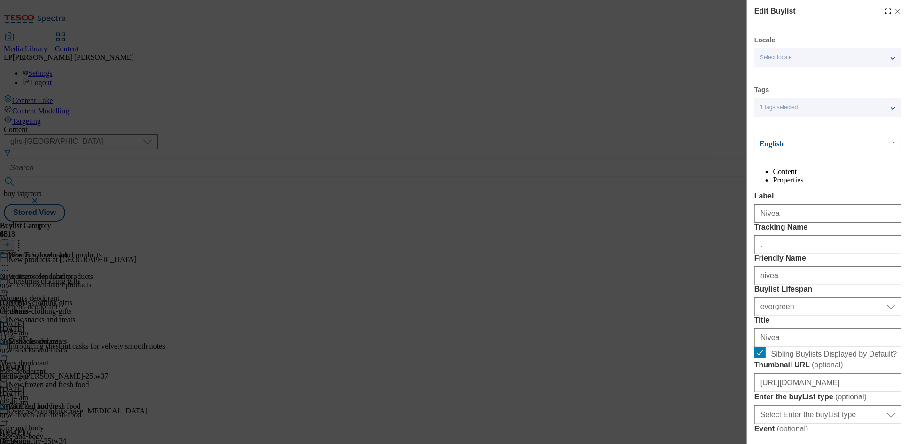
select select "Banner"
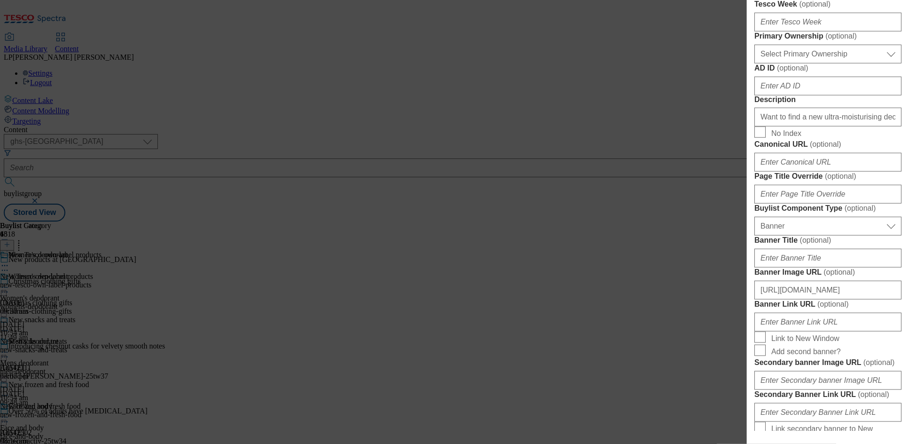
scroll to position [579, 0]
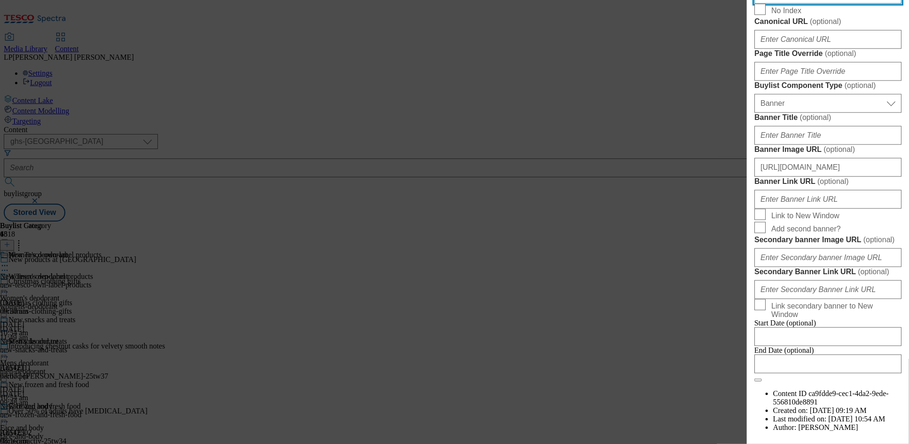
drag, startPoint x: 761, startPoint y: 198, endPoint x: 917, endPoint y: 200, distance: 156.1
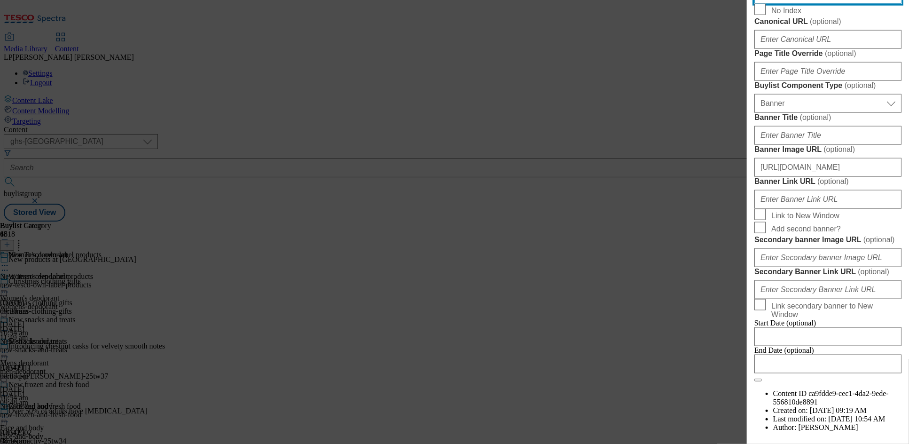
click at [909, 200] on html "Icons icon_account icon_add icon_backward_link icon_basket icon_benefits icon_c…" at bounding box center [454, 112] width 909 height 225
click at [432, 62] on div "Edit Buylist Locale Select locale English Welsh Tags 1 tags selected fnf market…" at bounding box center [454, 222] width 909 height 444
click at [451, 66] on div "Edit Buylist Locale Select locale English Welsh Tags 1 tags selected fnf market…" at bounding box center [454, 222] width 909 height 444
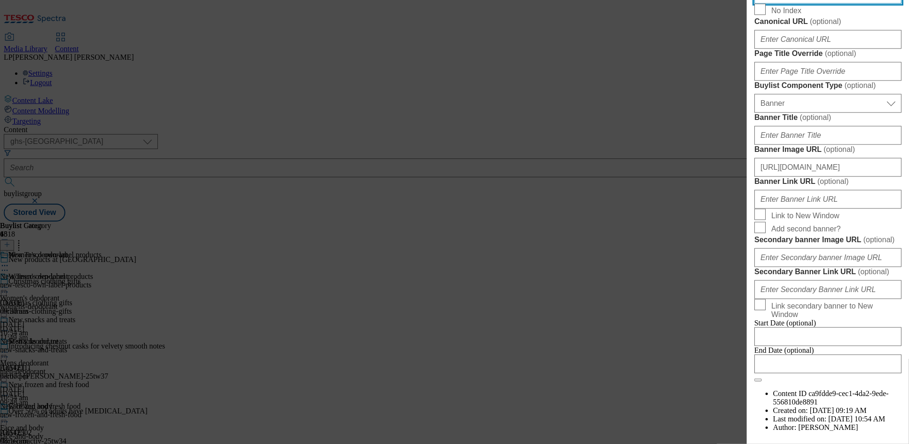
paste input "Rewind skin age [DATE], Buy NIVEA Epigenetic Age Rewind Serum"
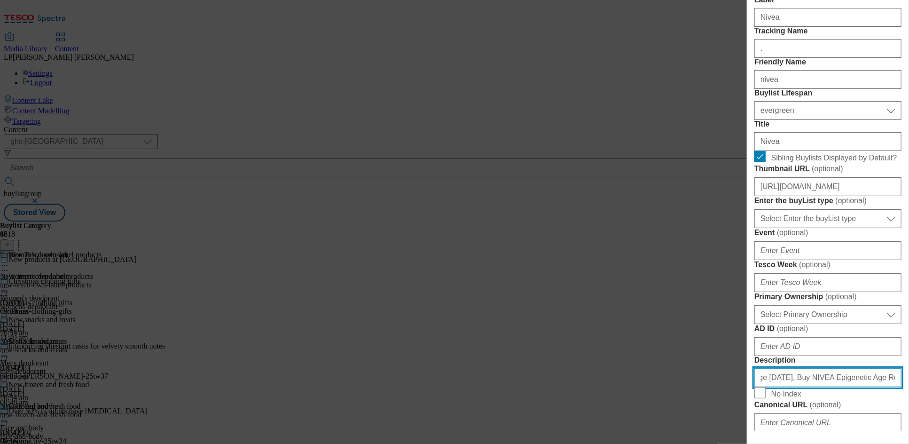
scroll to position [196, 0]
type input "Rewind skin age [DATE], Buy NIVEA Epigenetic Age Rewind Serum"
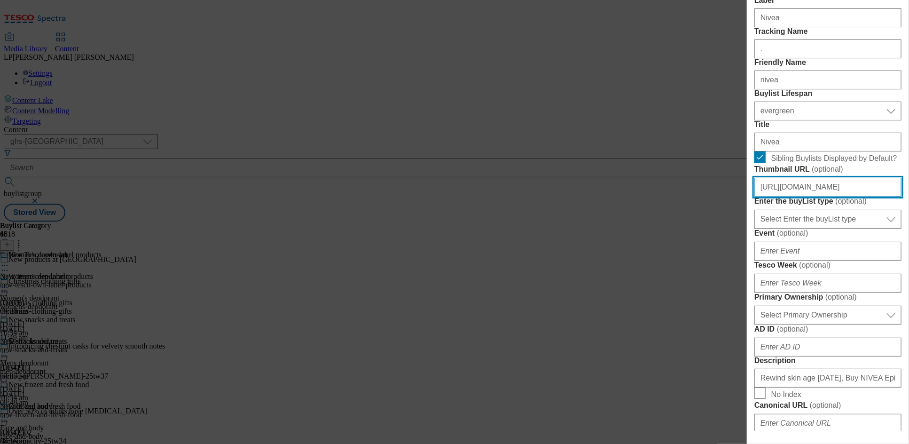
click at [785, 197] on input "[URL][DOMAIN_NAME]" at bounding box center [828, 187] width 147 height 19
paste input "ghs-mktg/42ae3096-004e-4025-ab8f-077bb455ca46/Buylist+Thumbnail+2534-WF-542650-…"
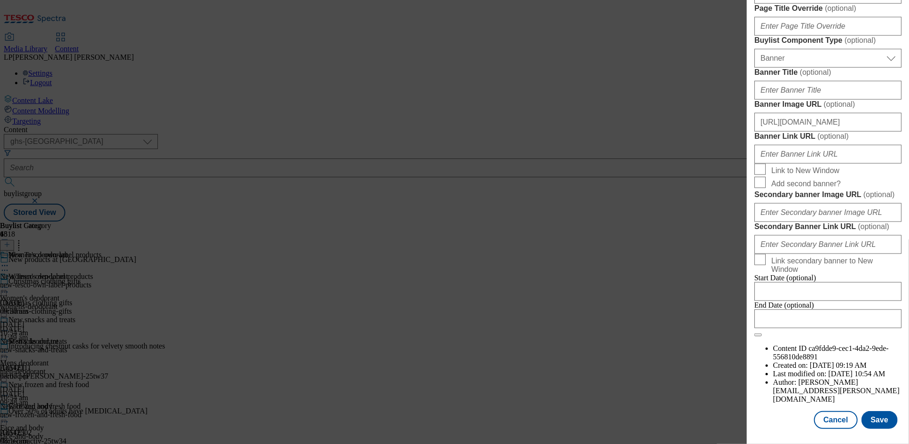
scroll to position [795, 0]
type input "[URL][DOMAIN_NAME]"
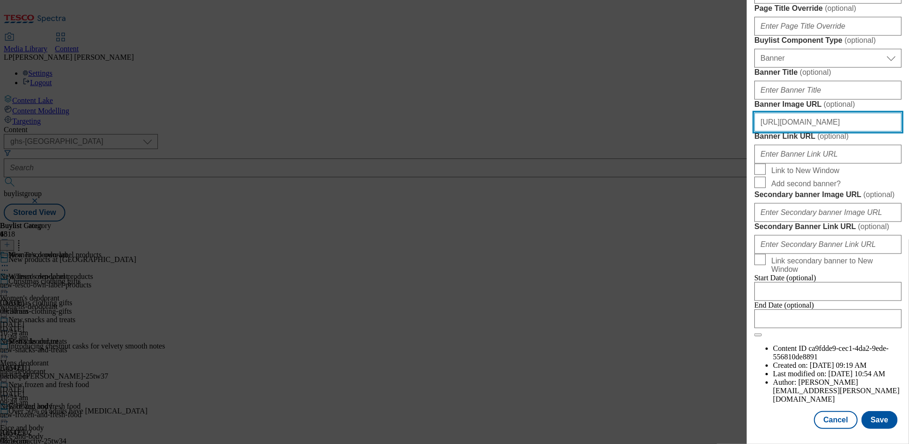
click at [800, 132] on input "[URL][DOMAIN_NAME]" at bounding box center [828, 122] width 147 height 19
click at [835, 132] on input "[URL][DOMAIN_NAME]" at bounding box center [828, 122] width 147 height 19
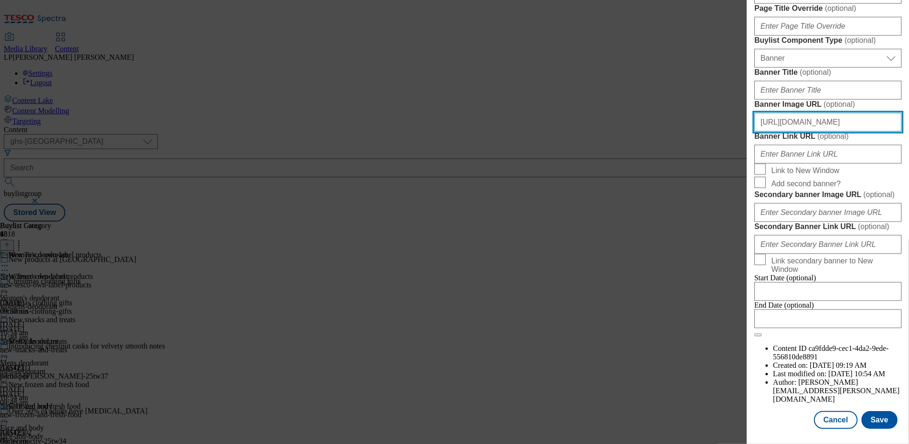
paste input "ghs-mktg/f08a21db-53e1-4150-8a95-eb88d0e5caed/Buylist_Header_2534-WF-542650--GH…"
type input "[URL][DOMAIN_NAME]"
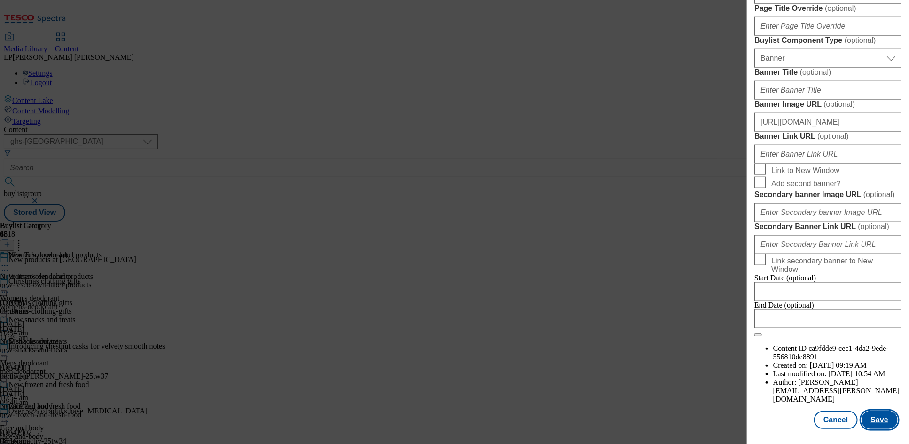
scroll to position [0, 0]
click at [883, 417] on button "Save" at bounding box center [880, 420] width 36 height 18
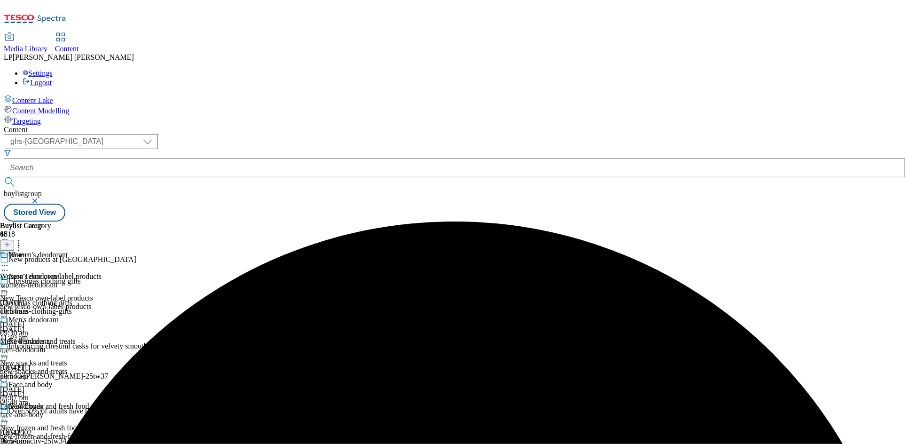
scroll to position [89, 0]
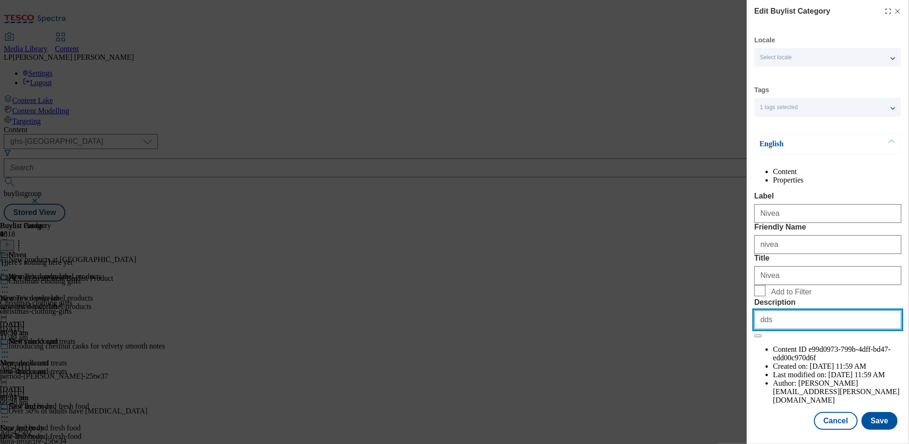
click at [780, 329] on input "dds" at bounding box center [828, 319] width 147 height 19
drag, startPoint x: 780, startPoint y: 399, endPoint x: 709, endPoint y: 400, distance: 71.0
click at [709, 400] on div "Edit Buylist Category Locale Select locale English Welsh Tags 1 tags selected f…" at bounding box center [454, 222] width 909 height 444
paste input "Rewind skin age [DATE], Buy NIVEA Epigenetic Age Rewind Serum"
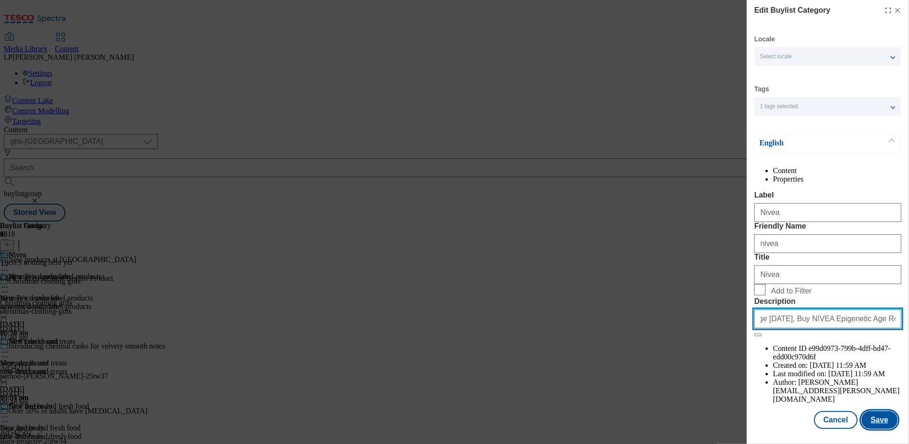
type input "Rewind skin age [DATE], Buy NIVEA Epigenetic Age Rewind Serum"
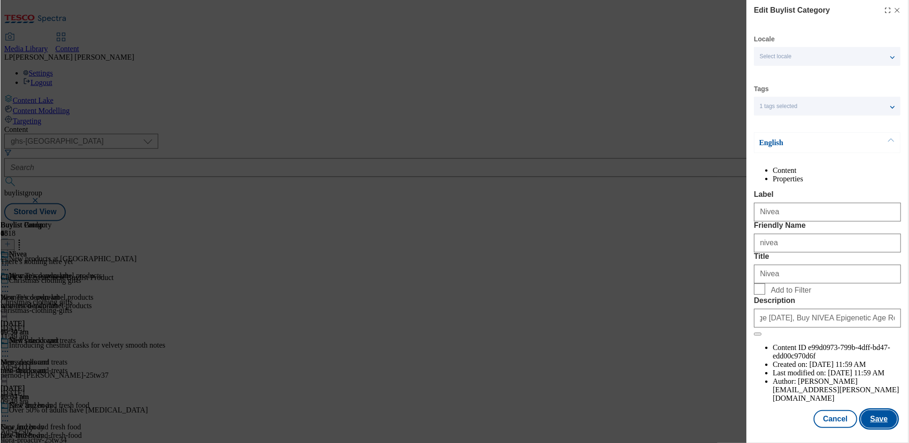
scroll to position [0, 0]
click at [874, 421] on button "Save" at bounding box center [880, 420] width 36 height 18
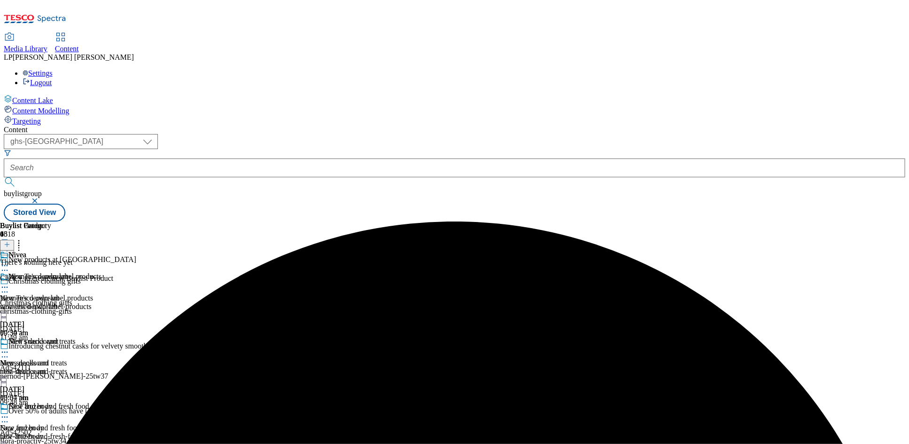
click at [102, 251] on div "Nivea" at bounding box center [51, 262] width 102 height 22
click at [26, 251] on div "Nivea" at bounding box center [17, 255] width 18 height 8
click at [9, 261] on icon at bounding box center [4, 265] width 9 height 9
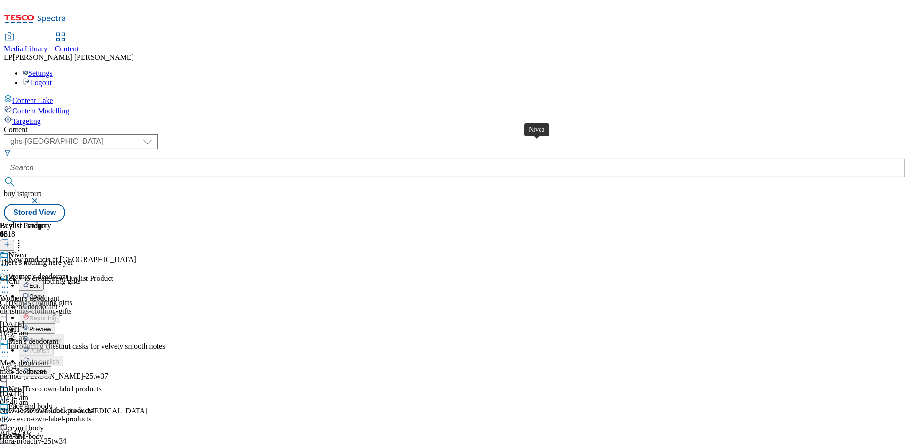
click at [26, 251] on div "Nivea" at bounding box center [17, 255] width 18 height 8
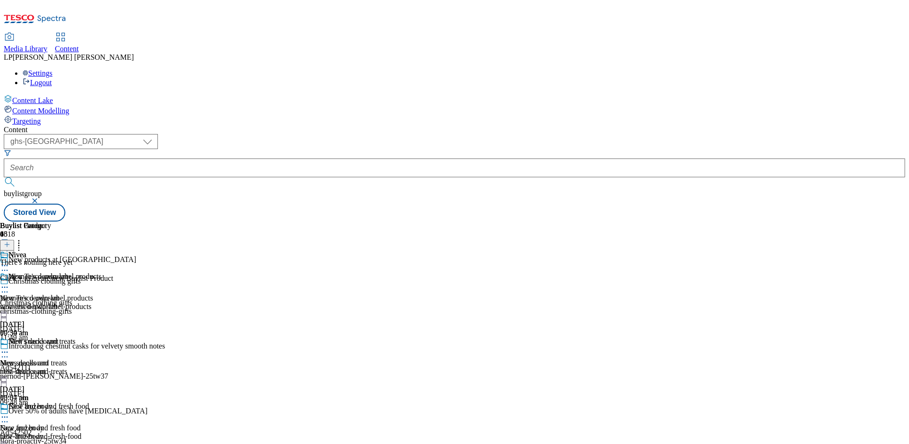
click at [9, 244] on line at bounding box center [7, 244] width 5 height 0
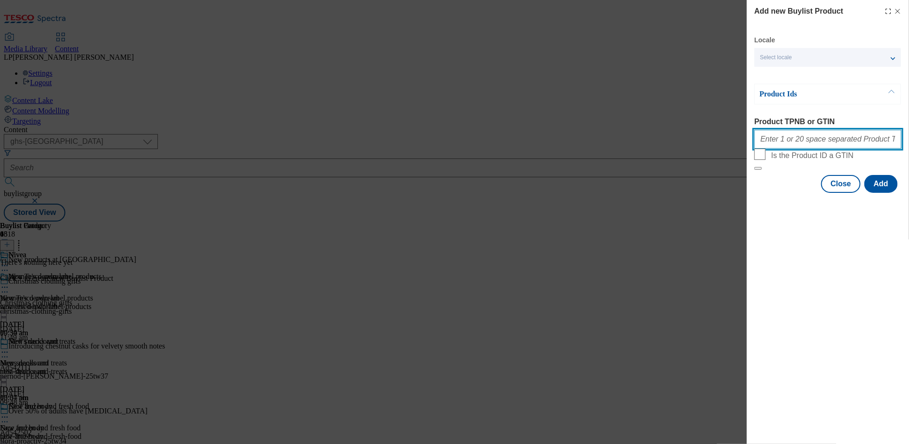
click at [798, 141] on input "Product TPNB or GTIN" at bounding box center [828, 139] width 147 height 19
paste input "96533899 76970843 76970964 76970941"
type input "96533899 76970843 76970964 76970941"
click at [879, 193] on button "Add" at bounding box center [881, 184] width 33 height 18
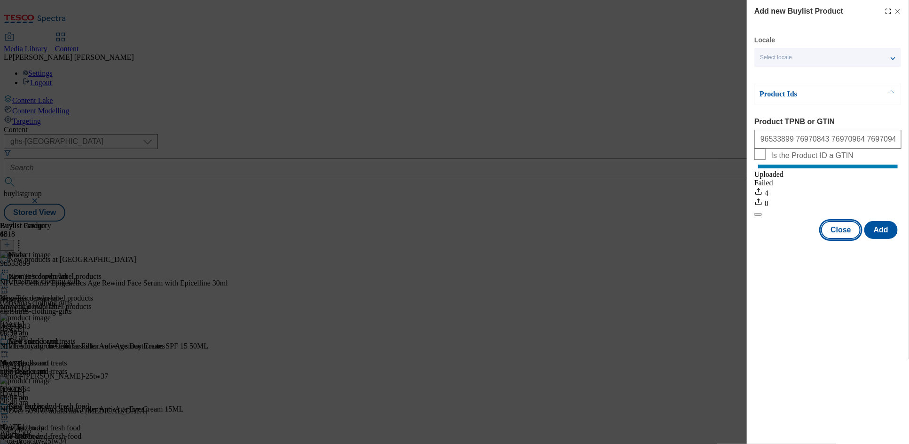
click at [838, 239] on button "Close" at bounding box center [840, 230] width 39 height 18
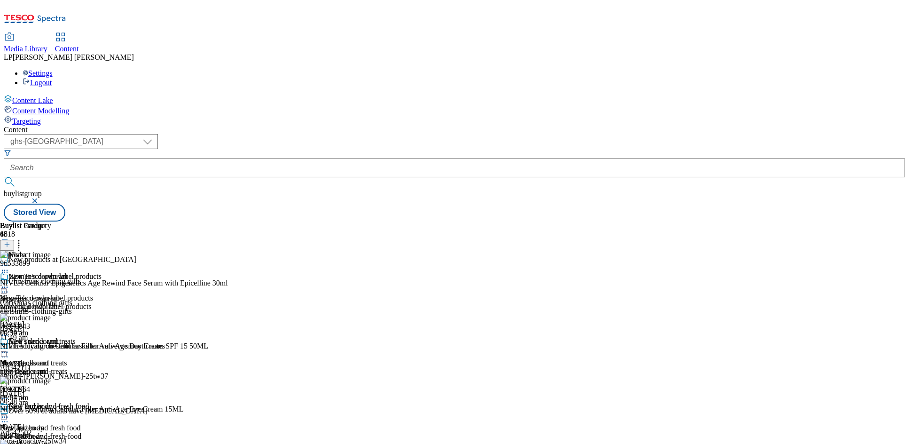
click at [102, 251] on div "Nivea" at bounding box center [51, 262] width 102 height 22
click at [9, 261] on icon at bounding box center [4, 265] width 9 height 9
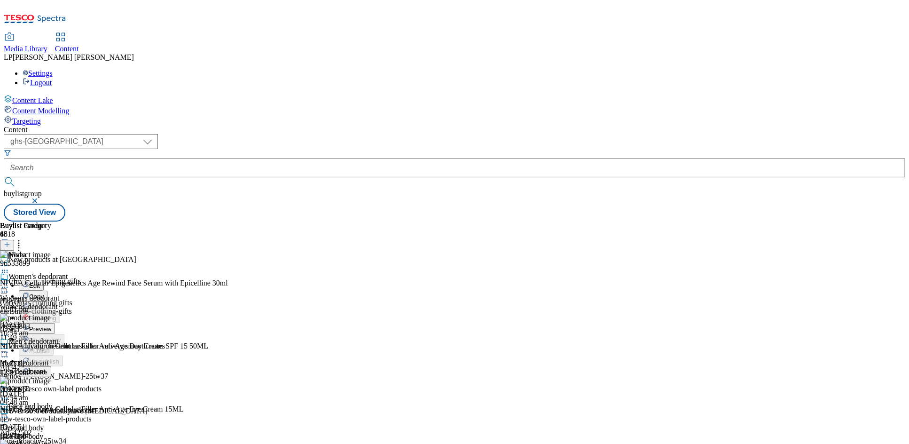
click at [55, 323] on button "Preview" at bounding box center [37, 328] width 36 height 11
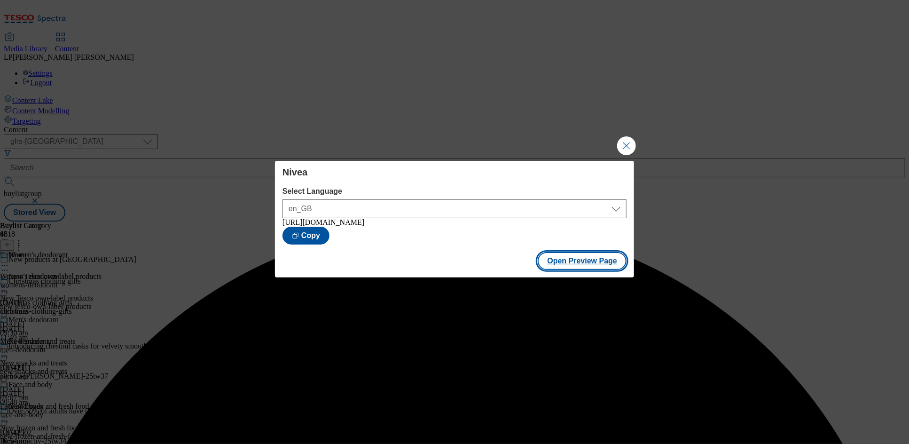
click at [582, 267] on button "Open Preview Page" at bounding box center [582, 261] width 89 height 18
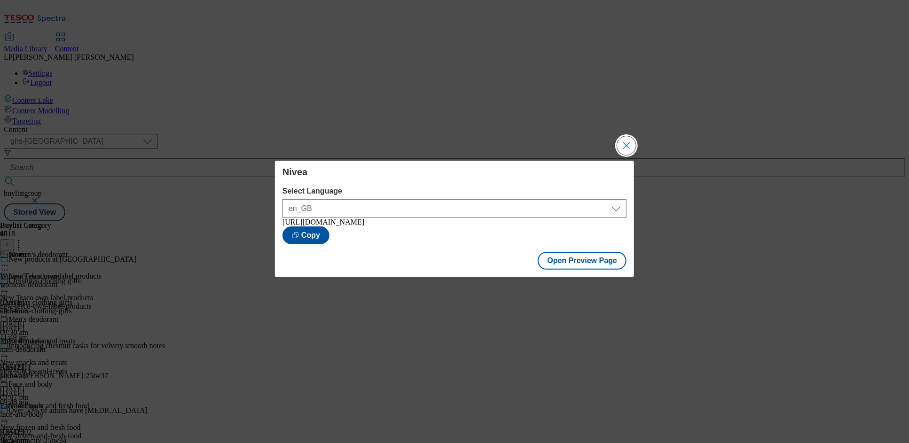
click at [629, 142] on button "Close Modal" at bounding box center [626, 145] width 19 height 19
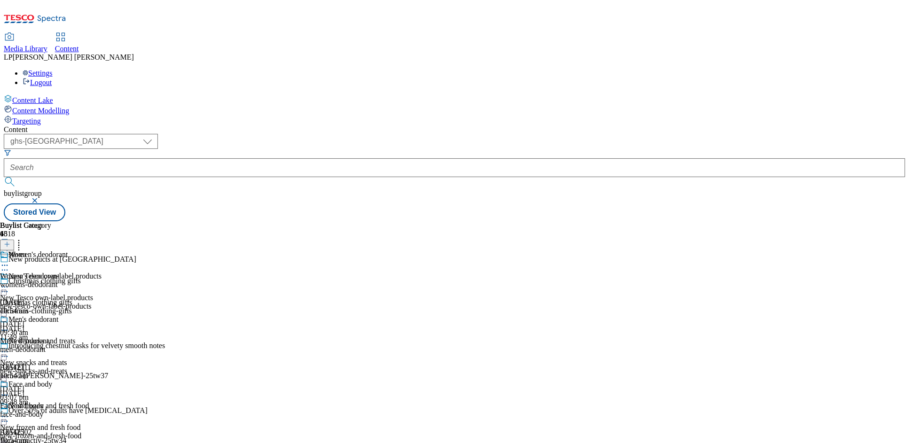
click at [9, 261] on icon at bounding box center [4, 265] width 9 height 9
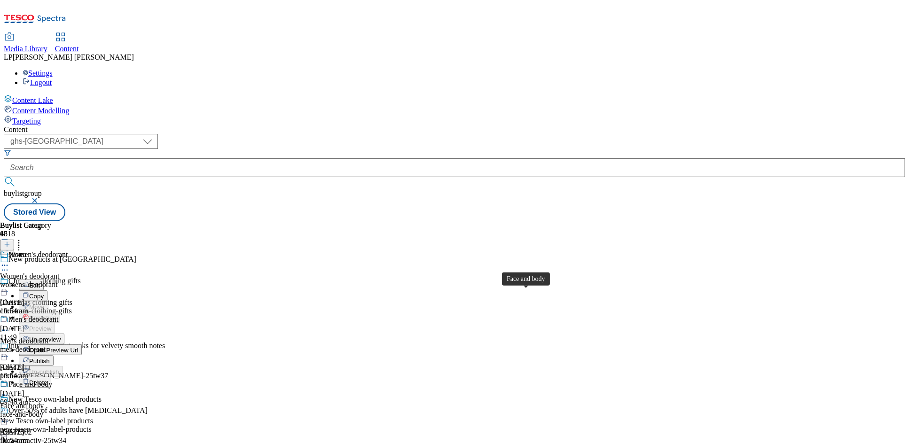
scroll to position [89, 0]
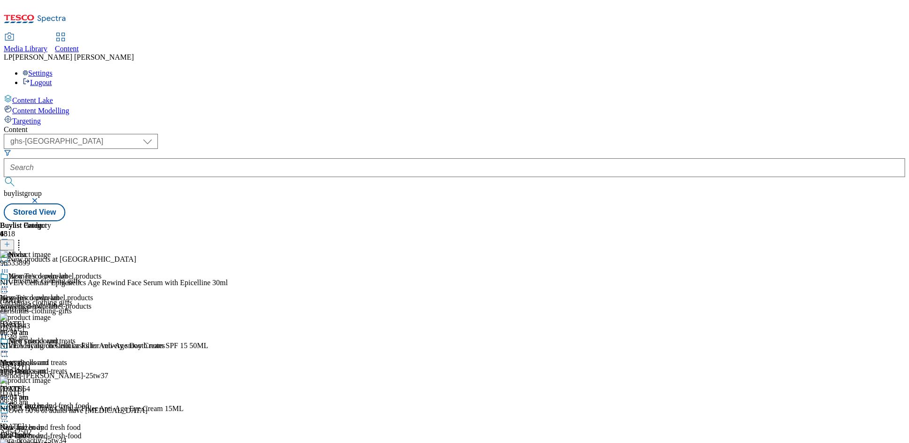
click at [9, 261] on icon at bounding box center [4, 265] width 9 height 9
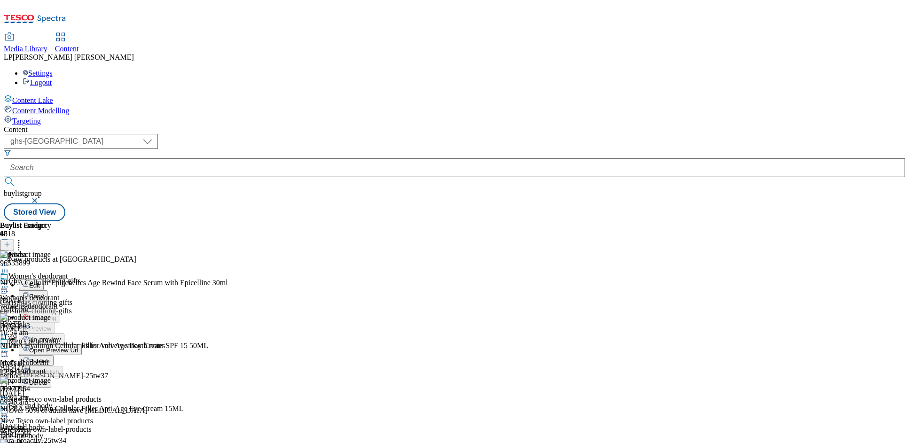
click at [78, 347] on span "Open Preview Url" at bounding box center [53, 350] width 49 height 7
